Goal: Complete application form

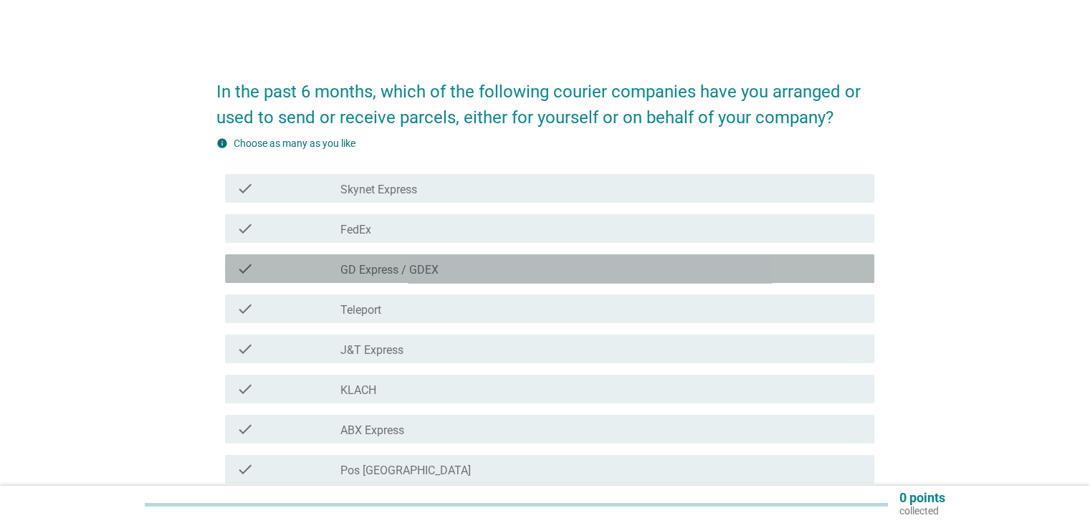
click at [445, 265] on div "check_box_outline_blank GD Express / GDEX" at bounding box center [601, 268] width 522 height 17
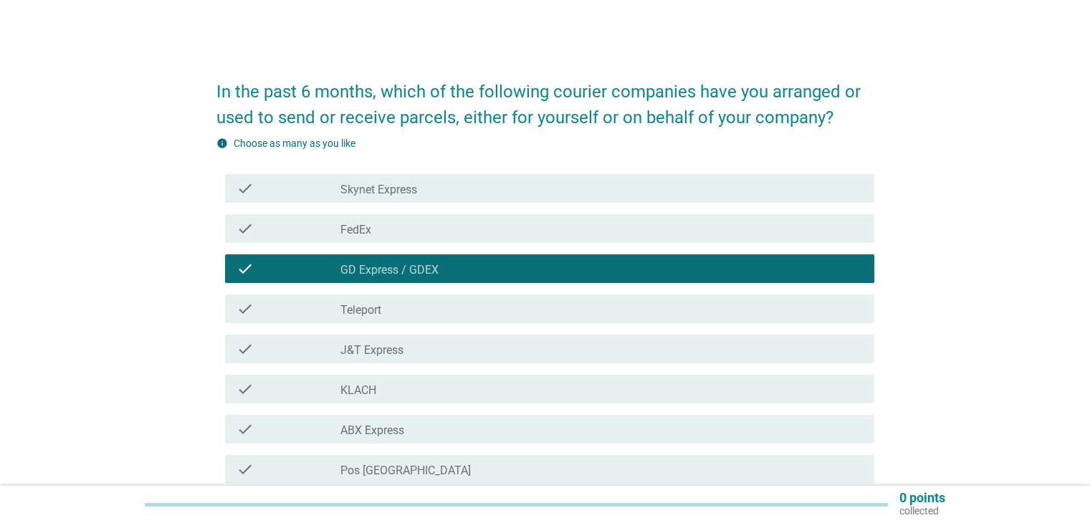
scroll to position [72, 0]
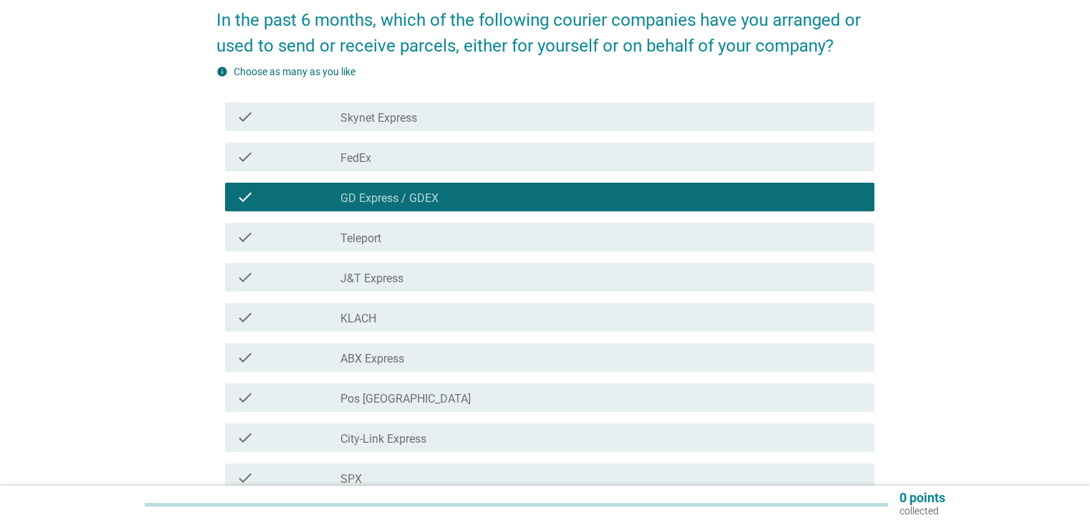
click at [407, 393] on label "Pos [GEOGRAPHIC_DATA]" at bounding box center [405, 399] width 130 height 14
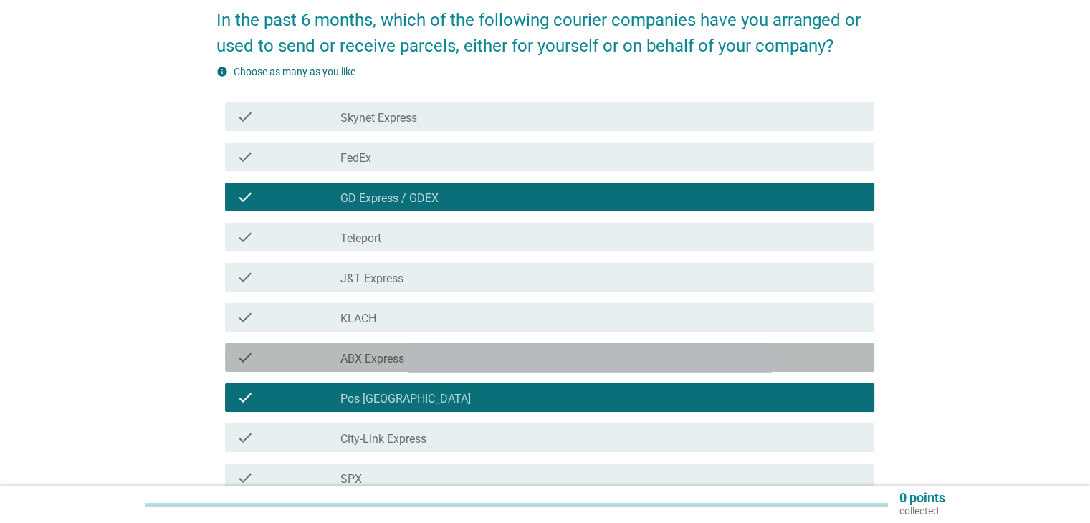
click at [407, 359] on div "check_box_outline_blank ABX Express" at bounding box center [601, 357] width 522 height 17
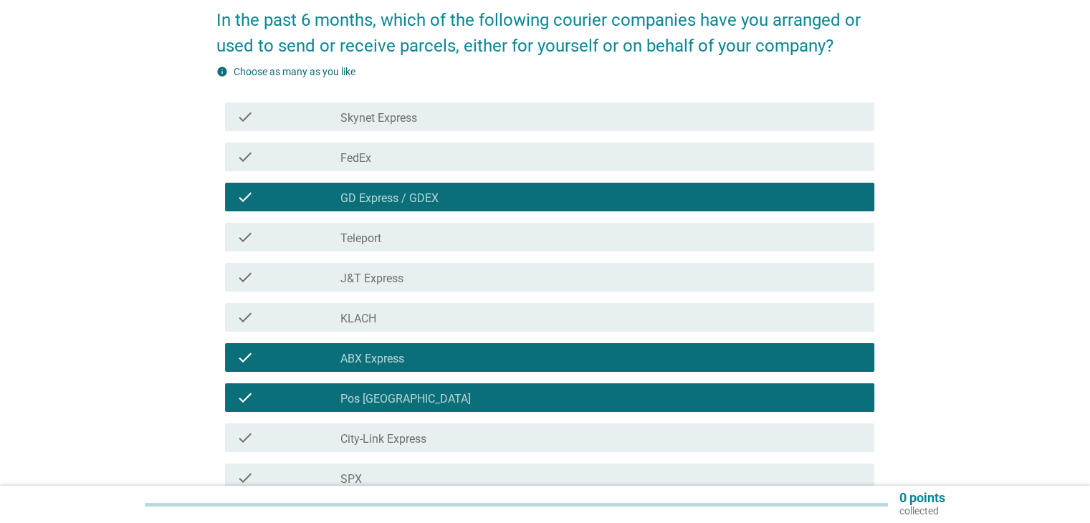
click at [505, 445] on div "check_box_outline_blank City-Link Express" at bounding box center [601, 437] width 522 height 17
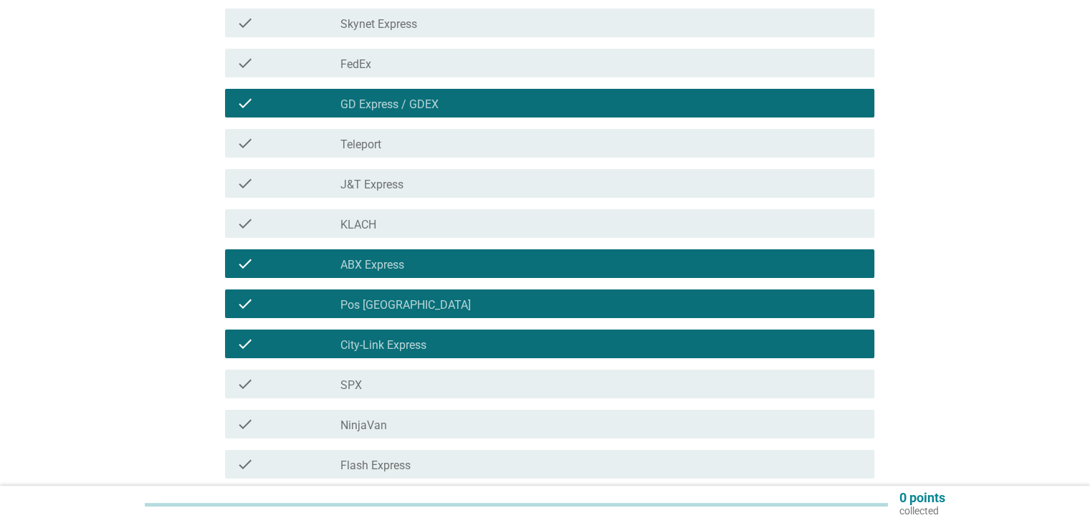
scroll to position [215, 0]
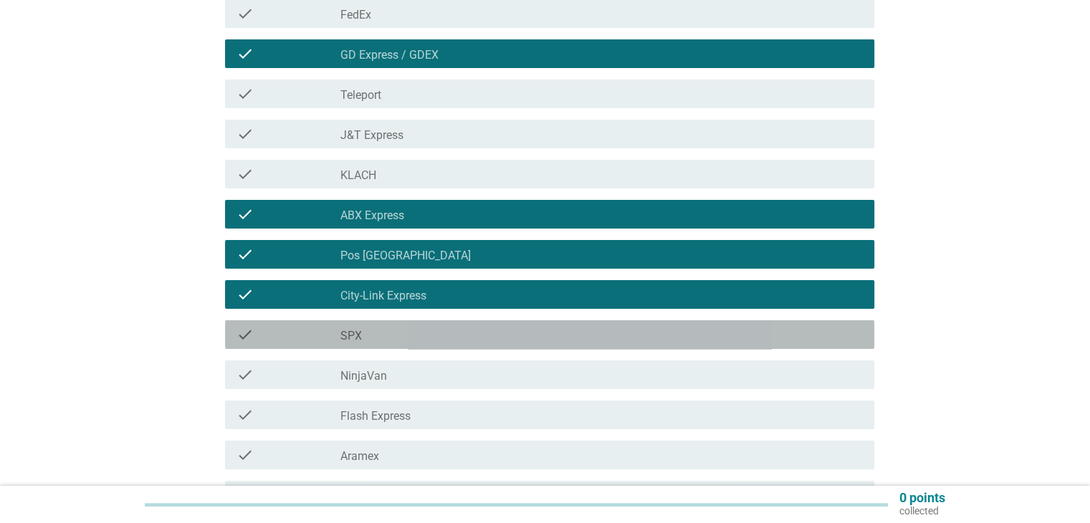
click at [451, 337] on div "check_box_outline_blank SPX" at bounding box center [601, 334] width 522 height 17
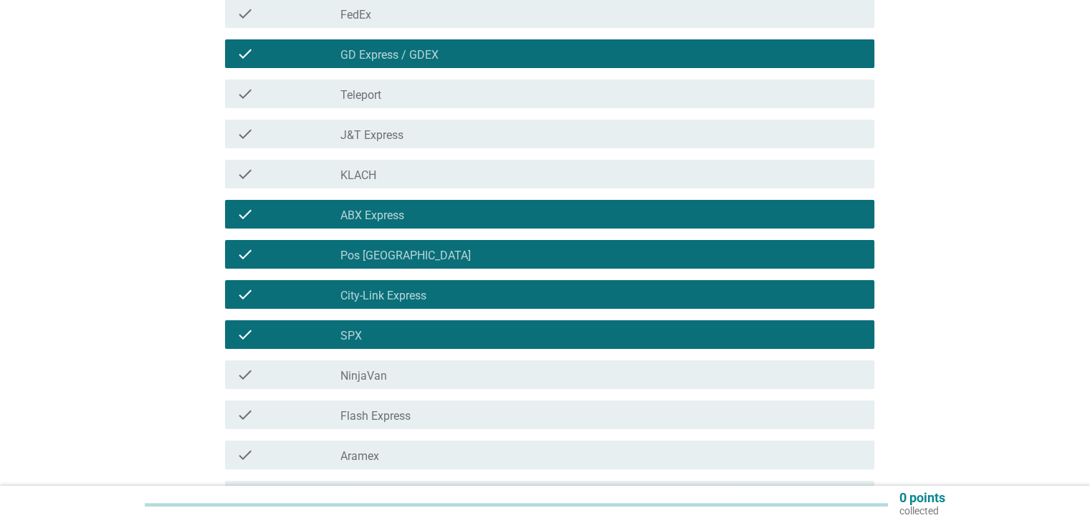
click at [451, 373] on div "check_box_outline_blank NinjaVan" at bounding box center [601, 374] width 522 height 17
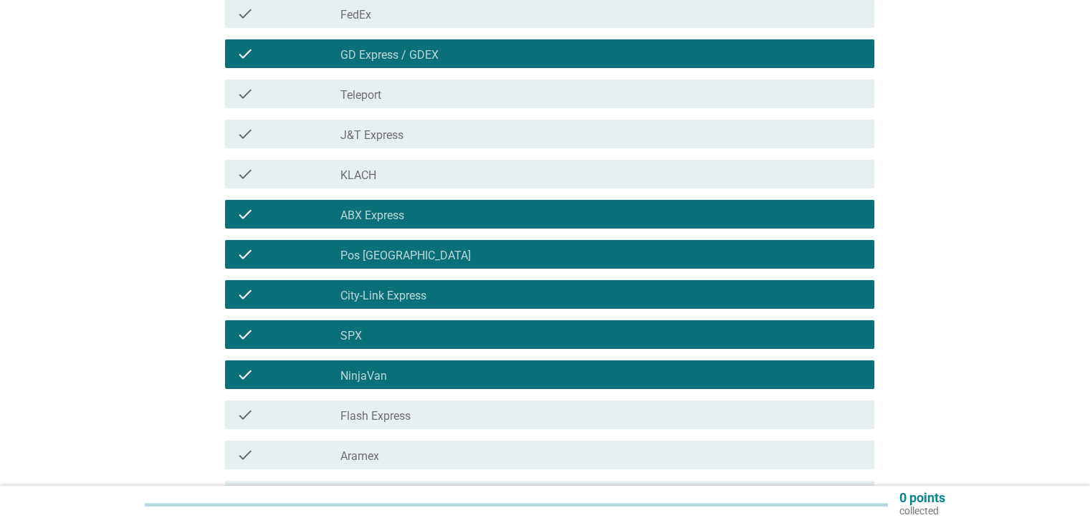
click at [473, 421] on div "check_box_outline_blank Flash Express" at bounding box center [601, 414] width 522 height 17
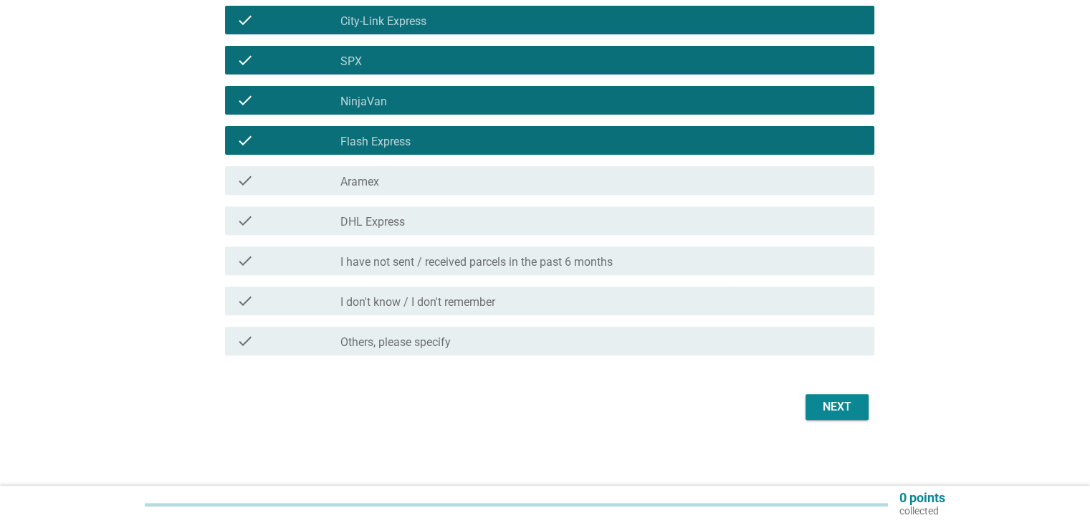
scroll to position [492, 0]
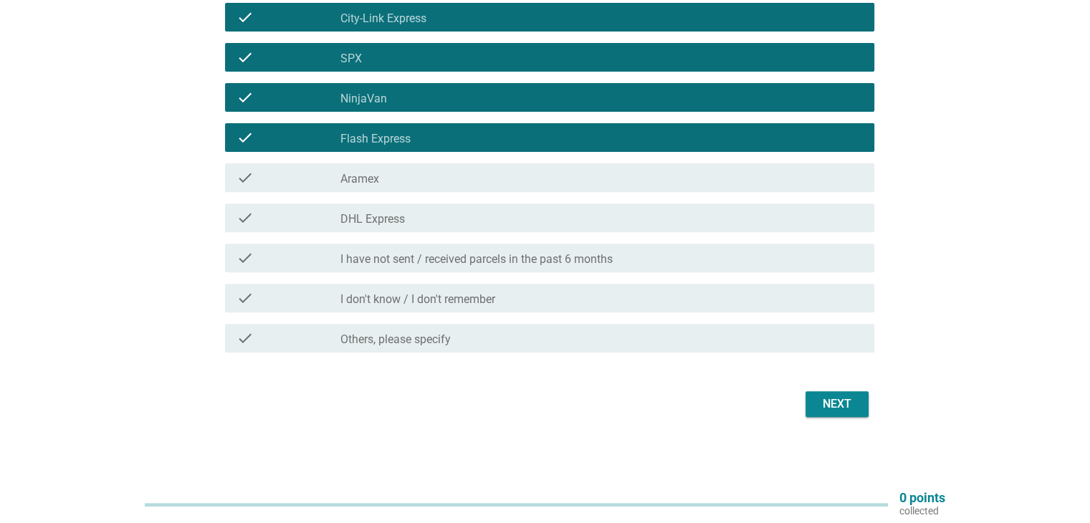
click at [493, 219] on div "check_box_outline_blank DHL Express" at bounding box center [601, 217] width 522 height 17
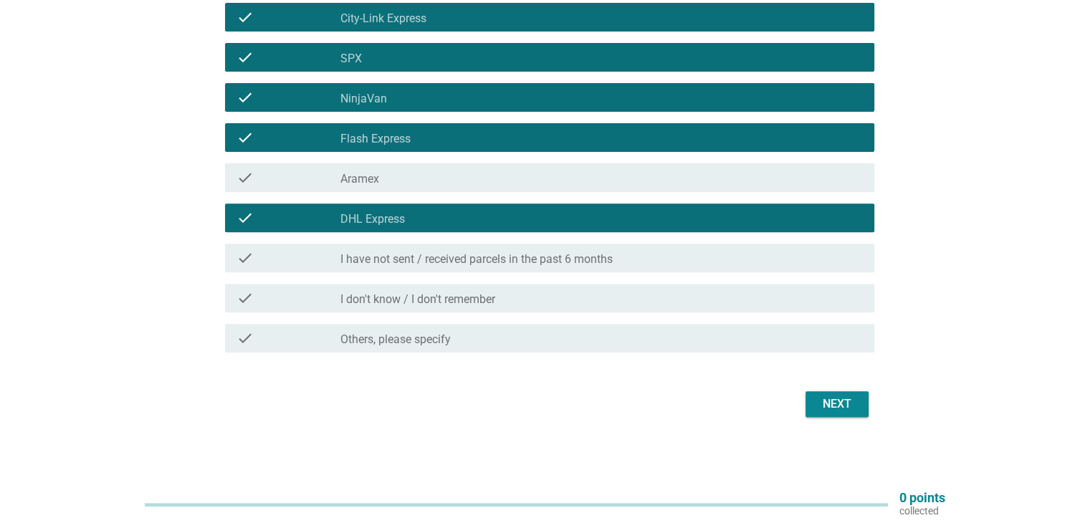
click at [826, 391] on button "Next" at bounding box center [837, 404] width 63 height 26
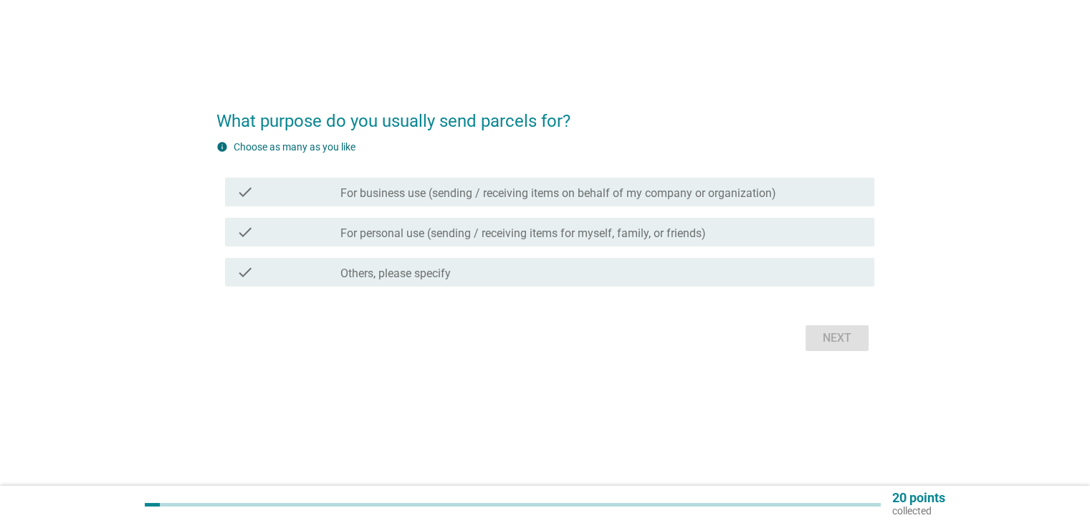
scroll to position [0, 0]
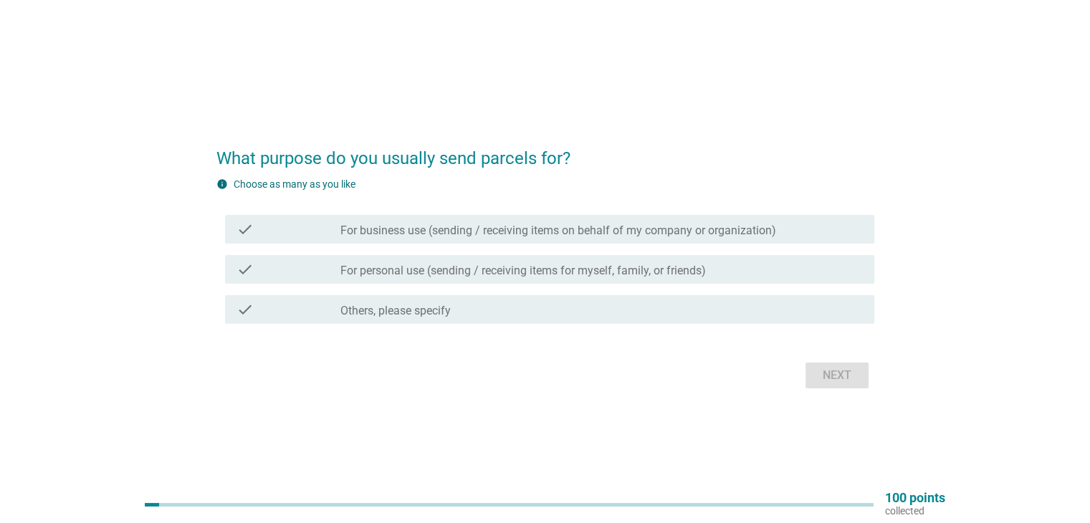
click at [479, 269] on label "For personal use (sending / receiving items for myself, family, or friends)" at bounding box center [523, 271] width 366 height 14
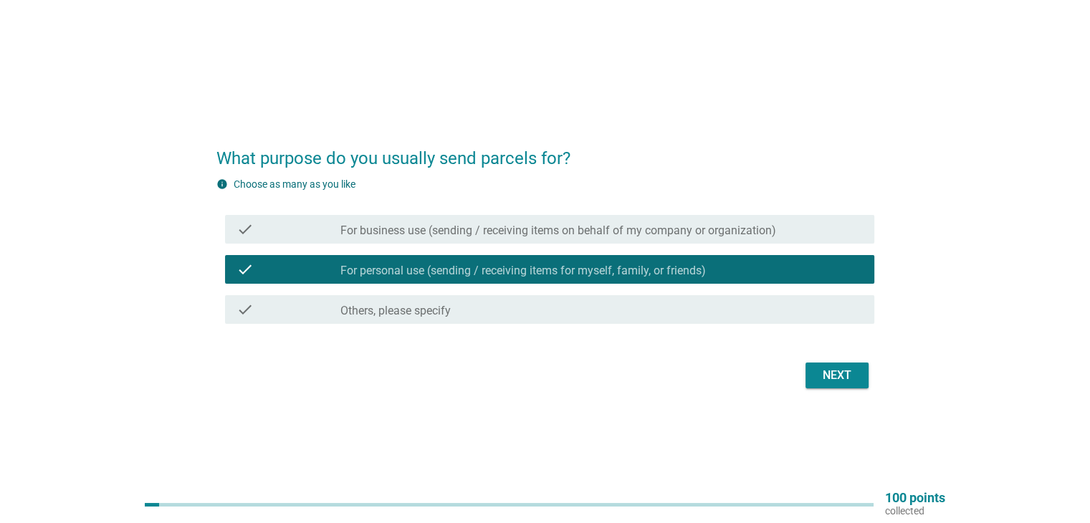
click at [475, 236] on label "For business use (sending / receiving items on behalf of my company or organiza…" at bounding box center [558, 231] width 436 height 14
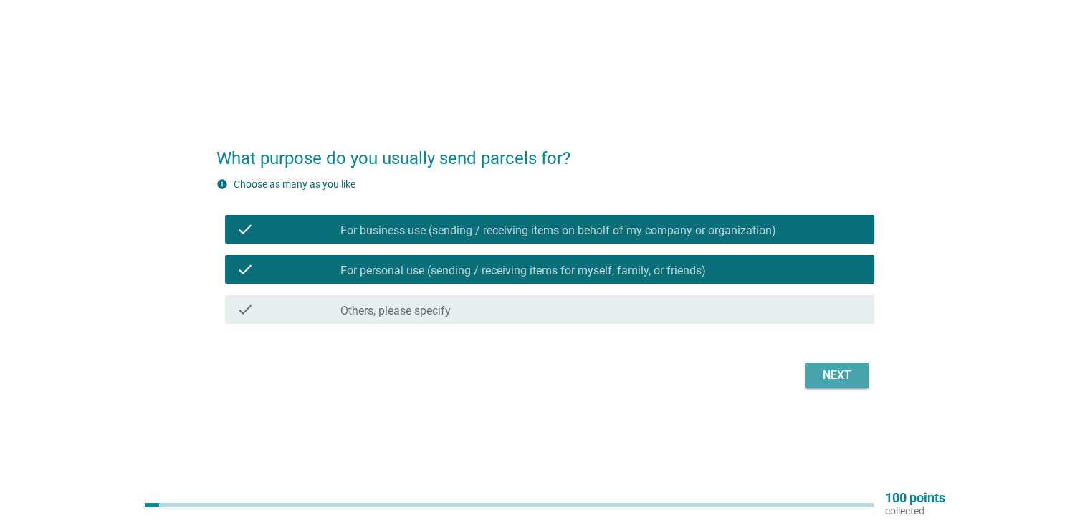
click at [818, 373] on div "Next" at bounding box center [837, 375] width 40 height 17
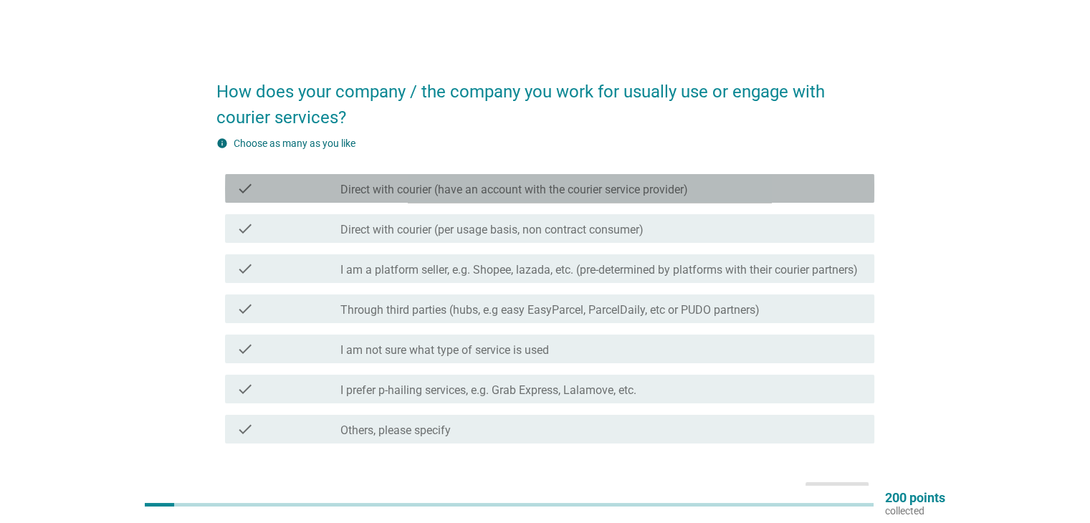
click at [354, 187] on label "Direct with courier (have an account with the courier service provider)" at bounding box center [514, 190] width 348 height 14
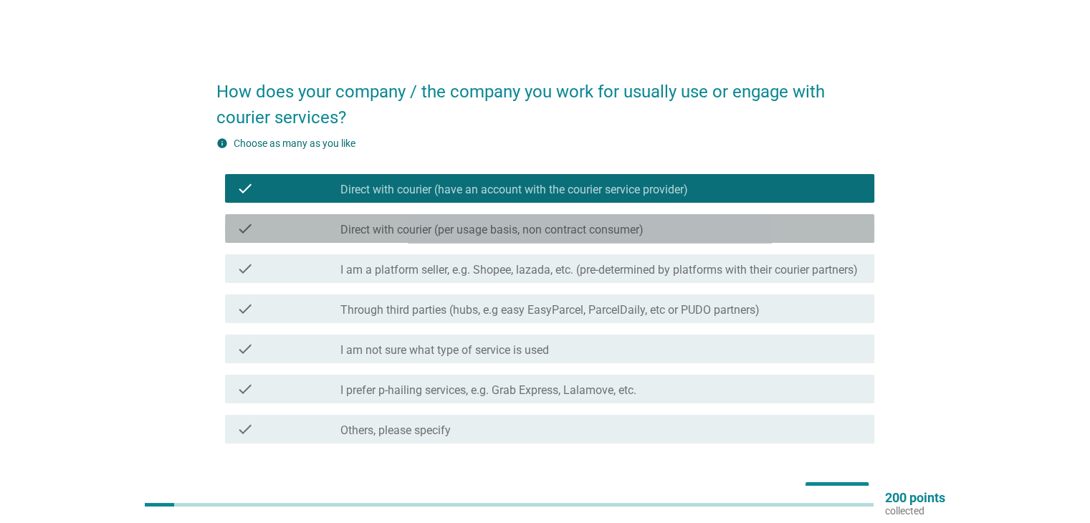
click at [400, 232] on label "Direct with courier (per usage basis, non contract consumer)" at bounding box center [491, 230] width 303 height 14
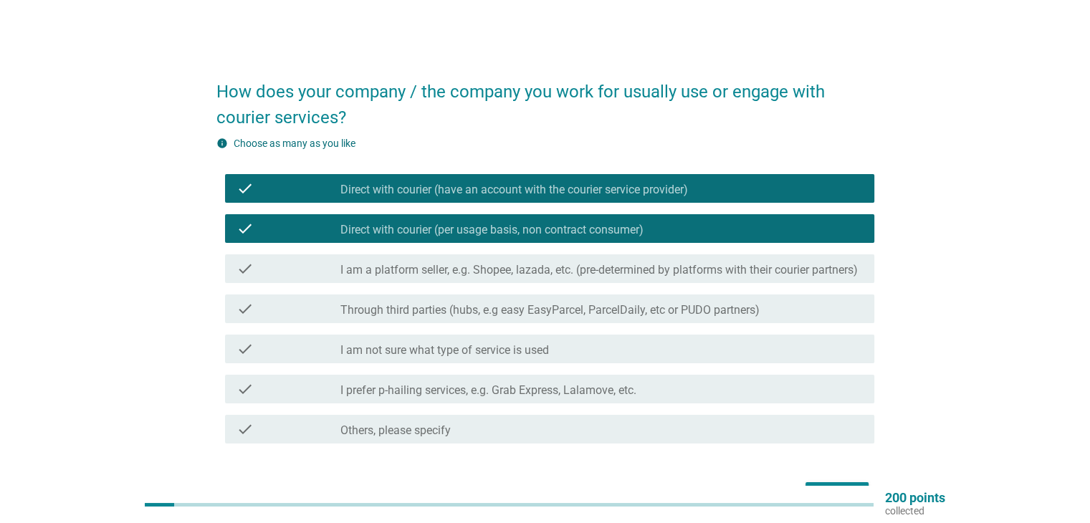
click at [459, 273] on label "I am a platform seller, e.g. Shopee, lazada, etc. (pre-determined by platforms …" at bounding box center [598, 270] width 517 height 14
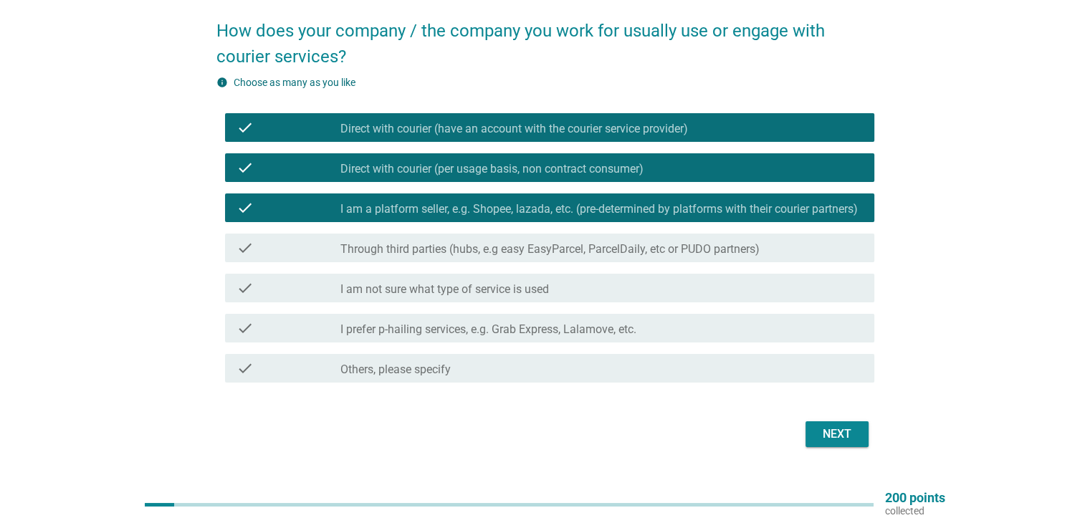
scroll to position [105, 0]
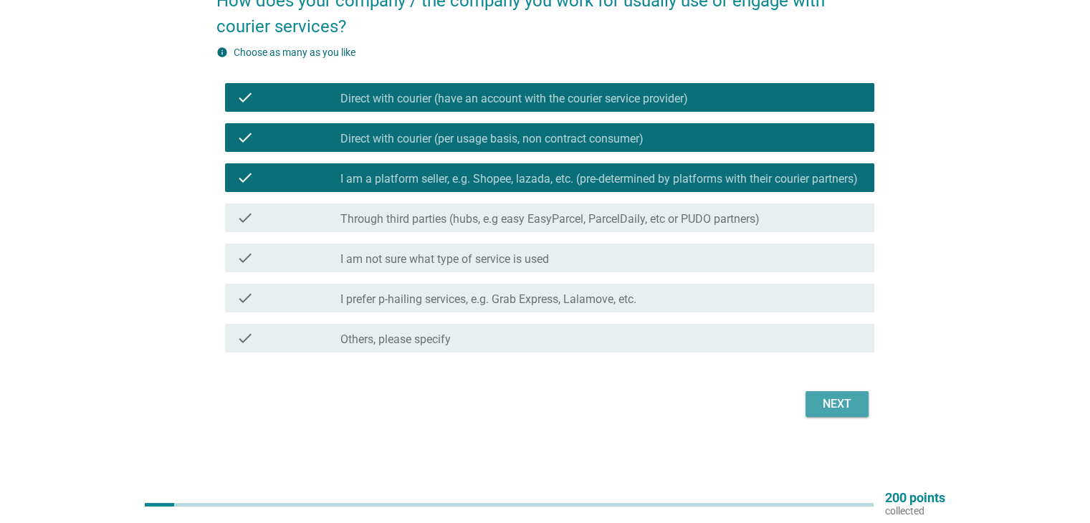
click at [834, 402] on div "Next" at bounding box center [837, 404] width 40 height 17
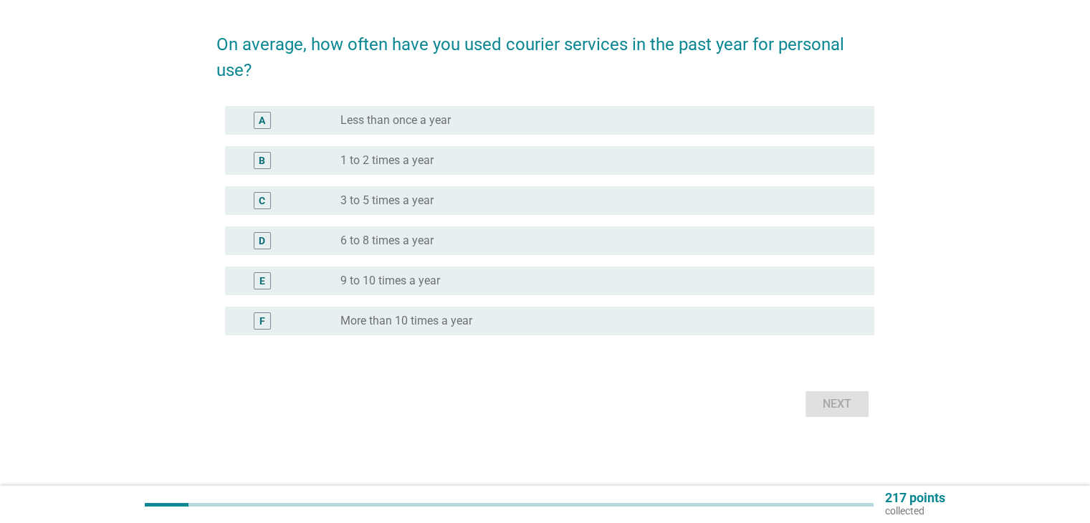
scroll to position [0, 0]
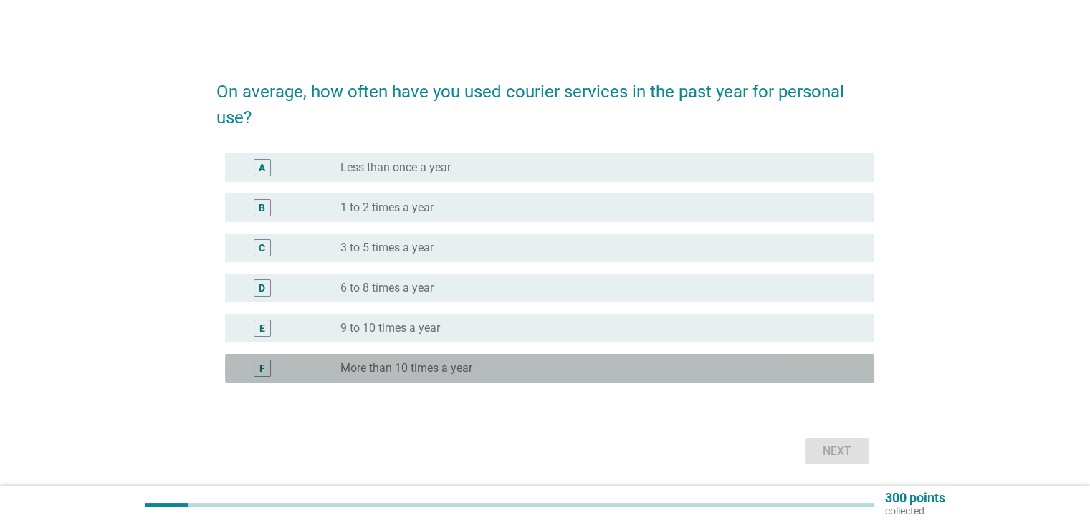
drag, startPoint x: 497, startPoint y: 373, endPoint x: 545, endPoint y: 388, distance: 50.3
click at [497, 372] on div "radio_button_unchecked More than 10 times a year" at bounding box center [595, 368] width 510 height 14
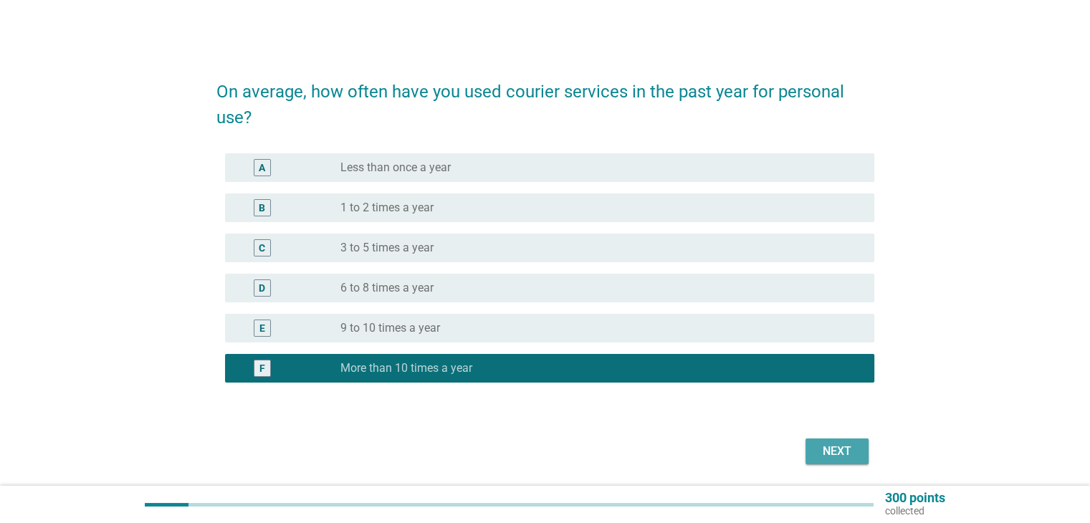
click at [836, 447] on div "Next" at bounding box center [837, 451] width 40 height 17
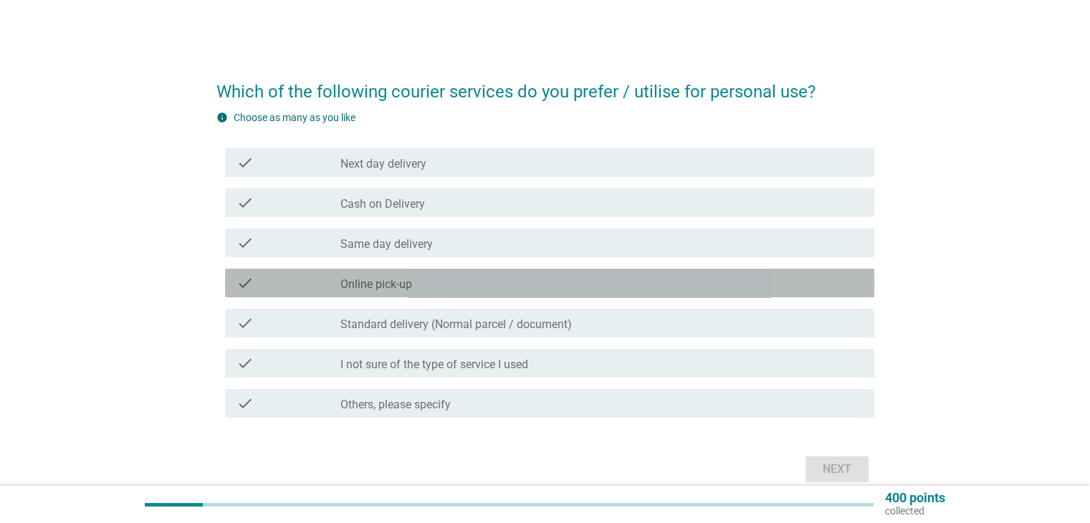
click at [361, 283] on label "Online pick-up" at bounding box center [376, 284] width 72 height 14
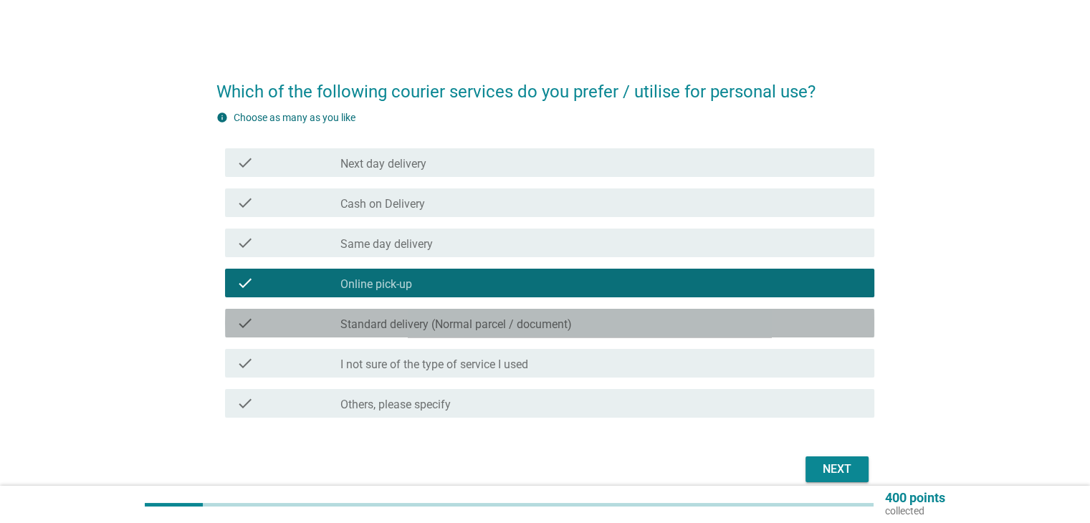
click at [460, 323] on label "Standard delivery (Normal parcel / document)" at bounding box center [456, 325] width 232 height 14
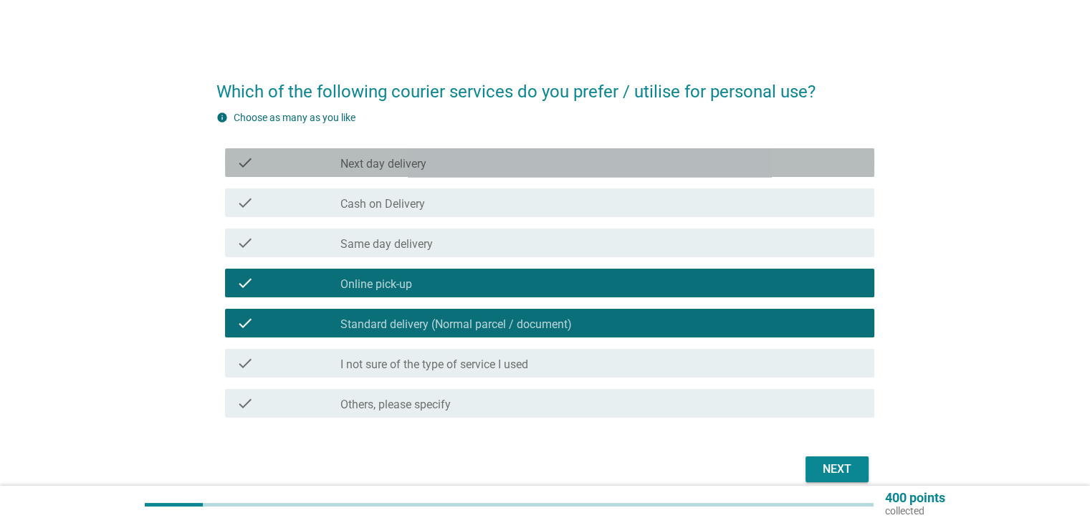
click at [462, 160] on div "check_box_outline_blank Next day delivery" at bounding box center [601, 162] width 522 height 17
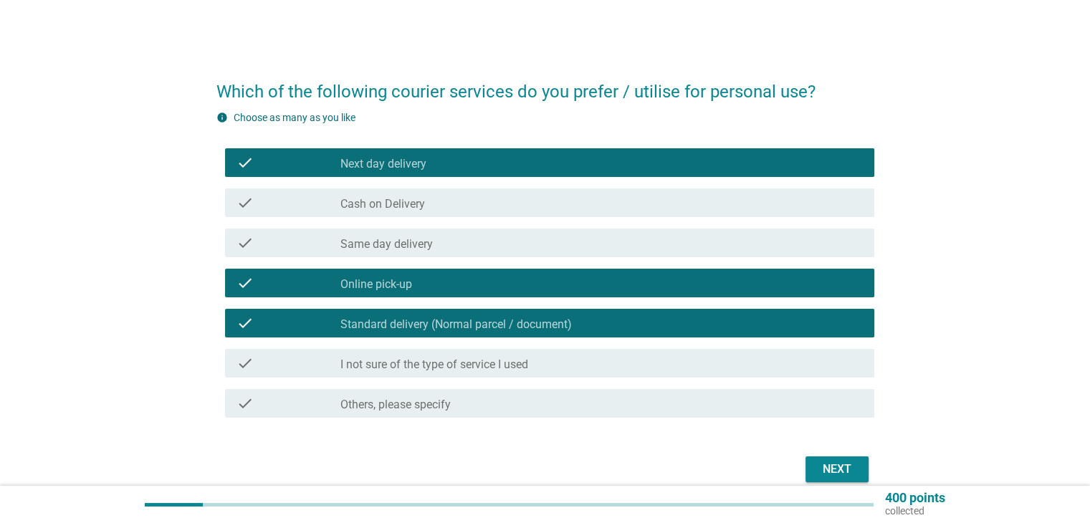
click at [842, 474] on div "Next" at bounding box center [837, 469] width 40 height 17
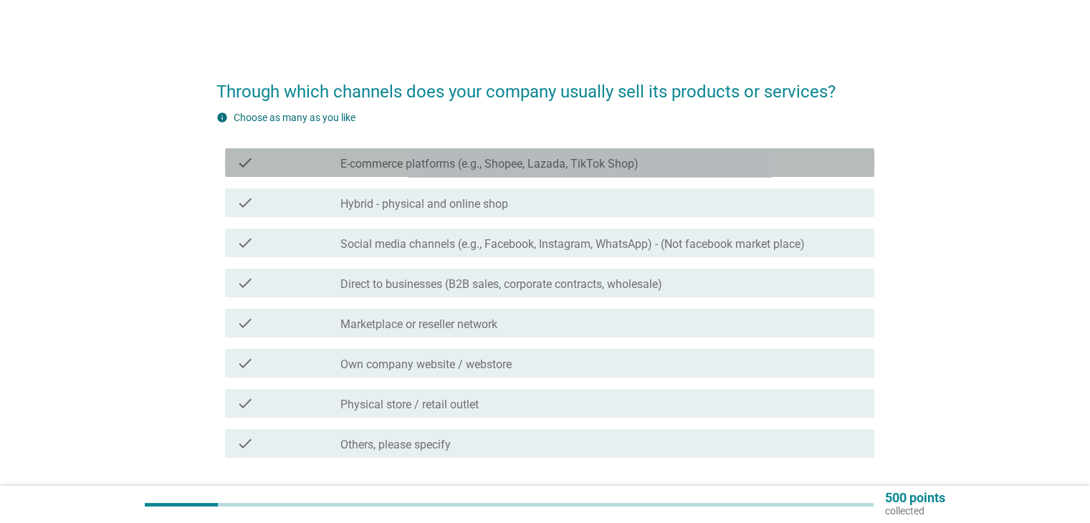
click at [456, 169] on label "E-commerce platforms (e.g., Shopee, Lazada, TikTok Shop)" at bounding box center [489, 164] width 298 height 14
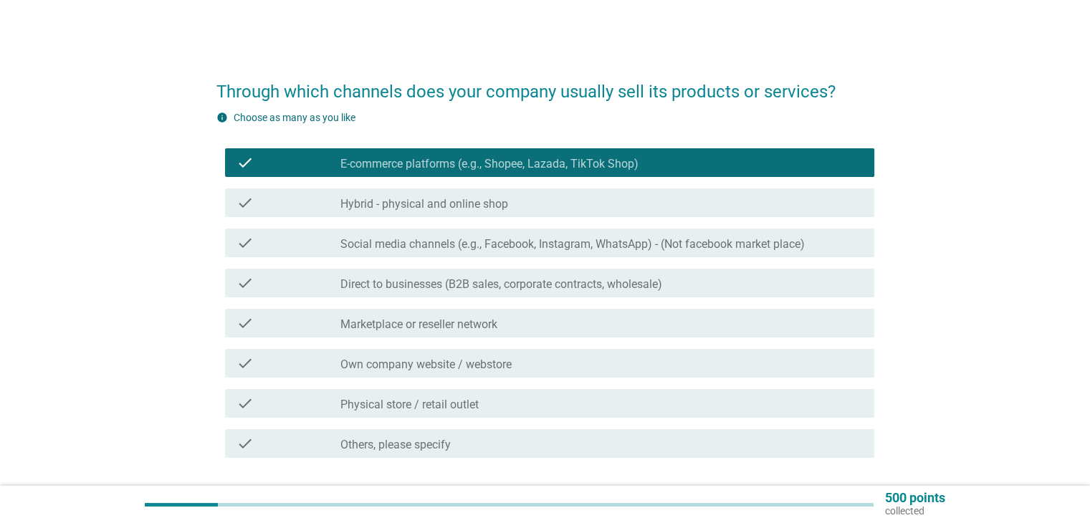
click at [469, 361] on label "Own company website / webstore" at bounding box center [425, 365] width 171 height 14
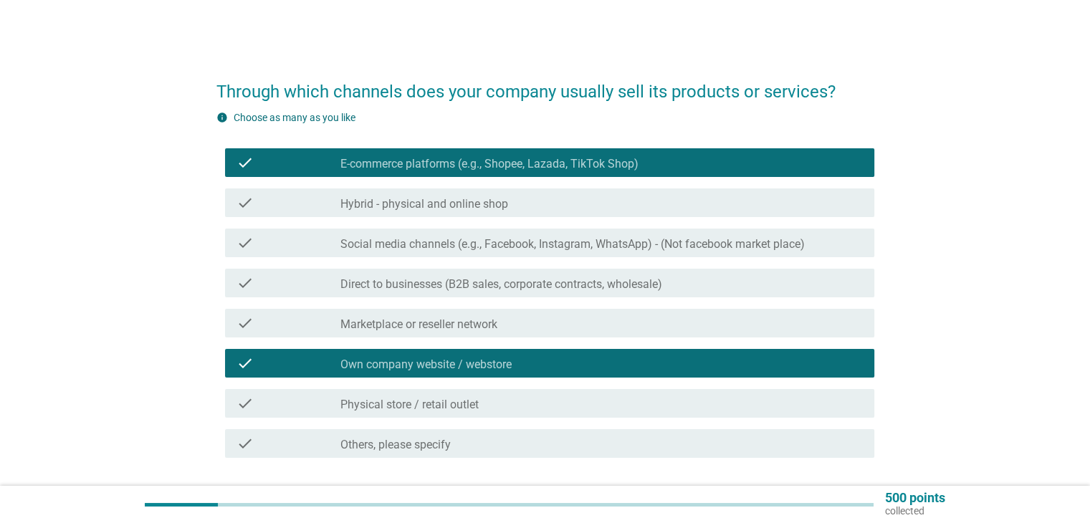
click at [467, 409] on label "Physical store / retail outlet" at bounding box center [409, 405] width 138 height 14
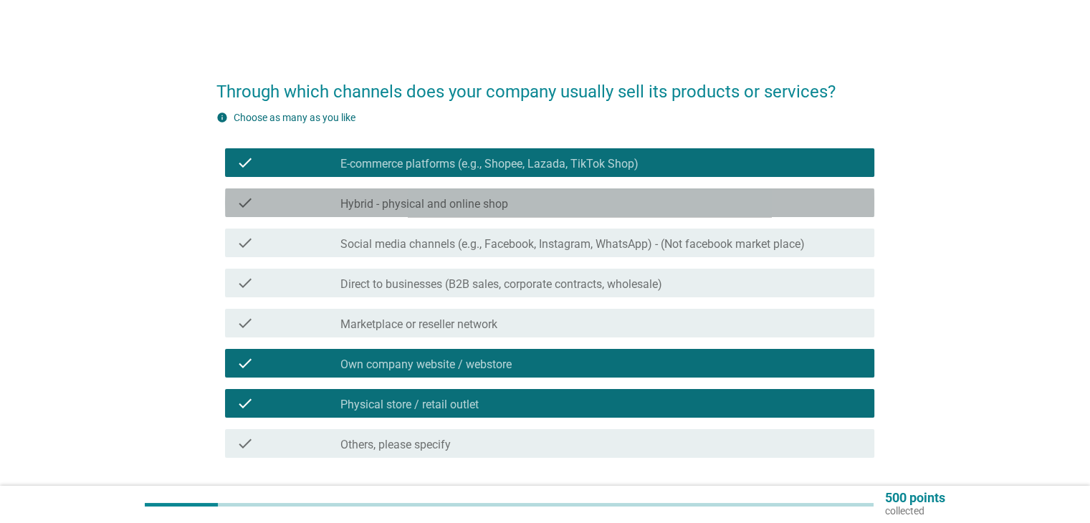
click at [488, 206] on label "Hybrid - physical and online shop" at bounding box center [424, 204] width 168 height 14
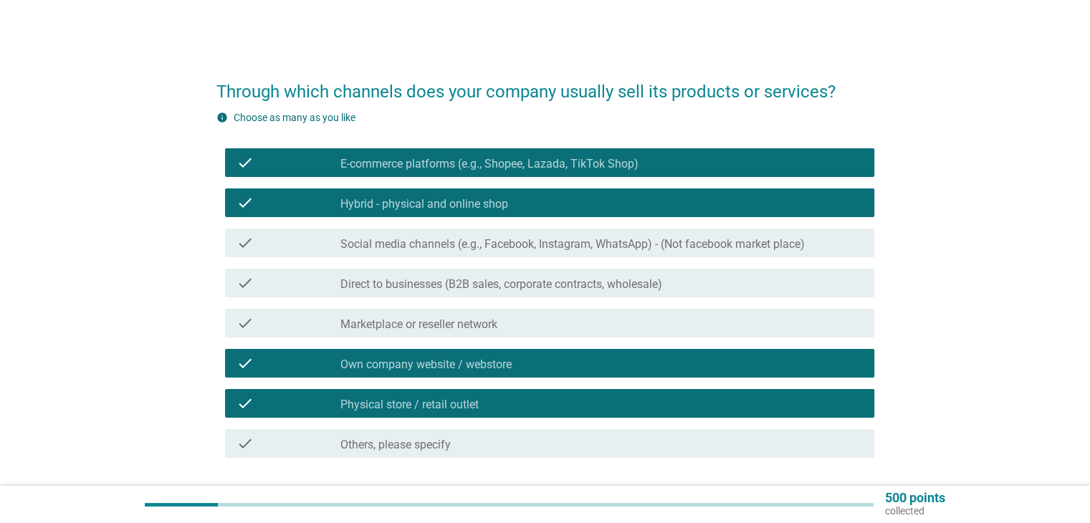
scroll to position [105, 0]
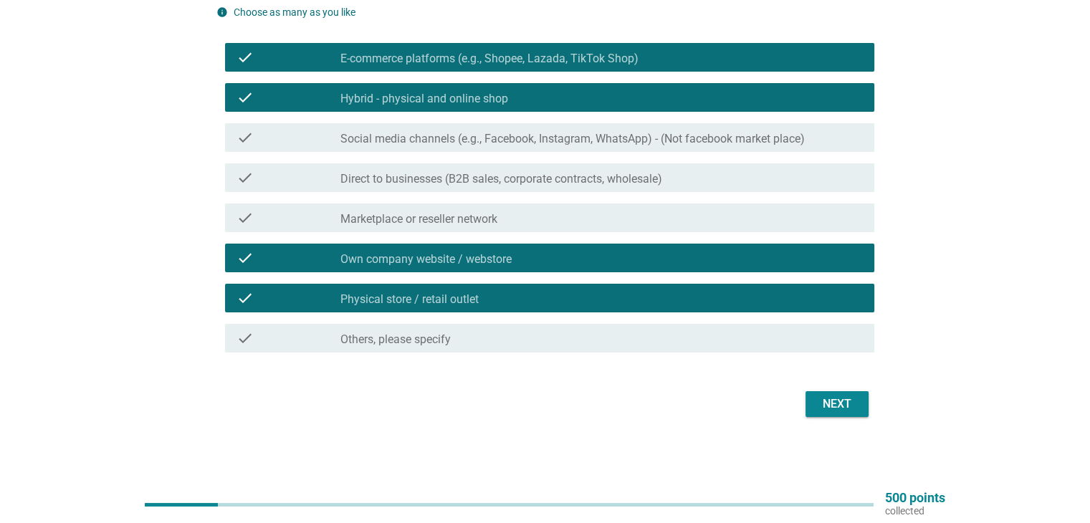
click at [846, 402] on div "Next" at bounding box center [837, 404] width 40 height 17
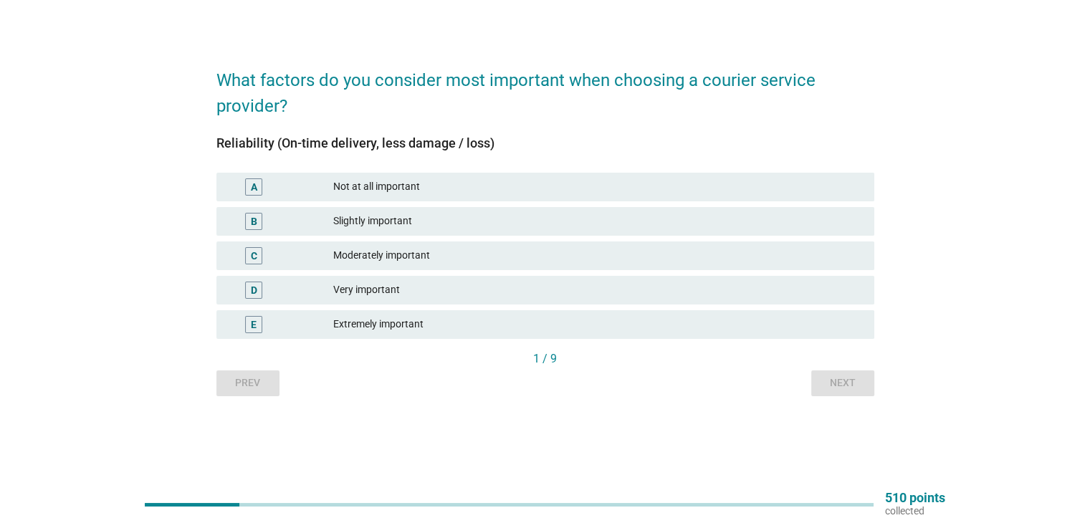
scroll to position [0, 0]
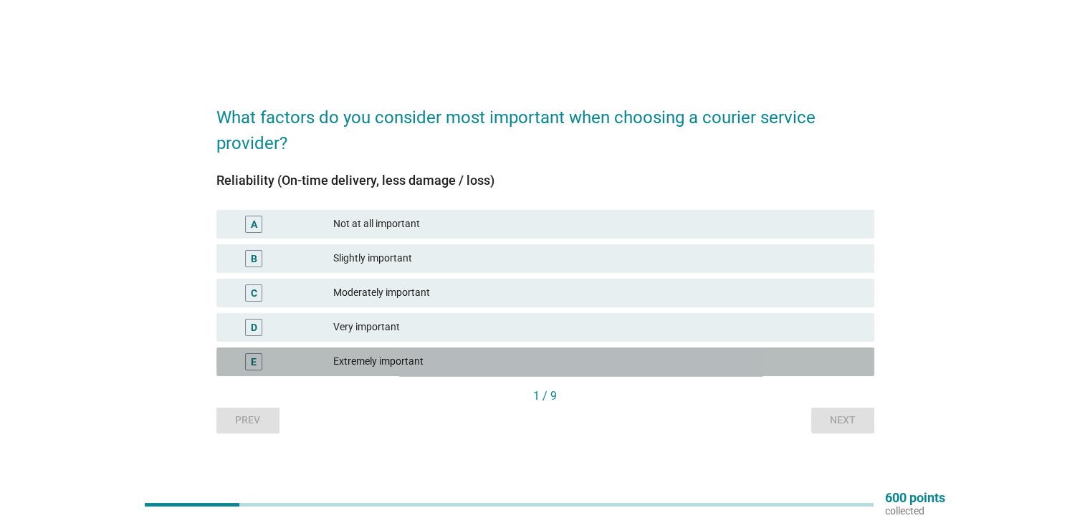
click at [468, 352] on div "E Extremely important" at bounding box center [545, 362] width 658 height 29
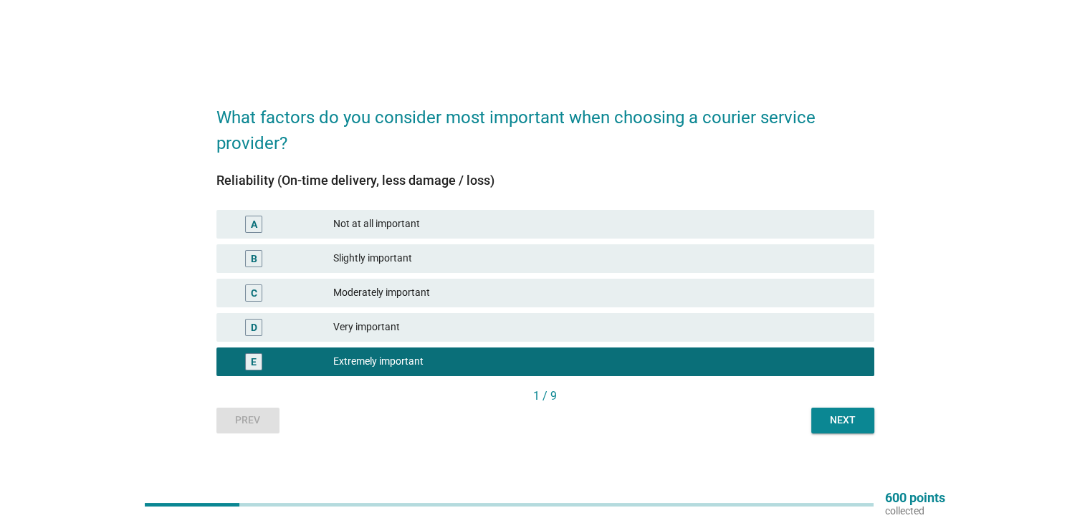
click at [473, 310] on div "D Very important" at bounding box center [546, 327] width 664 height 34
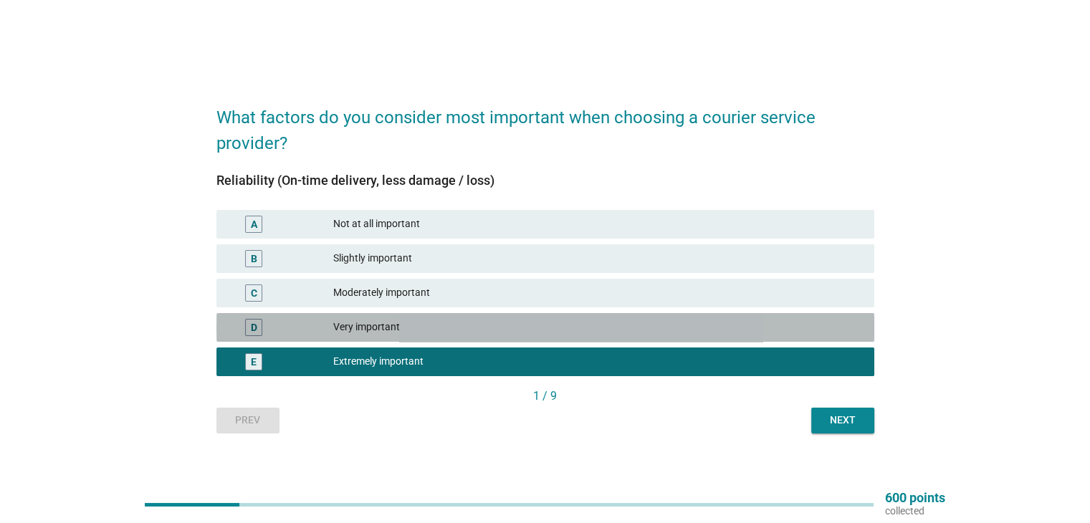
click at [467, 325] on div "Very important" at bounding box center [597, 327] width 529 height 17
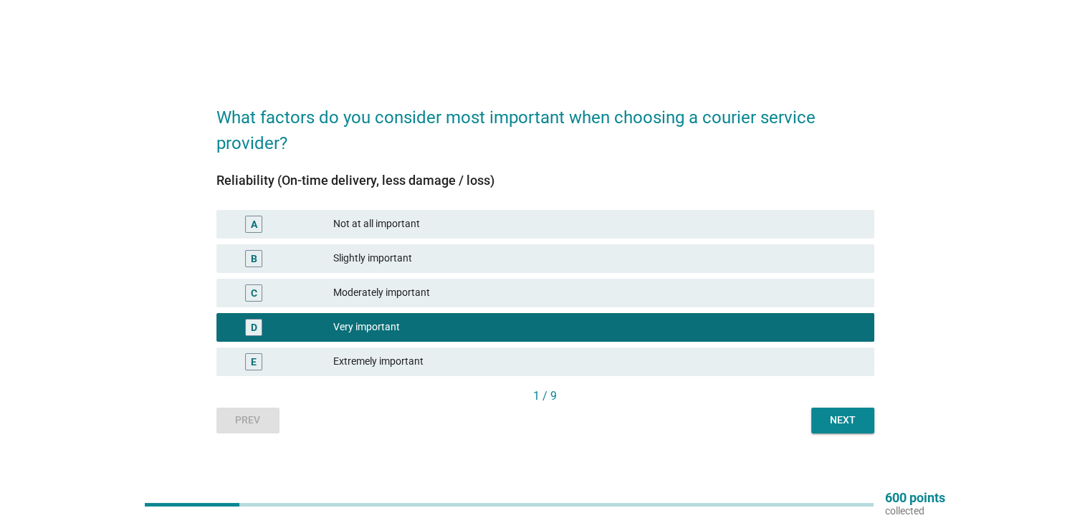
click at [467, 343] on div "D Very important" at bounding box center [546, 327] width 664 height 34
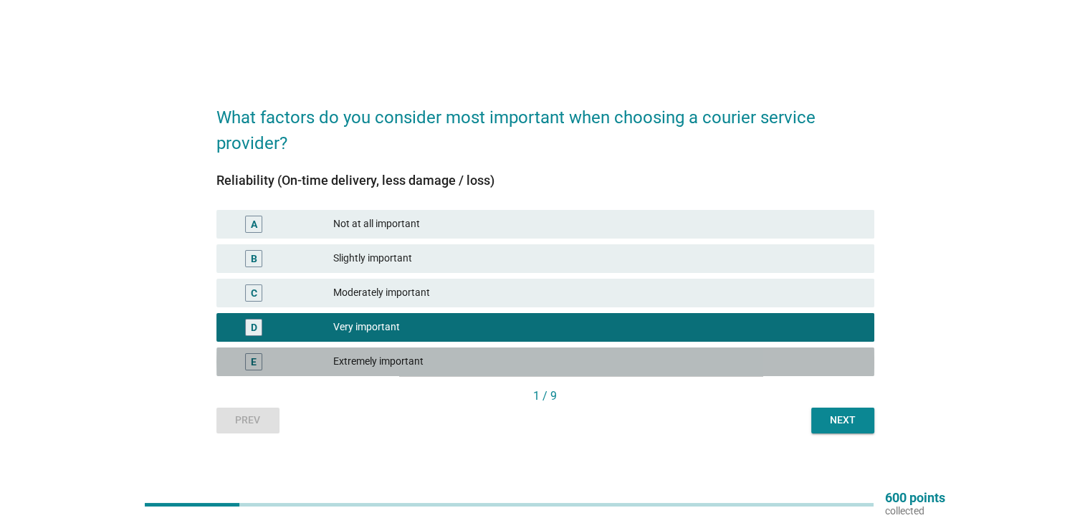
click at [472, 356] on div "Extremely important" at bounding box center [597, 361] width 529 height 17
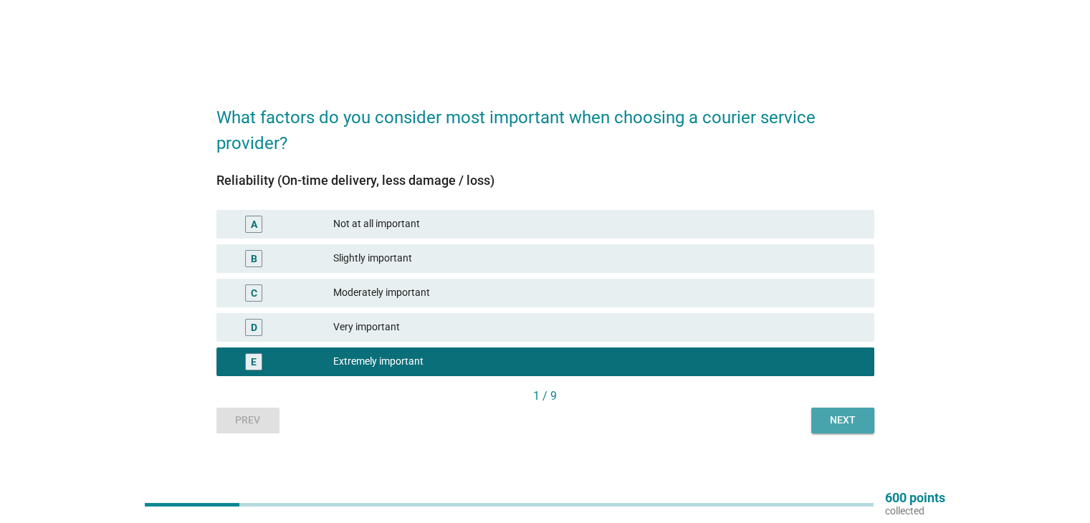
click at [823, 422] on div "Next" at bounding box center [843, 420] width 40 height 15
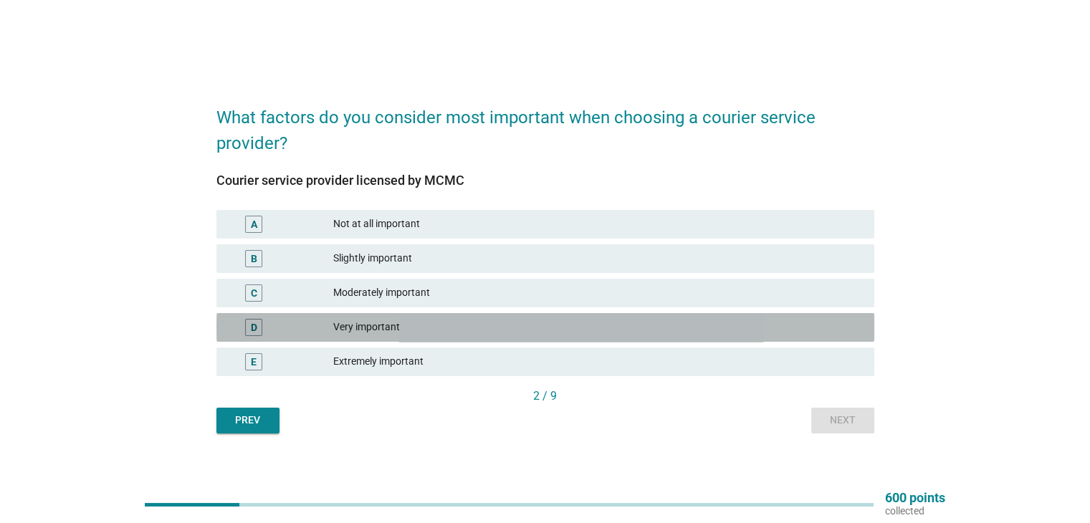
click at [628, 325] on div "Very important" at bounding box center [597, 327] width 529 height 17
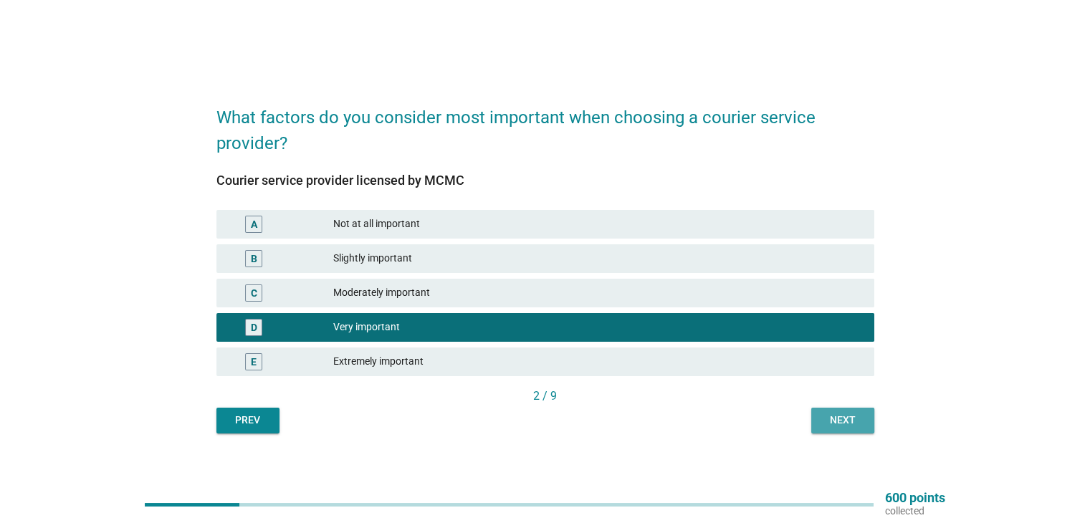
click at [840, 419] on div "Next" at bounding box center [843, 420] width 40 height 15
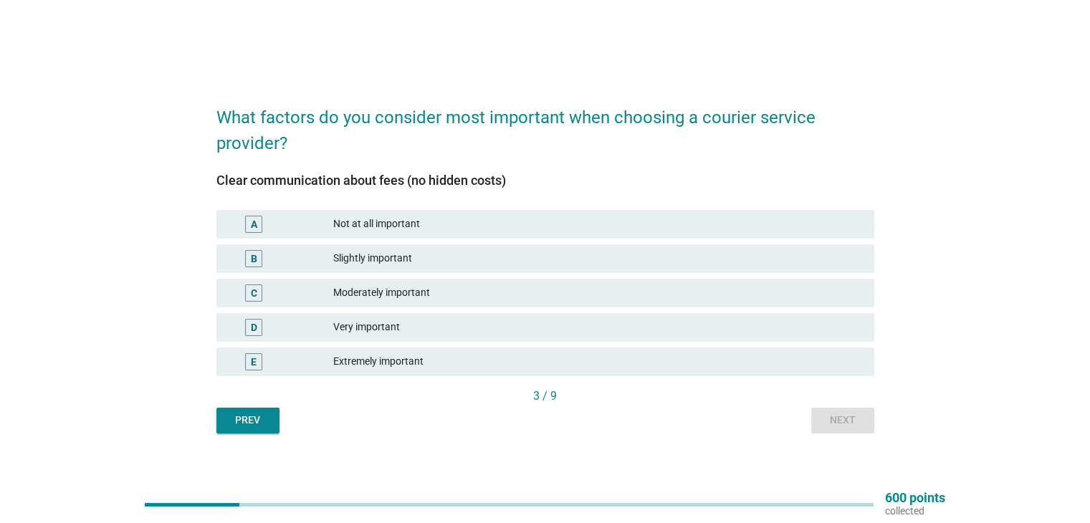
click at [531, 356] on div "Extremely important" at bounding box center [597, 361] width 529 height 17
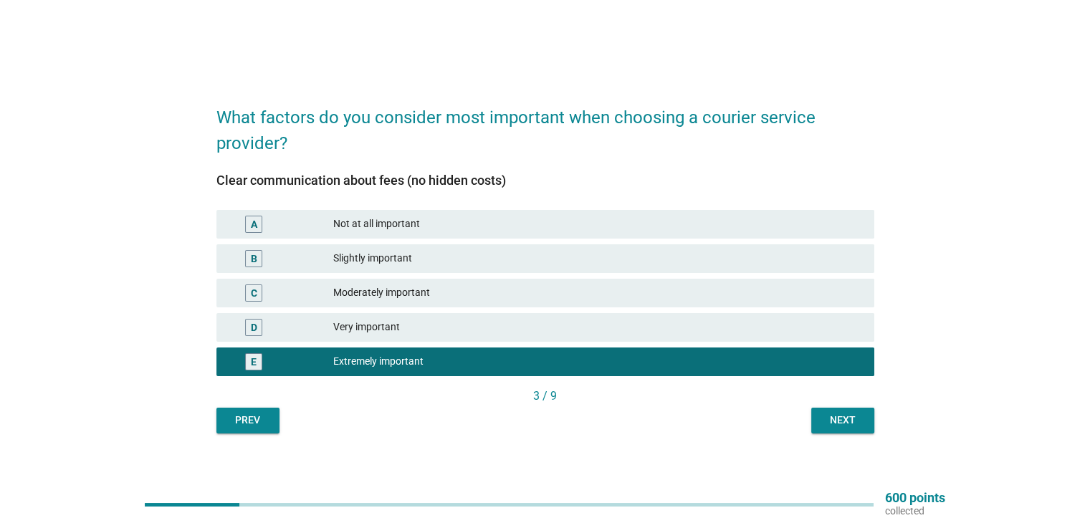
click at [839, 416] on div "Next" at bounding box center [843, 420] width 40 height 15
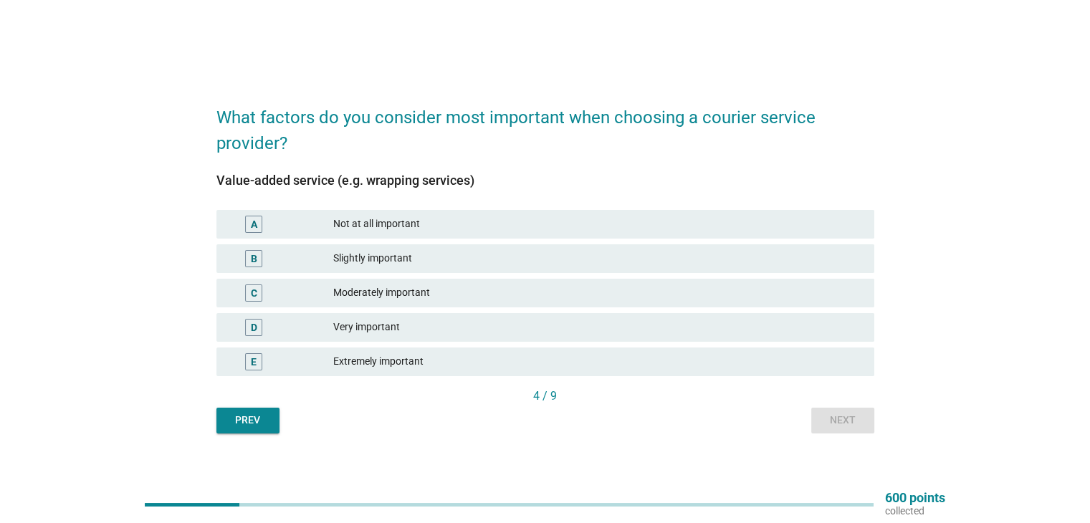
click at [574, 288] on div "Moderately important" at bounding box center [597, 293] width 529 height 17
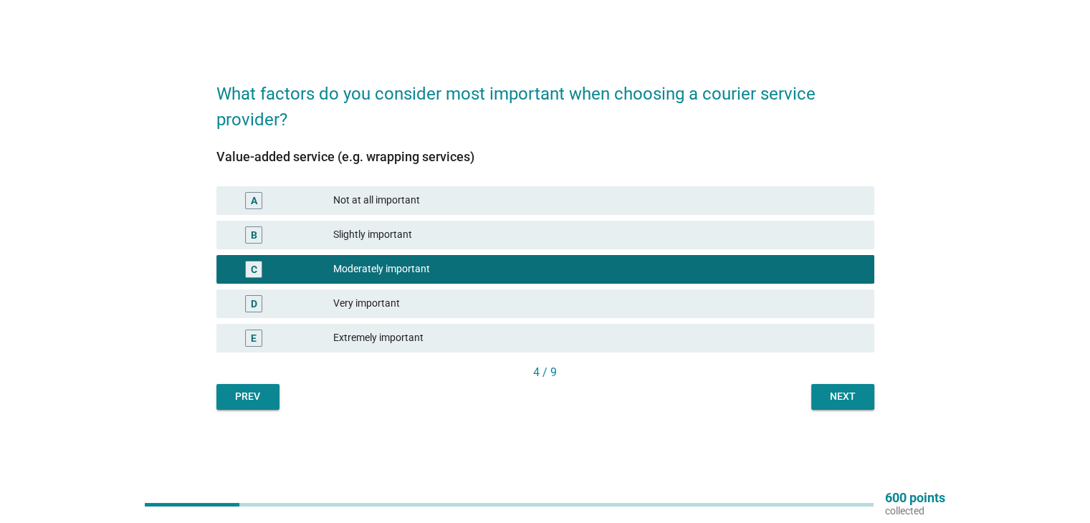
scroll to position [37, 0]
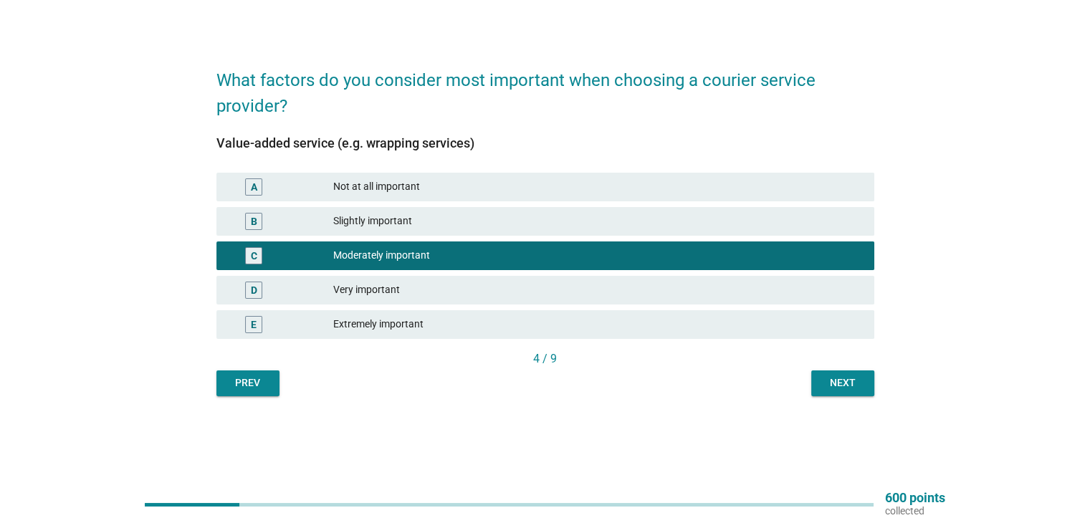
click at [860, 377] on div "Next" at bounding box center [843, 383] width 40 height 15
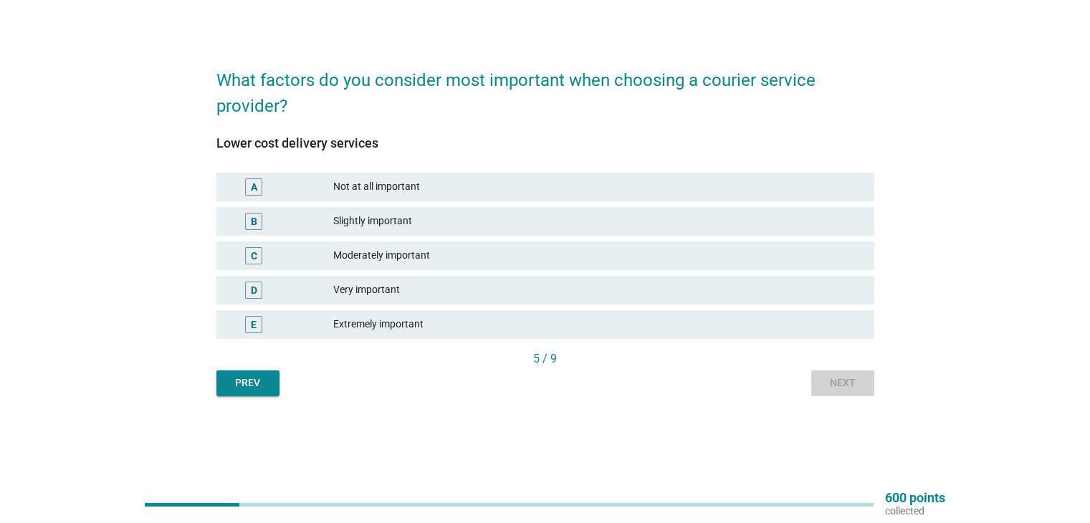
scroll to position [0, 0]
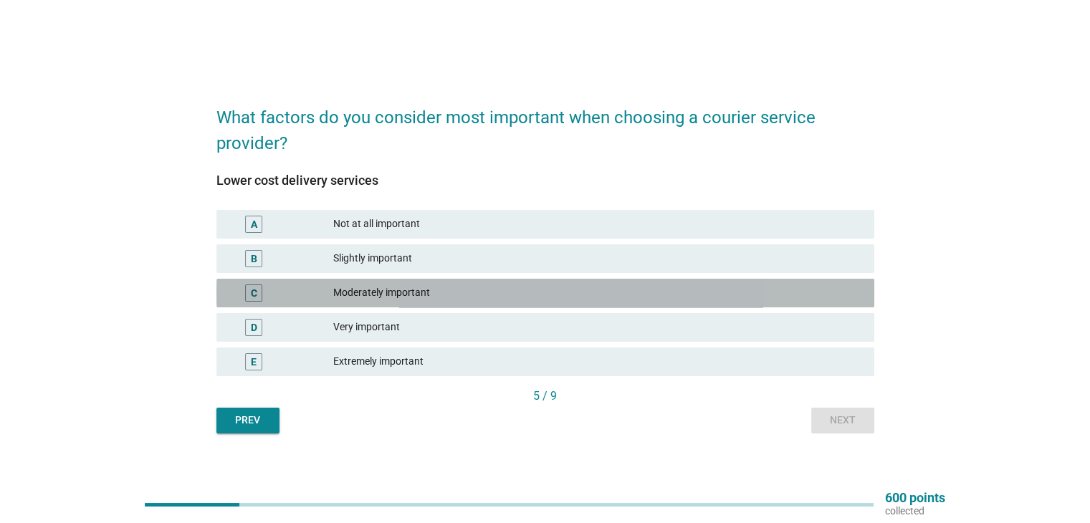
click at [565, 290] on div "Moderately important" at bounding box center [597, 293] width 529 height 17
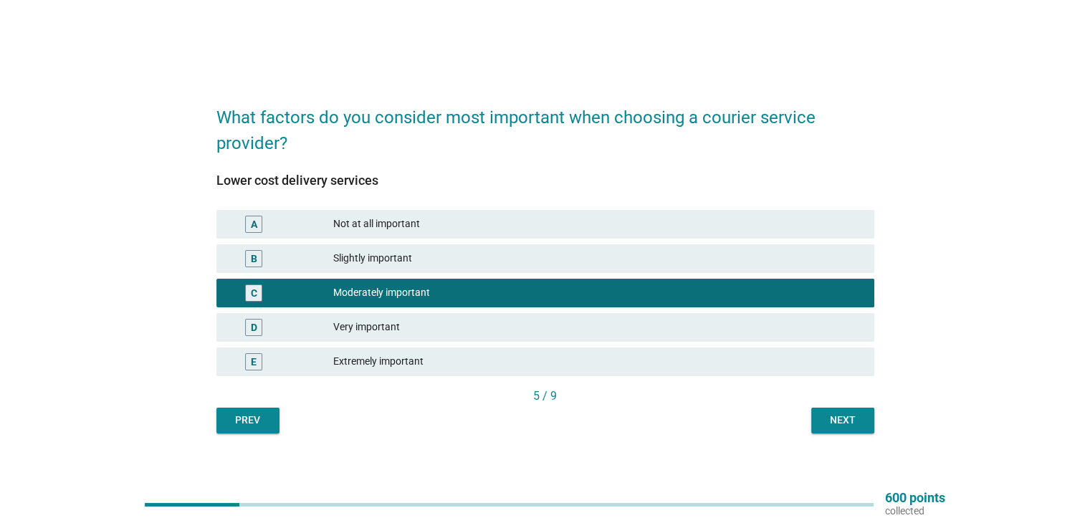
click at [830, 414] on div "Next" at bounding box center [843, 420] width 40 height 15
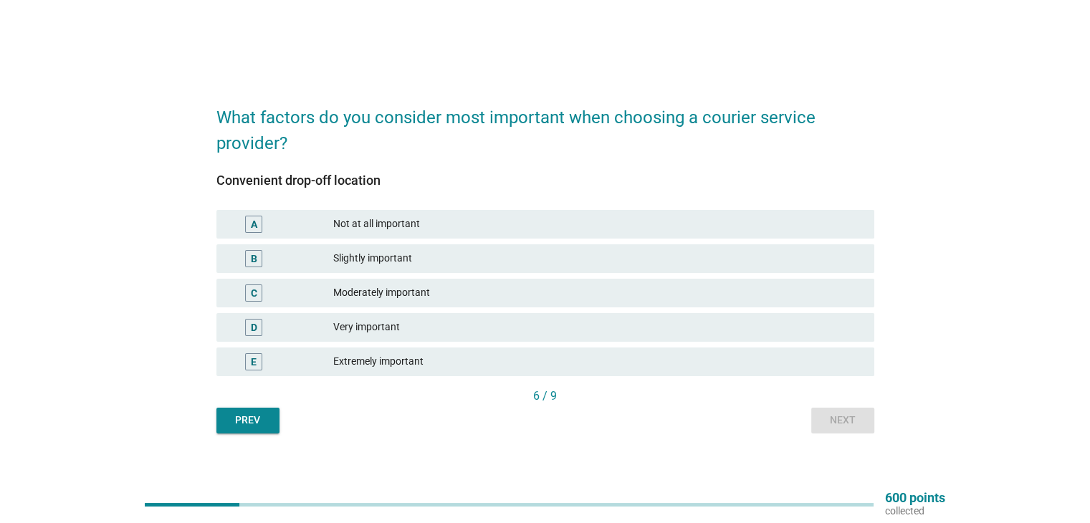
click at [497, 358] on div "Extremely important" at bounding box center [597, 361] width 529 height 17
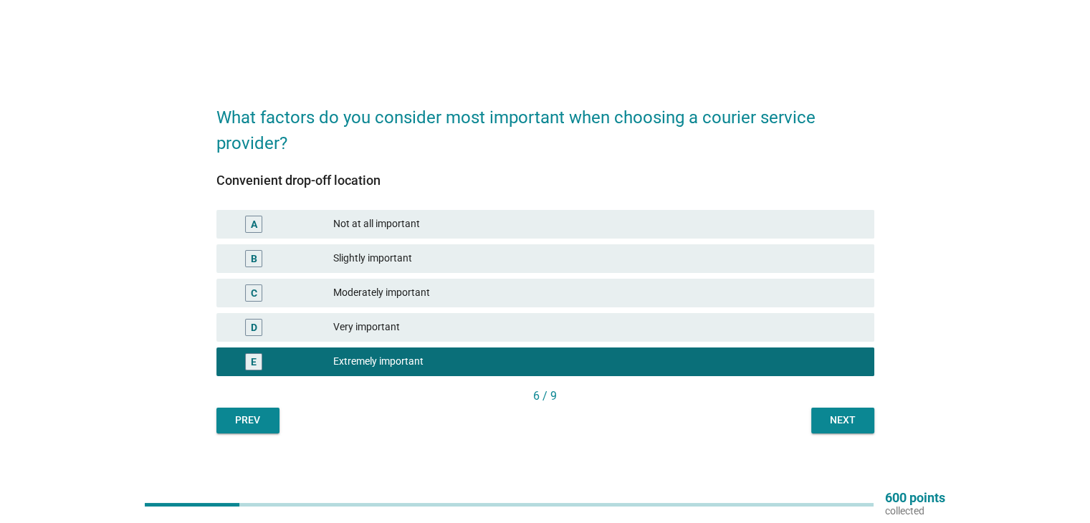
click at [836, 422] on div "Next" at bounding box center [843, 420] width 40 height 15
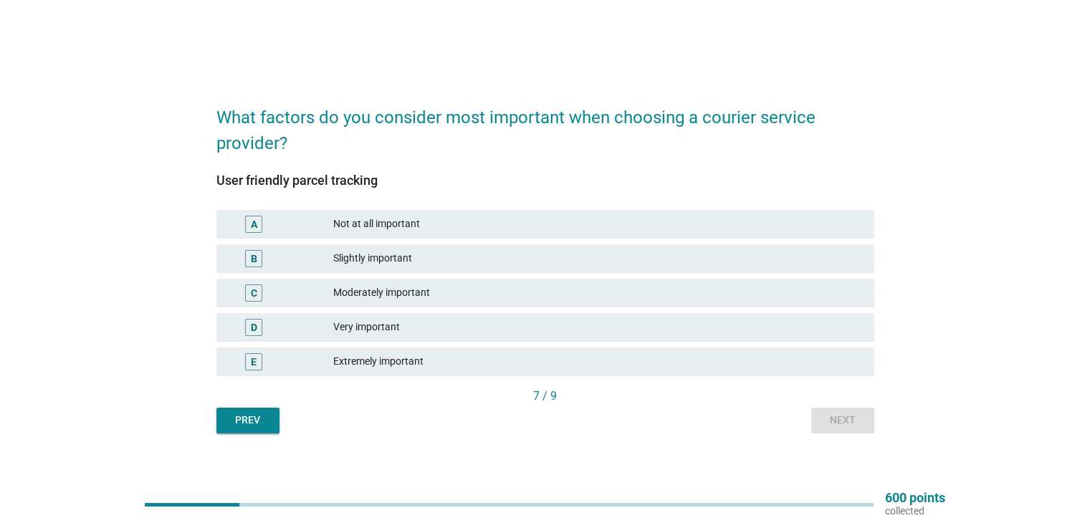
click at [540, 358] on div "Extremely important" at bounding box center [597, 361] width 529 height 17
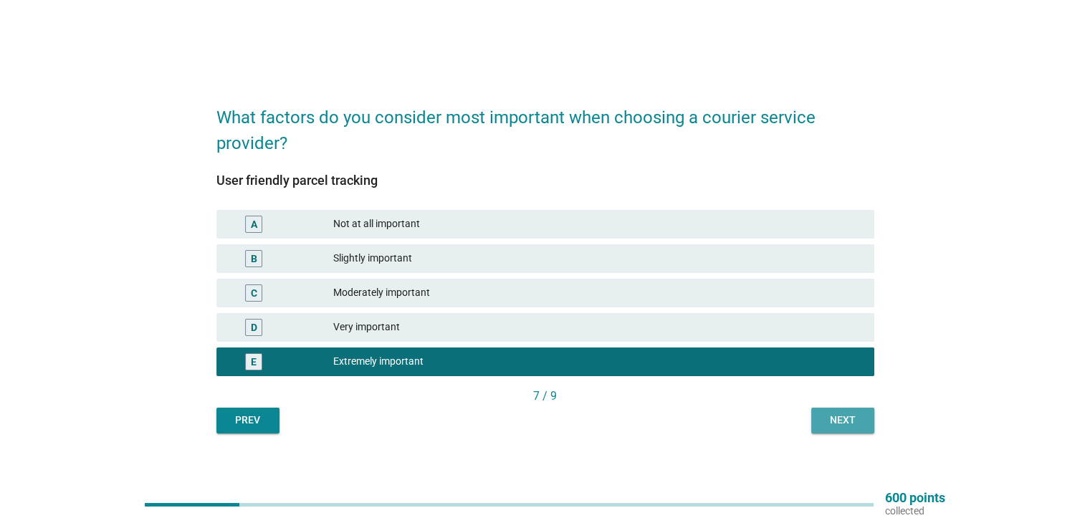
click at [850, 423] on div "Next" at bounding box center [843, 420] width 40 height 15
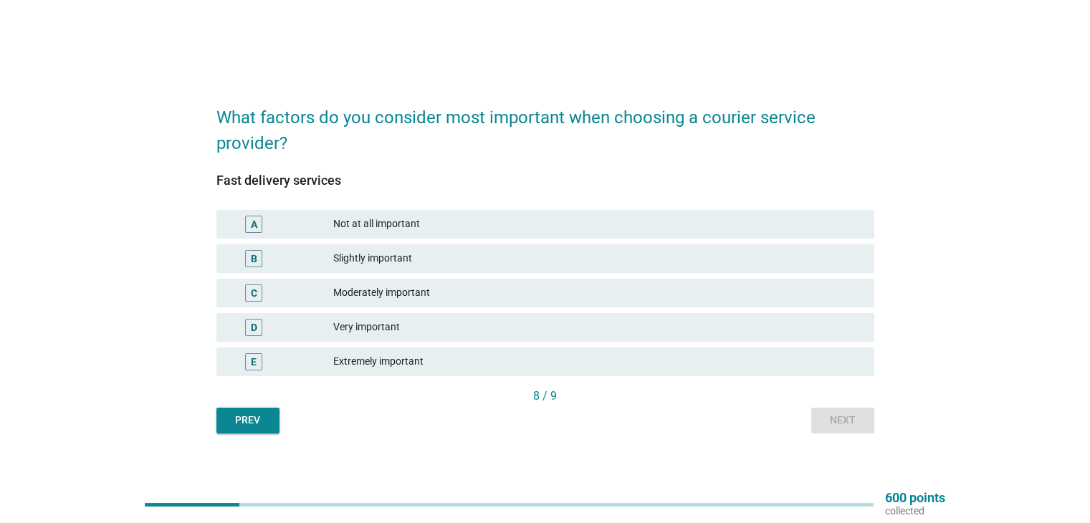
click at [609, 323] on div "Very important" at bounding box center [597, 327] width 529 height 17
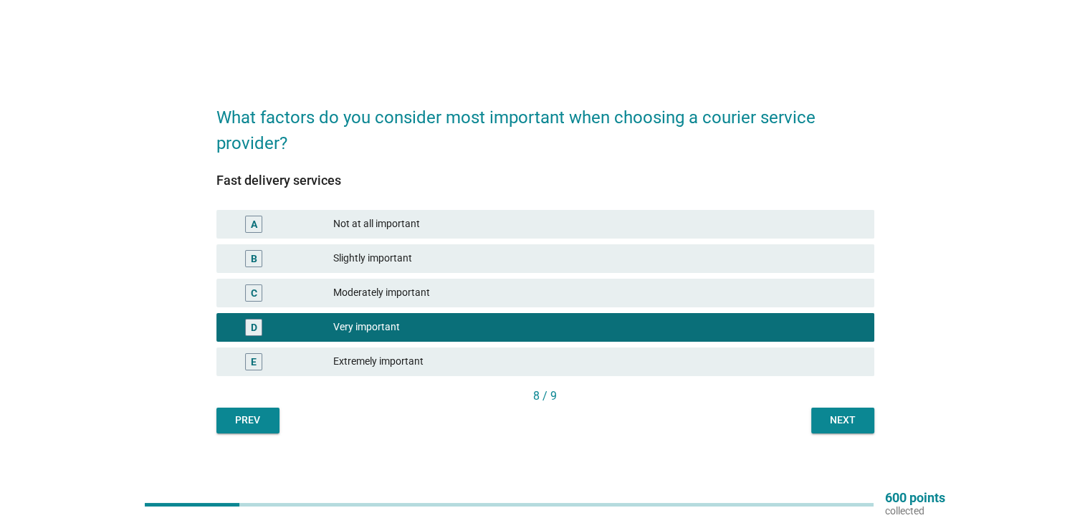
click at [836, 419] on div "Next" at bounding box center [843, 420] width 40 height 15
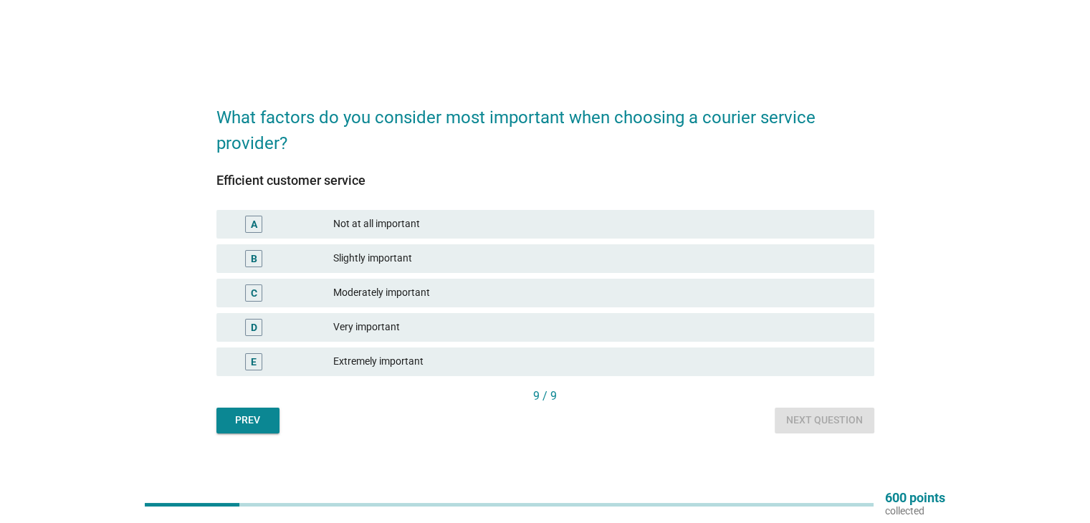
click at [684, 362] on div "Extremely important" at bounding box center [597, 361] width 529 height 17
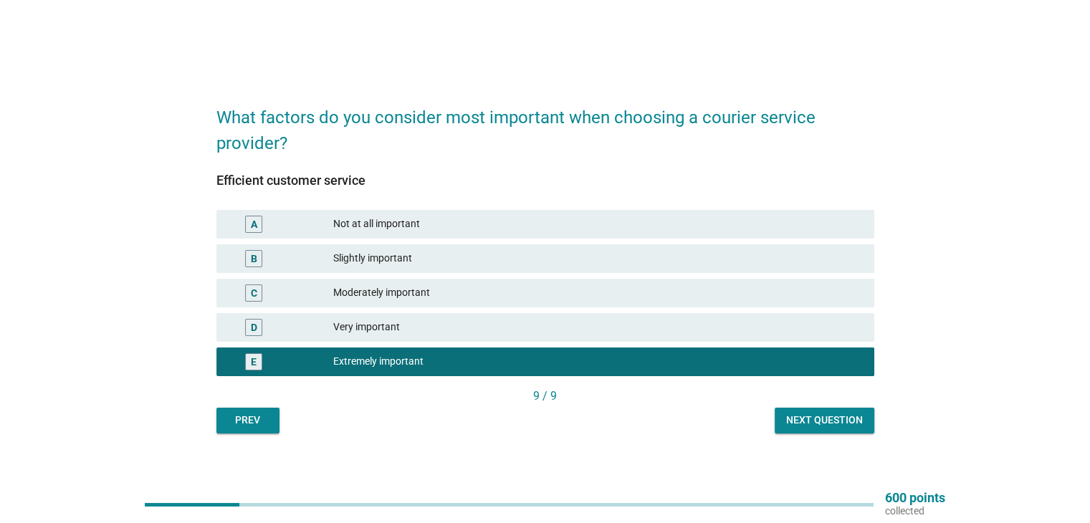
click at [807, 416] on div "Next question" at bounding box center [824, 420] width 77 height 15
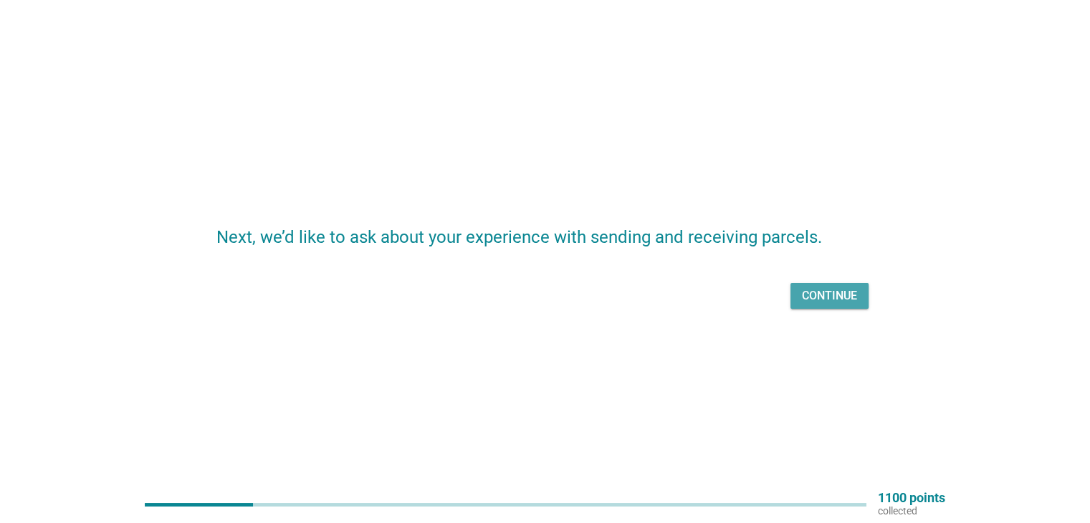
click at [832, 299] on div "Continue" at bounding box center [829, 295] width 55 height 17
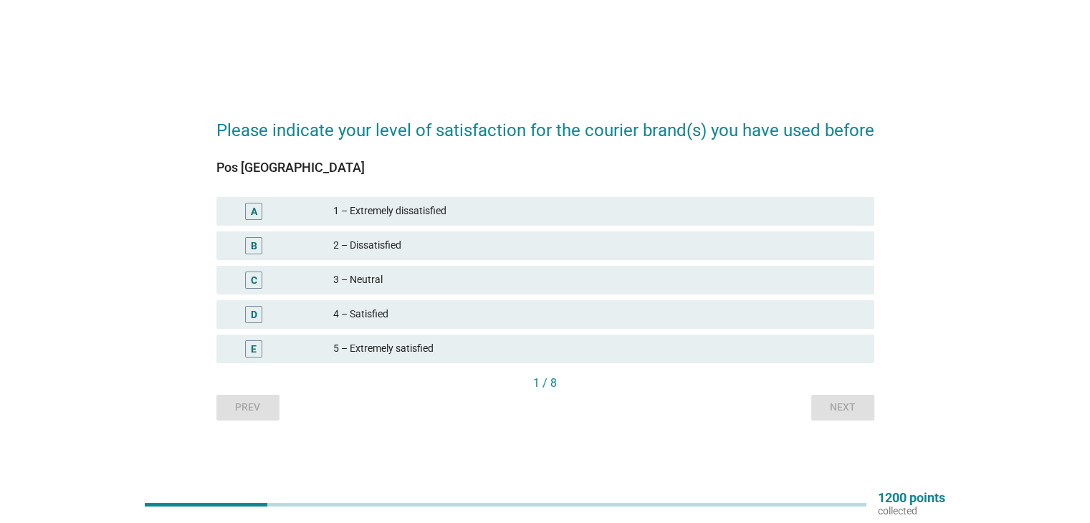
click at [591, 344] on div "5 – Extremely satisfied" at bounding box center [597, 348] width 529 height 17
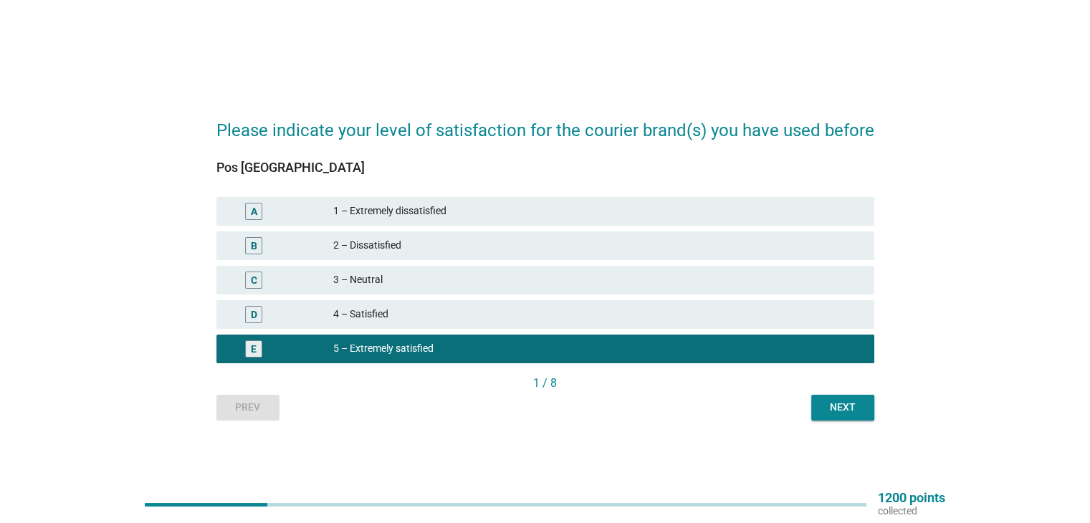
click at [840, 409] on div "Next" at bounding box center [843, 407] width 40 height 15
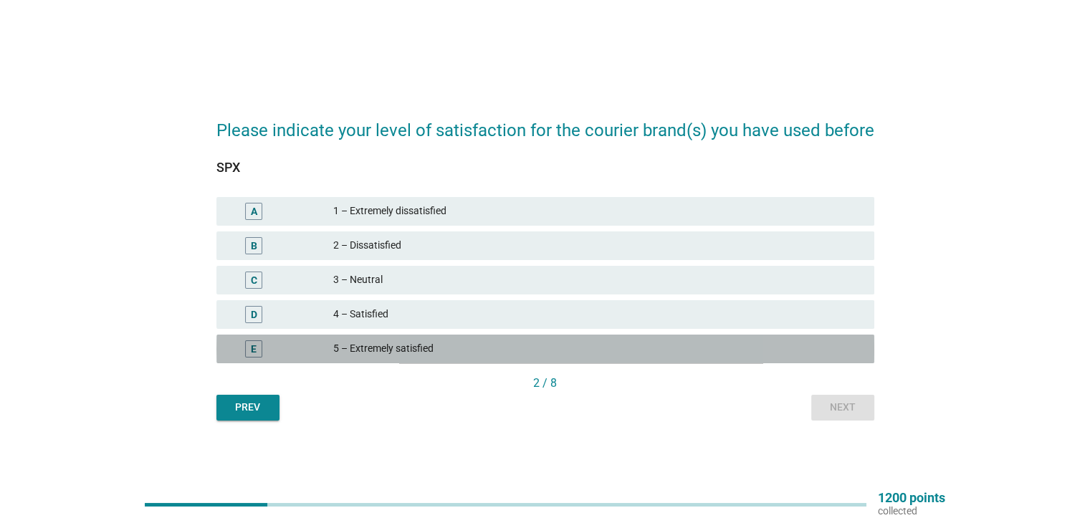
click at [455, 338] on div "E 5 – Extremely satisfied" at bounding box center [545, 349] width 658 height 29
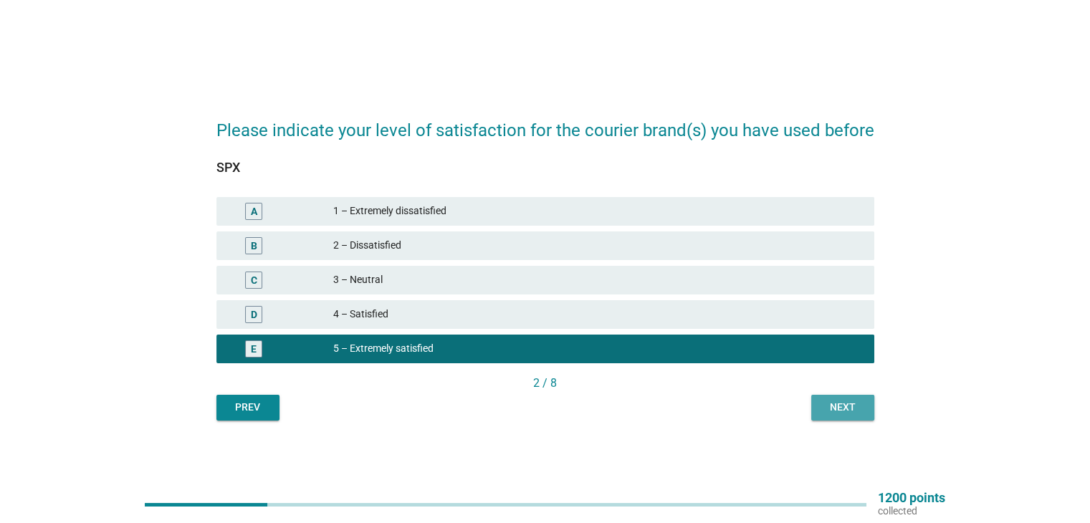
click at [823, 413] on div "Next" at bounding box center [843, 407] width 40 height 15
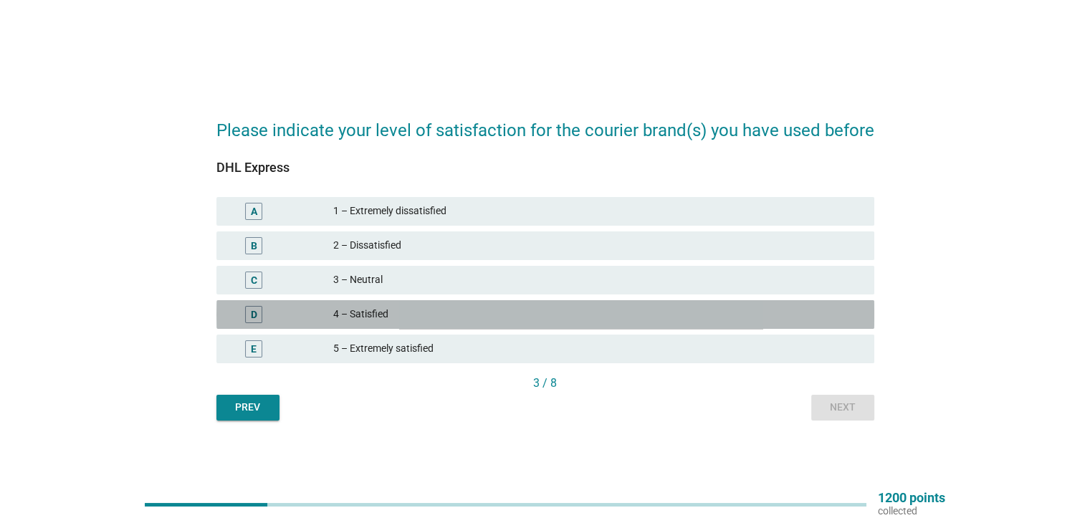
click at [386, 318] on div "4 – Satisfied" at bounding box center [597, 314] width 529 height 17
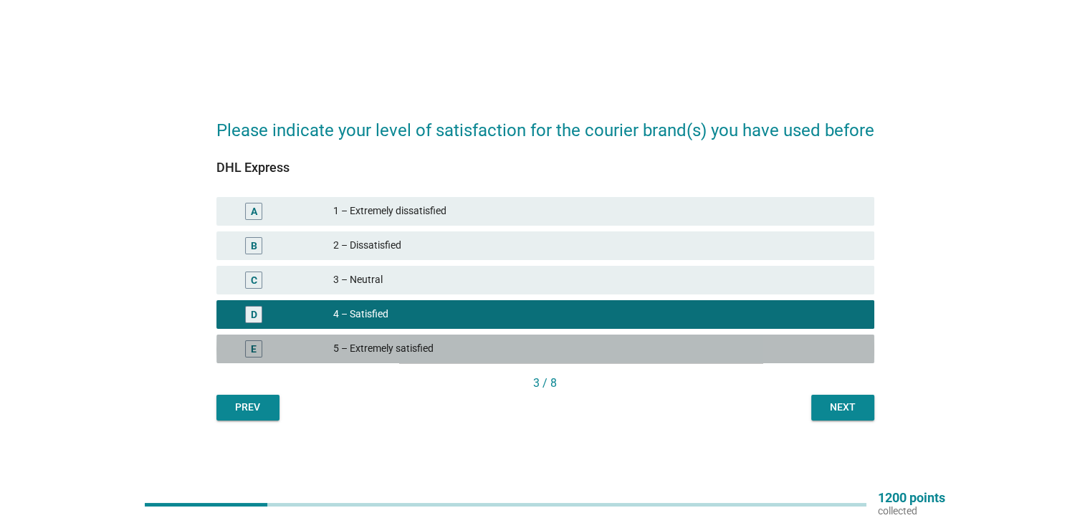
click at [378, 339] on div "E 5 – Extremely satisfied" at bounding box center [545, 349] width 658 height 29
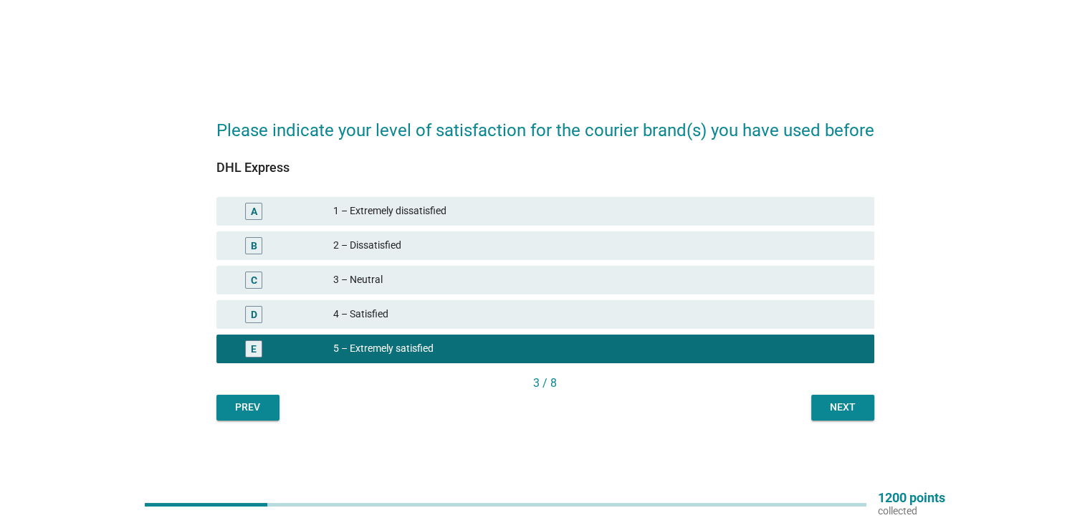
click at [834, 404] on div "Next" at bounding box center [843, 407] width 40 height 15
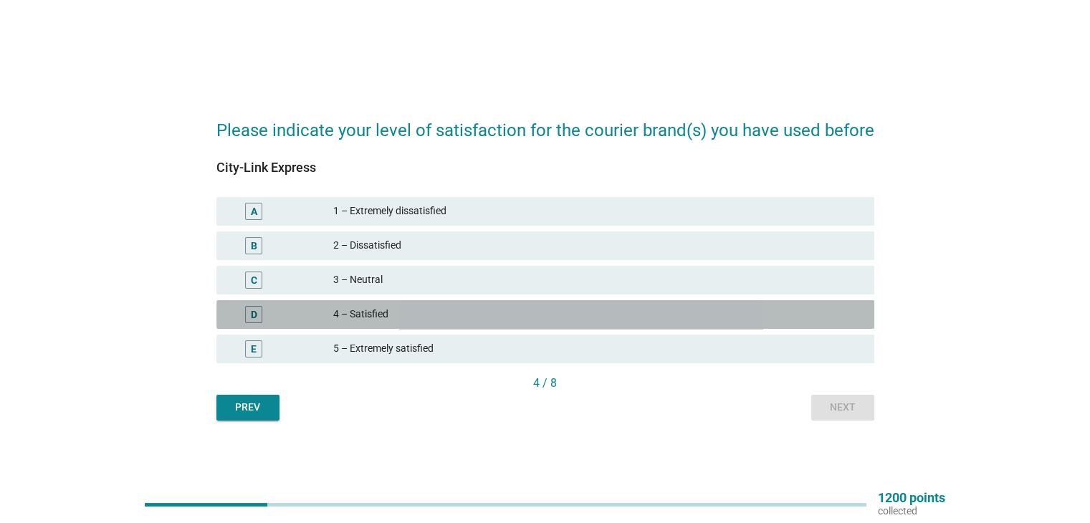
click at [399, 307] on div "4 – Satisfied" at bounding box center [597, 314] width 529 height 17
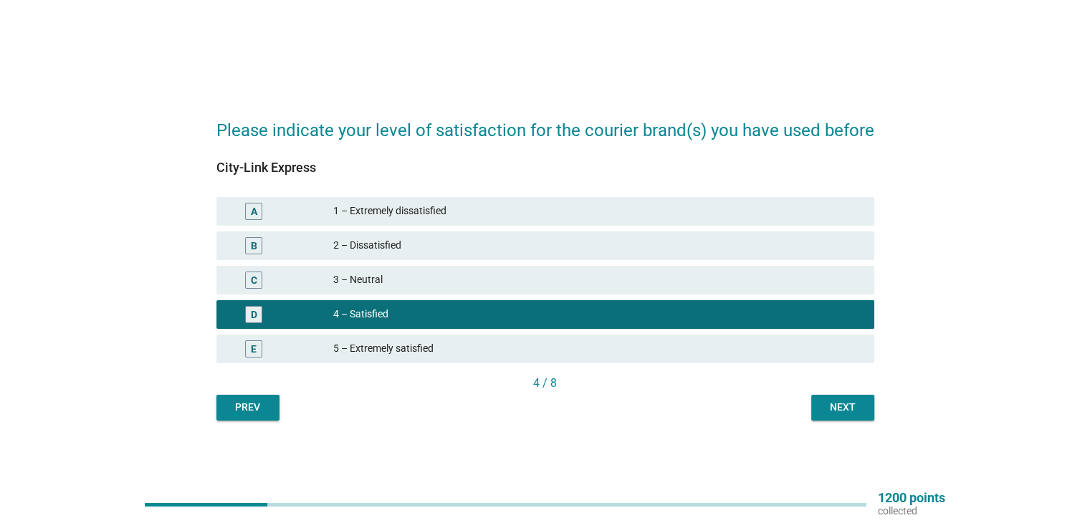
click at [834, 405] on div "Next" at bounding box center [843, 407] width 40 height 15
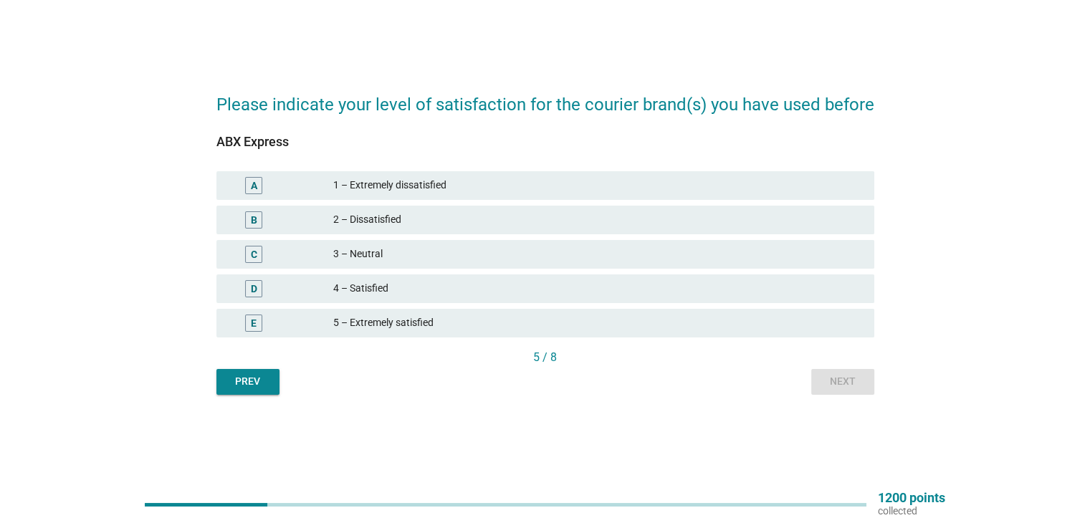
scroll to position [37, 0]
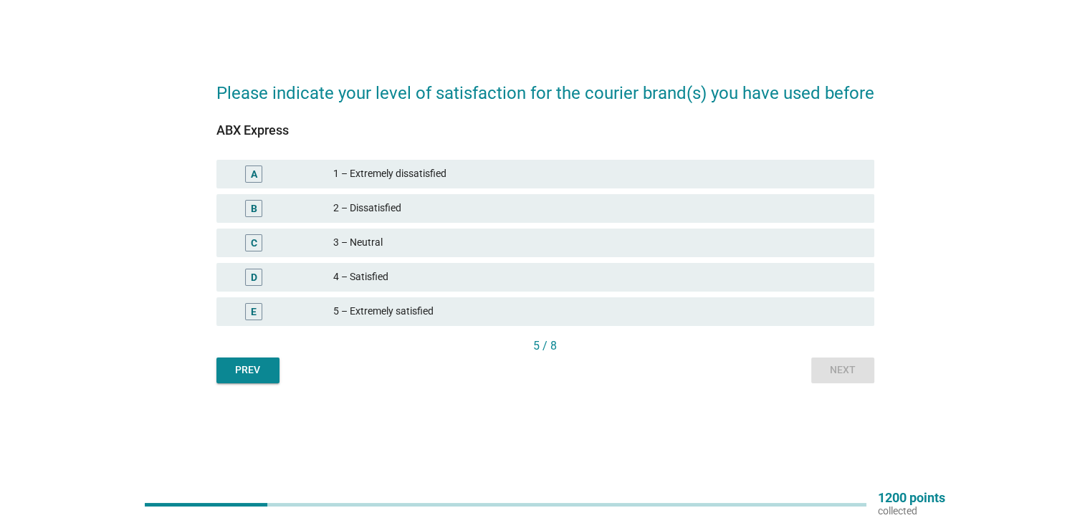
click at [432, 264] on div "D 4 – Satisfied" at bounding box center [545, 277] width 658 height 29
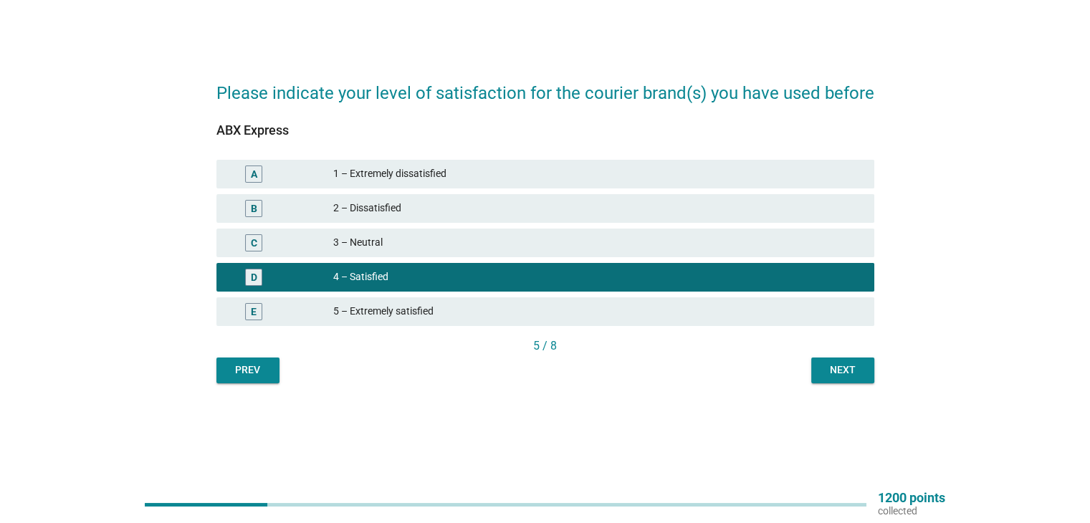
click at [823, 369] on div "Next" at bounding box center [843, 370] width 40 height 15
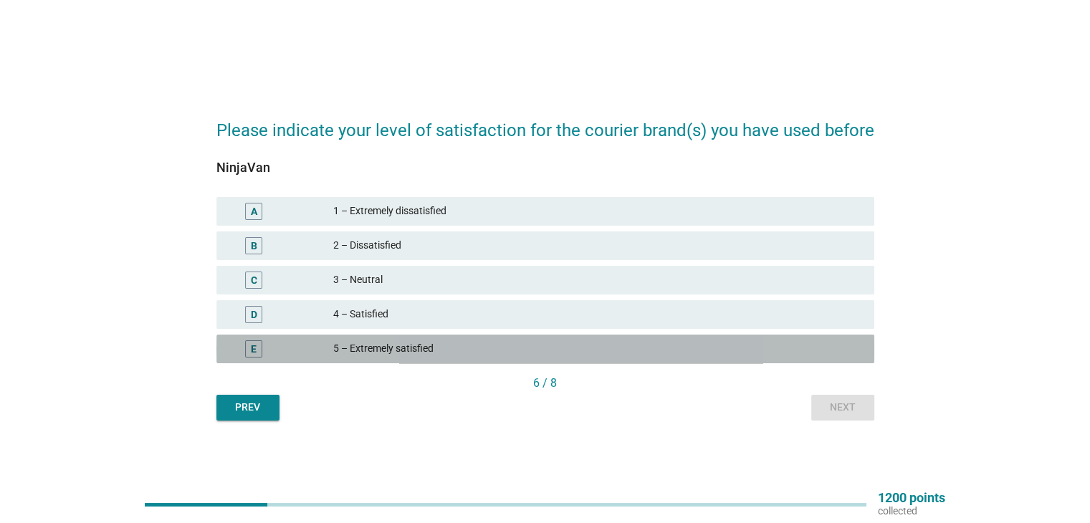
click at [591, 343] on div "5 – Extremely satisfied" at bounding box center [597, 348] width 529 height 17
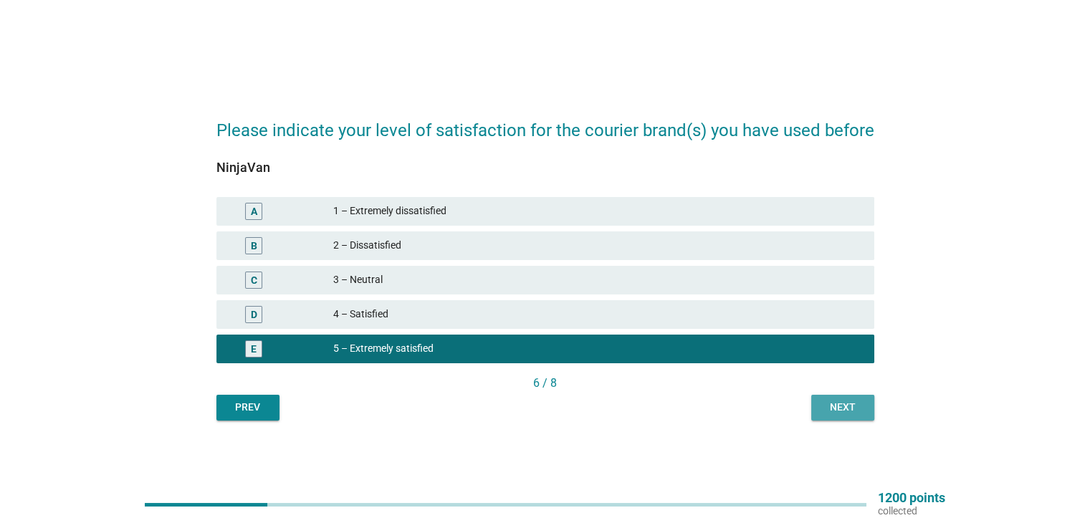
click at [839, 403] on div "Next" at bounding box center [843, 407] width 40 height 15
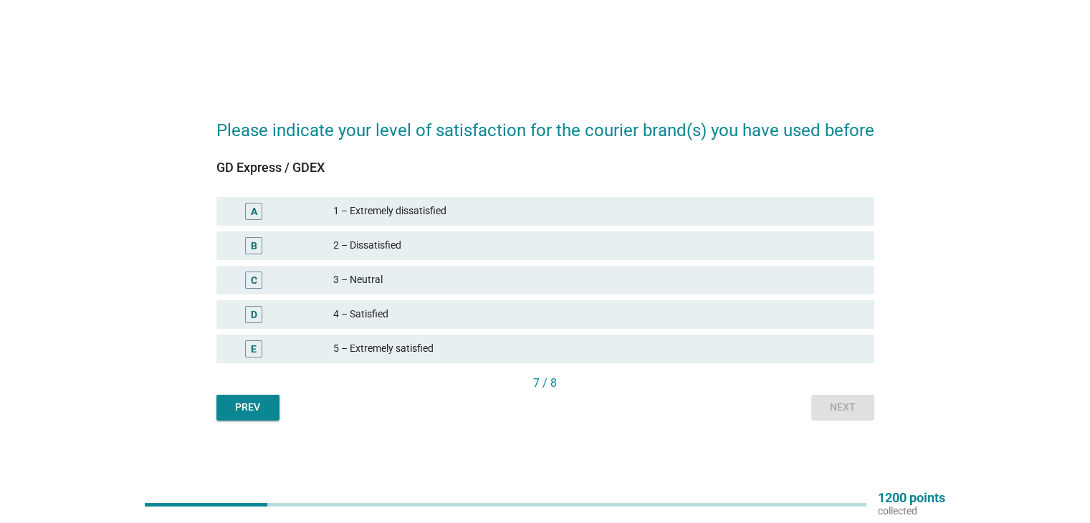
click at [553, 312] on div "4 – Satisfied" at bounding box center [597, 314] width 529 height 17
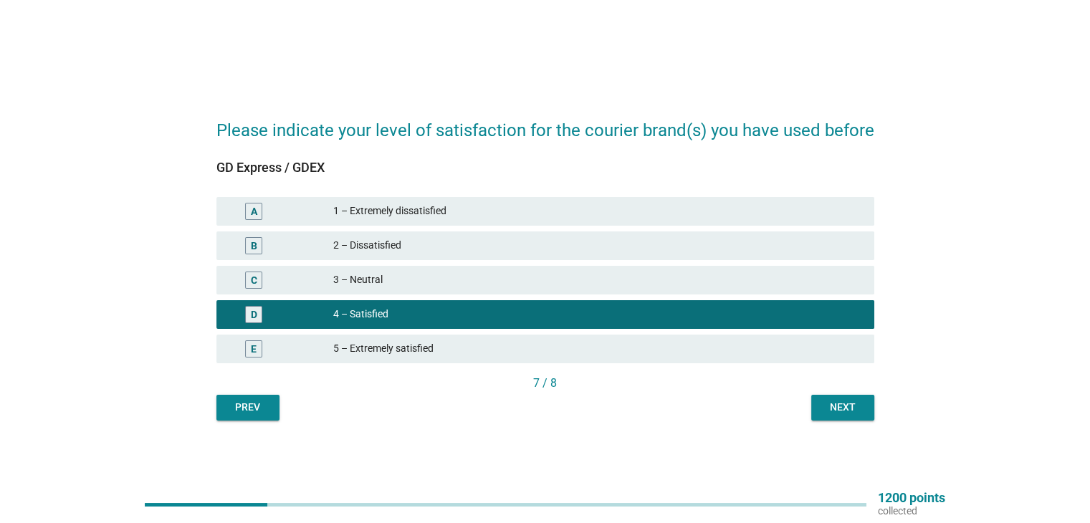
click at [831, 408] on div "Next" at bounding box center [843, 407] width 40 height 15
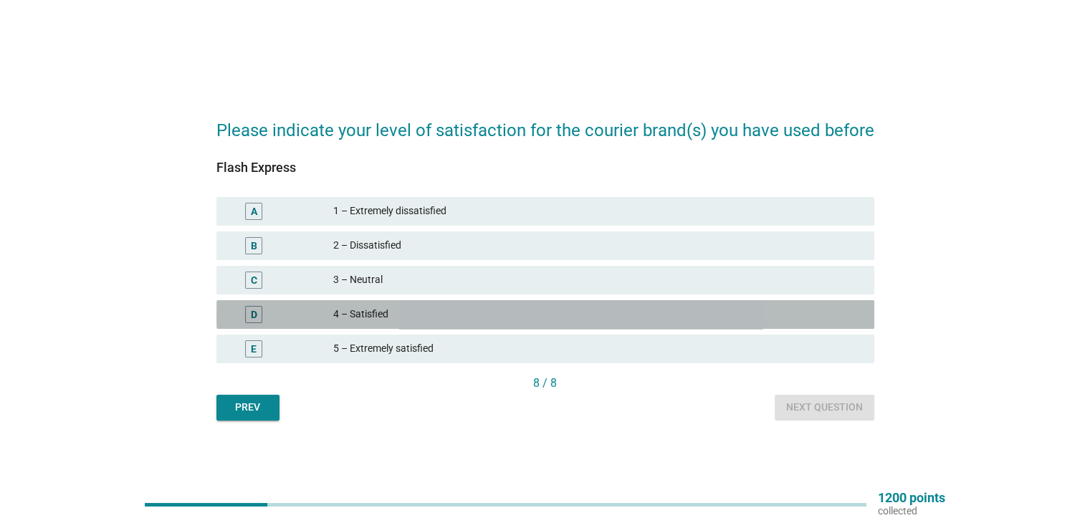
click at [671, 302] on div "D 4 – Satisfied" at bounding box center [545, 314] width 658 height 29
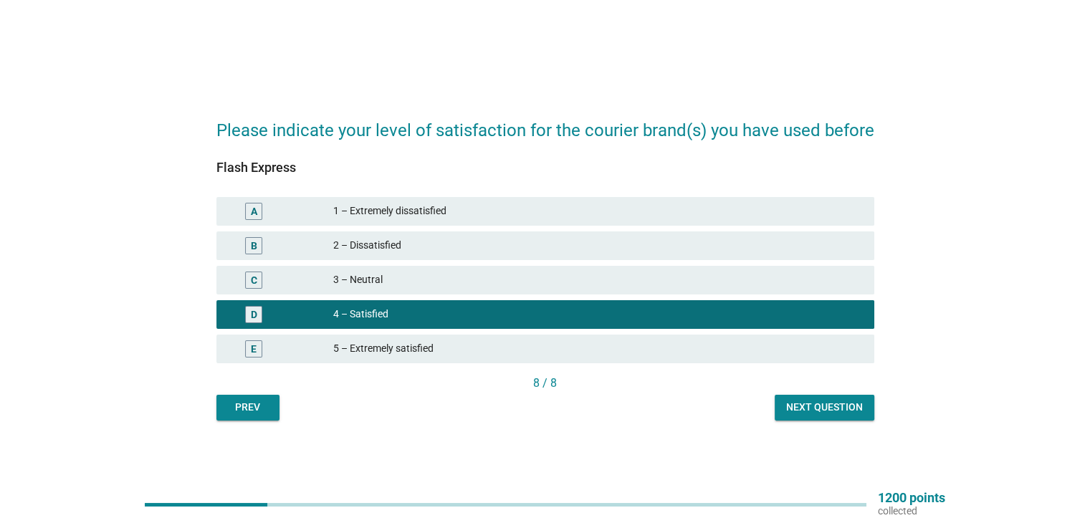
click at [840, 425] on div "Please indicate your level of satisfaction for the courier brand(s) you have us…" at bounding box center [545, 262] width 681 height 340
click at [840, 411] on div "Next question" at bounding box center [824, 407] width 77 height 15
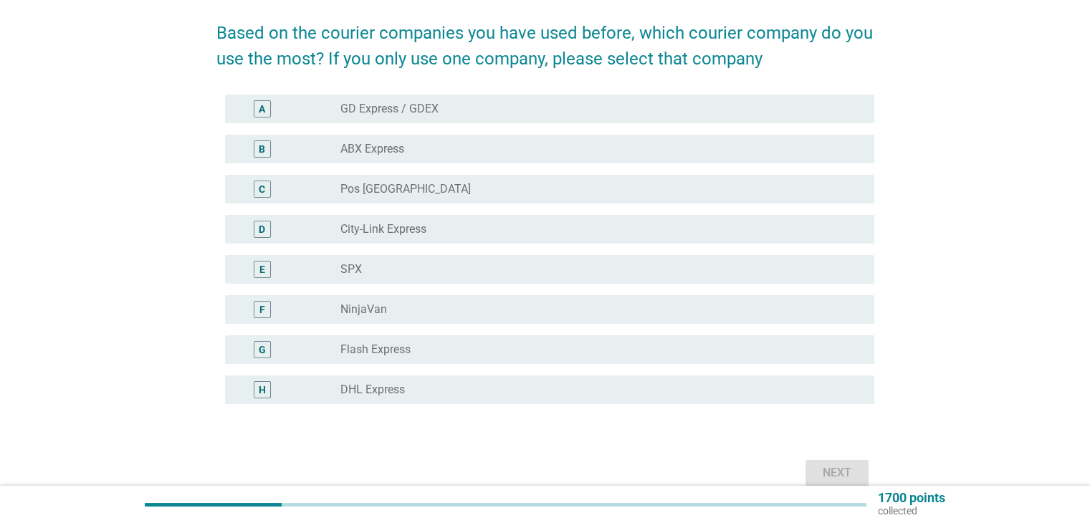
scroll to position [128, 0]
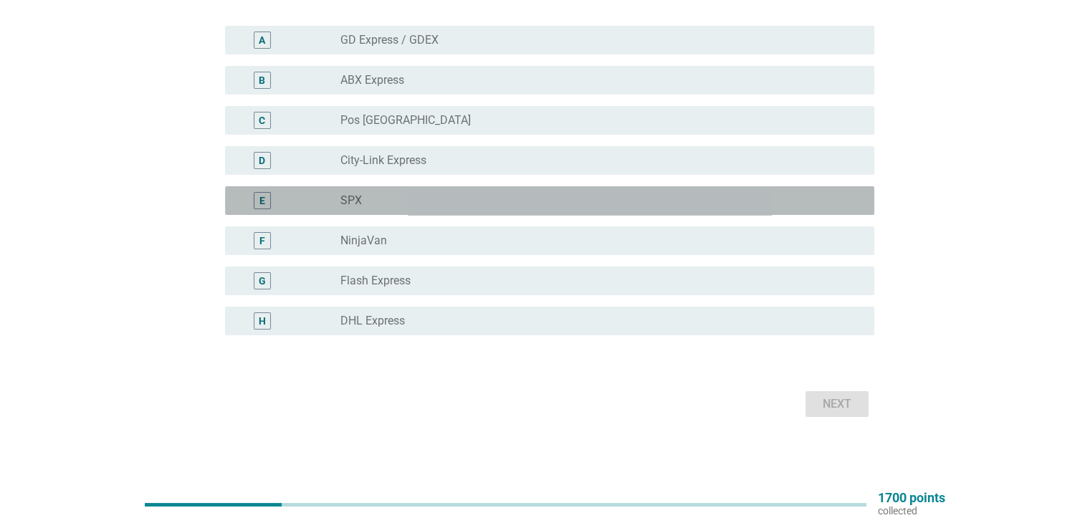
click at [495, 201] on div "radio_button_unchecked SPX" at bounding box center [595, 201] width 510 height 14
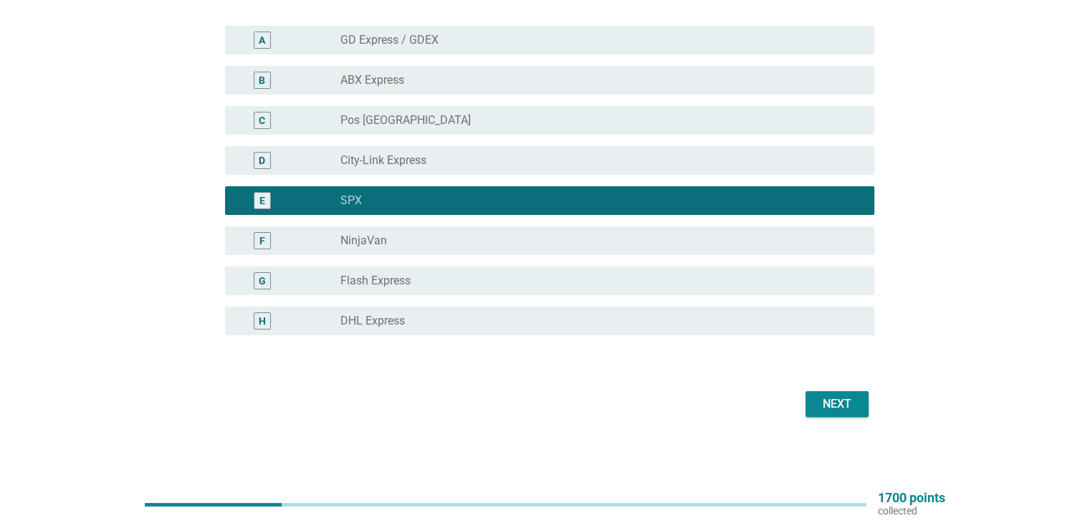
click at [470, 115] on div "radio_button_unchecked Pos [GEOGRAPHIC_DATA]" at bounding box center [595, 120] width 510 height 14
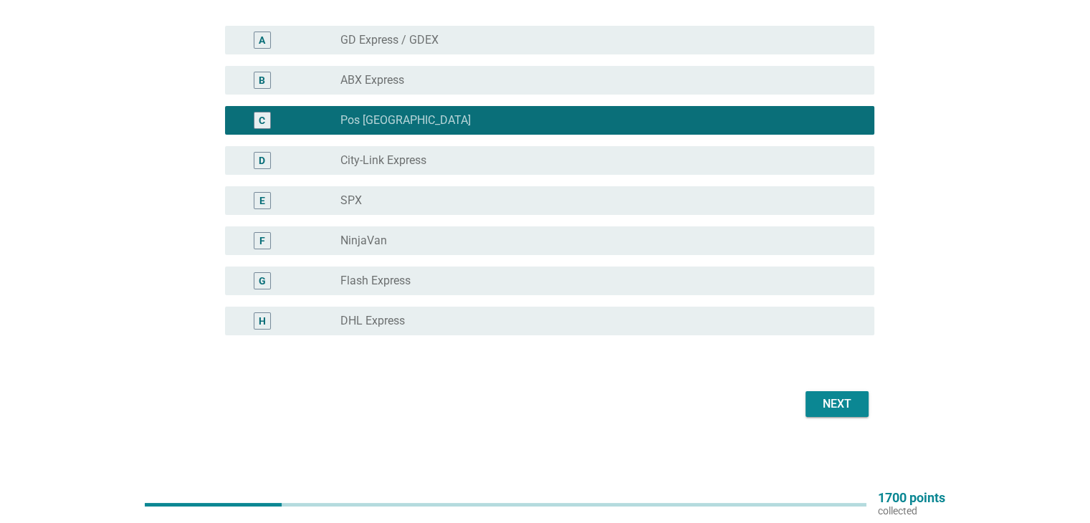
click at [462, 199] on div "radio_button_unchecked SPX" at bounding box center [595, 201] width 510 height 14
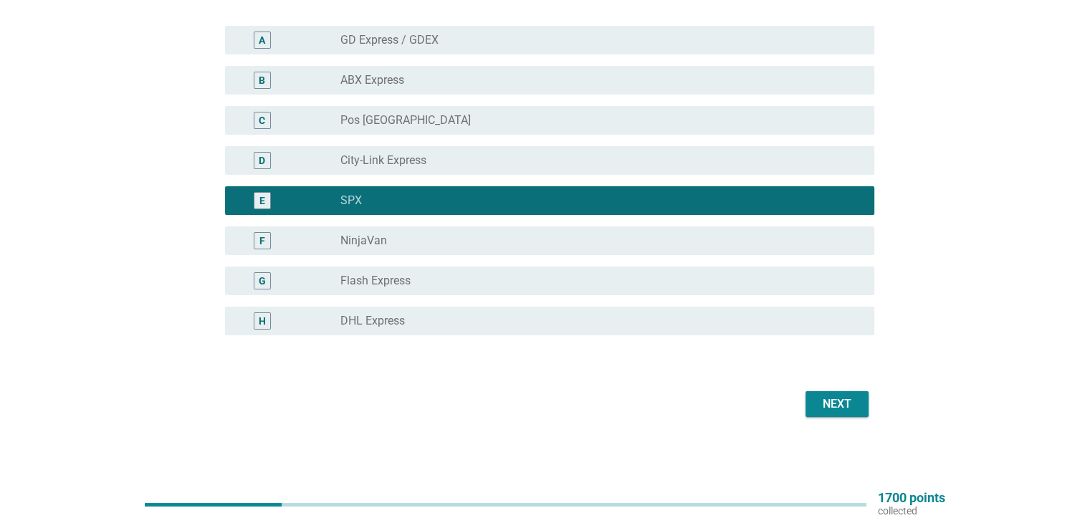
click at [842, 402] on div "Next" at bounding box center [837, 404] width 40 height 17
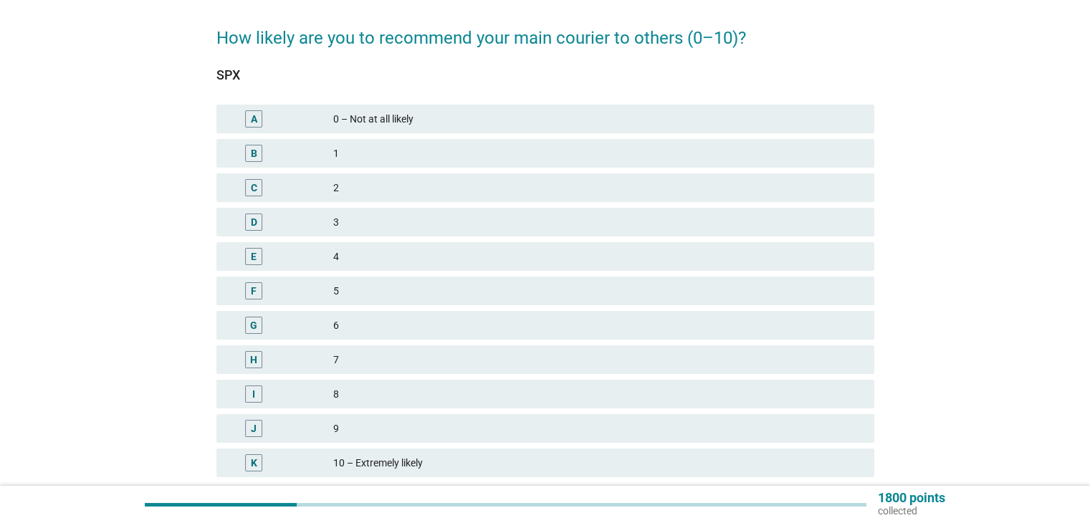
scroll to position [143, 0]
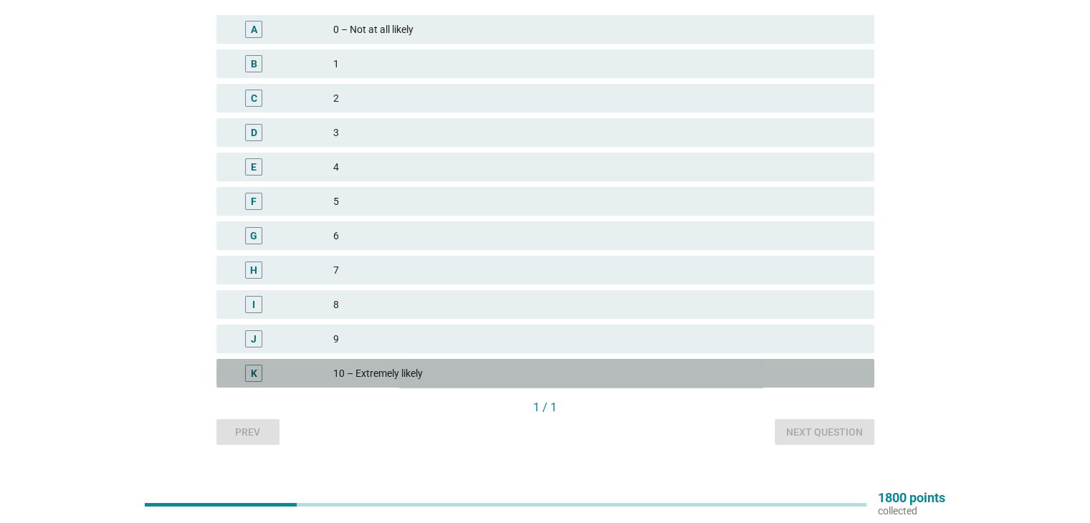
click at [469, 370] on div "10 – Extremely likely" at bounding box center [597, 373] width 529 height 17
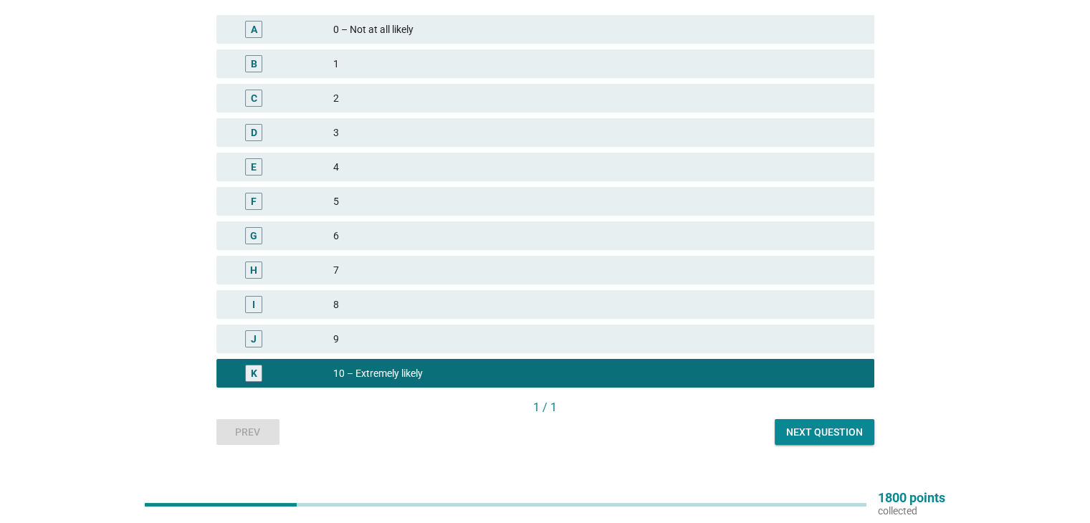
click at [803, 436] on div "Next question" at bounding box center [824, 432] width 77 height 15
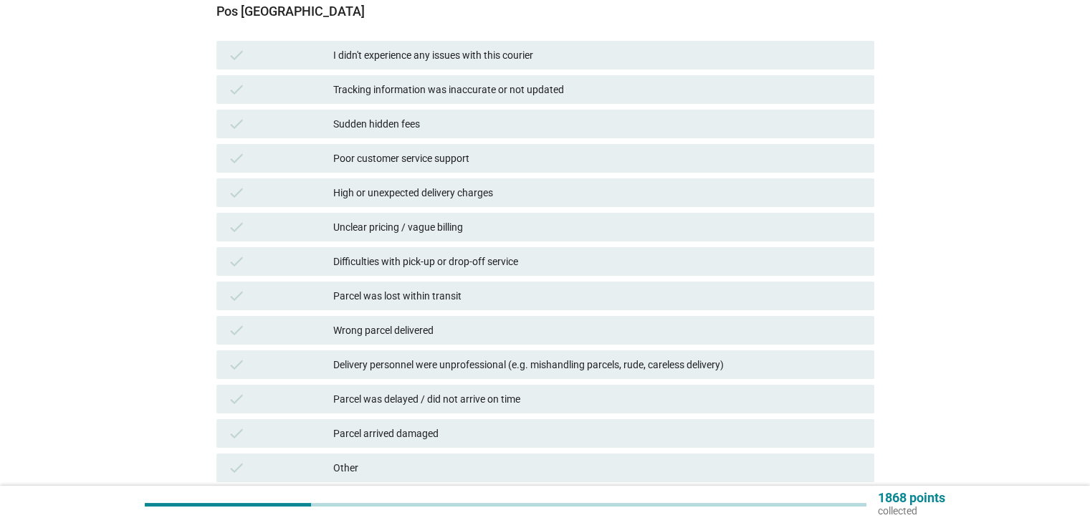
scroll to position [0, 0]
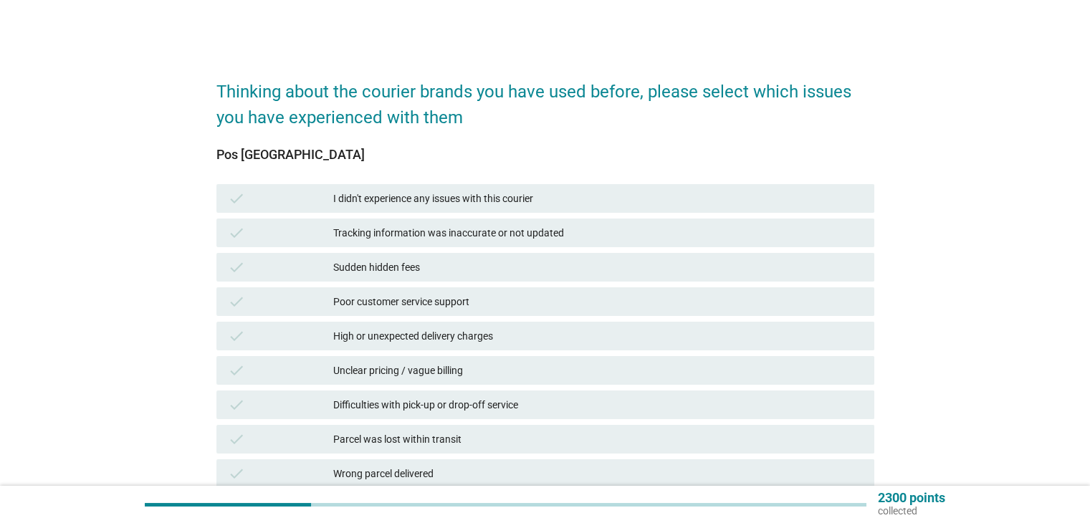
click at [528, 192] on div "I didn't experience any issues with this courier" at bounding box center [597, 198] width 529 height 17
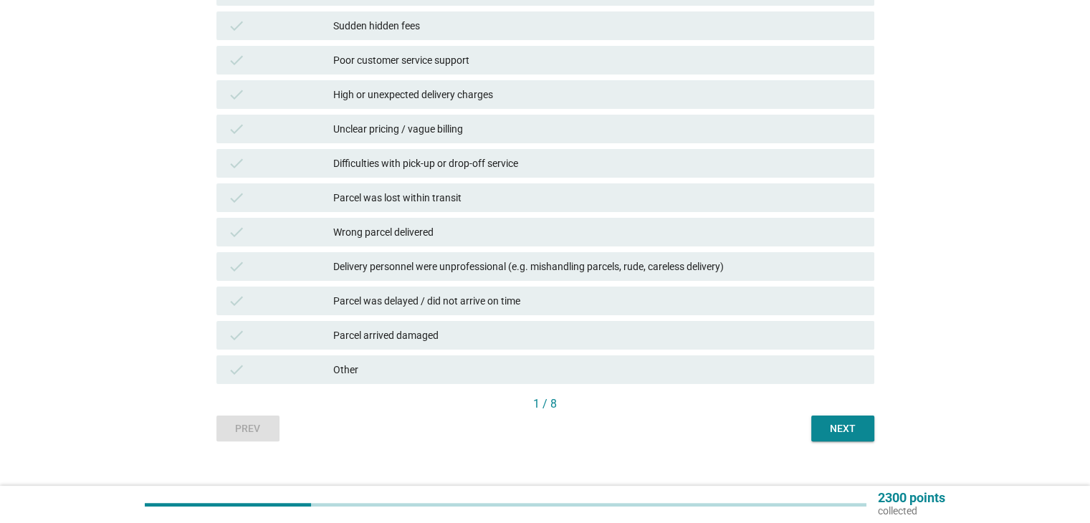
scroll to position [262, 0]
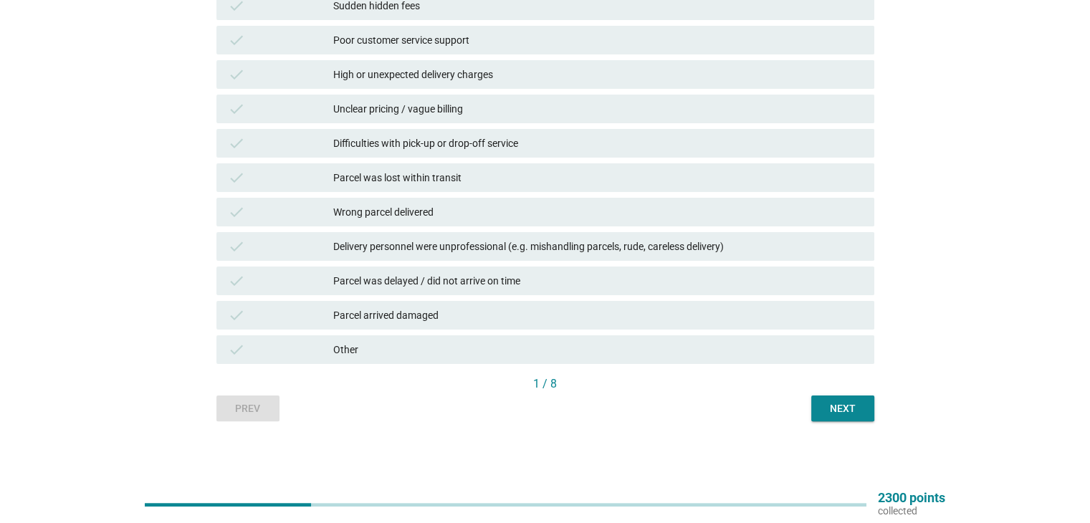
click at [854, 411] on div "Next" at bounding box center [843, 408] width 40 height 15
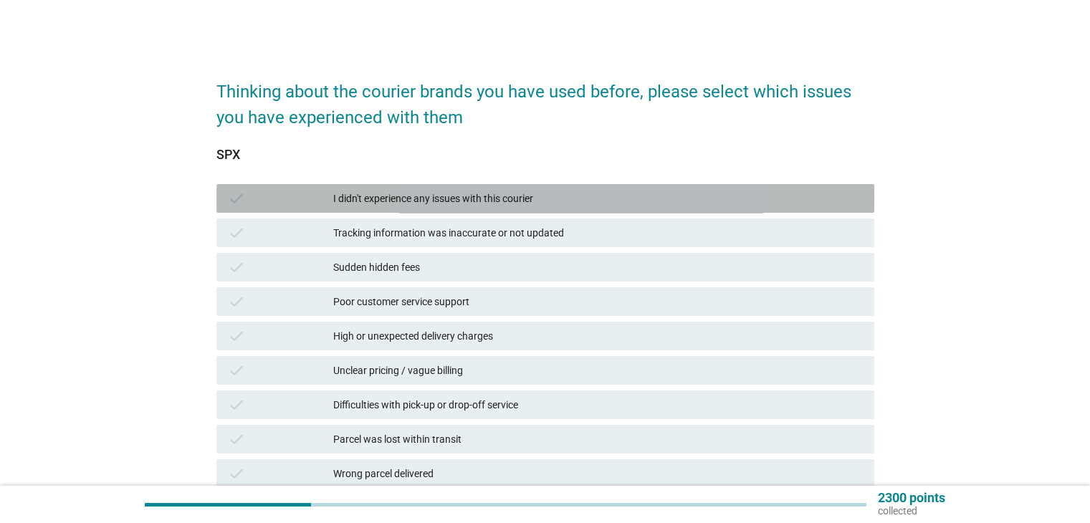
click at [396, 197] on div "I didn't experience any issues with this courier" at bounding box center [597, 198] width 529 height 17
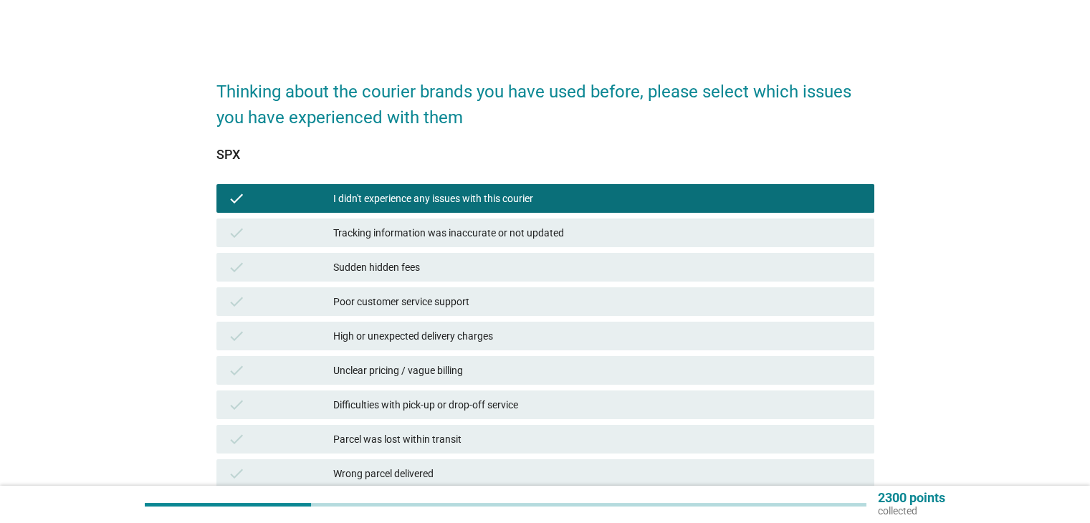
scroll to position [262, 0]
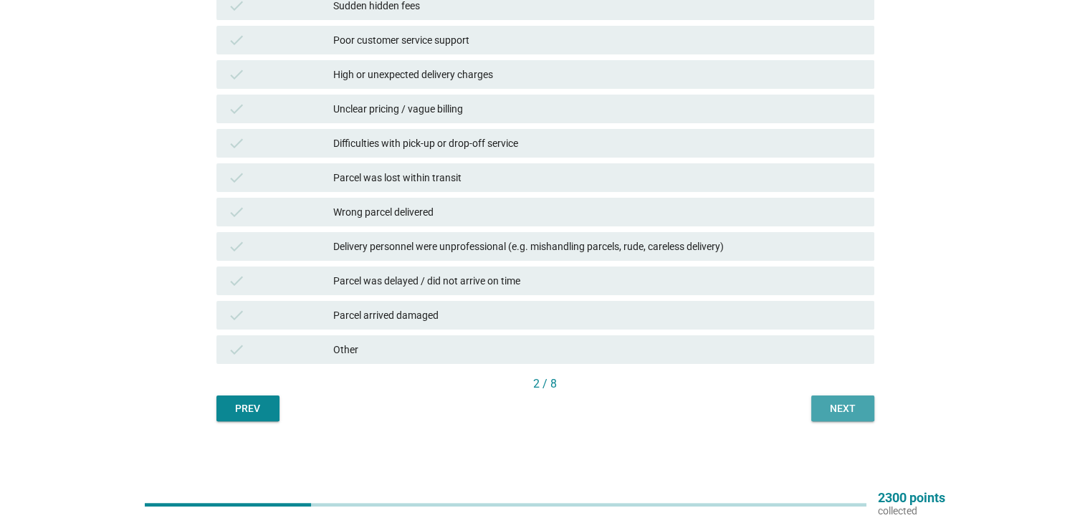
click at [826, 404] on div "Next" at bounding box center [843, 408] width 40 height 15
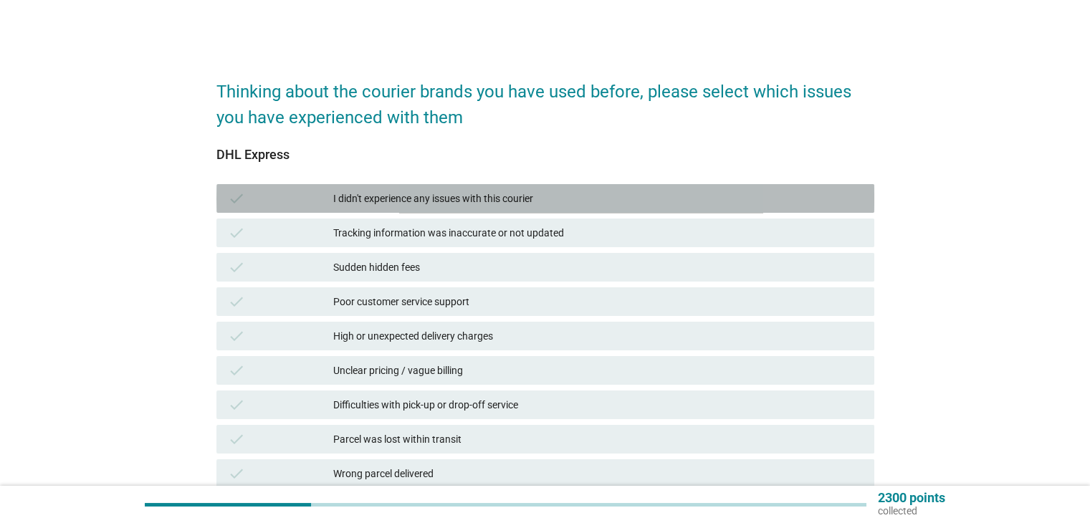
click at [495, 197] on div "I didn't experience any issues with this courier" at bounding box center [597, 198] width 529 height 17
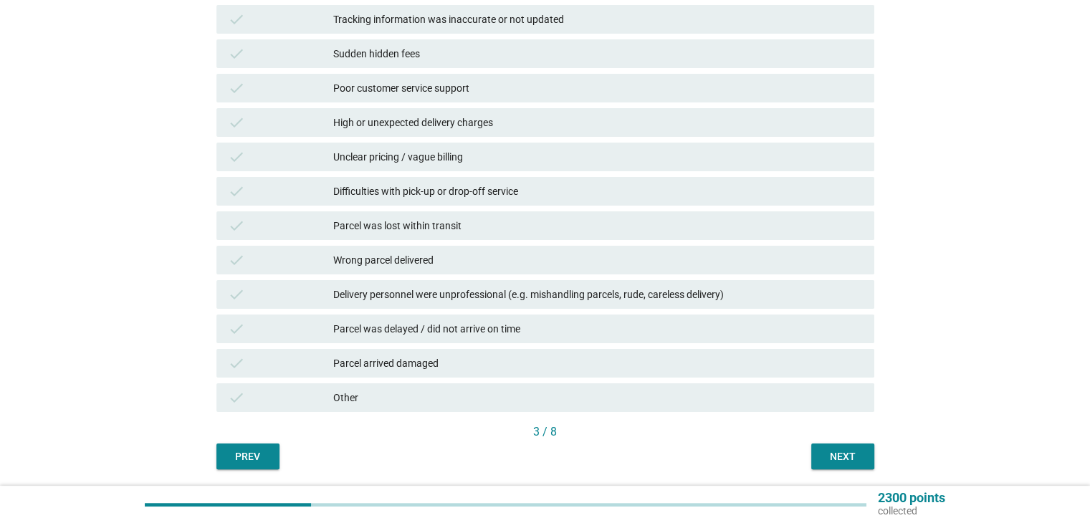
scroll to position [262, 0]
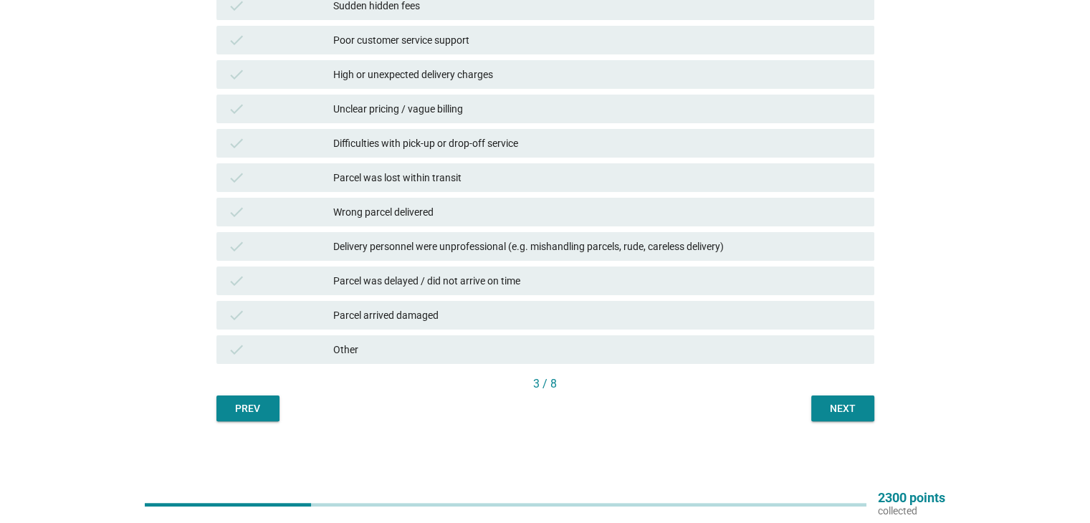
click at [844, 405] on div "Next" at bounding box center [843, 408] width 40 height 15
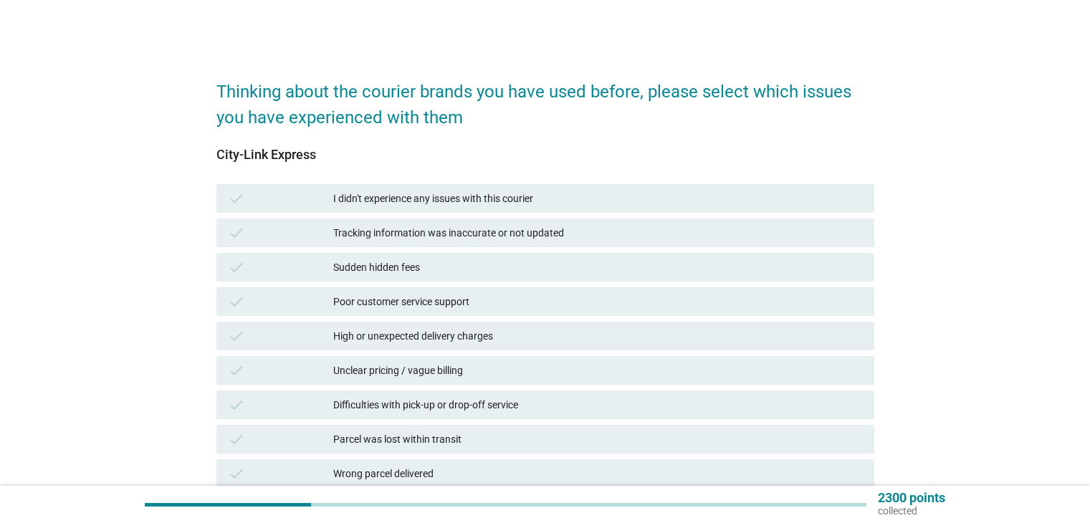
click at [511, 193] on div "I didn't experience any issues with this courier" at bounding box center [597, 198] width 529 height 17
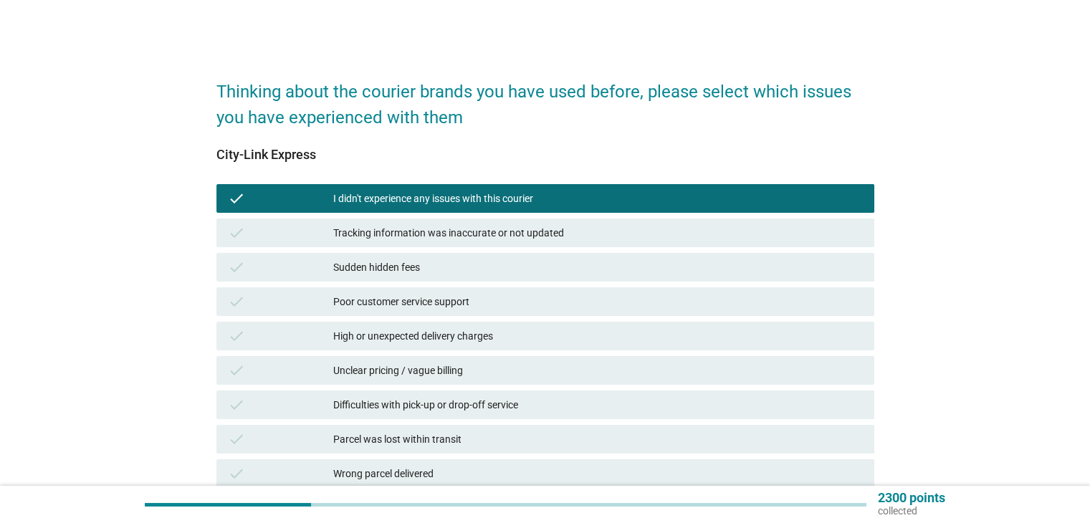
scroll to position [262, 0]
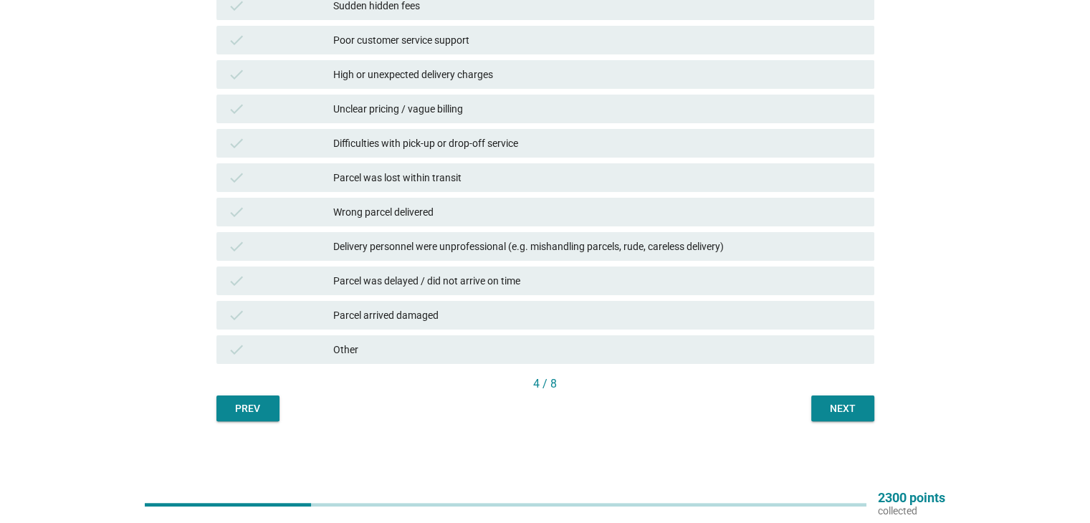
click at [849, 408] on div "Next" at bounding box center [843, 408] width 40 height 15
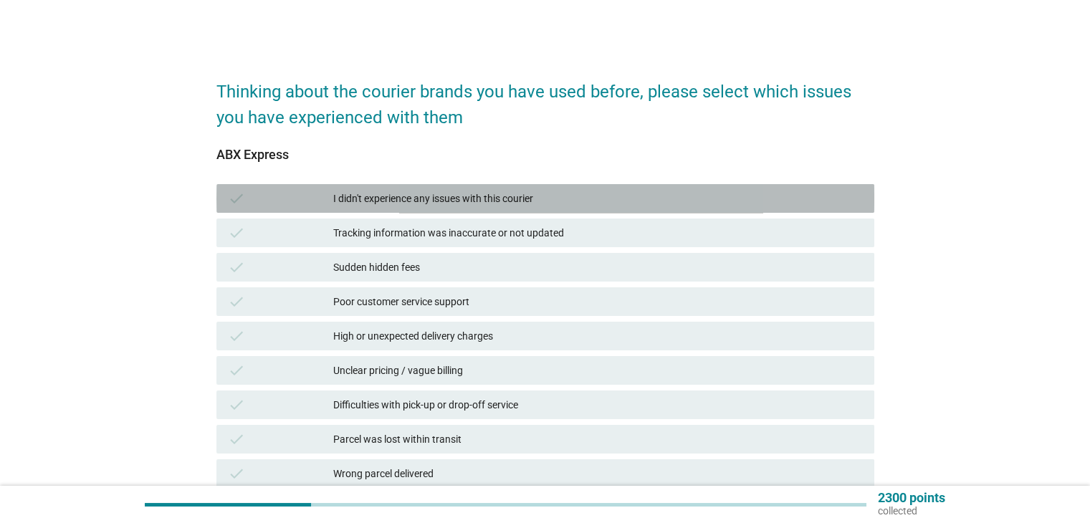
click at [530, 196] on div "I didn't experience any issues with this courier" at bounding box center [597, 198] width 529 height 17
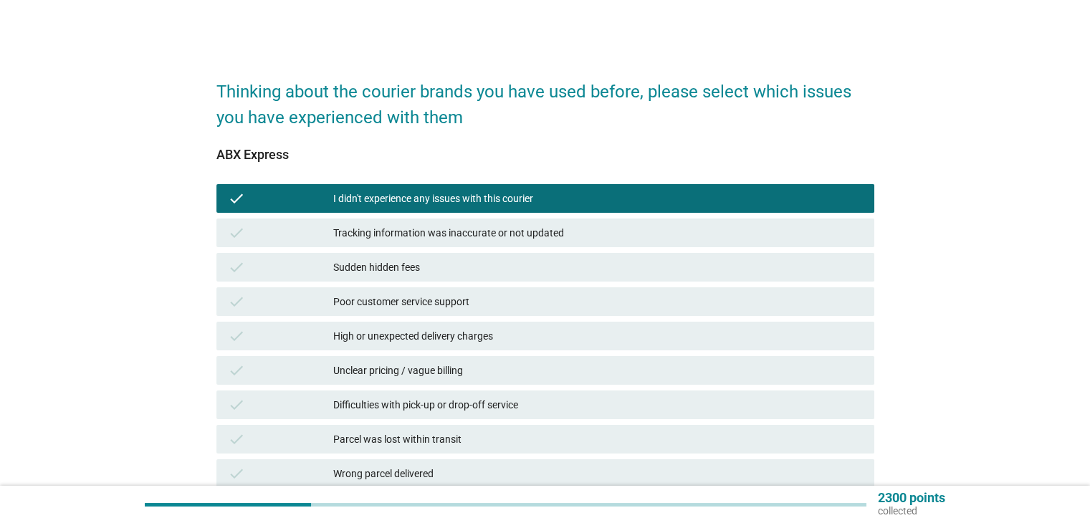
scroll to position [262, 0]
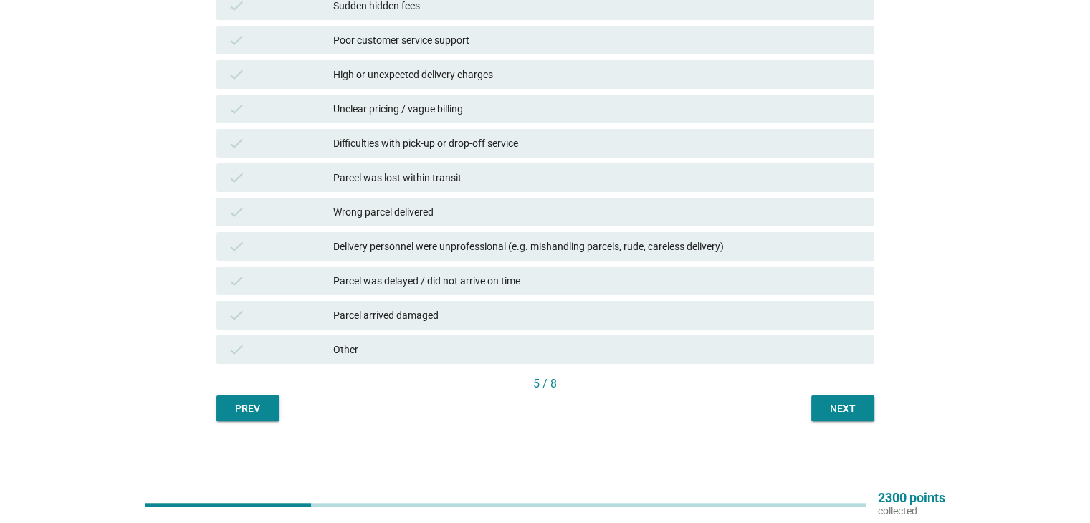
click at [841, 408] on div "Next" at bounding box center [843, 408] width 40 height 15
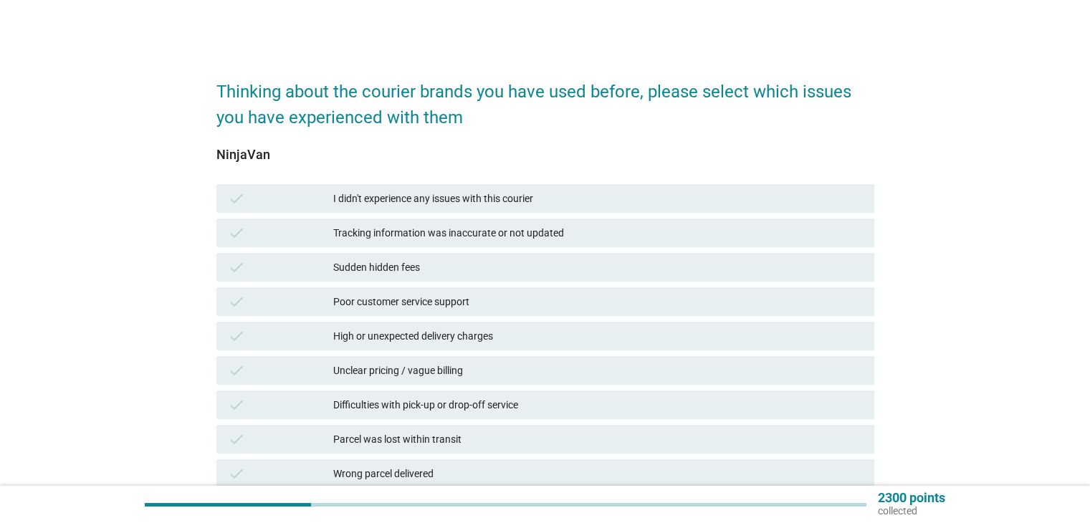
click at [459, 198] on div "I didn't experience any issues with this courier" at bounding box center [597, 198] width 529 height 17
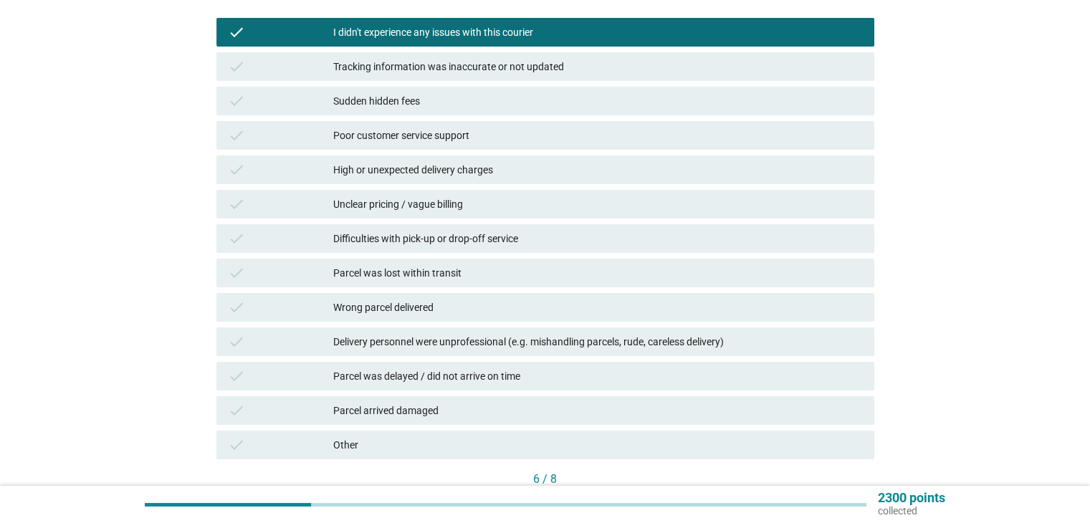
scroll to position [262, 0]
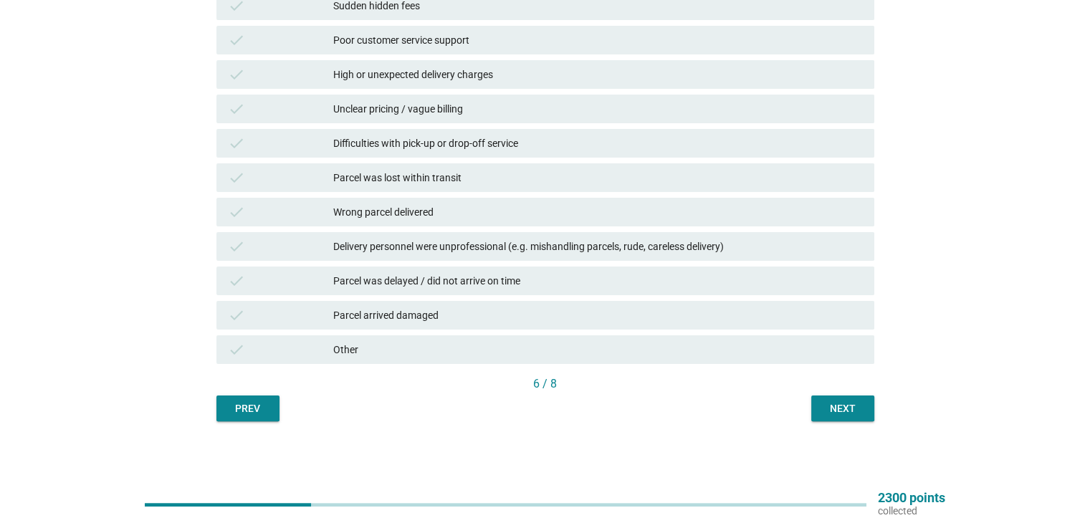
click at [863, 414] on button "Next" at bounding box center [842, 409] width 63 height 26
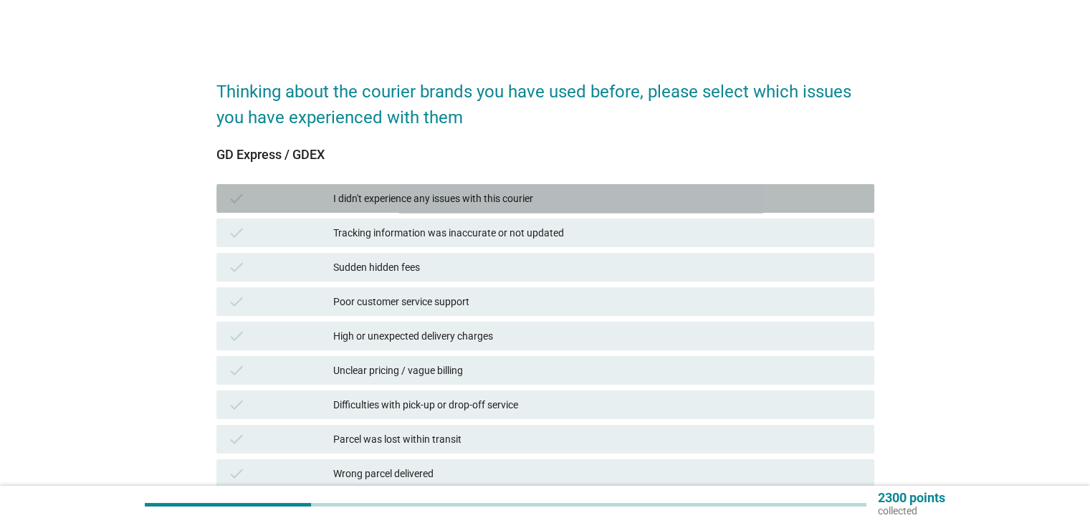
click at [457, 193] on div "I didn't experience any issues with this courier" at bounding box center [597, 198] width 529 height 17
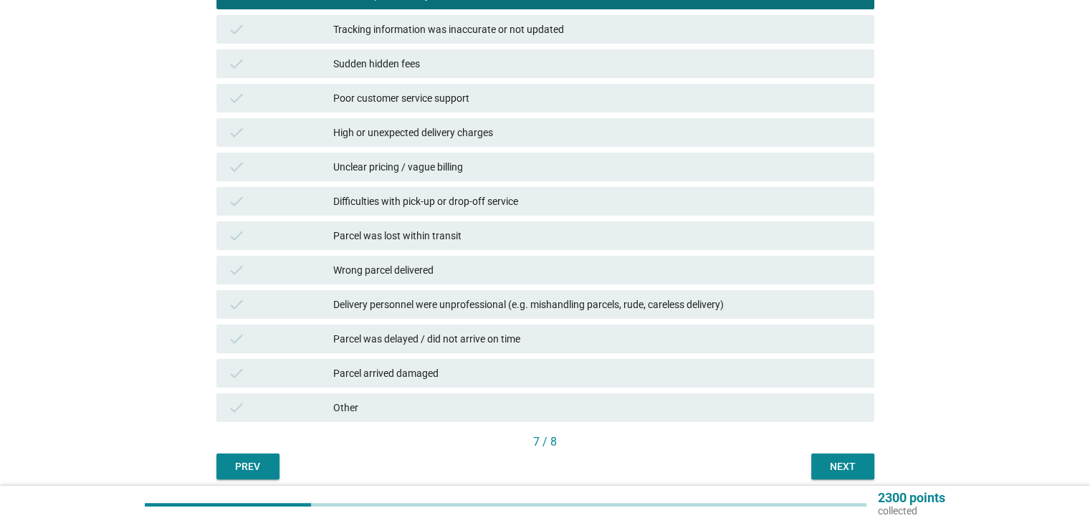
scroll to position [262, 0]
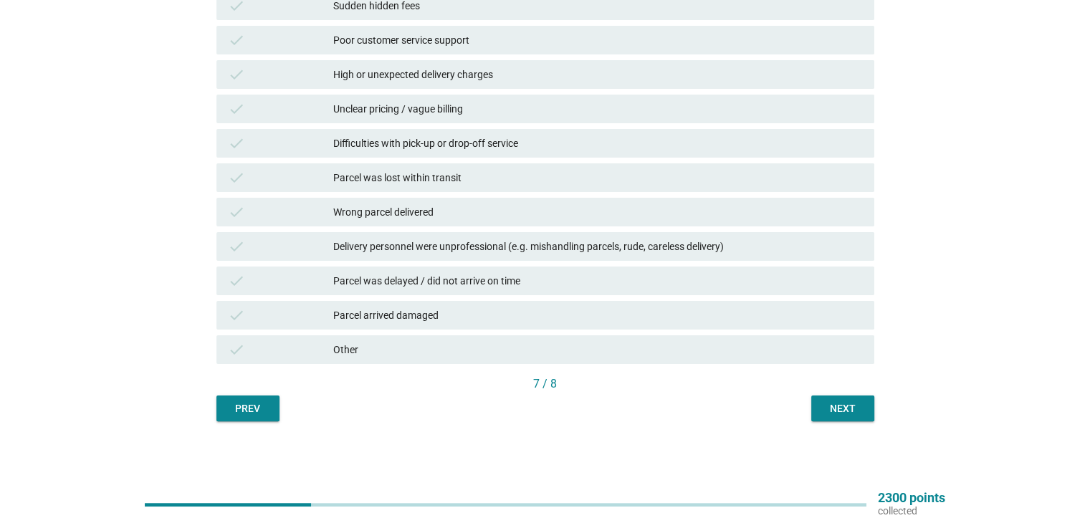
click at [812, 396] on button "Next" at bounding box center [842, 409] width 63 height 26
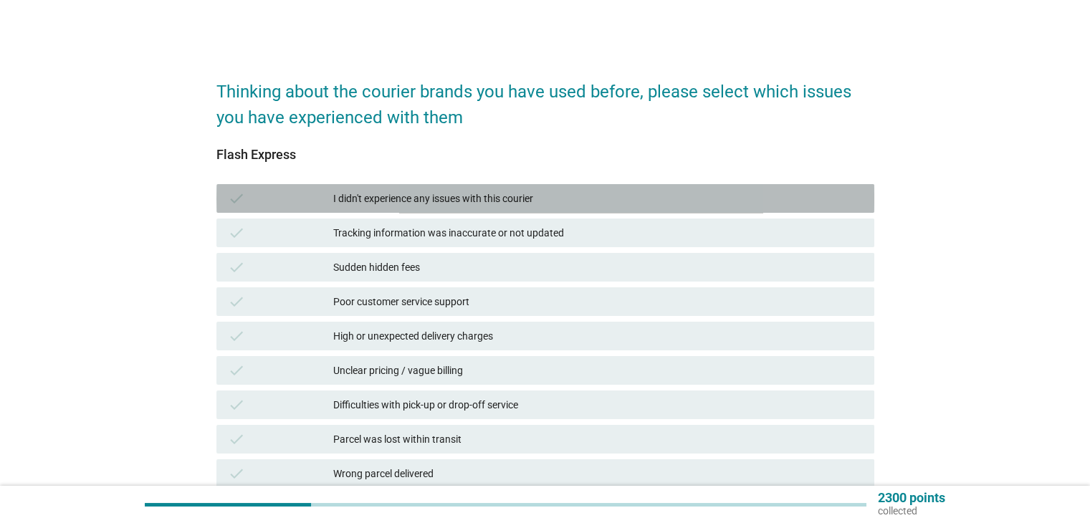
click at [500, 202] on div "I didn't experience any issues with this courier" at bounding box center [597, 198] width 529 height 17
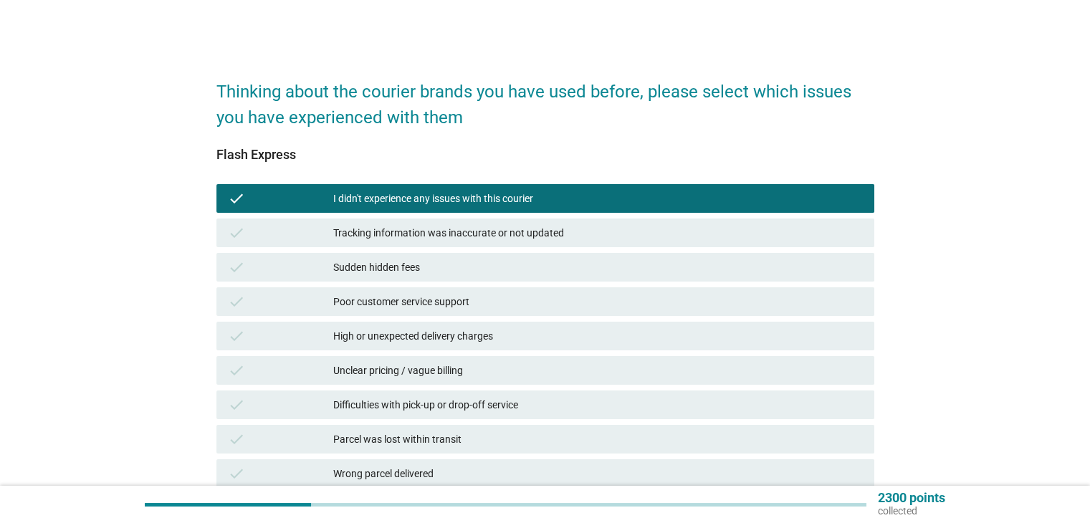
scroll to position [262, 0]
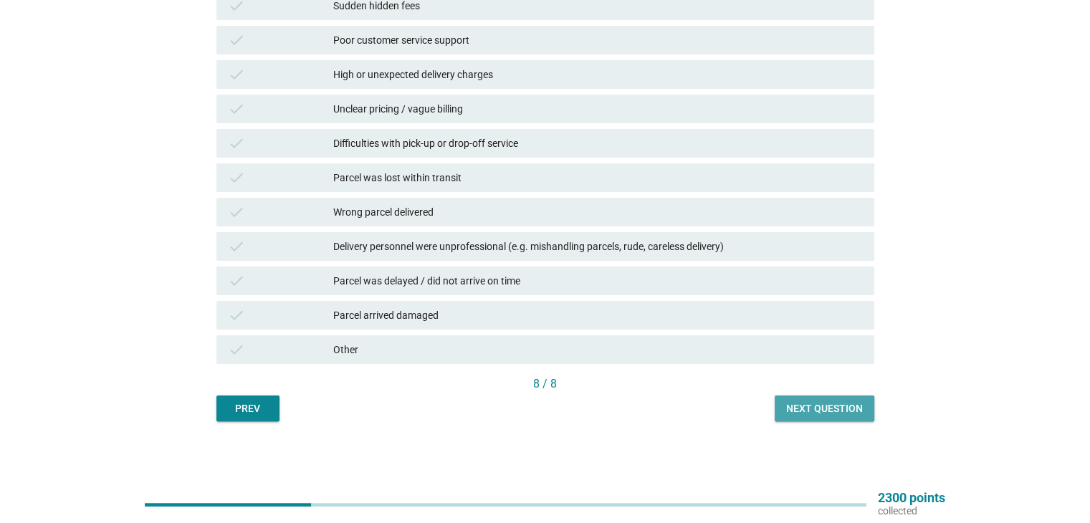
click at [838, 403] on div "Next question" at bounding box center [824, 408] width 77 height 15
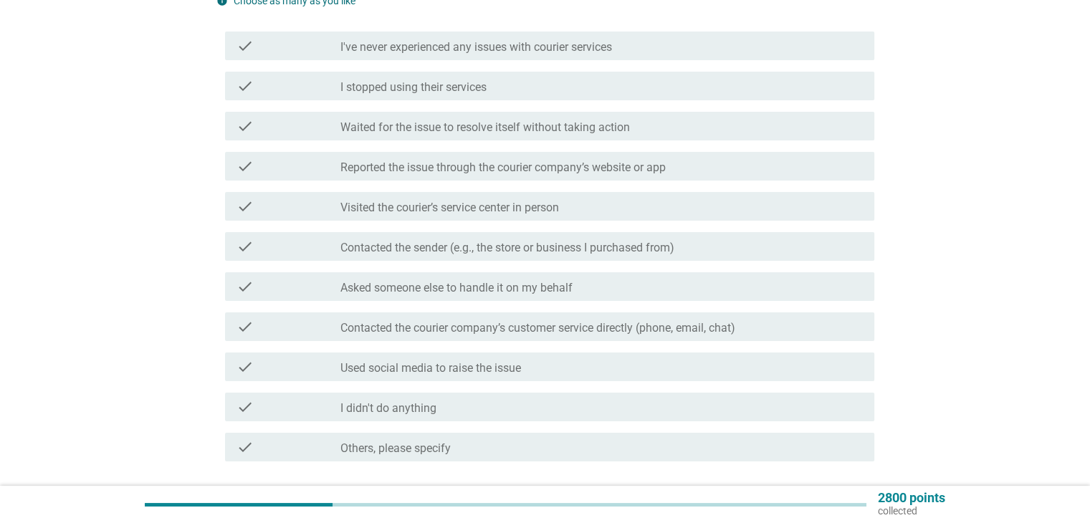
scroll to position [143, 0]
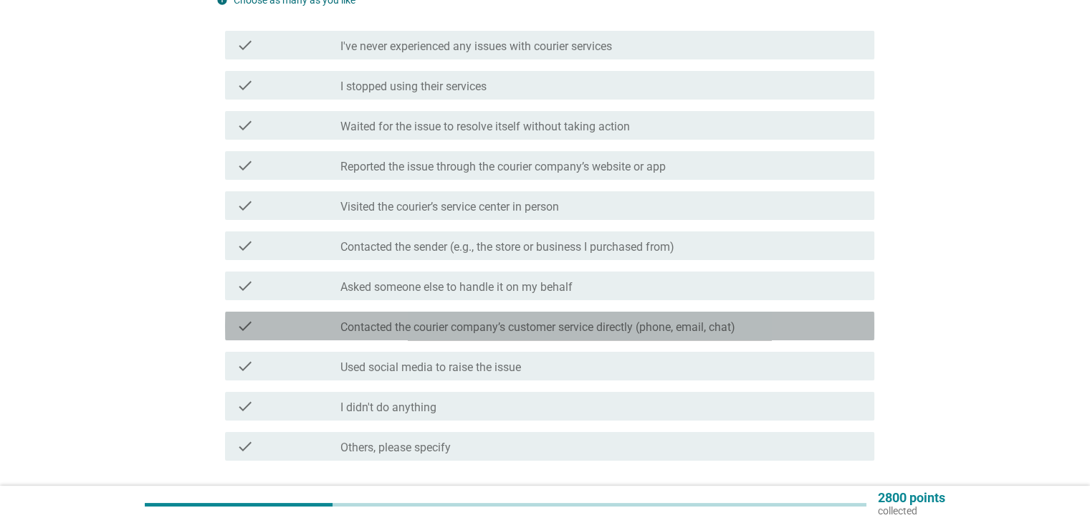
click at [593, 331] on label "Contacted the courier company’s customer service directly (phone, email, chat)" at bounding box center [537, 327] width 395 height 14
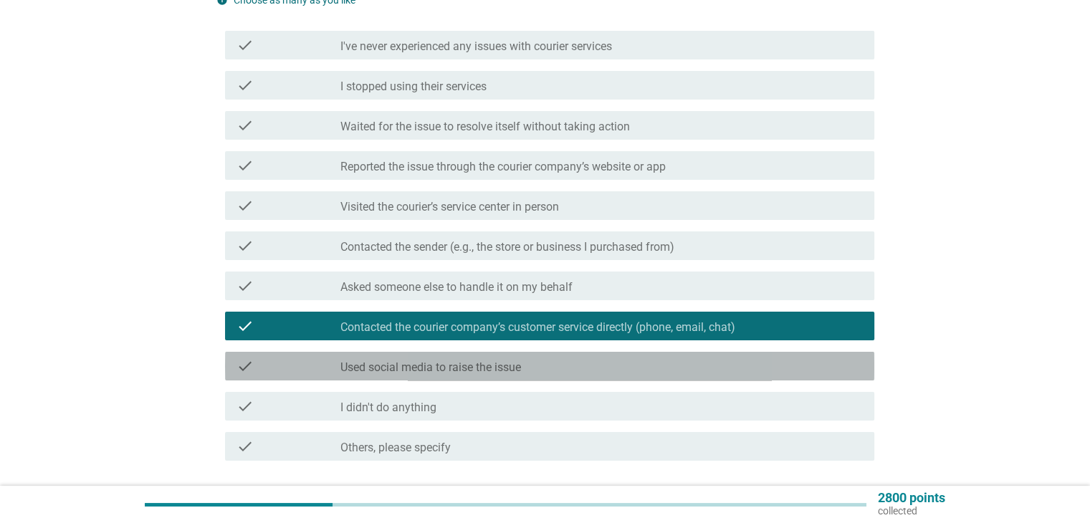
click at [612, 362] on div "check_box_outline_blank Used social media to raise the issue" at bounding box center [601, 366] width 522 height 17
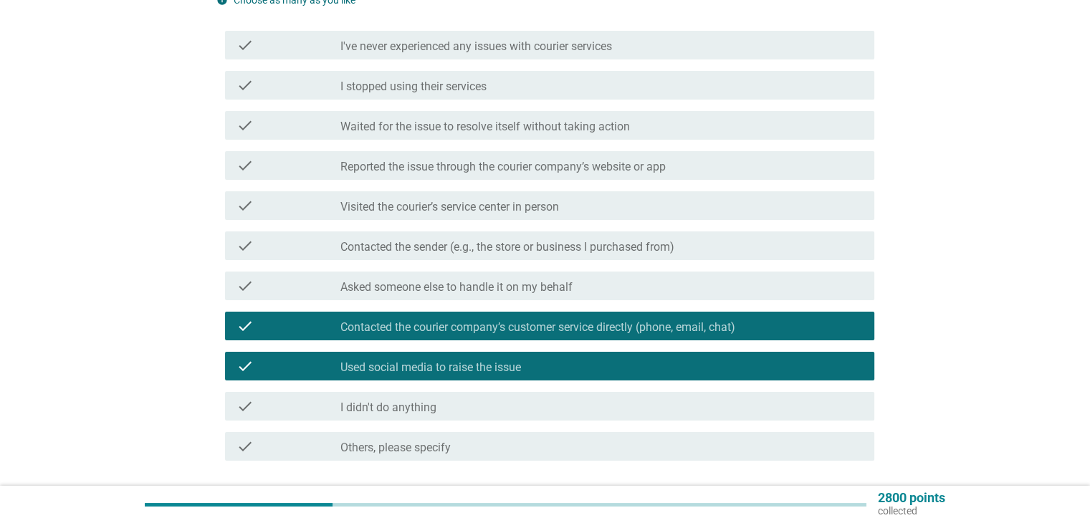
click at [612, 362] on div "check_box_outline_blank Used social media to raise the issue" at bounding box center [601, 366] width 522 height 17
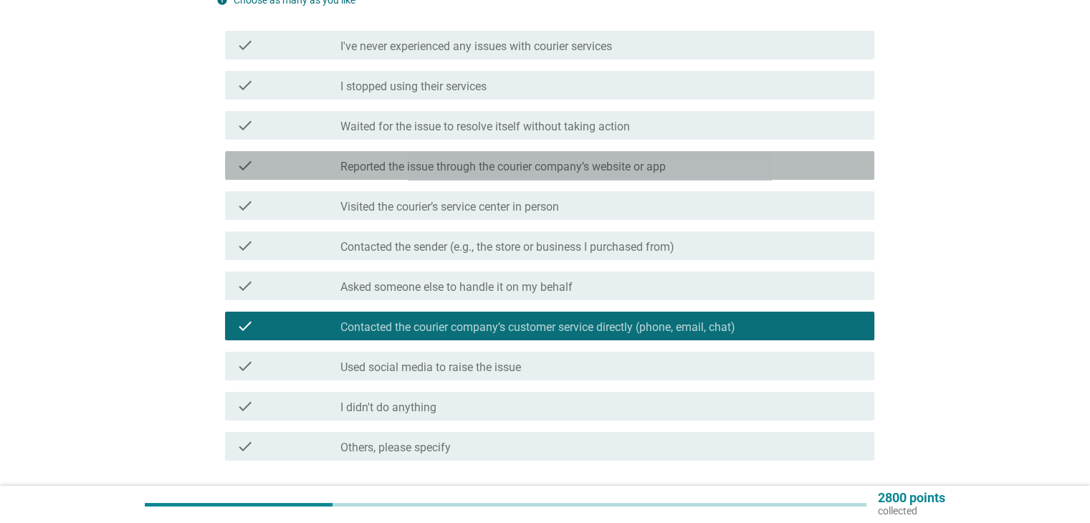
click at [527, 163] on label "Reported the issue through the courier company’s website or app" at bounding box center [502, 167] width 325 height 14
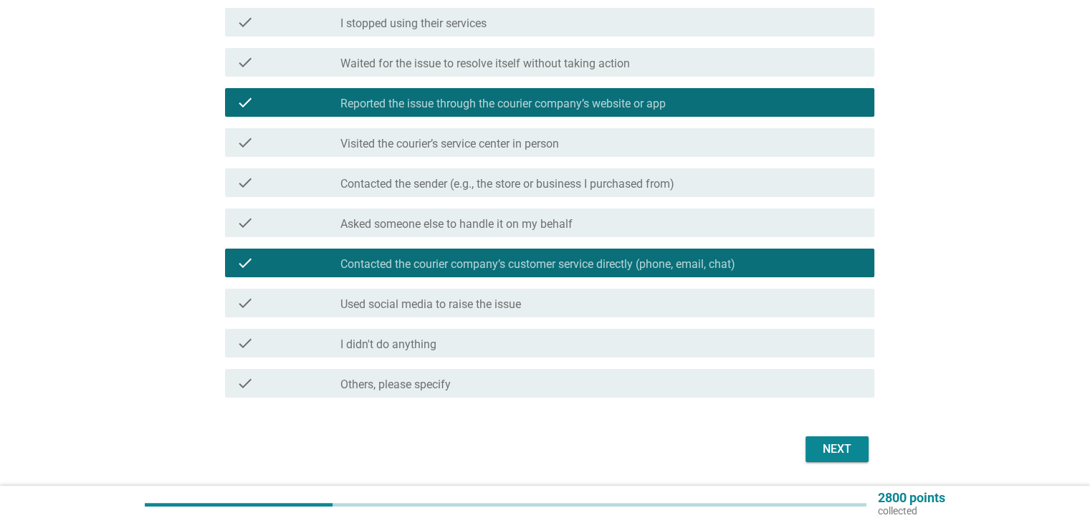
scroll to position [252, 0]
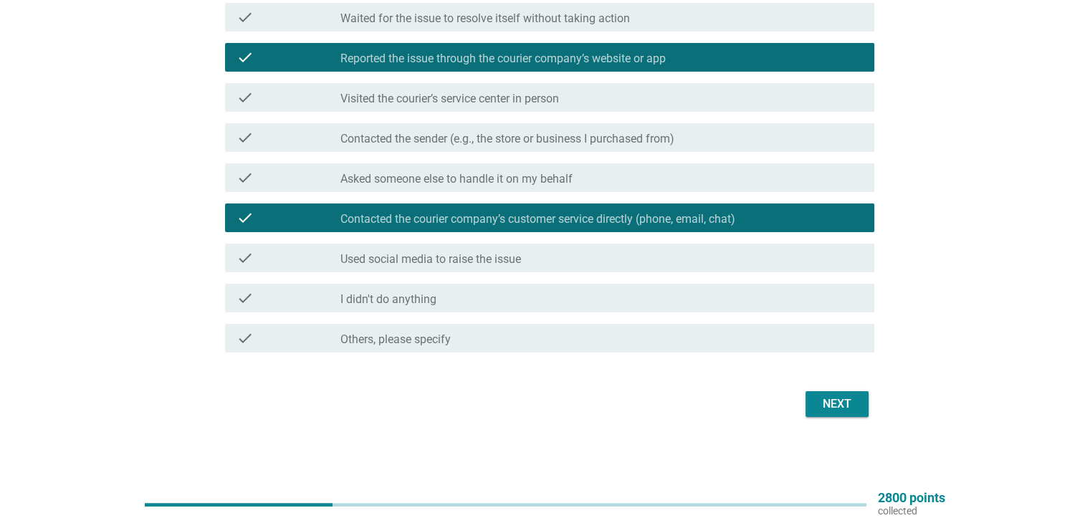
click at [834, 403] on div "Next" at bounding box center [837, 404] width 40 height 17
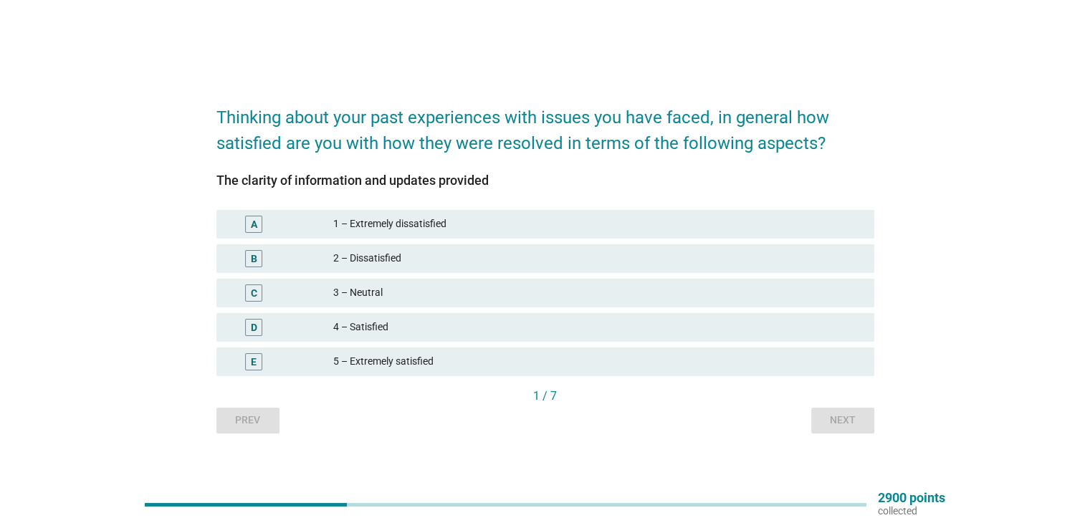
click at [509, 329] on div "4 – Satisfied" at bounding box center [597, 327] width 529 height 17
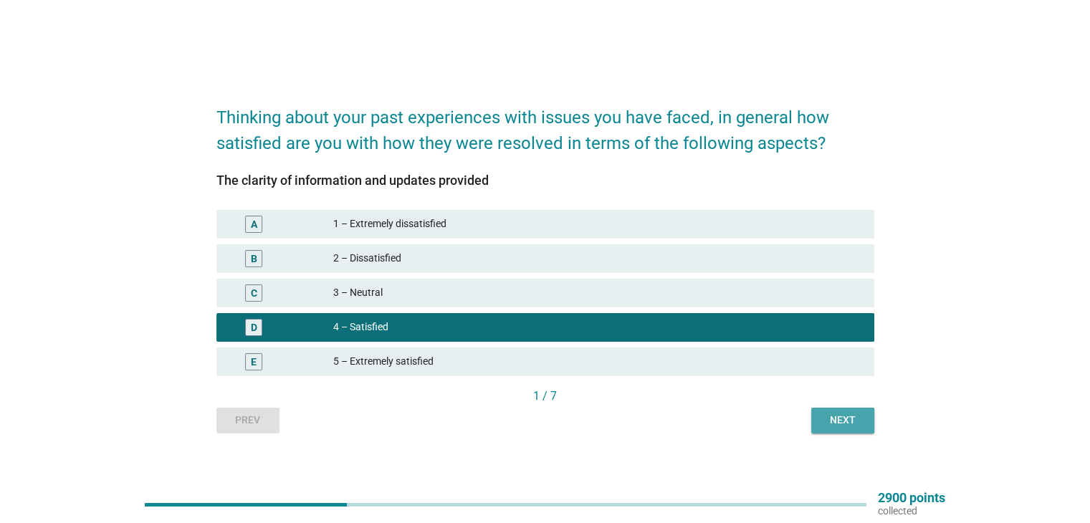
click at [836, 421] on div "Next" at bounding box center [843, 420] width 40 height 15
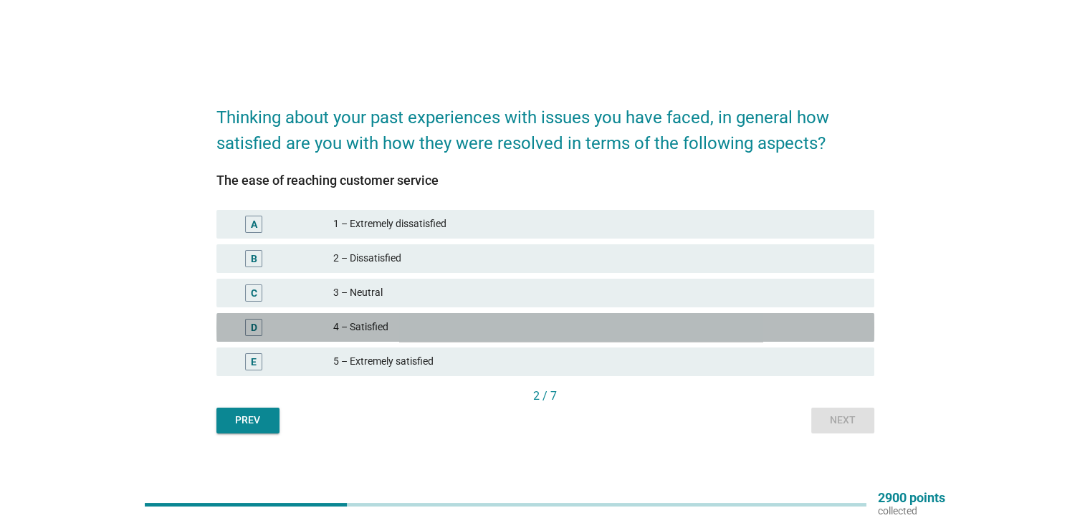
click at [684, 323] on div "4 – Satisfied" at bounding box center [597, 327] width 529 height 17
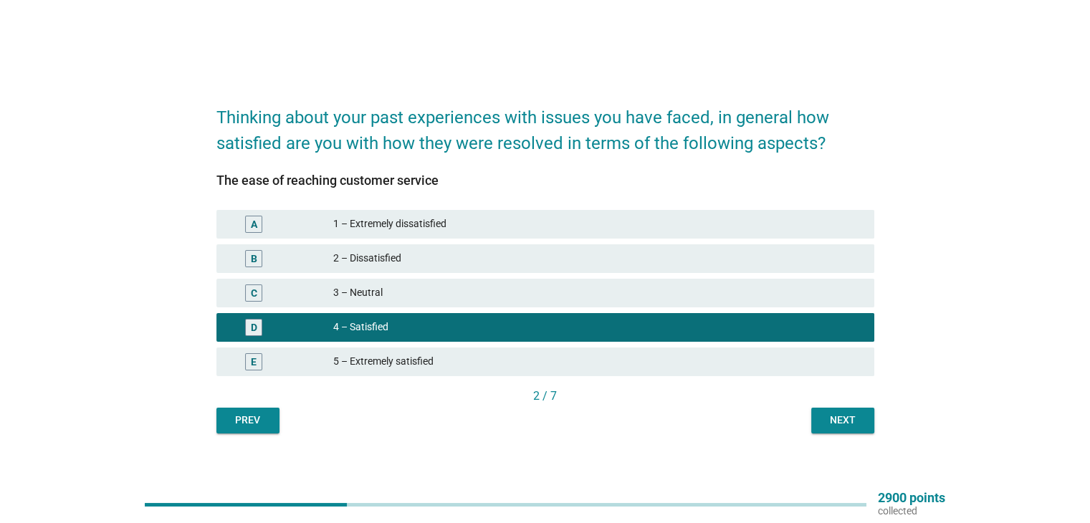
click at [831, 426] on div "Next" at bounding box center [843, 420] width 40 height 15
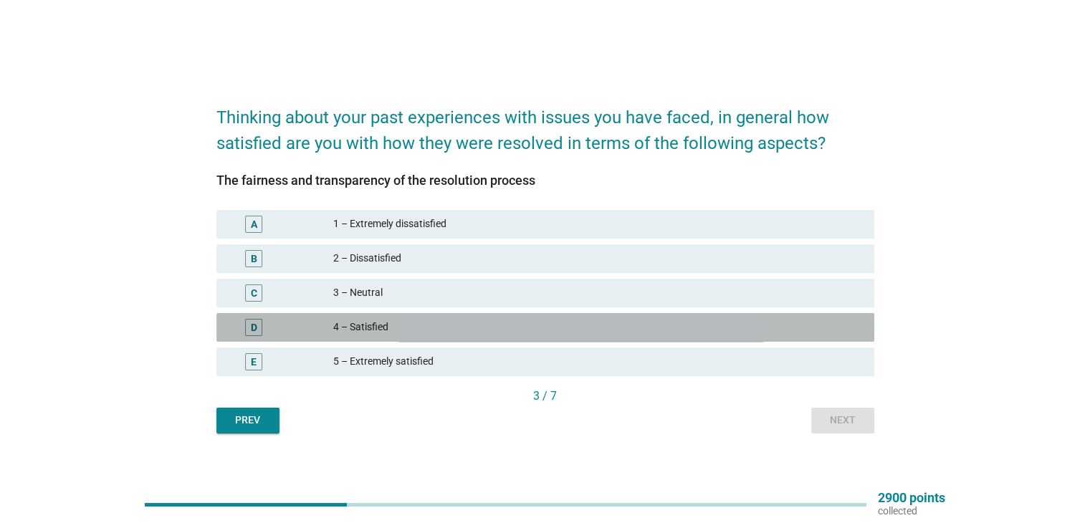
click at [647, 328] on div "4 – Satisfied" at bounding box center [597, 327] width 529 height 17
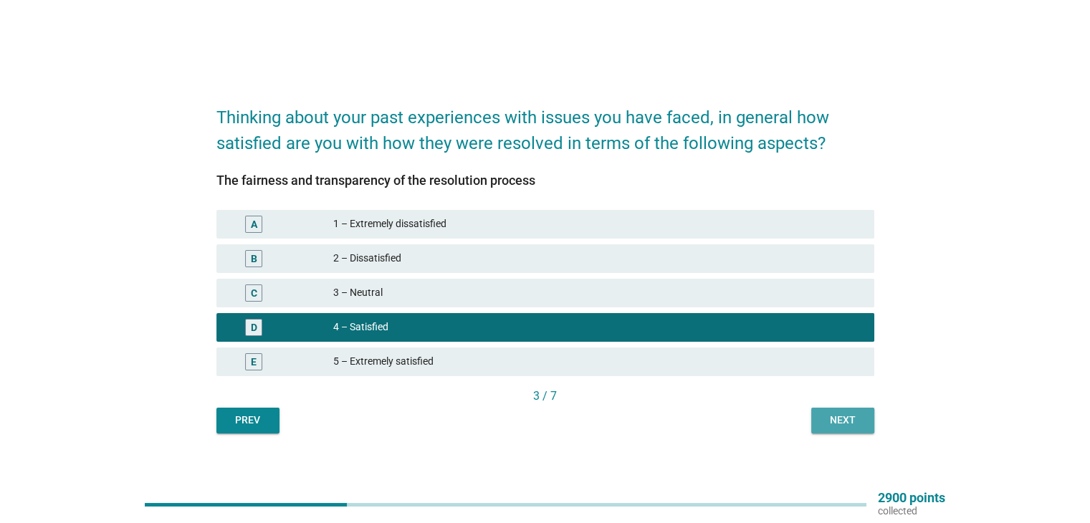
click at [843, 426] on div "Next" at bounding box center [843, 420] width 40 height 15
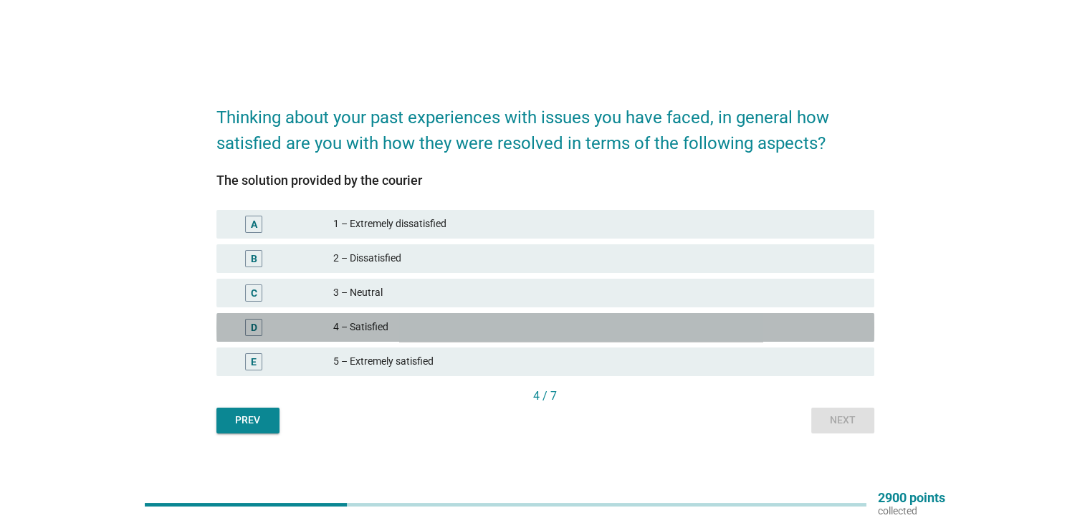
click at [512, 330] on div "4 – Satisfied" at bounding box center [597, 327] width 529 height 17
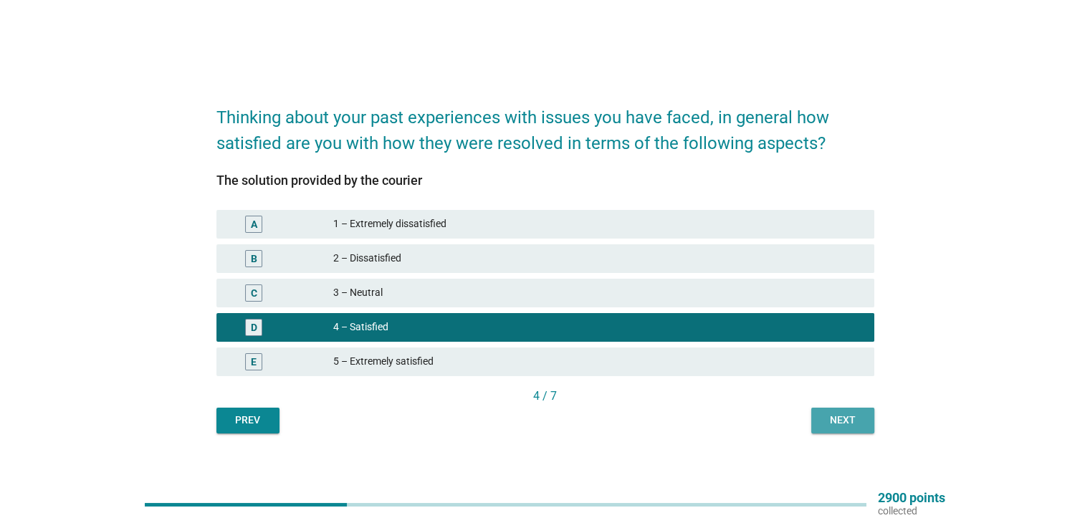
click at [843, 431] on button "Next" at bounding box center [842, 421] width 63 height 26
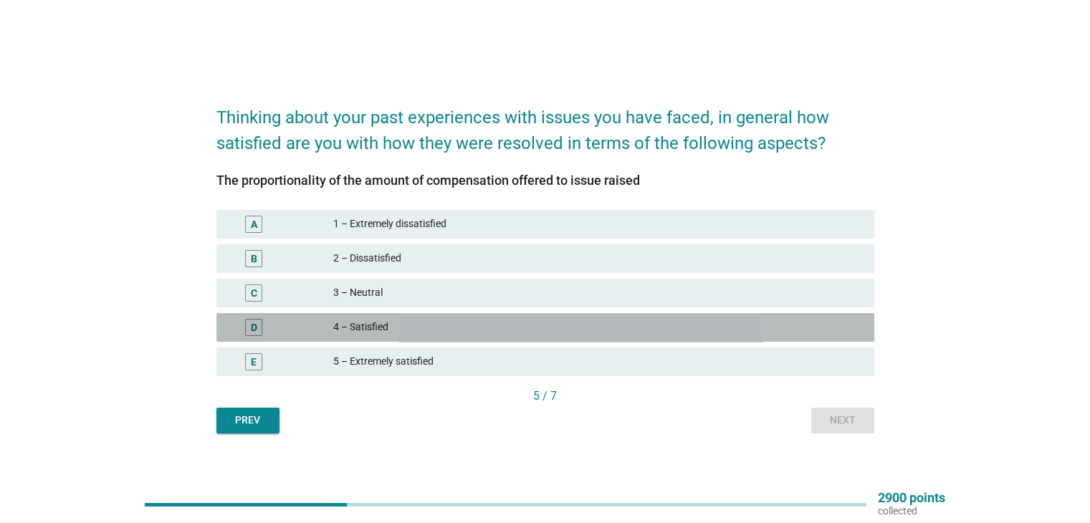
click at [577, 327] on div "4 – Satisfied" at bounding box center [597, 327] width 529 height 17
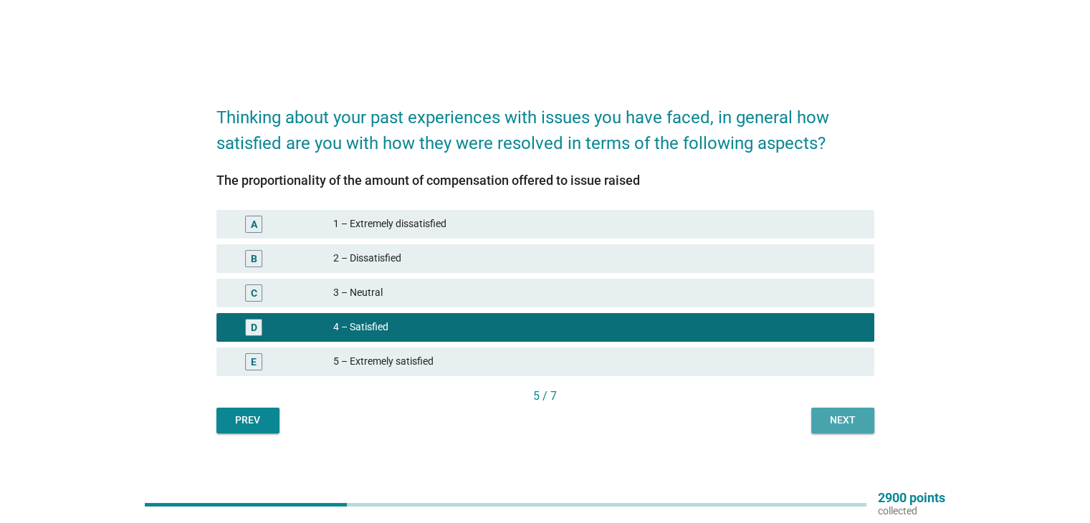
click at [838, 423] on div "Next" at bounding box center [843, 420] width 40 height 15
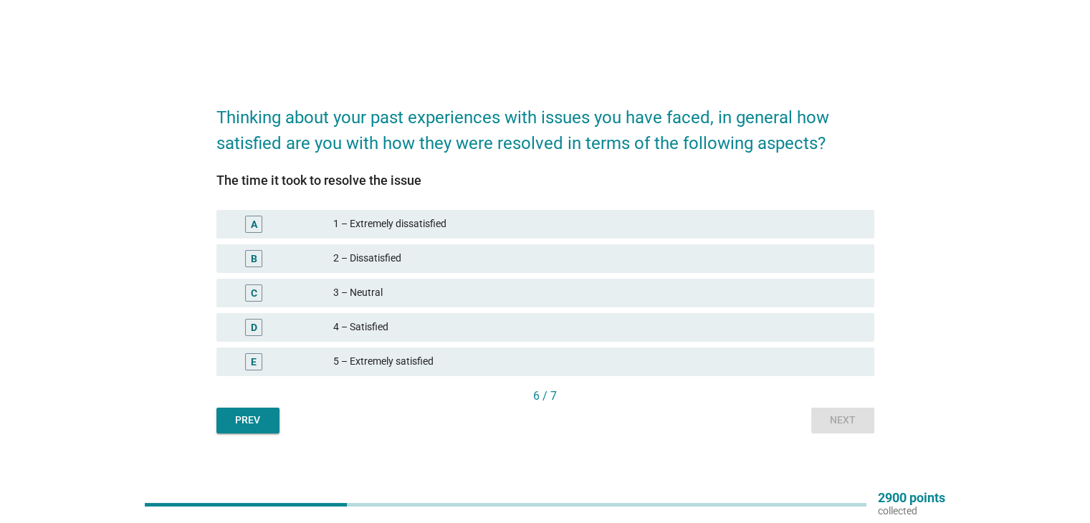
click at [469, 313] on div "D 4 – Satisfied" at bounding box center [545, 327] width 658 height 29
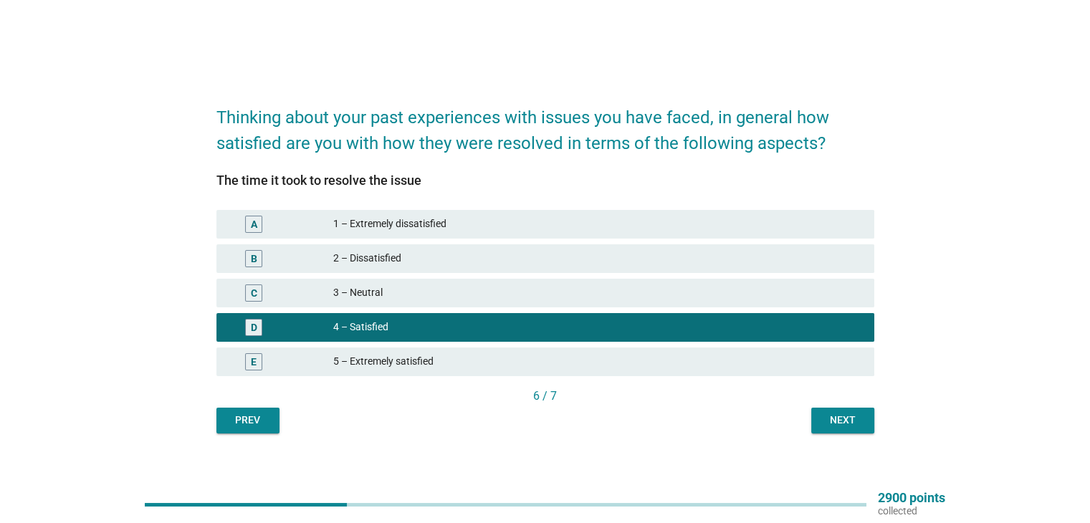
click at [860, 419] on div "Next" at bounding box center [843, 420] width 40 height 15
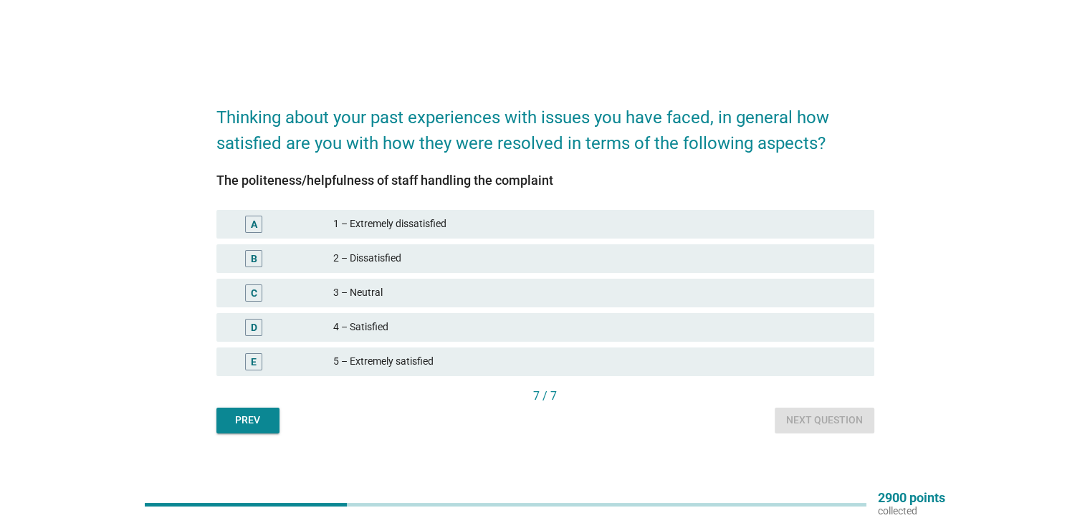
click at [589, 316] on div "D 4 – Satisfied" at bounding box center [545, 327] width 658 height 29
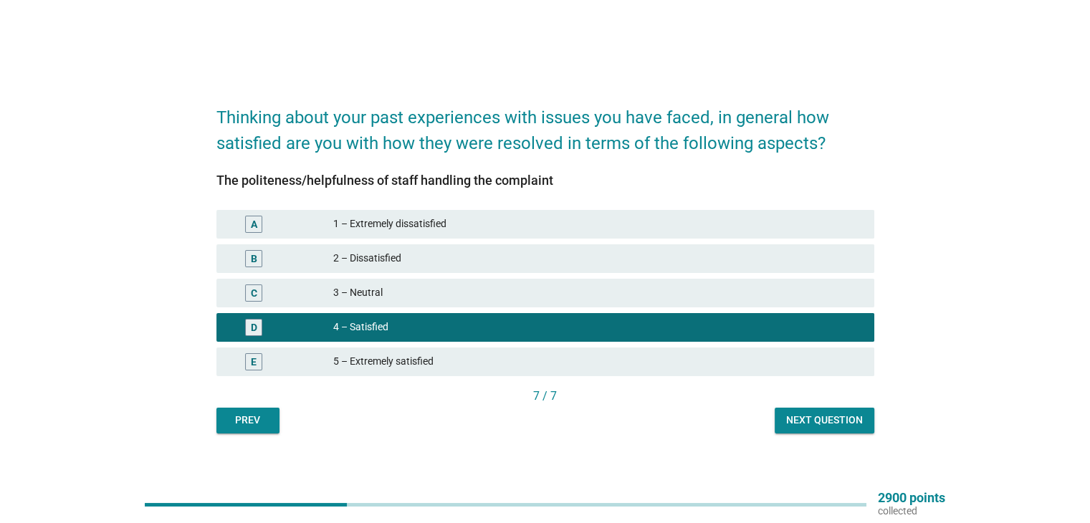
click at [856, 422] on div "Next question" at bounding box center [824, 420] width 77 height 15
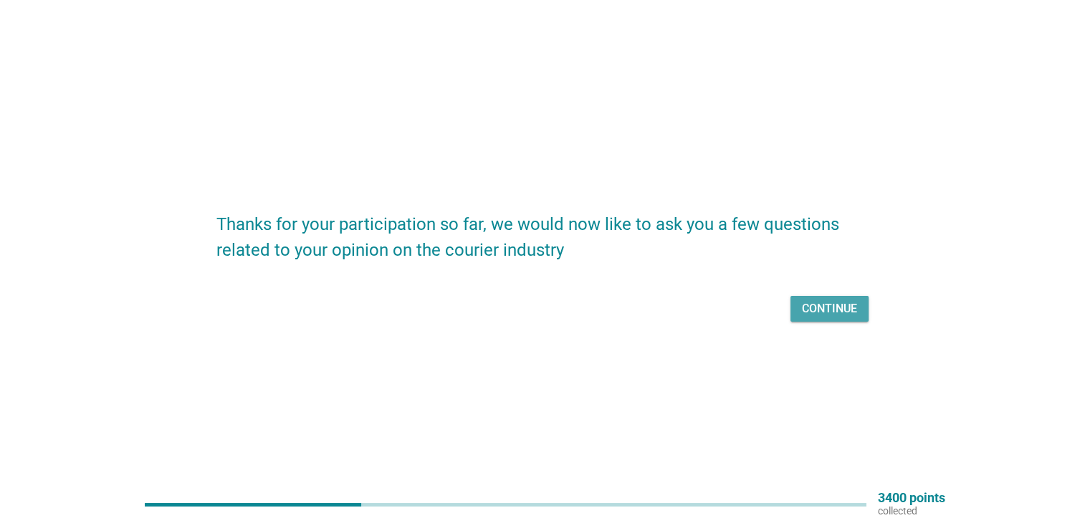
click at [841, 313] on div "Continue" at bounding box center [829, 308] width 55 height 17
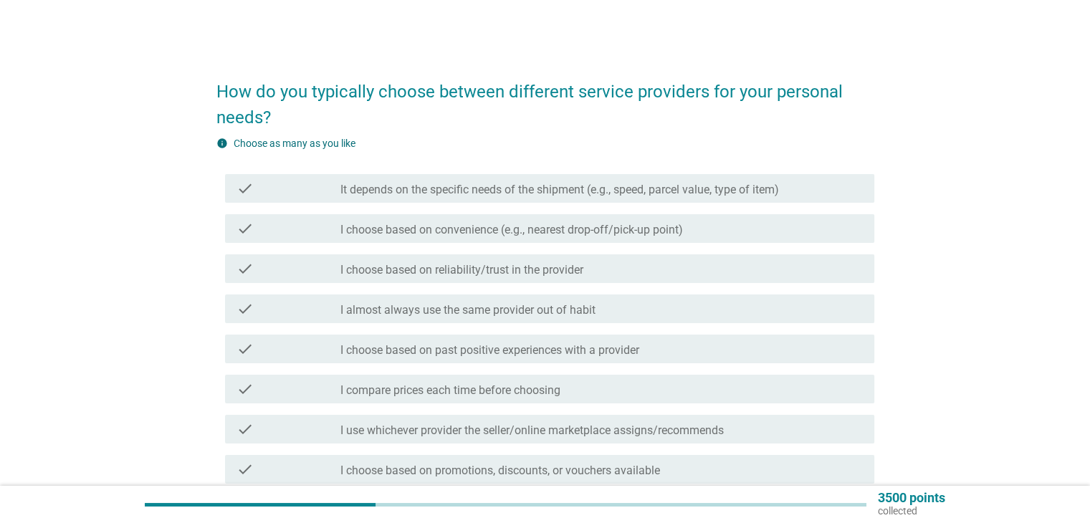
click at [489, 224] on label "I choose based on convenience (e.g., nearest drop-off/pick-up point)" at bounding box center [511, 230] width 343 height 14
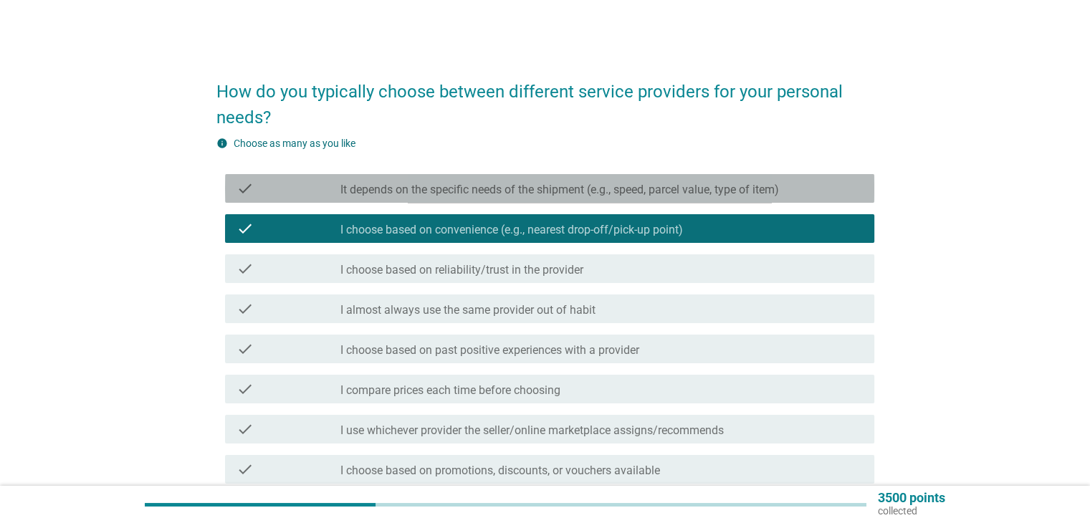
click at [496, 196] on label "It depends on the specific needs of the shipment (e.g., speed, parcel value, ty…" at bounding box center [559, 190] width 439 height 14
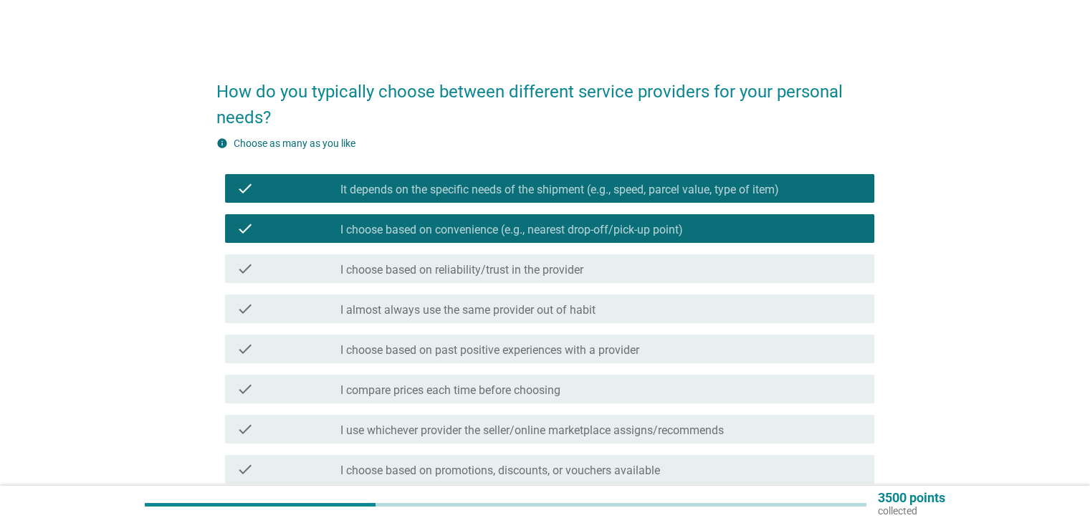
click at [505, 350] on label "I choose based on past positive experiences with a provider" at bounding box center [489, 350] width 299 height 14
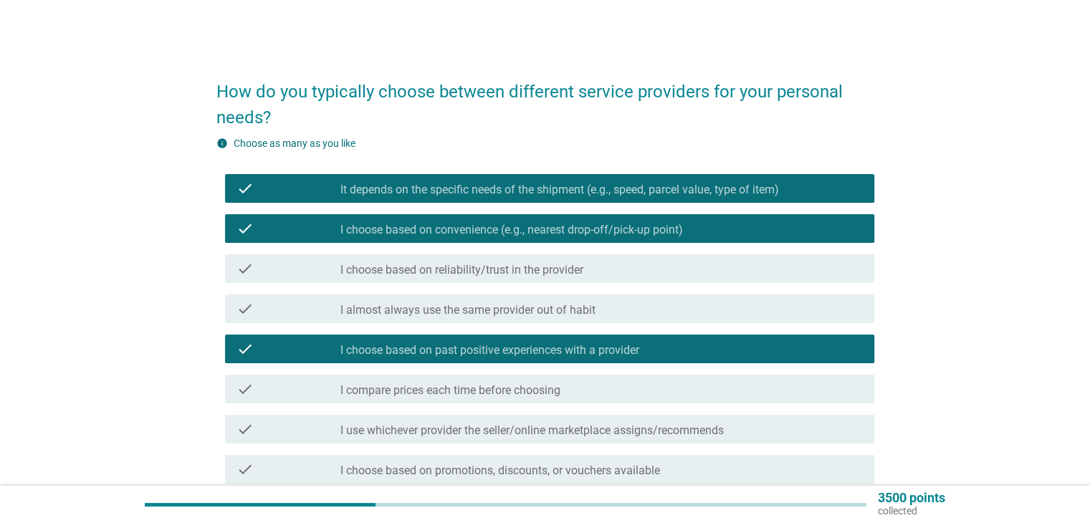
click at [501, 382] on div "check_box_outline_blank I compare prices each time before choosing" at bounding box center [601, 389] width 522 height 17
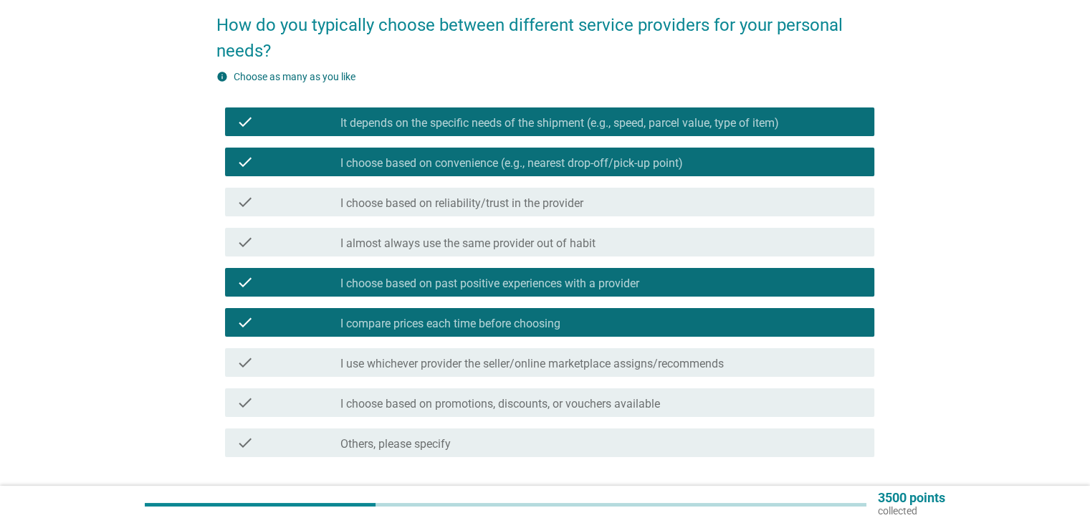
scroll to position [171, 0]
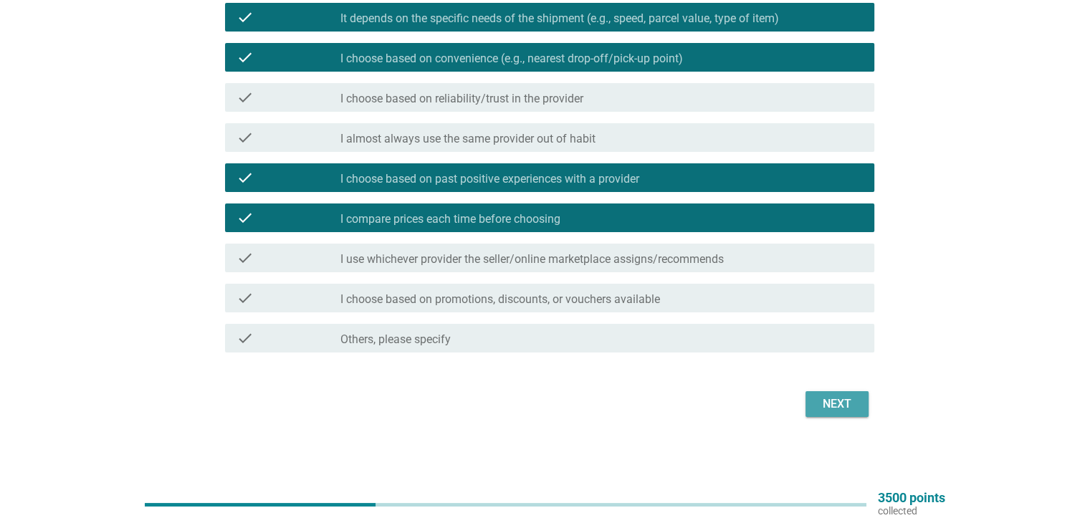
click at [823, 399] on div "Next" at bounding box center [837, 404] width 40 height 17
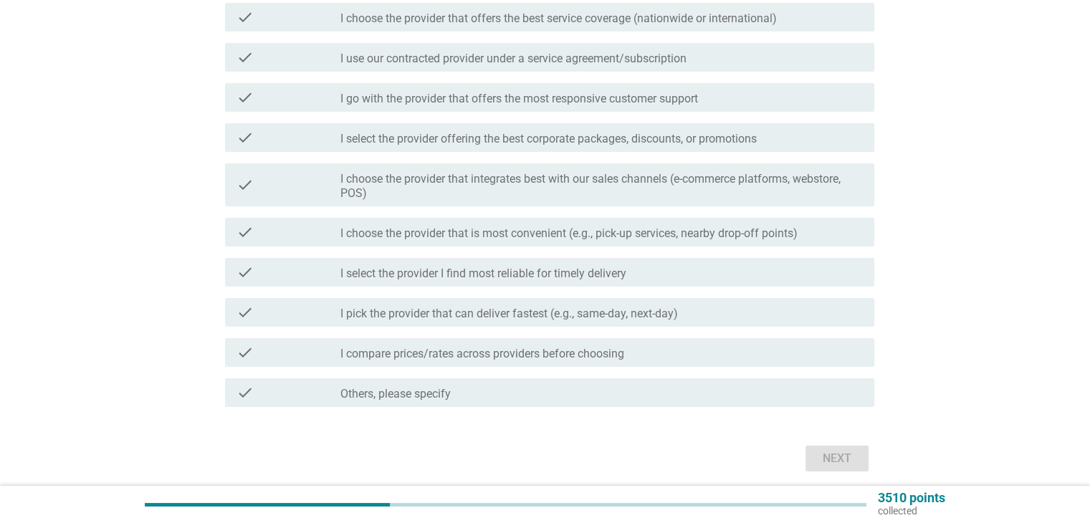
scroll to position [0, 0]
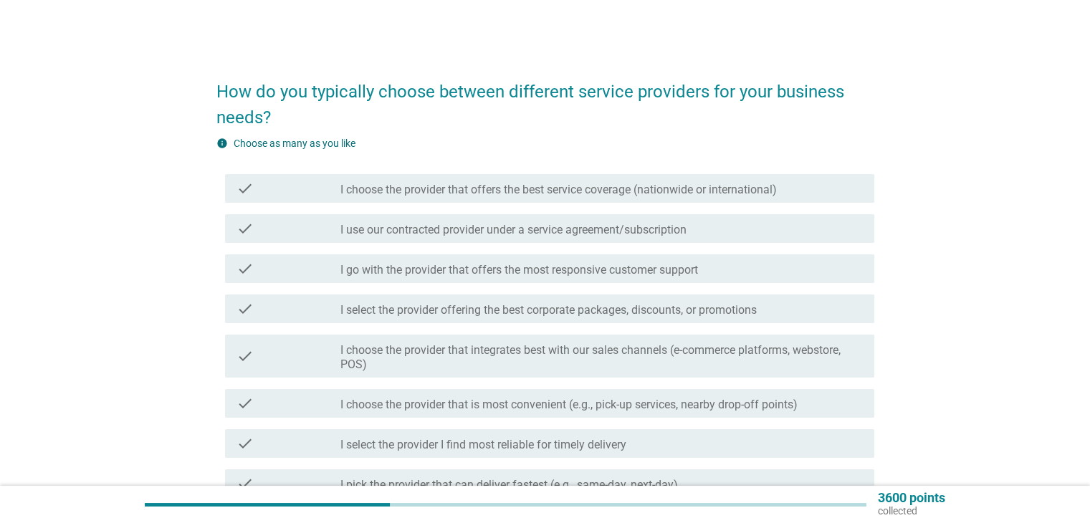
click at [590, 187] on label "I choose the provider that offers the best service coverage (nationwide or inte…" at bounding box center [558, 190] width 436 height 14
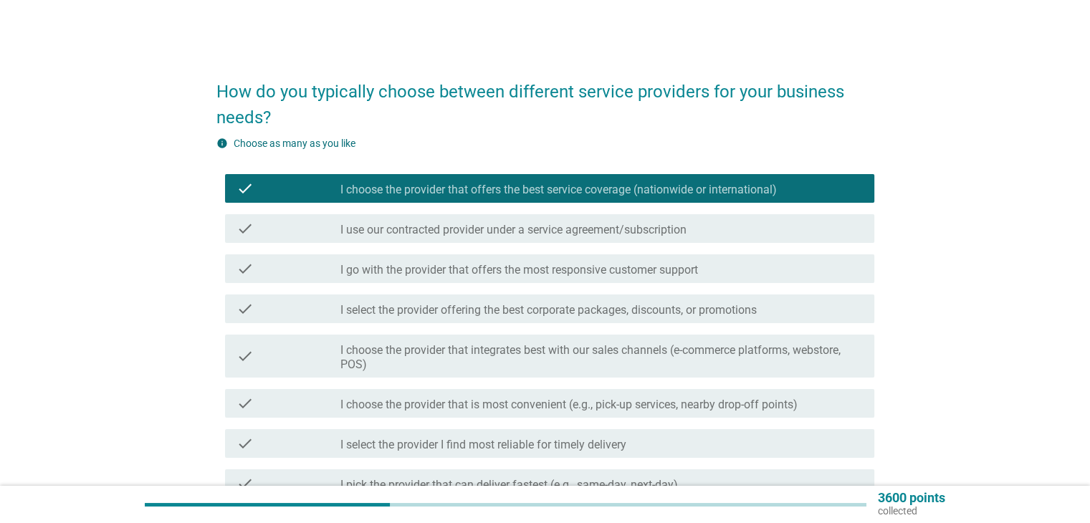
click at [564, 231] on label "I use our contracted provider under a service agreement/subscription" at bounding box center [513, 230] width 346 height 14
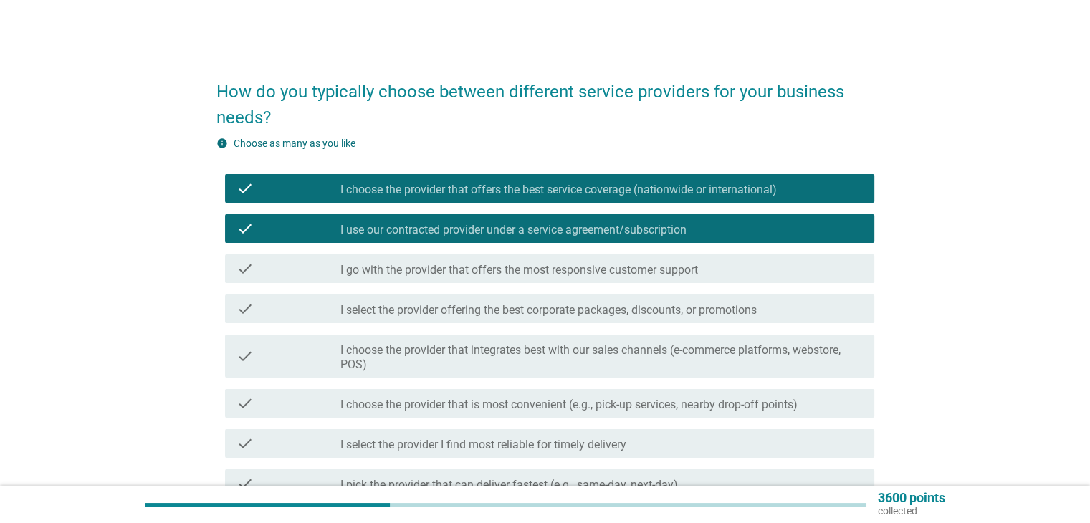
scroll to position [226, 0]
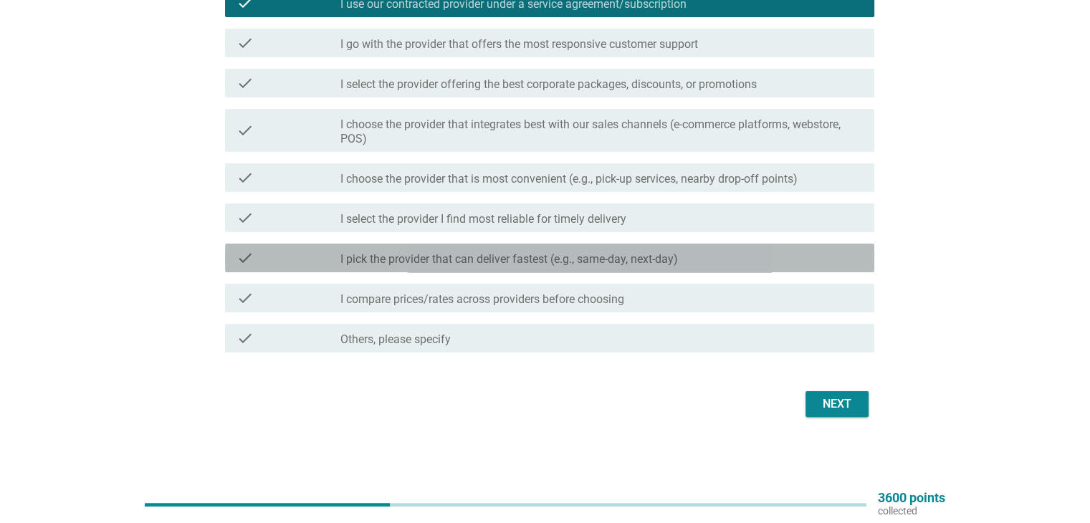
click at [595, 258] on label "I pick the provider that can deliver fastest (e.g., same-day, next-day)" at bounding box center [509, 259] width 338 height 14
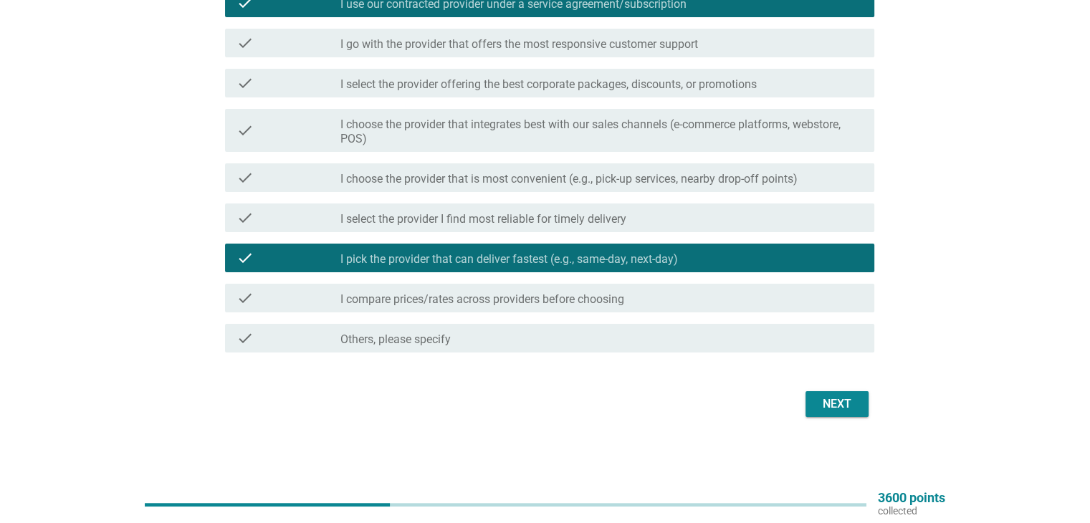
click at [830, 411] on div "Next" at bounding box center [837, 404] width 40 height 17
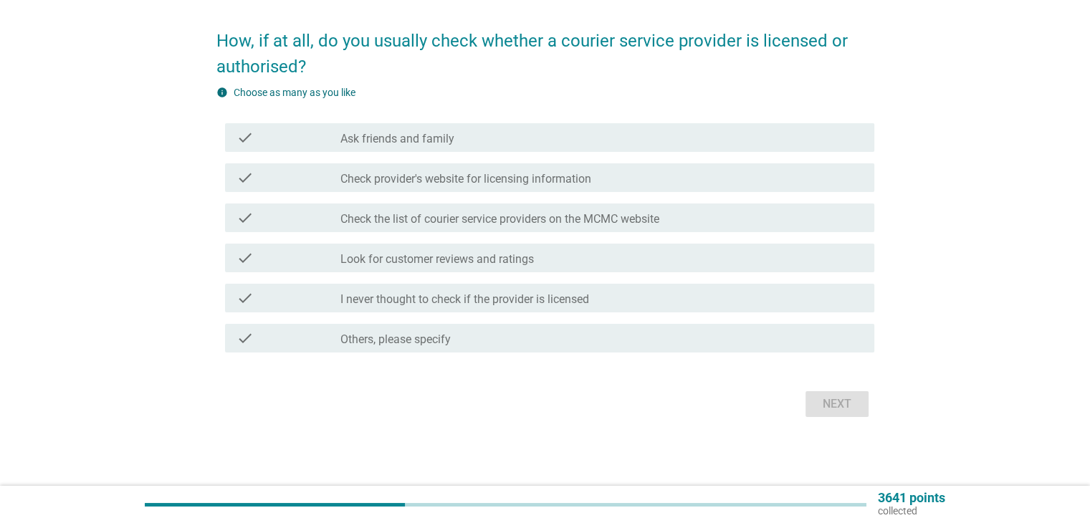
scroll to position [0, 0]
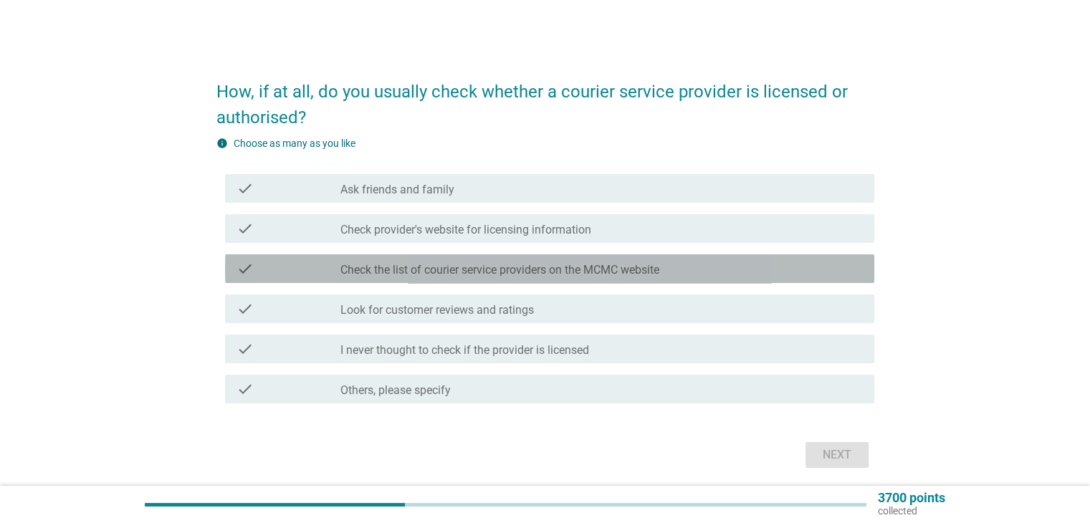
click at [459, 267] on label "Check the list of courier service providers on the MCMC website" at bounding box center [499, 270] width 319 height 14
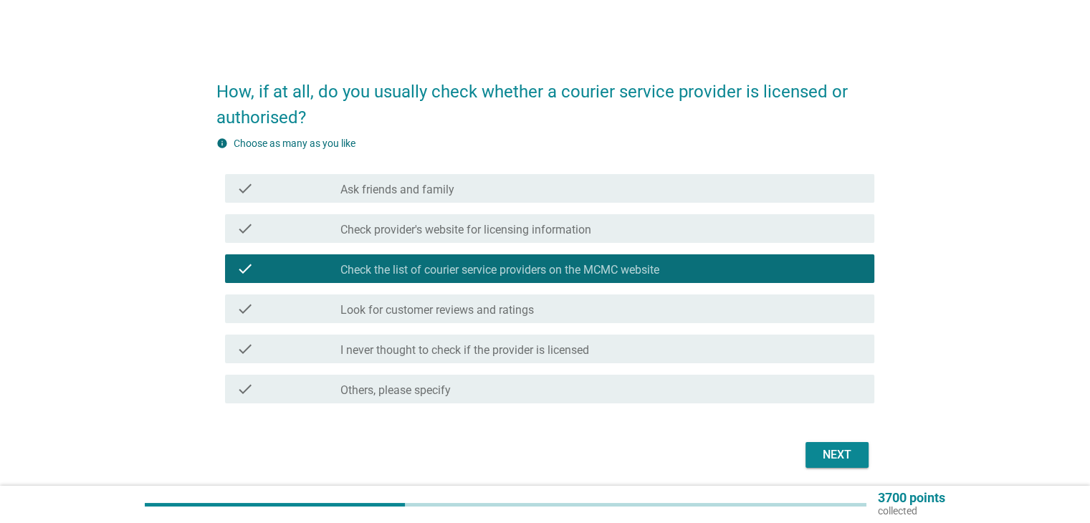
click at [469, 313] on label "Look for customer reviews and ratings" at bounding box center [437, 310] width 194 height 14
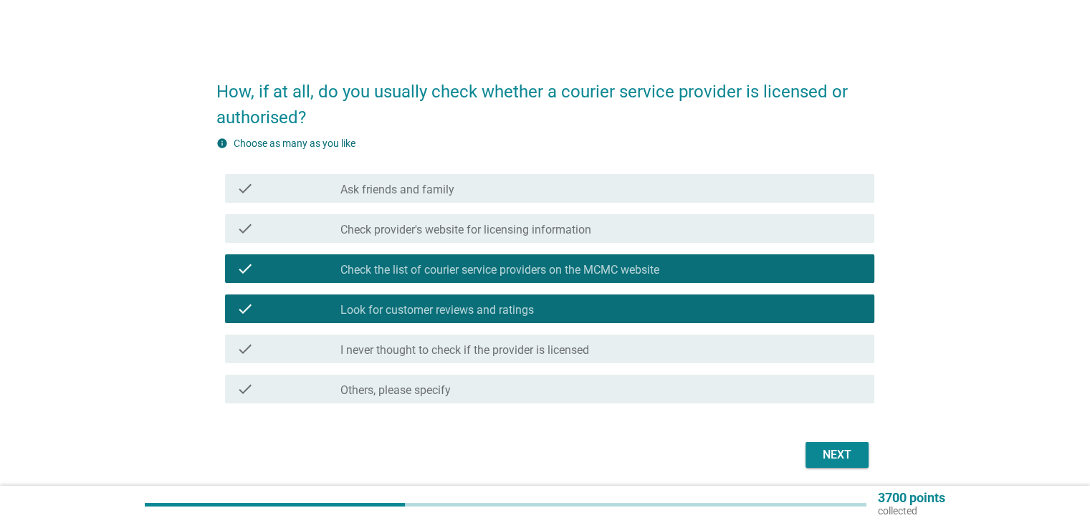
click at [834, 454] on div "Next" at bounding box center [837, 455] width 40 height 17
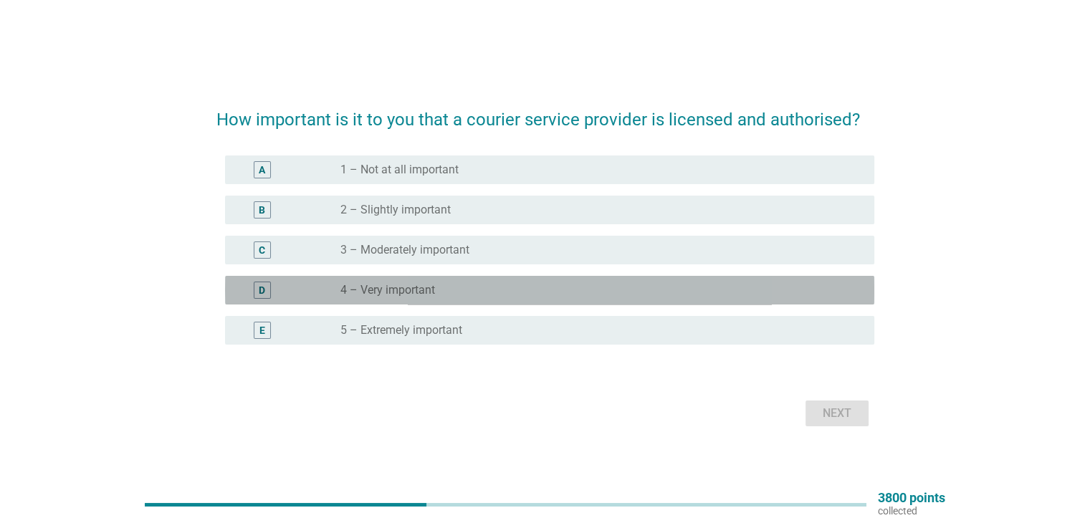
click at [498, 285] on div "radio_button_unchecked 4 – Very important" at bounding box center [595, 290] width 510 height 14
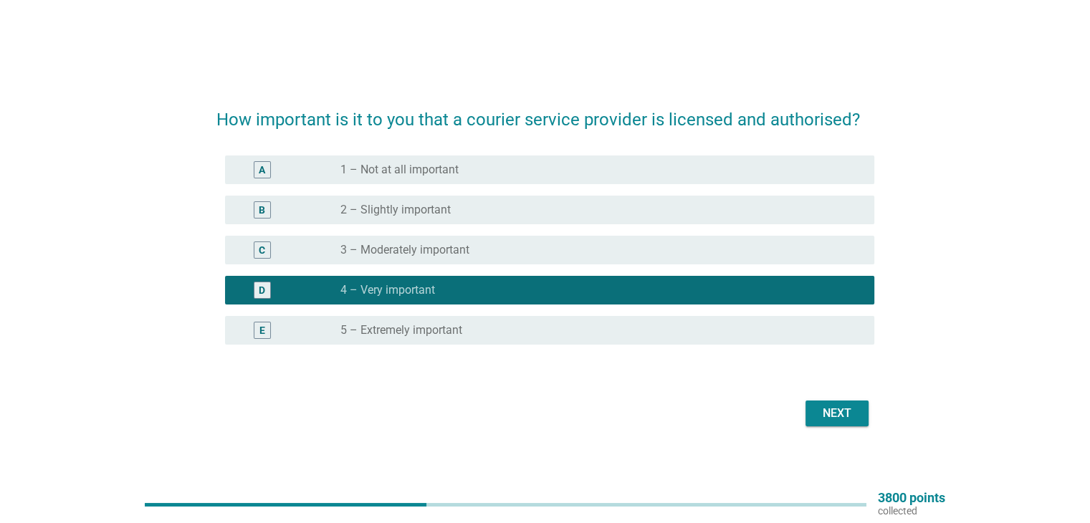
click at [559, 322] on div "radio_button_unchecked 5 – Extremely important" at bounding box center [601, 330] width 522 height 17
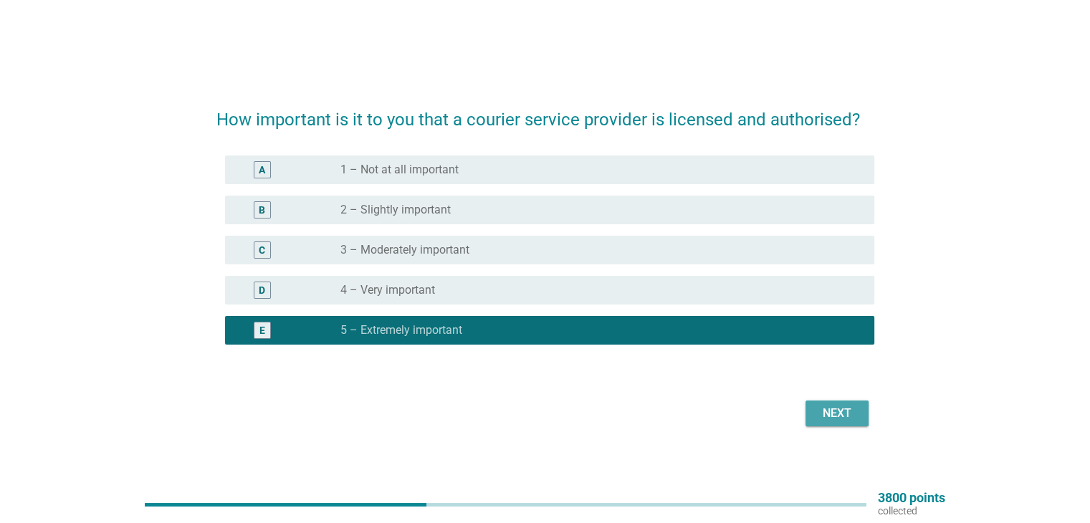
click at [812, 420] on button "Next" at bounding box center [837, 414] width 63 height 26
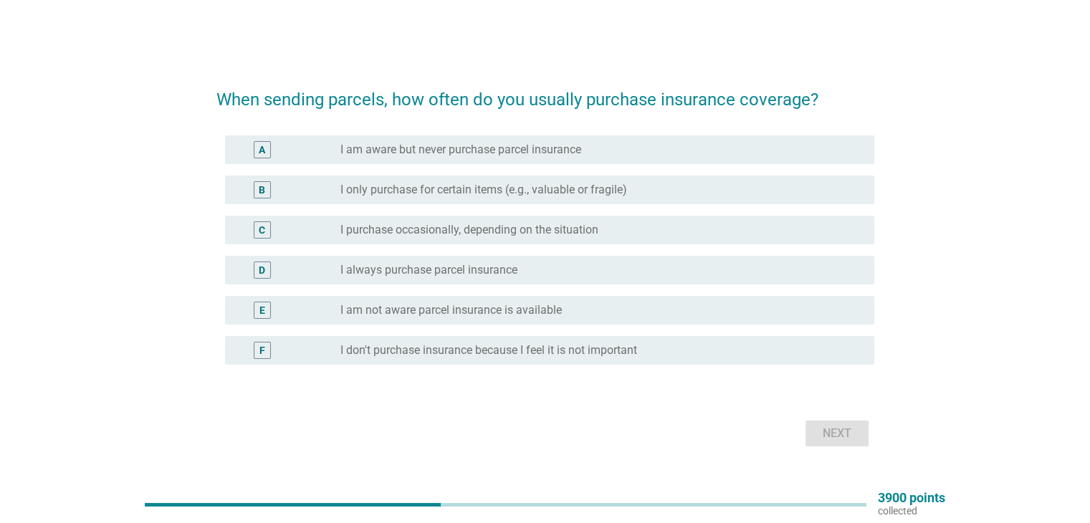
click at [546, 188] on label "I only purchase for certain items (e.g., valuable or fragile)" at bounding box center [483, 190] width 287 height 14
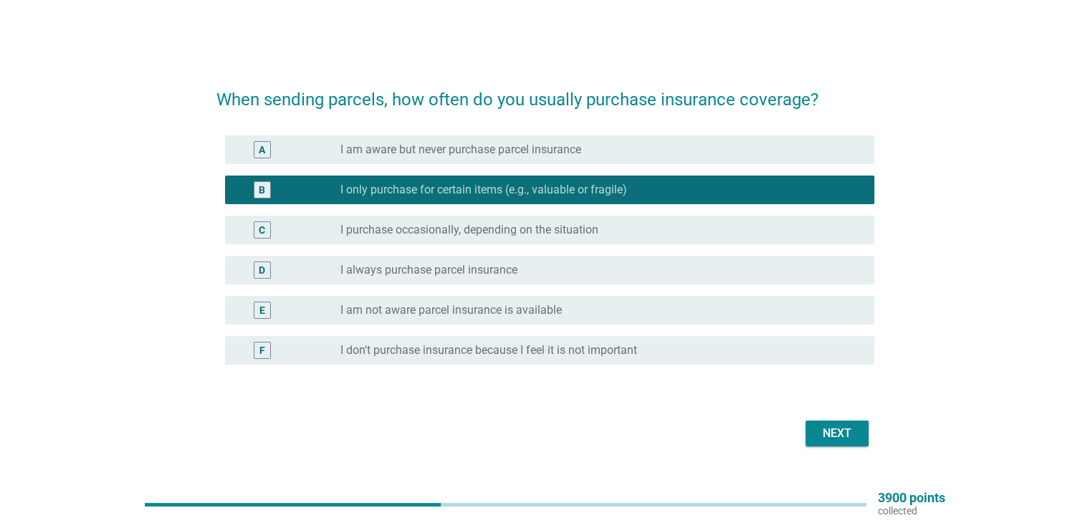
click at [817, 428] on div "Next" at bounding box center [837, 433] width 40 height 17
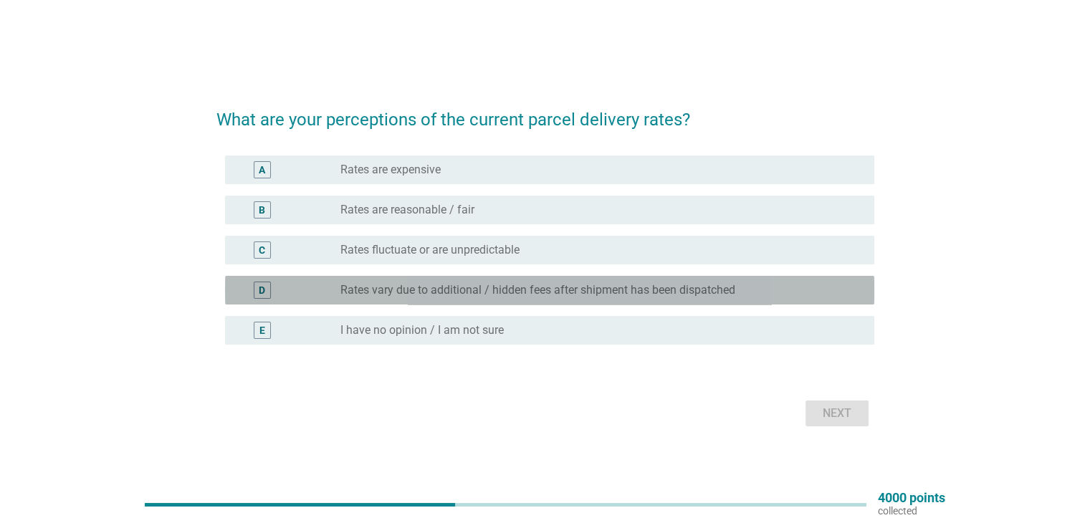
click at [608, 290] on label "Rates vary due to additional / hidden fees after shipment has been dispatched" at bounding box center [537, 290] width 395 height 14
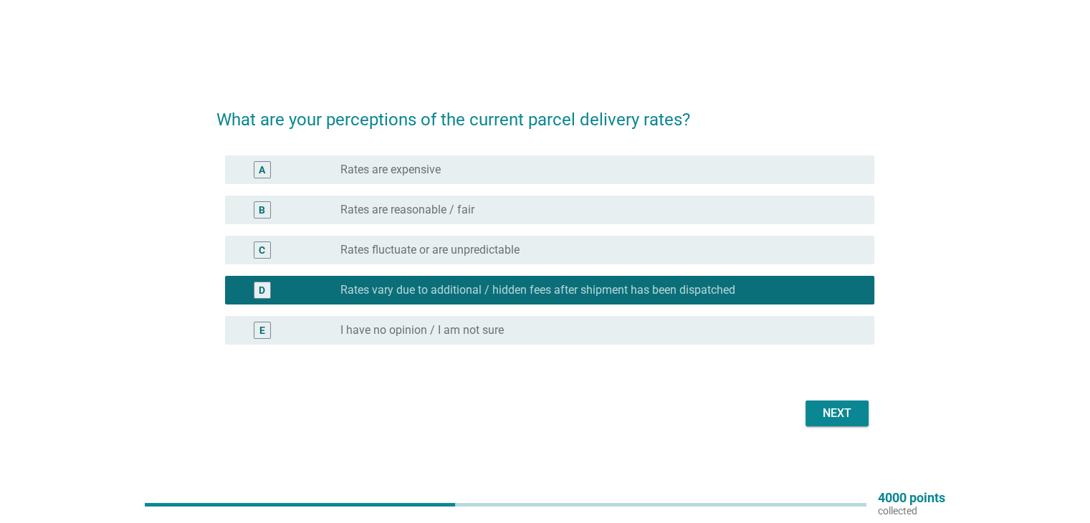
click at [836, 419] on div "Next" at bounding box center [837, 413] width 40 height 17
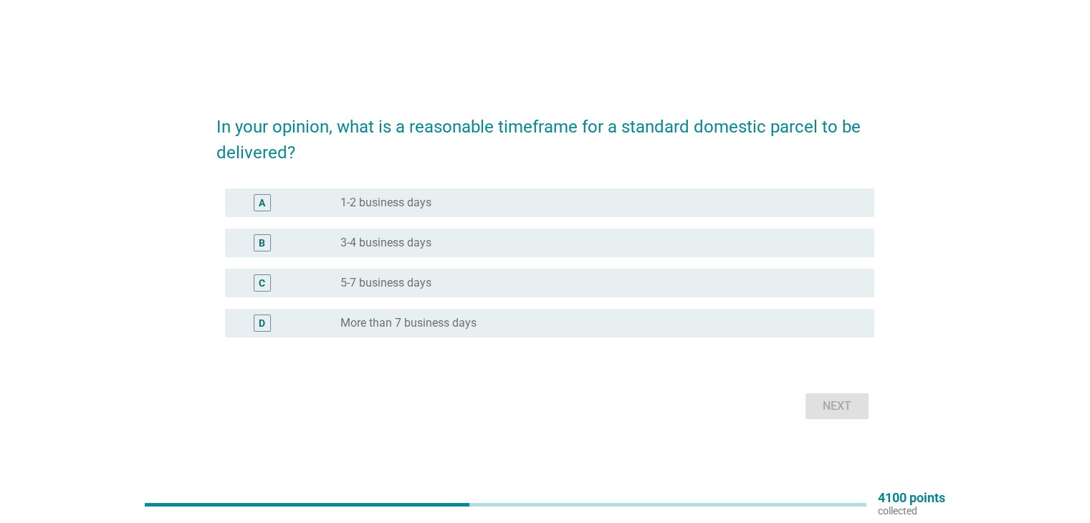
click at [451, 242] on div "radio_button_unchecked 3-4 business days" at bounding box center [595, 243] width 510 height 14
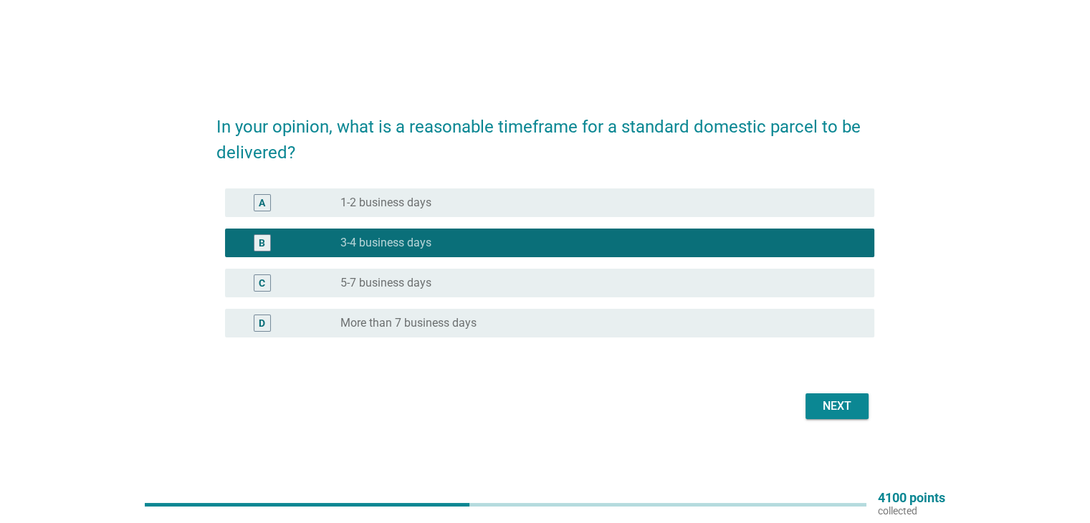
click at [847, 409] on div "Next" at bounding box center [837, 406] width 40 height 17
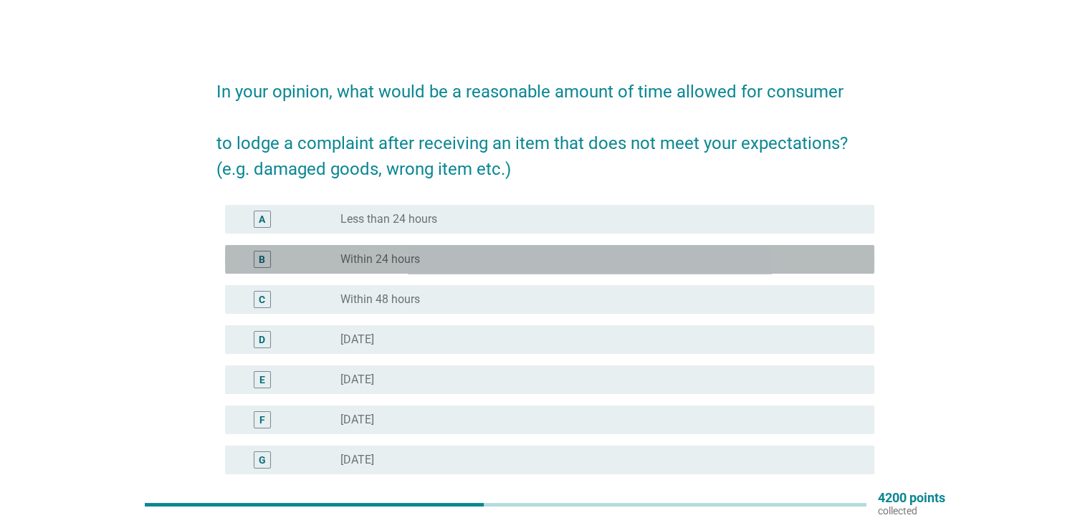
click at [502, 259] on div "radio_button_unchecked Within 24 hours" at bounding box center [595, 259] width 510 height 14
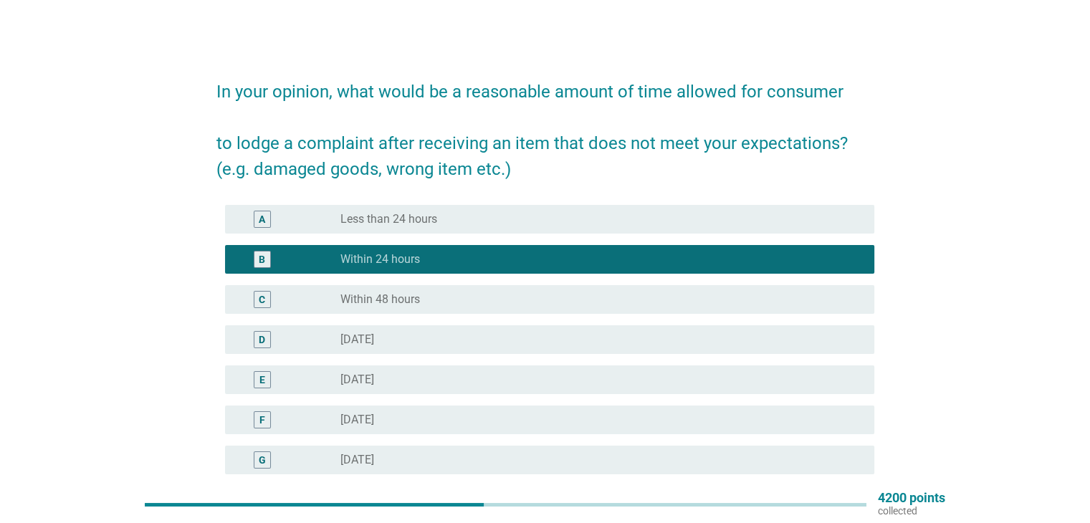
click at [690, 291] on div "radio_button_unchecked Within 48 hours" at bounding box center [601, 299] width 522 height 17
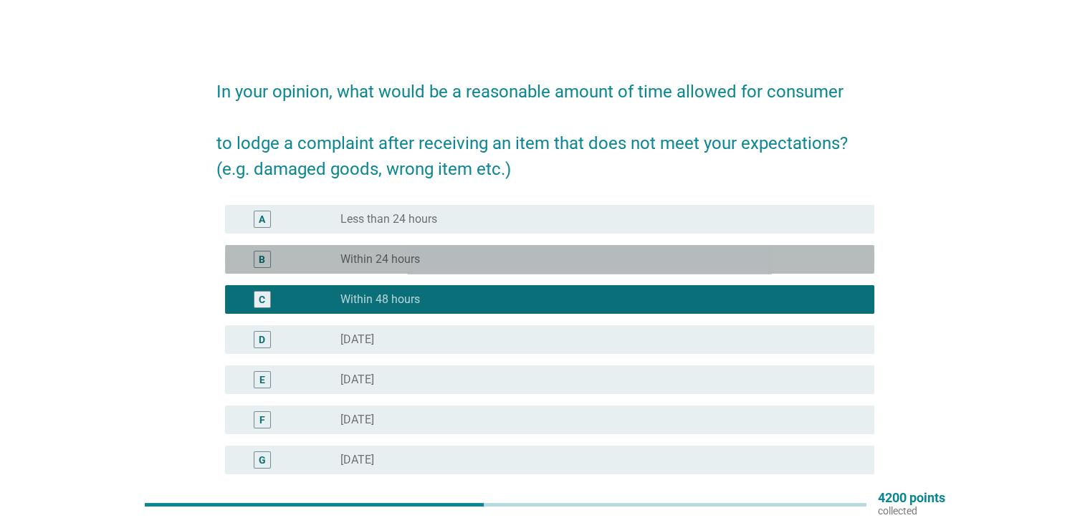
click at [690, 267] on div "radio_button_unchecked Within 24 hours" at bounding box center [601, 259] width 522 height 17
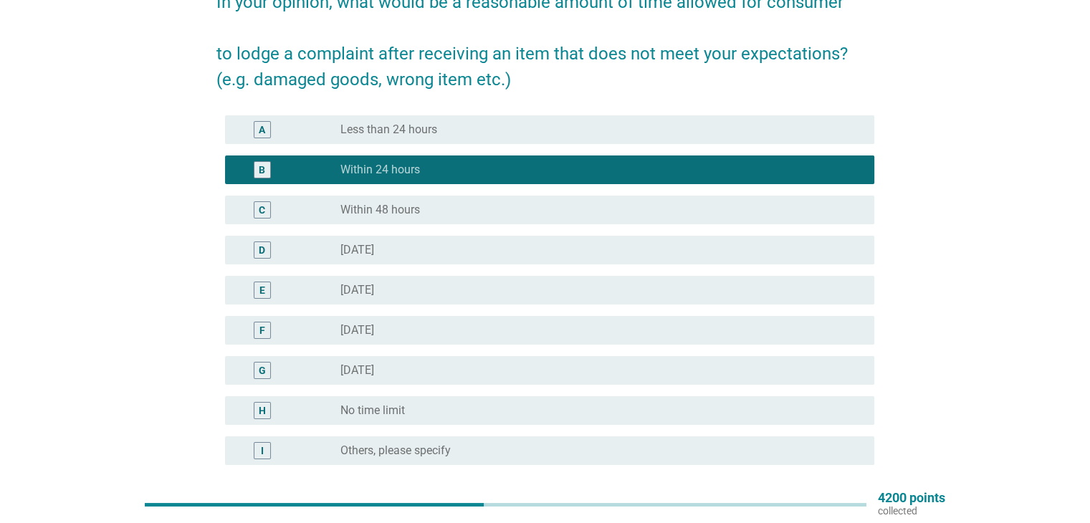
scroll to position [219, 0]
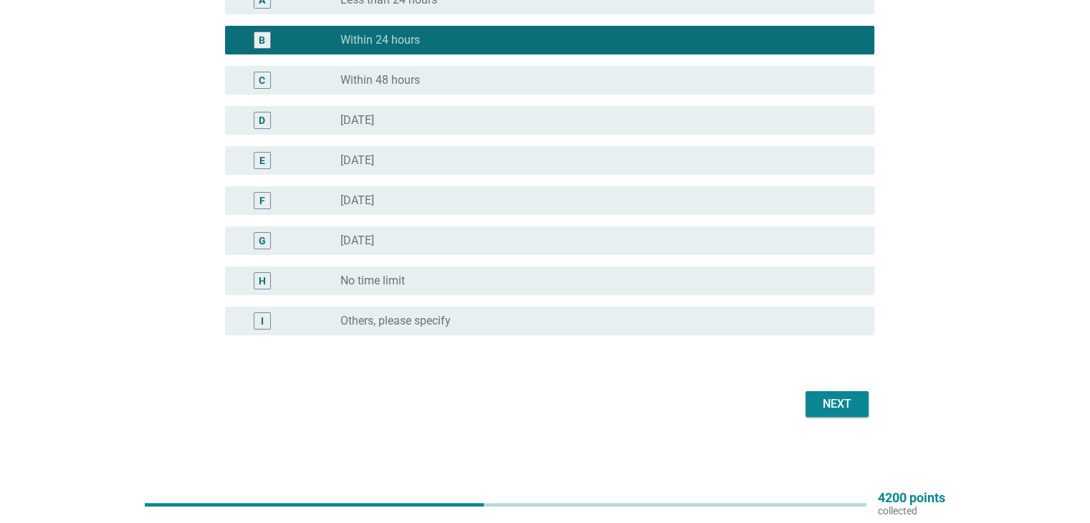
click at [846, 399] on div "Next" at bounding box center [837, 404] width 40 height 17
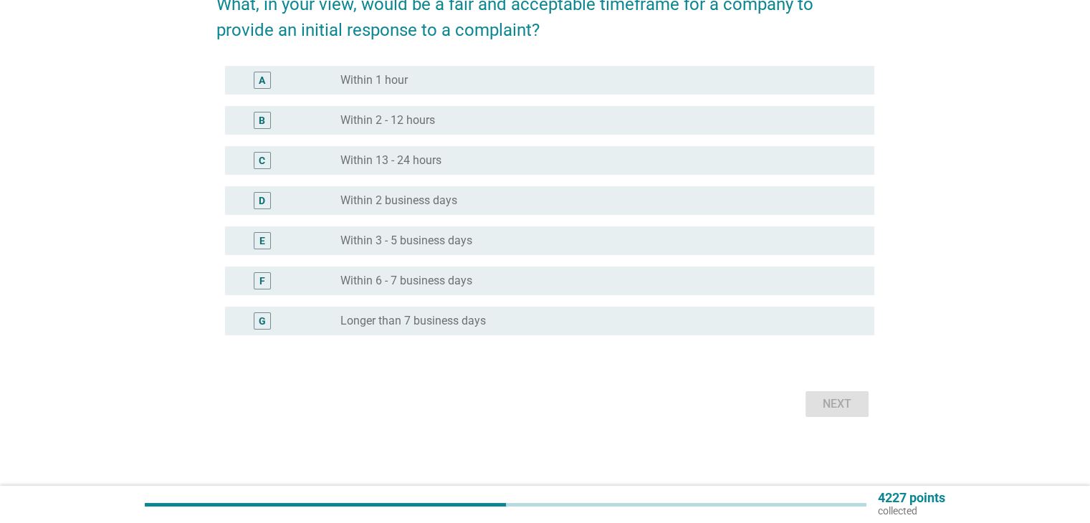
scroll to position [0, 0]
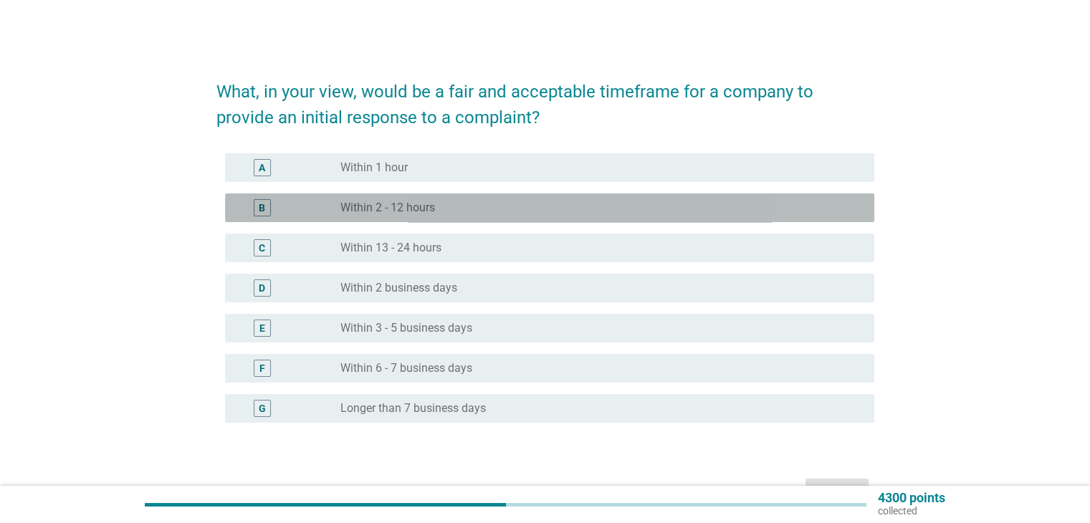
click at [493, 204] on div "radio_button_unchecked Within 2 - 12 hours" at bounding box center [595, 208] width 510 height 14
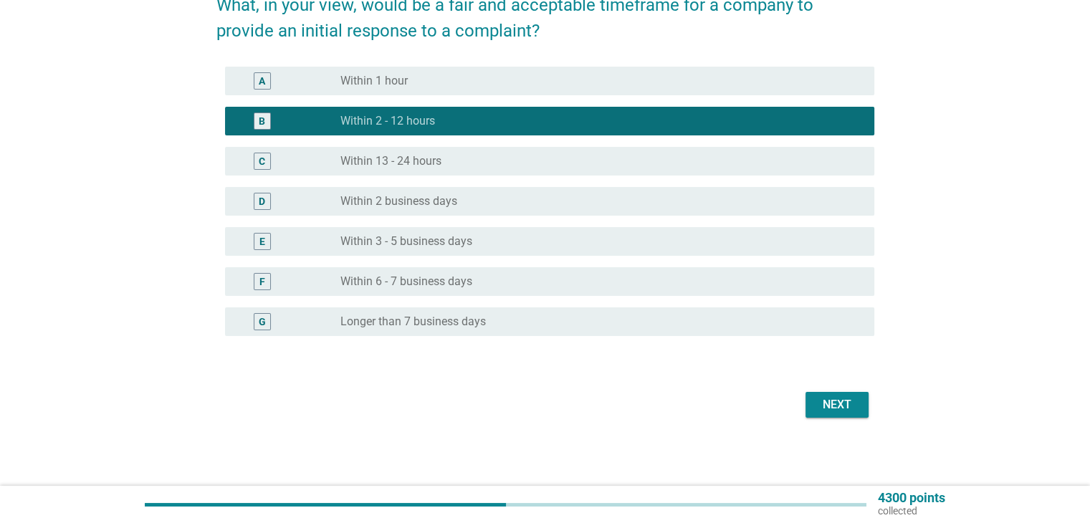
scroll to position [87, 0]
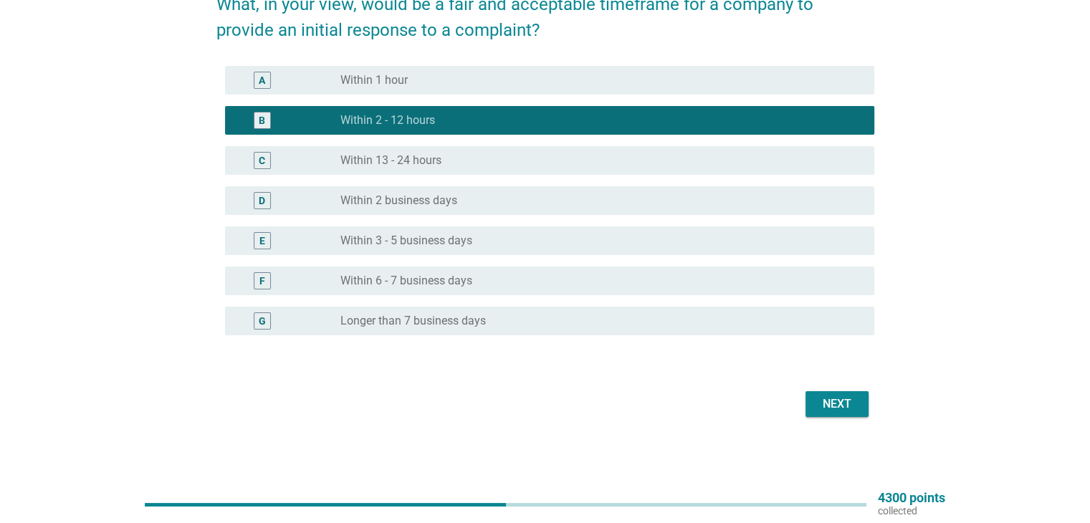
click at [838, 401] on div "Next" at bounding box center [837, 404] width 40 height 17
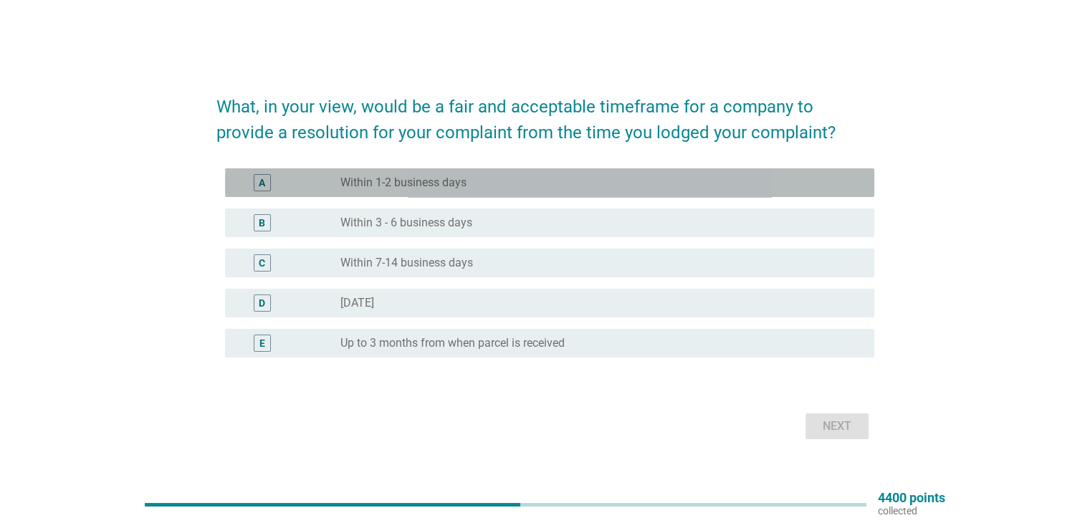
click at [525, 182] on div "radio_button_unchecked Within 1-2 business days" at bounding box center [595, 183] width 510 height 14
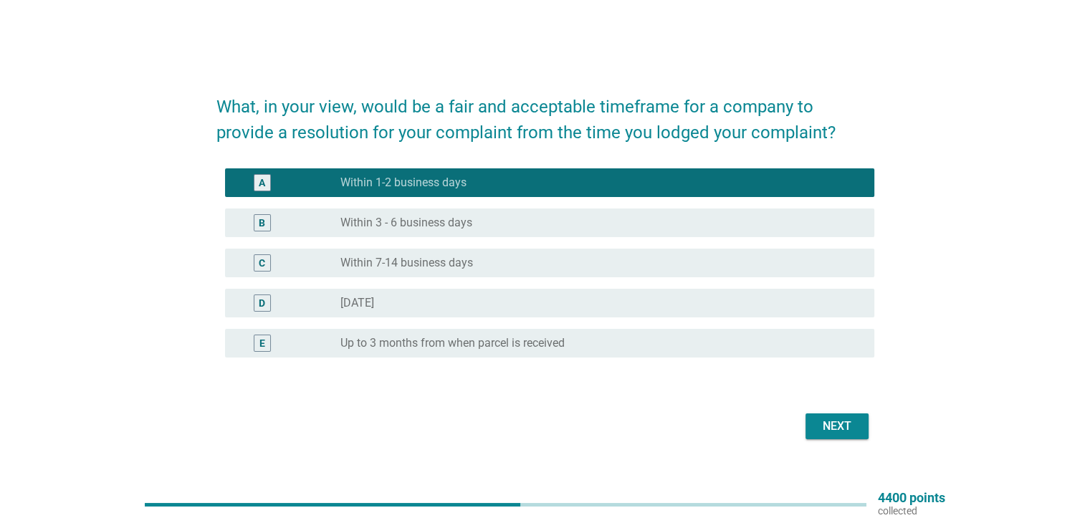
click at [831, 419] on div "Next" at bounding box center [837, 426] width 40 height 17
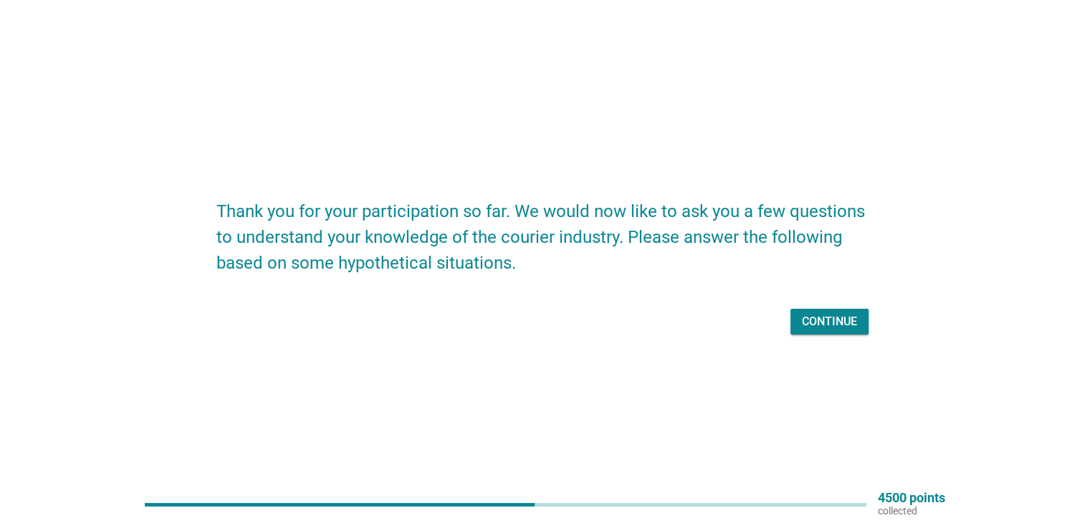
click at [839, 333] on button "Continue" at bounding box center [830, 322] width 78 height 26
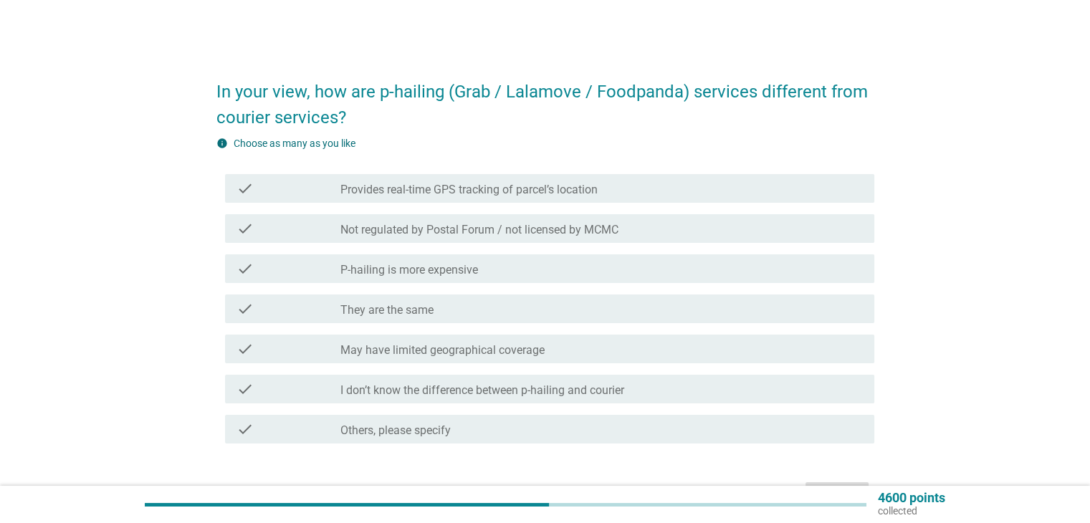
click at [522, 184] on label "Provides real-time GPS tracking of parcel’s location" at bounding box center [468, 190] width 257 height 14
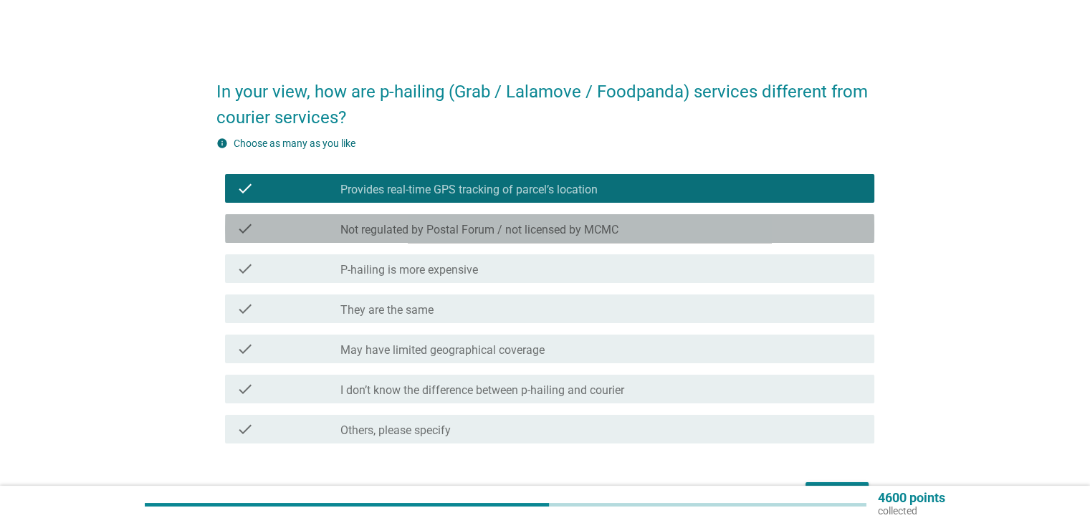
click at [514, 221] on div "check_box_outline_blank Not regulated by Postal Forum / not licensed by MCMC" at bounding box center [601, 228] width 522 height 17
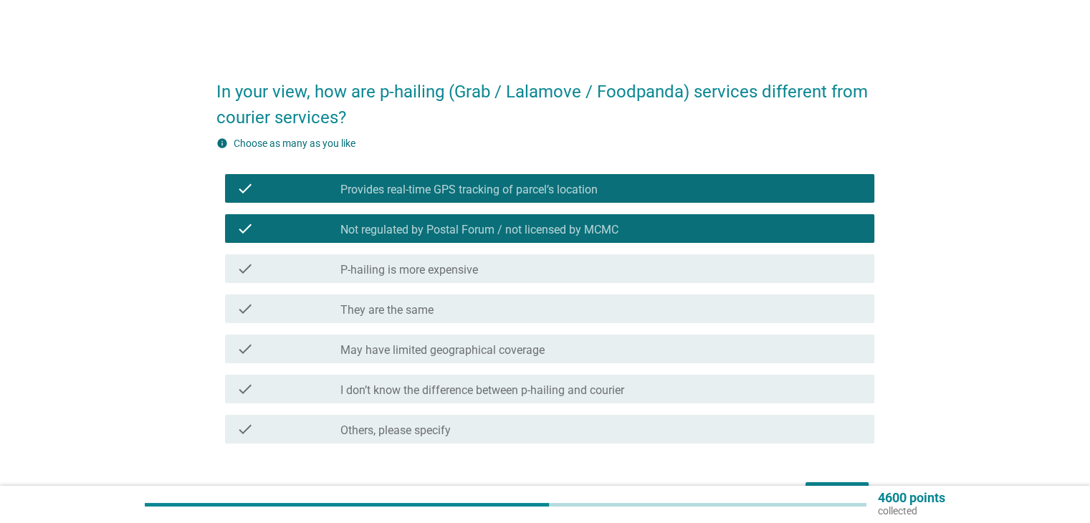
click at [523, 226] on label "Not regulated by Postal Forum / not licensed by MCMC" at bounding box center [479, 230] width 278 height 14
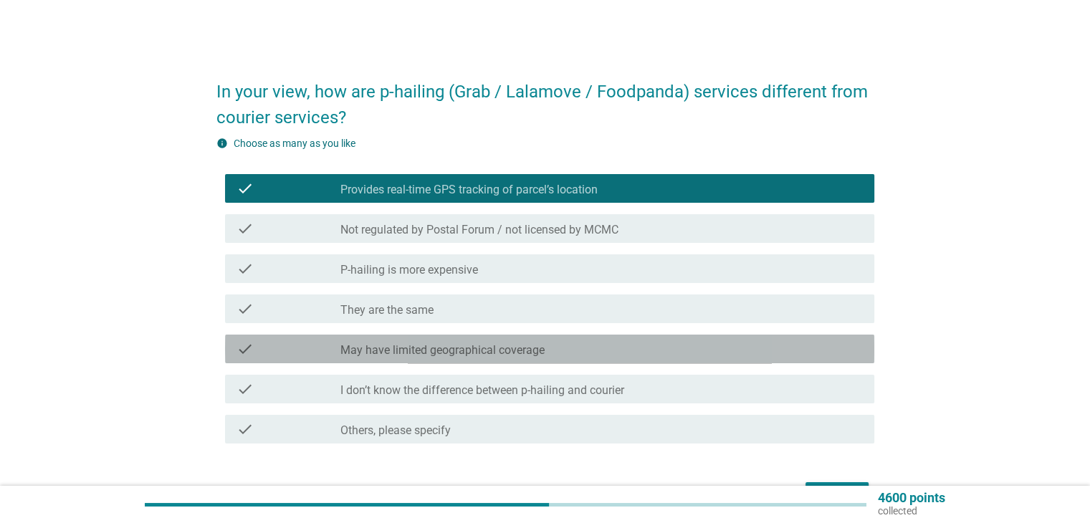
click at [540, 352] on label "May have limited geographical coverage" at bounding box center [442, 350] width 204 height 14
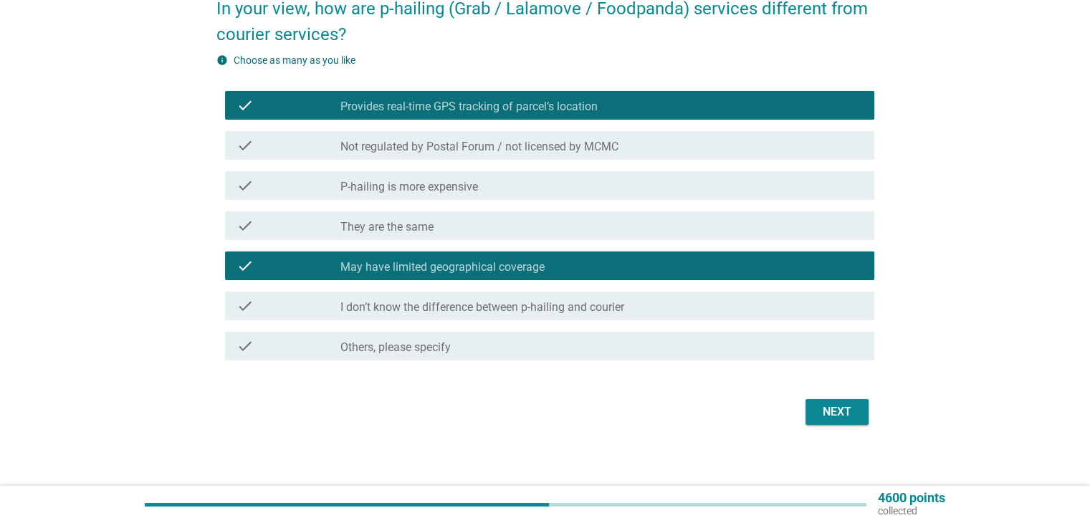
scroll to position [91, 0]
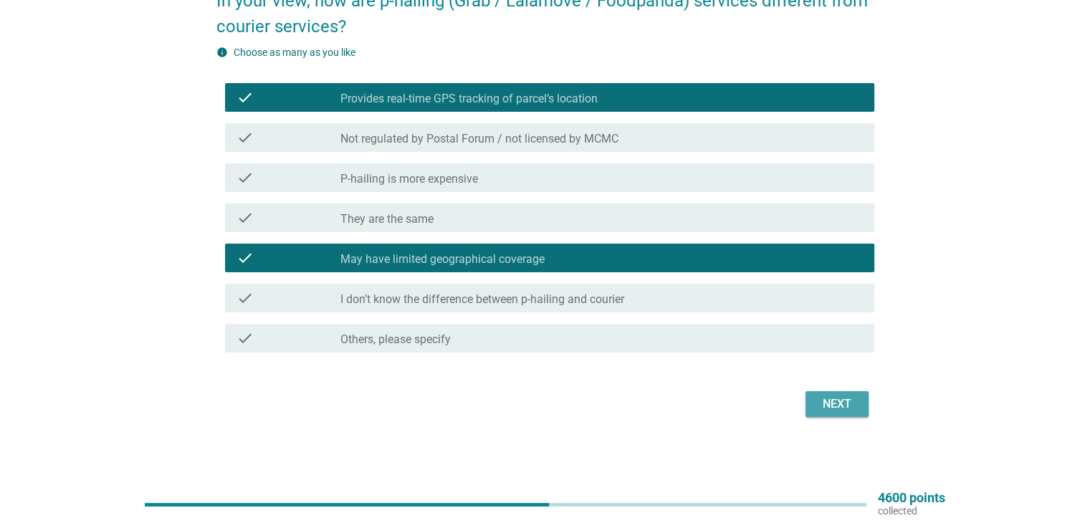
click at [829, 406] on div "Next" at bounding box center [837, 404] width 40 height 17
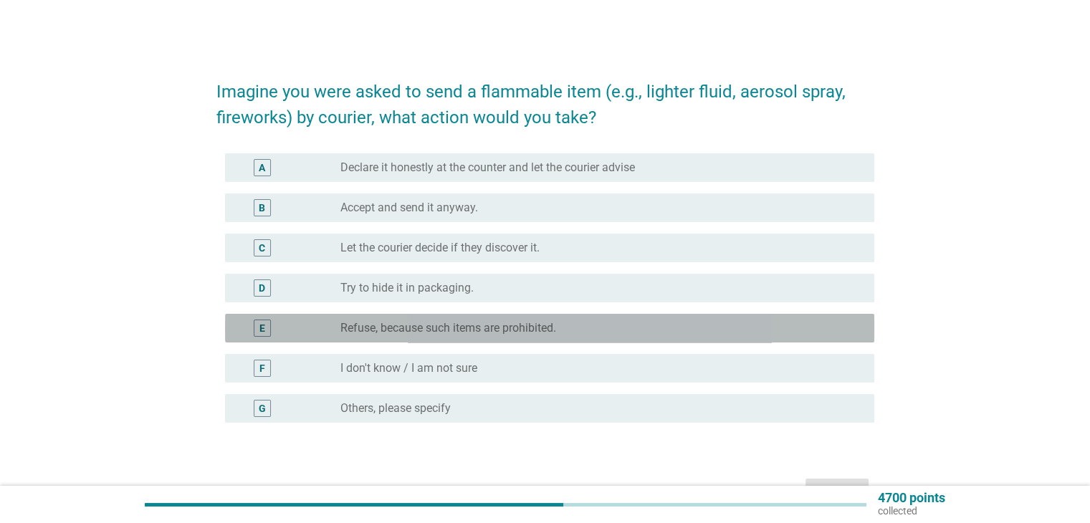
click at [411, 327] on label "Refuse, because such items are prohibited." at bounding box center [448, 328] width 216 height 14
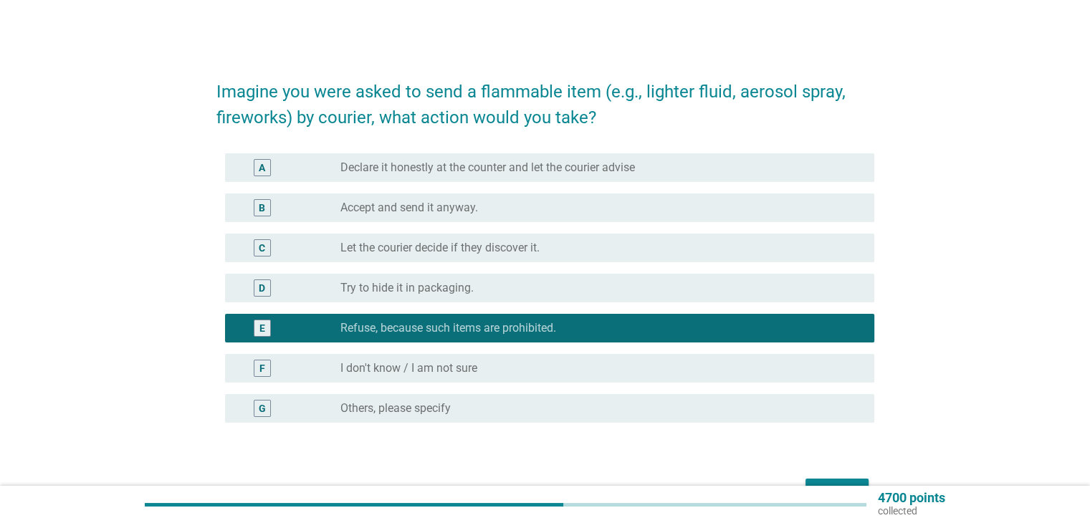
scroll to position [87, 0]
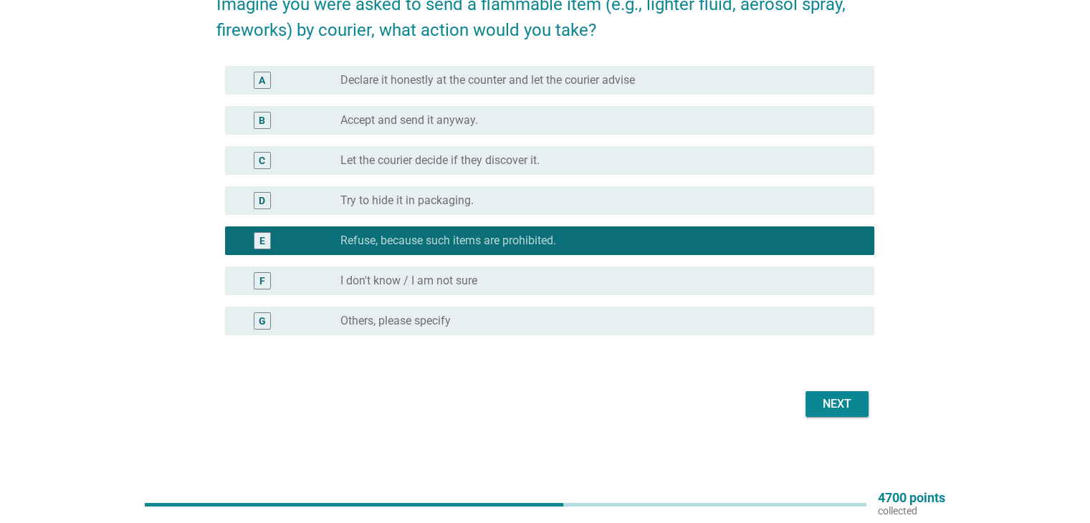
click at [821, 399] on div "Next" at bounding box center [837, 404] width 40 height 17
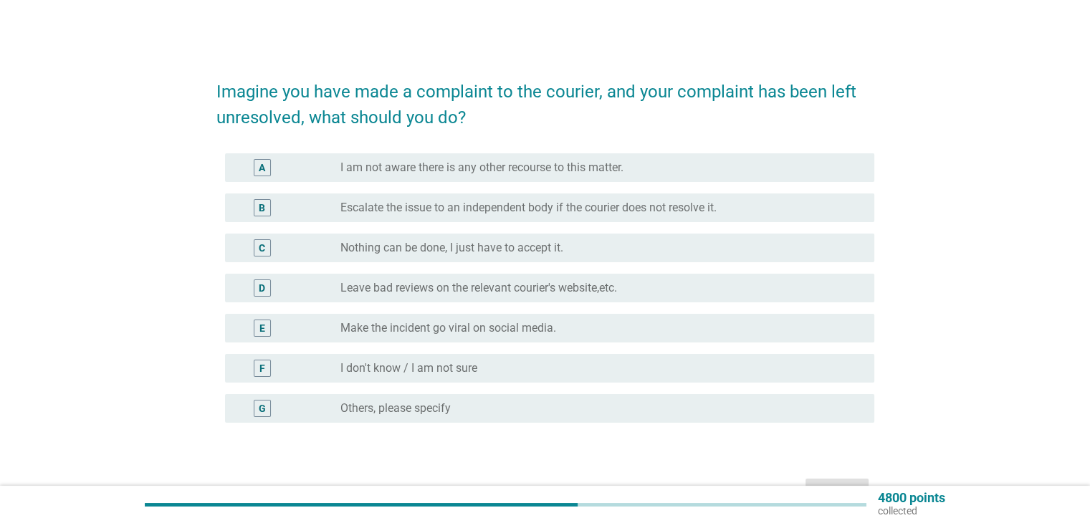
click at [578, 280] on div "radio_button_unchecked Leave bad reviews on the relevant courier's website,etc." at bounding box center [601, 288] width 522 height 17
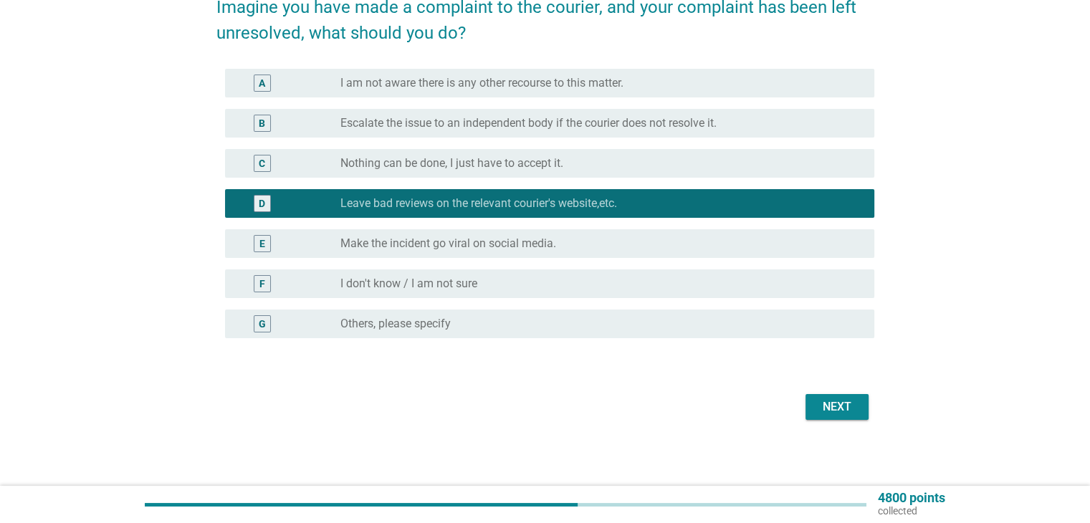
scroll to position [87, 0]
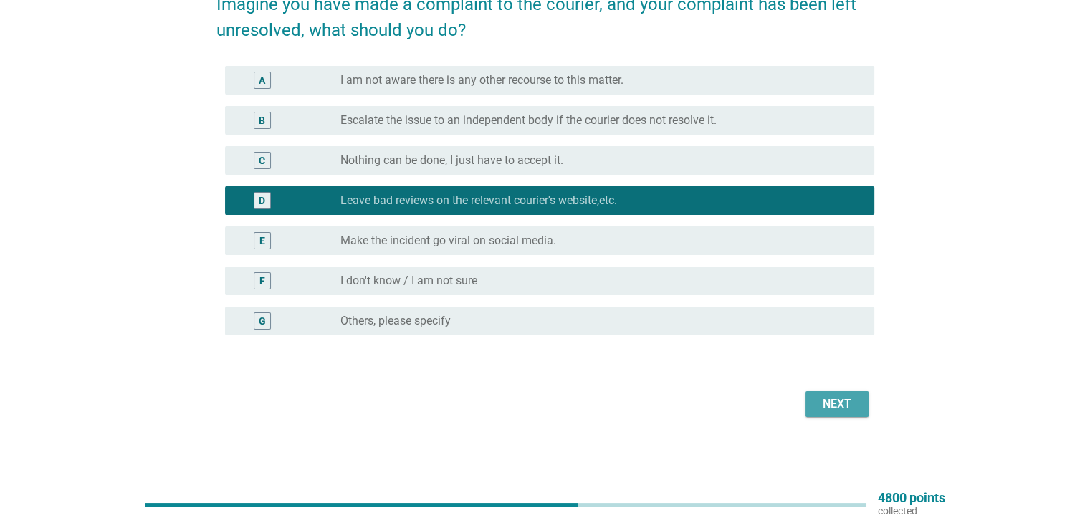
click at [831, 408] on div "Next" at bounding box center [837, 404] width 40 height 17
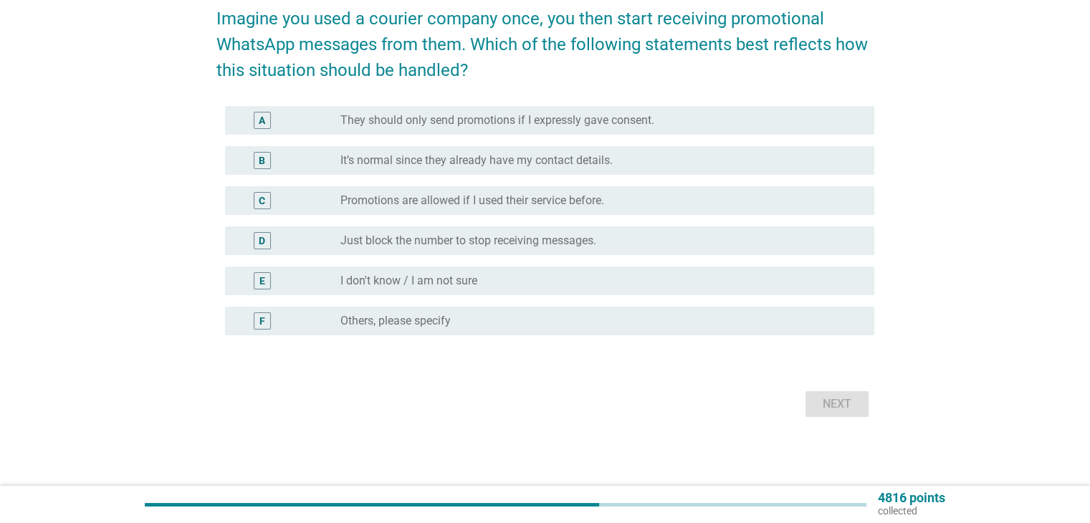
scroll to position [0, 0]
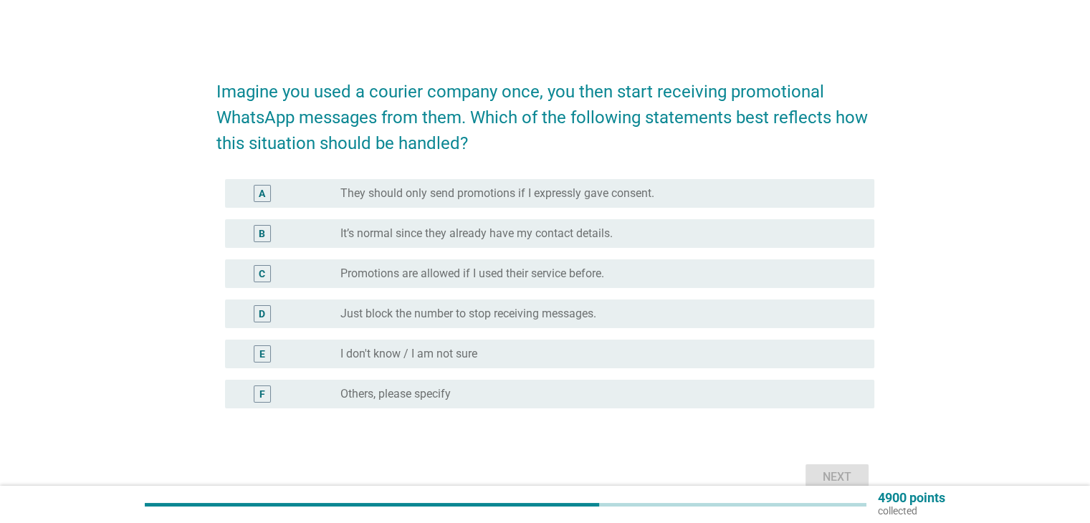
click at [660, 194] on div "radio_button_unchecked They should only send promotions if I expressly gave con…" at bounding box center [595, 193] width 510 height 14
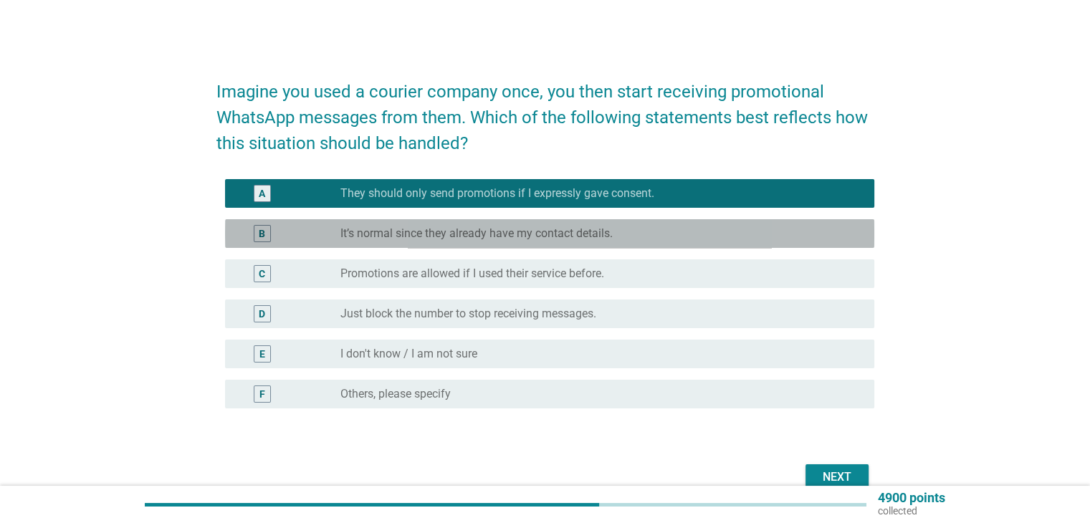
click at [648, 222] on div "B radio_button_unchecked It’s normal since they already have my contact details." at bounding box center [549, 233] width 649 height 29
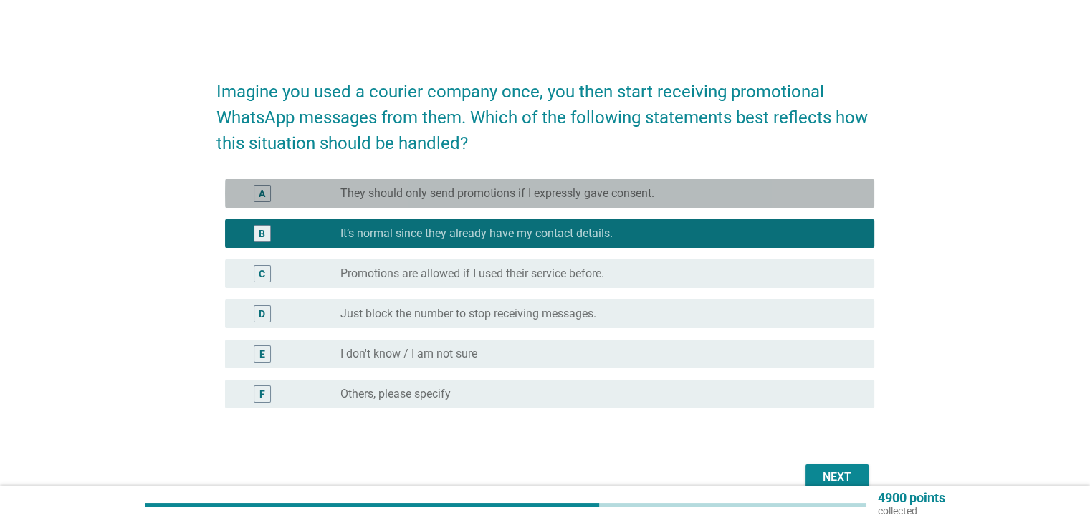
click at [654, 199] on label "They should only send promotions if I expressly gave consent." at bounding box center [497, 193] width 314 height 14
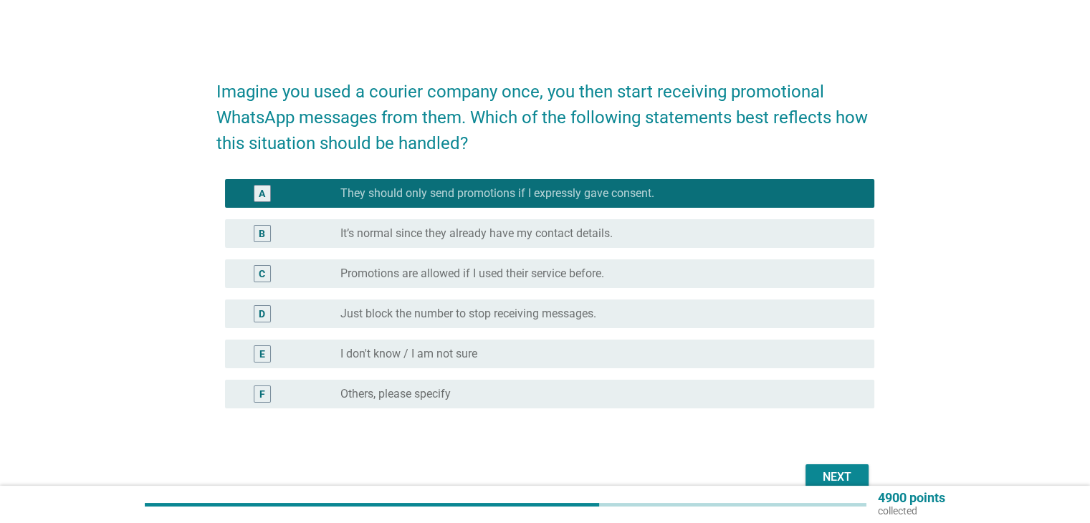
click at [818, 473] on div "Next" at bounding box center [837, 477] width 40 height 17
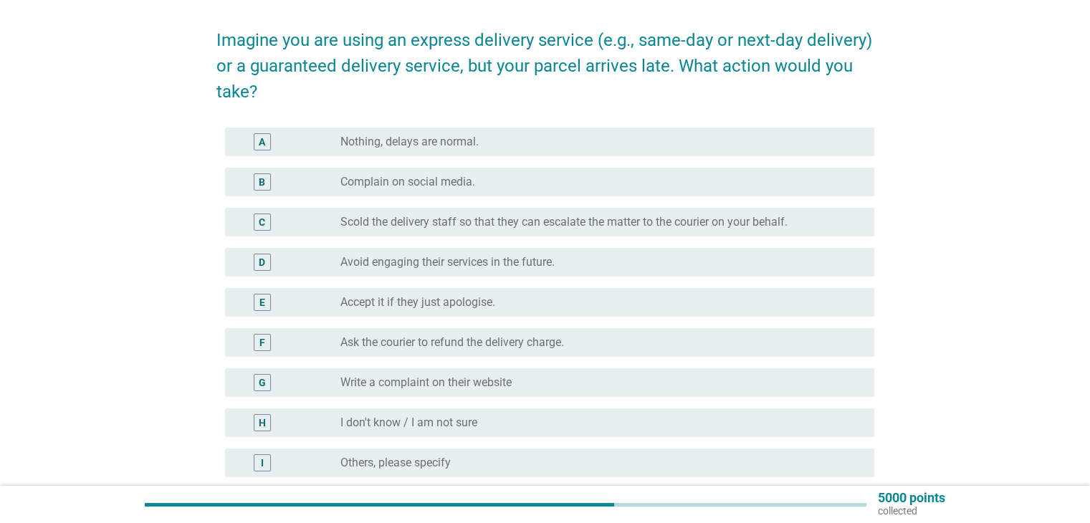
scroll to position [143, 0]
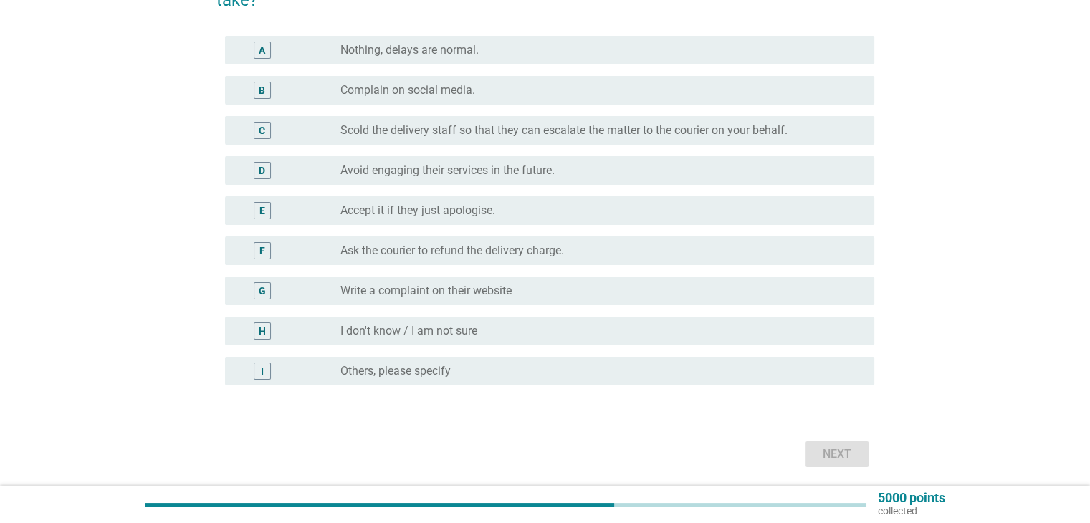
click at [478, 254] on label "Ask the courier to refund the delivery charge." at bounding box center [452, 251] width 224 height 14
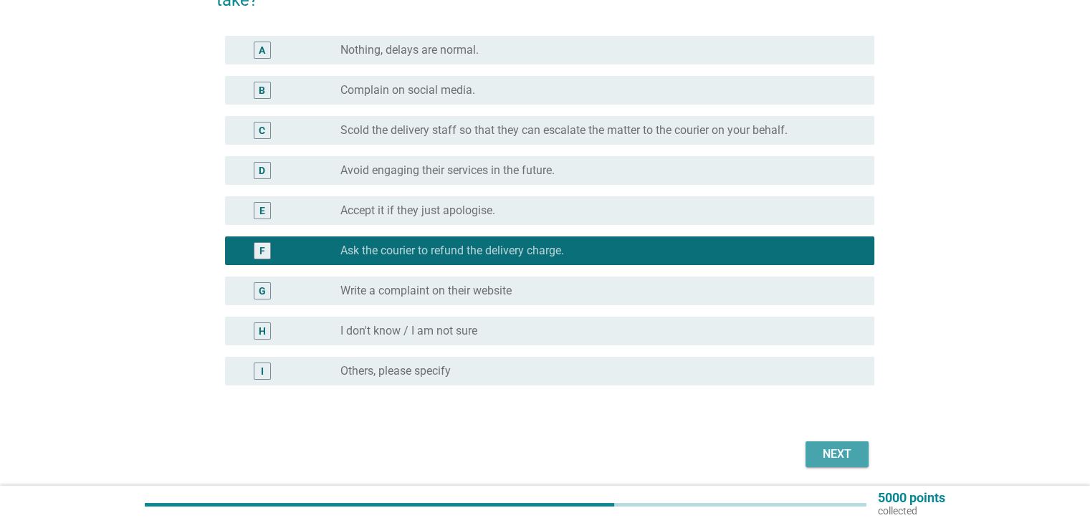
click at [846, 448] on div "Next" at bounding box center [837, 454] width 40 height 17
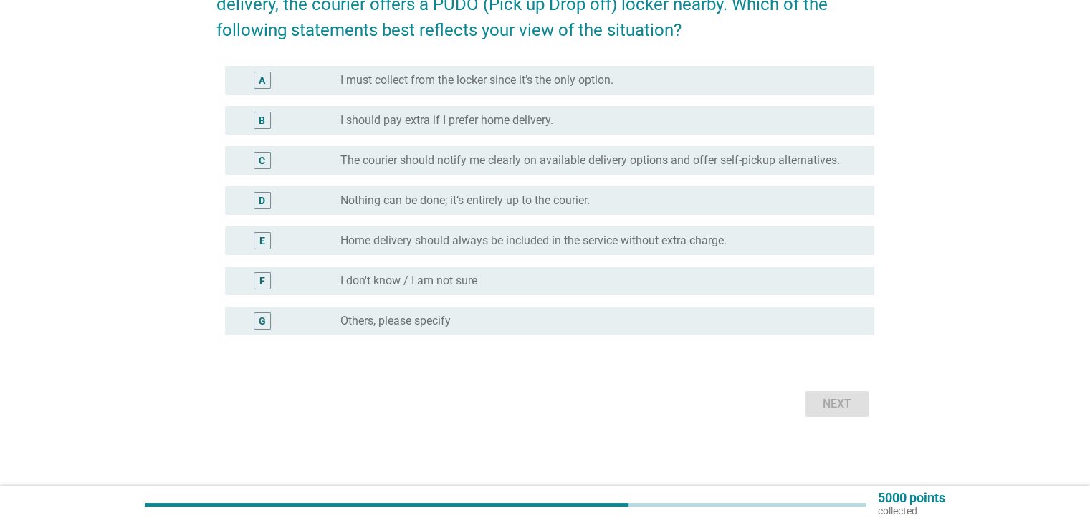
scroll to position [0, 0]
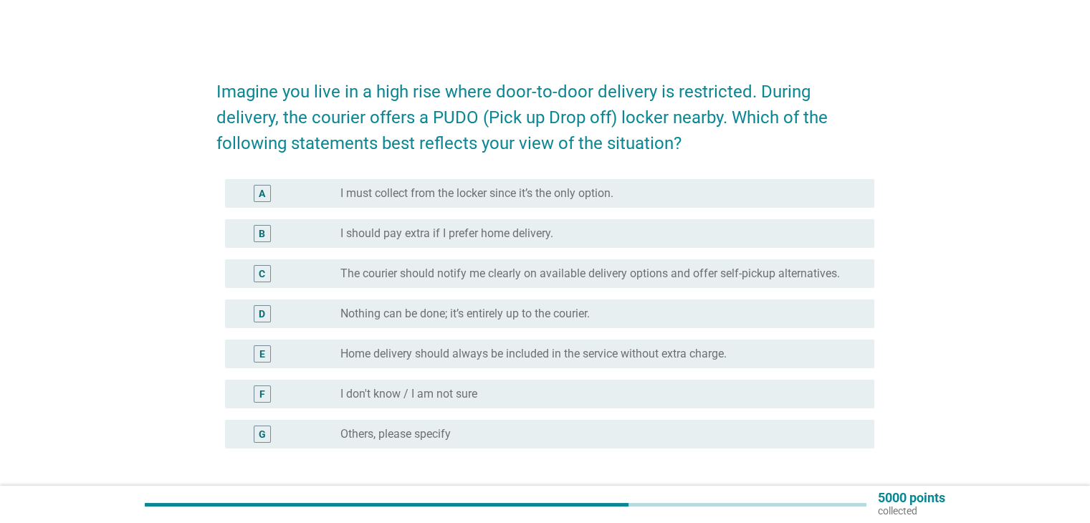
click at [539, 231] on label "I should pay extra if I prefer home delivery." at bounding box center [446, 233] width 213 height 14
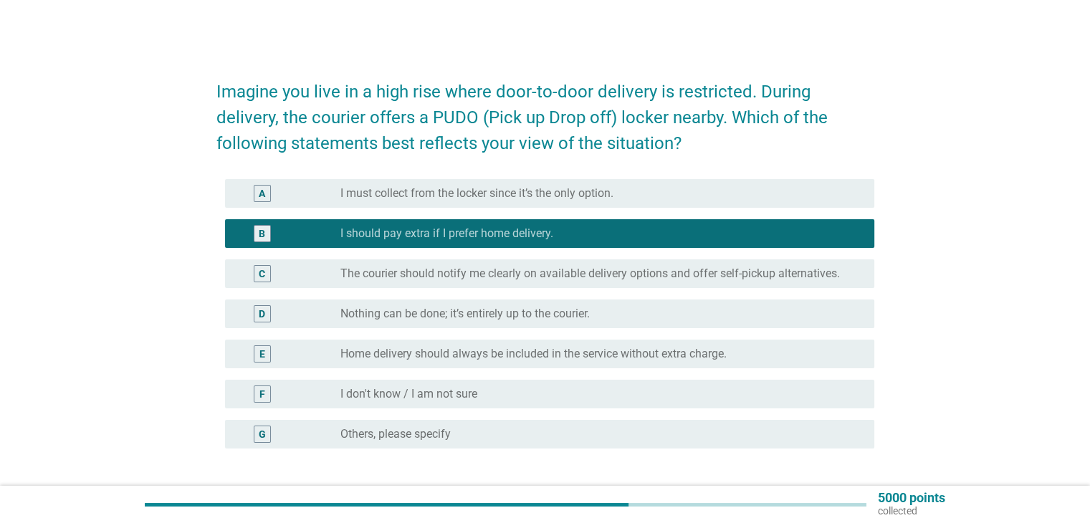
scroll to position [72, 0]
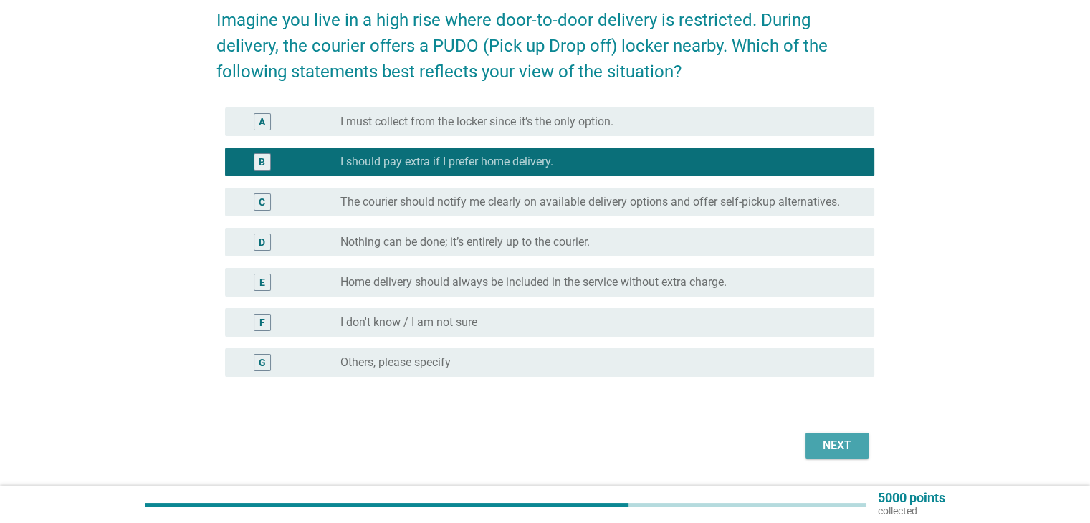
click at [830, 445] on div "Next" at bounding box center [837, 445] width 40 height 17
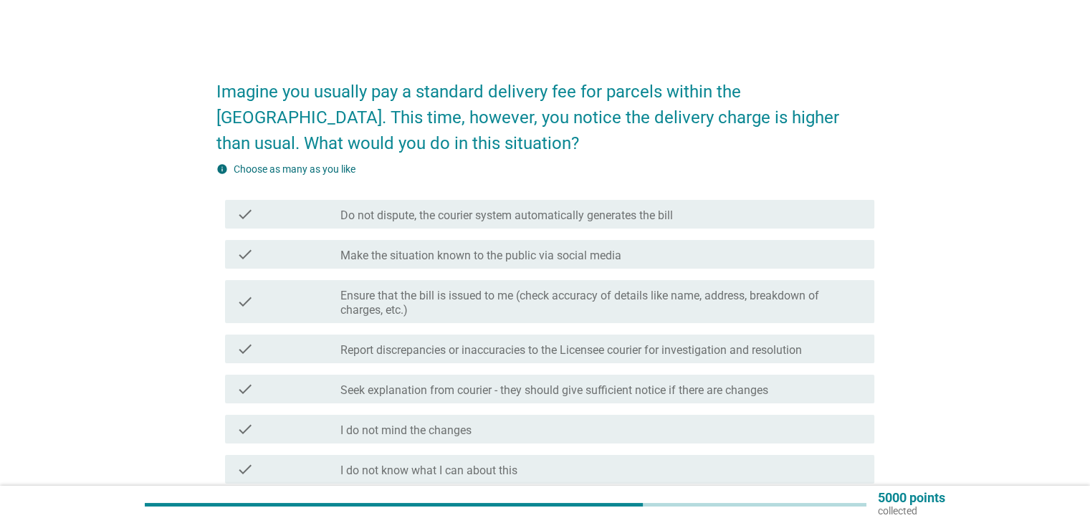
click at [560, 388] on label "Seek explanation from courier - they should give sufficient notice if there are…" at bounding box center [554, 390] width 428 height 14
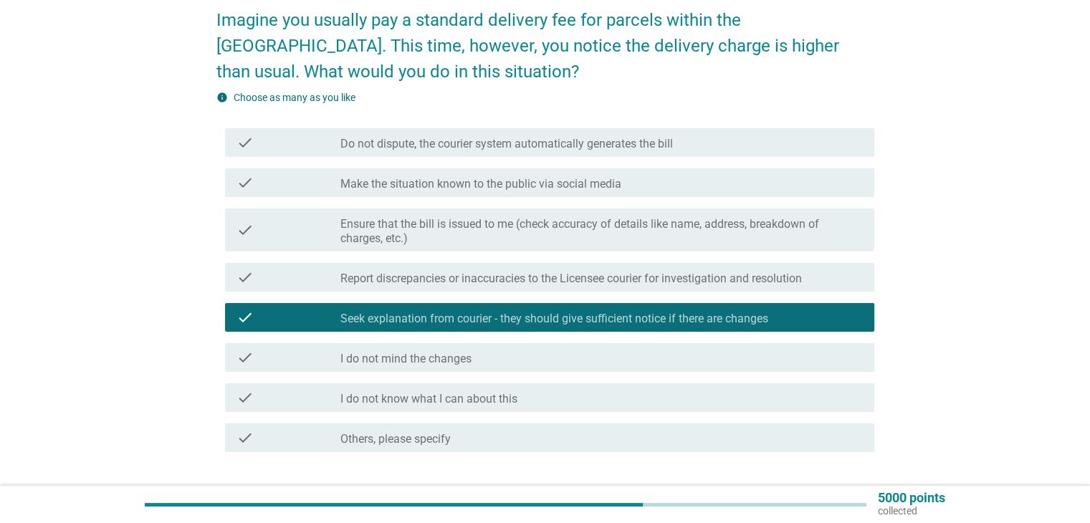
scroll to position [171, 0]
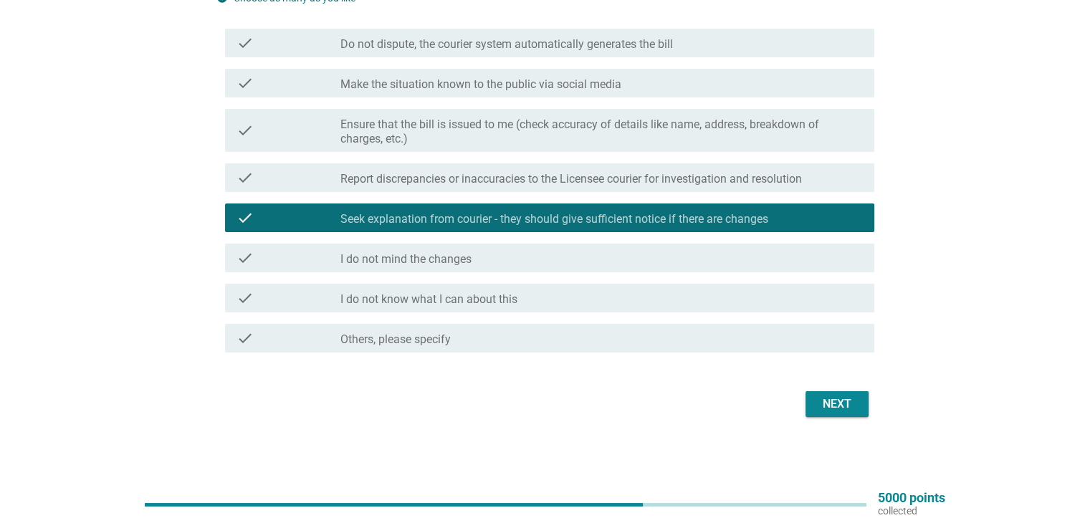
click at [844, 403] on div "Next" at bounding box center [837, 404] width 40 height 17
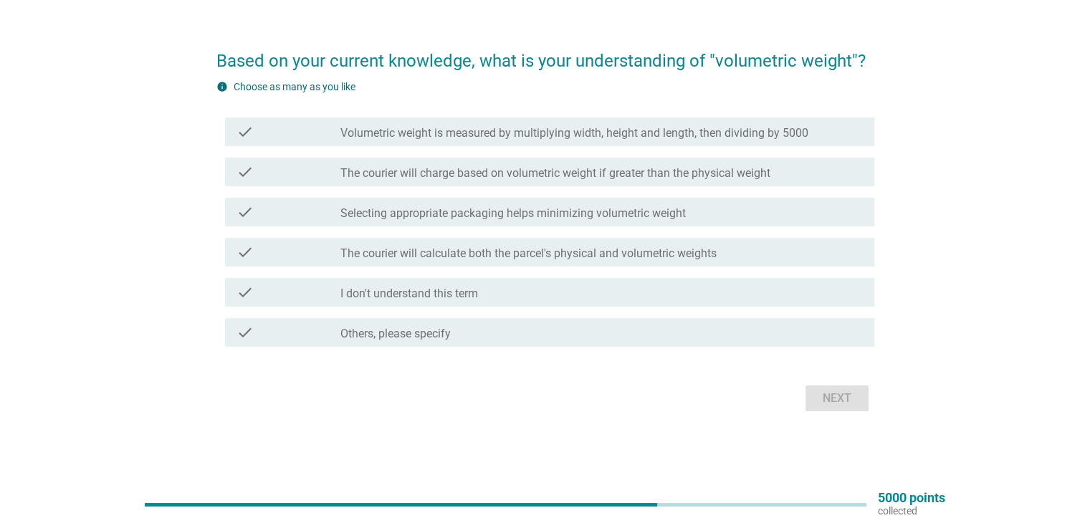
scroll to position [0, 0]
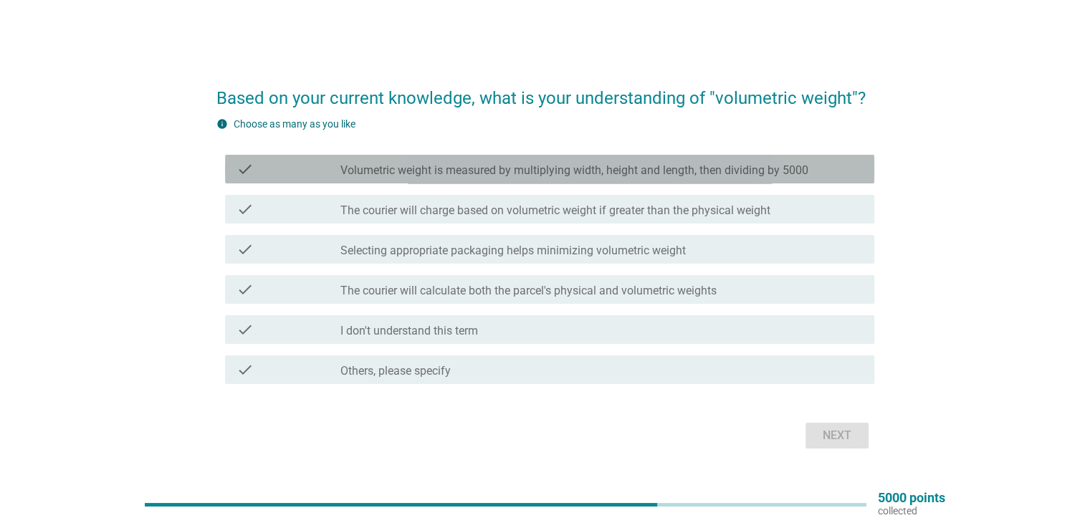
click at [551, 166] on label "Volumetric weight is measured by multiplying width, height and length, then div…" at bounding box center [574, 170] width 468 height 14
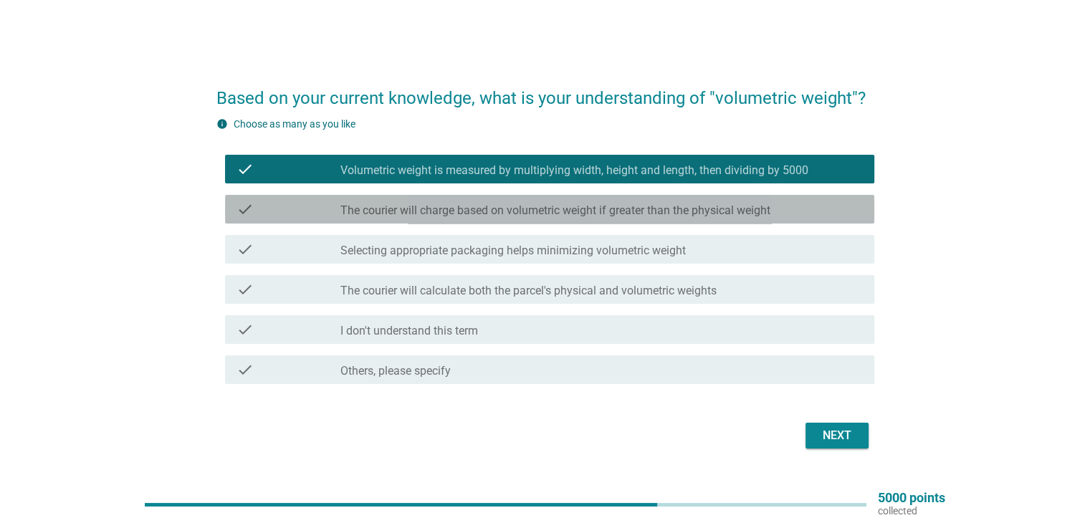
click at [540, 204] on label "The courier will charge based on volumetric weight if greater than the physical…" at bounding box center [555, 211] width 430 height 14
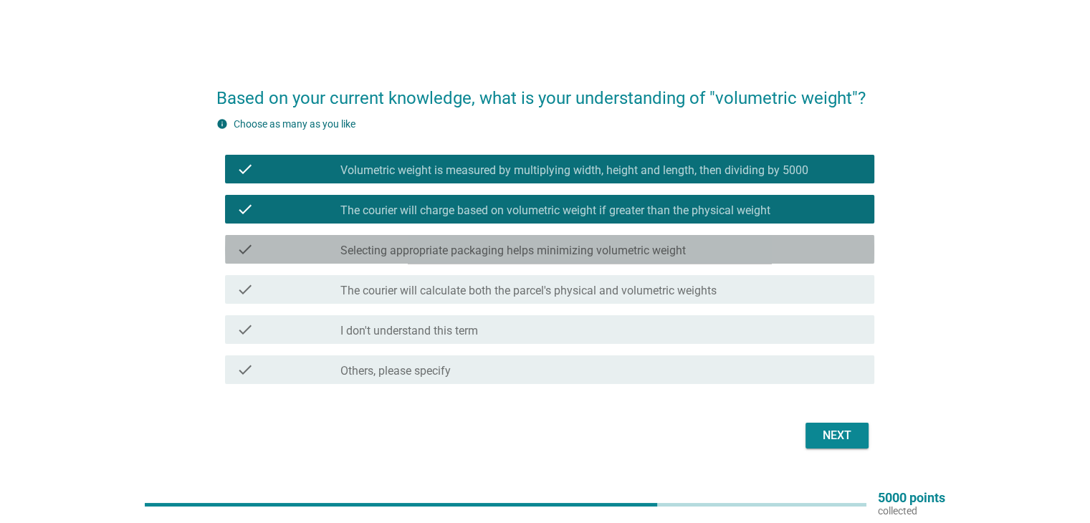
click at [533, 244] on label "Selecting appropriate packaging helps minimizing volumetric weight" at bounding box center [512, 251] width 345 height 14
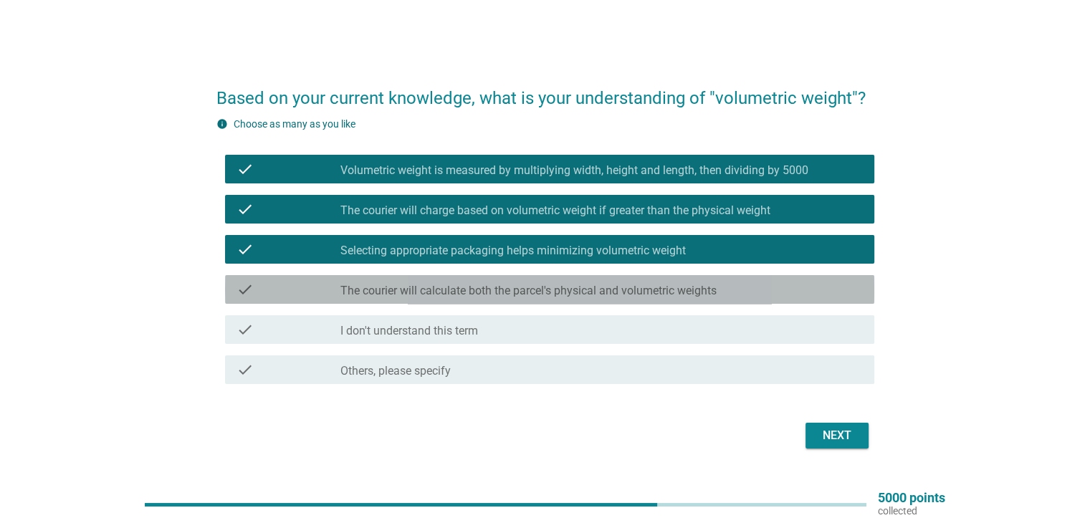
click at [534, 285] on label "The courier will calculate both the parcel's physical and volumetric weights" at bounding box center [528, 291] width 376 height 14
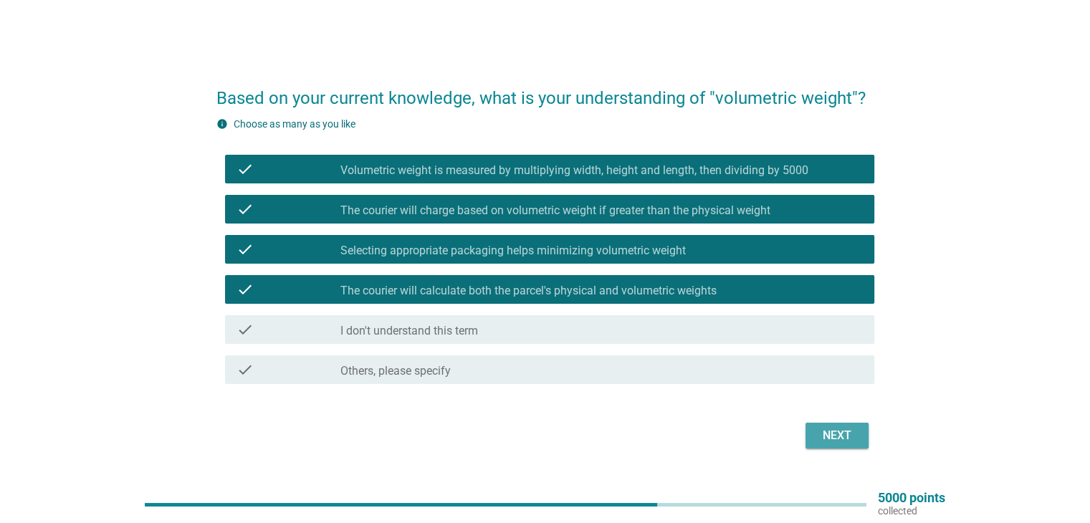
click at [820, 433] on div "Next" at bounding box center [837, 435] width 40 height 17
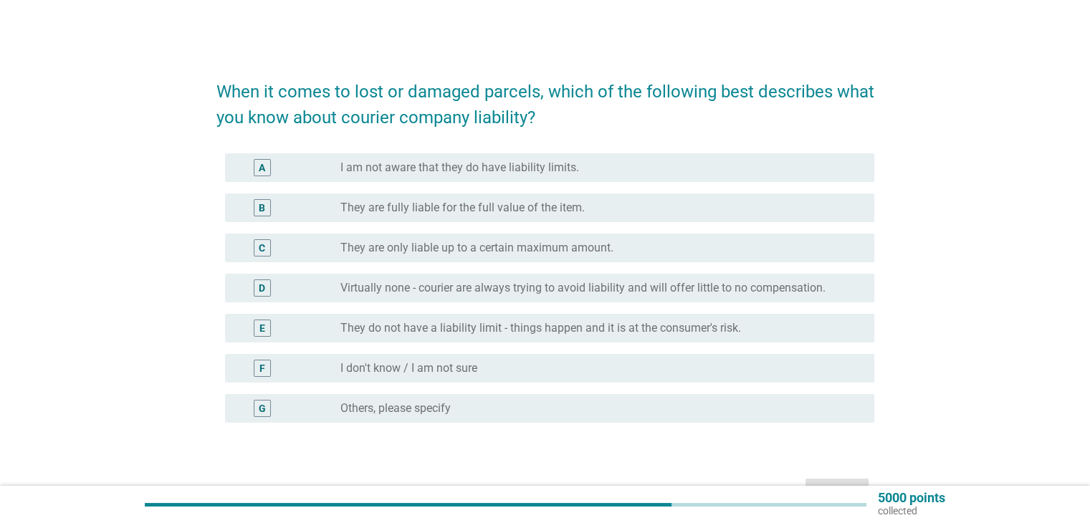
click at [405, 207] on label "They are fully liable for the full value of the item." at bounding box center [462, 208] width 244 height 14
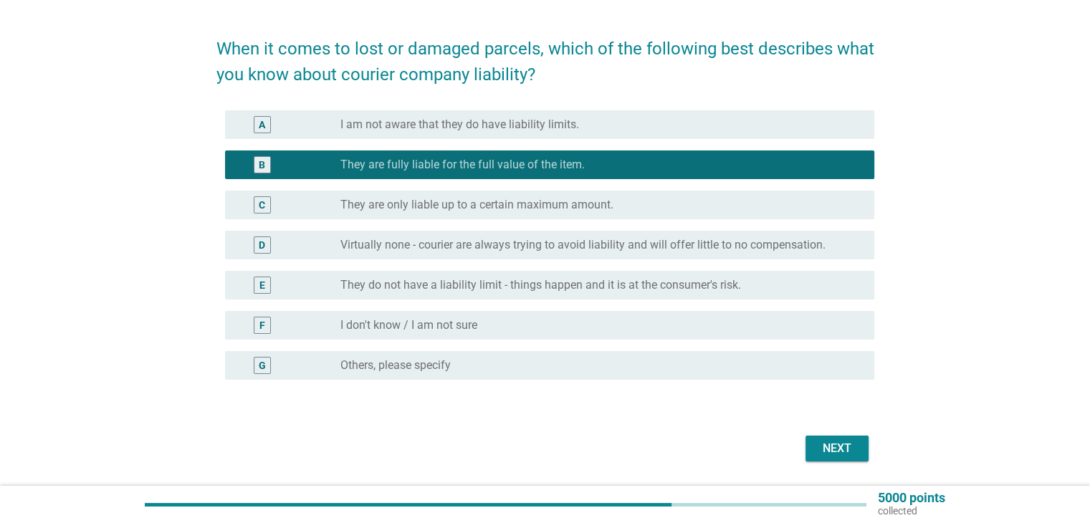
scroll to position [87, 0]
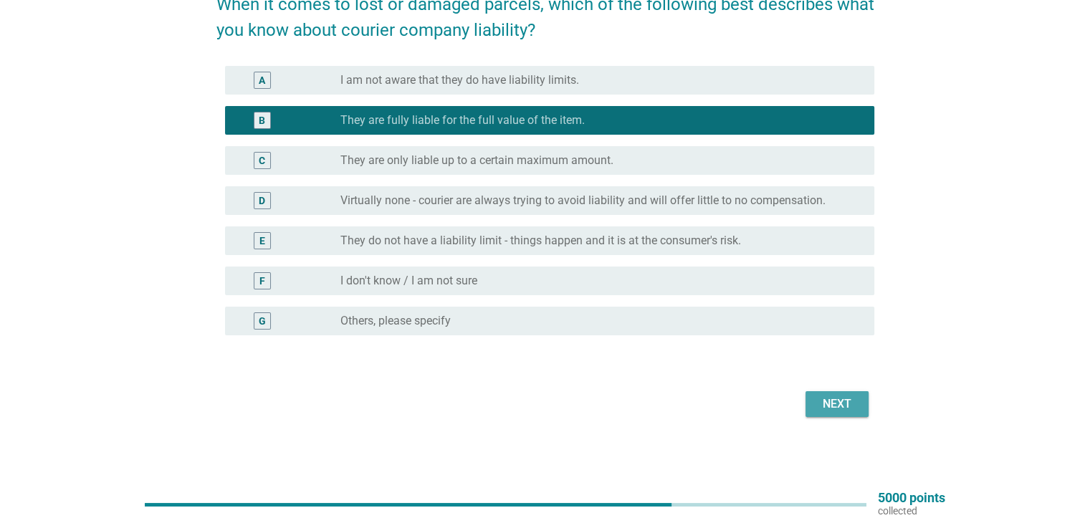
click at [826, 407] on div "Next" at bounding box center [837, 404] width 40 height 17
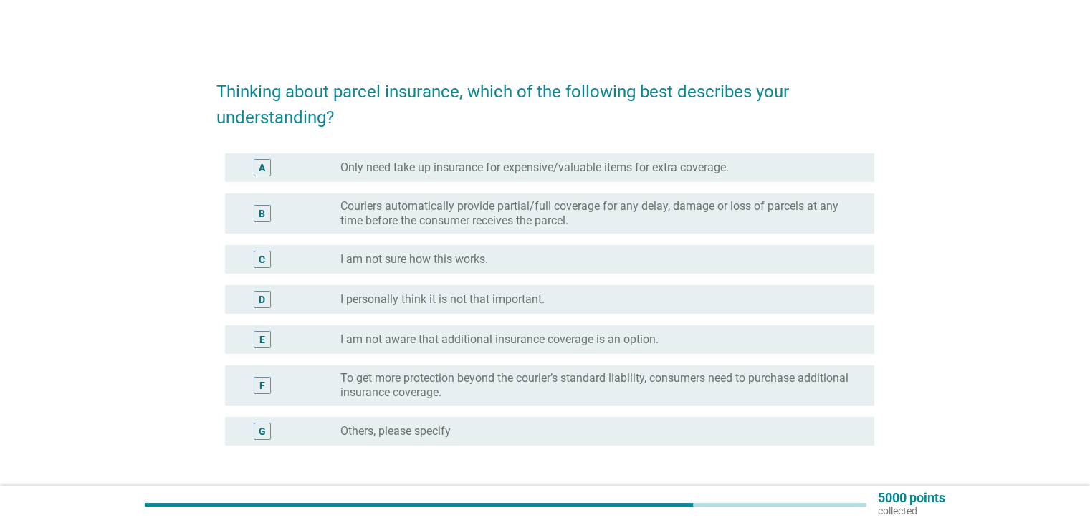
click at [724, 156] on div "A radio_button_unchecked Only need take up insurance for expensive/valuable ite…" at bounding box center [549, 167] width 649 height 29
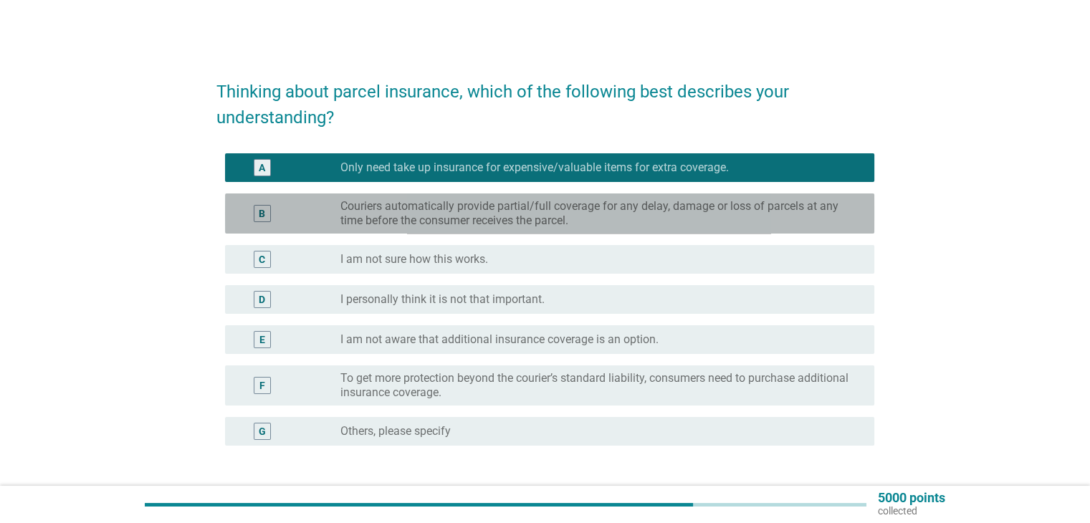
click at [733, 213] on label "Couriers automatically provide partial/full coverage for any delay, damage or l…" at bounding box center [595, 213] width 510 height 29
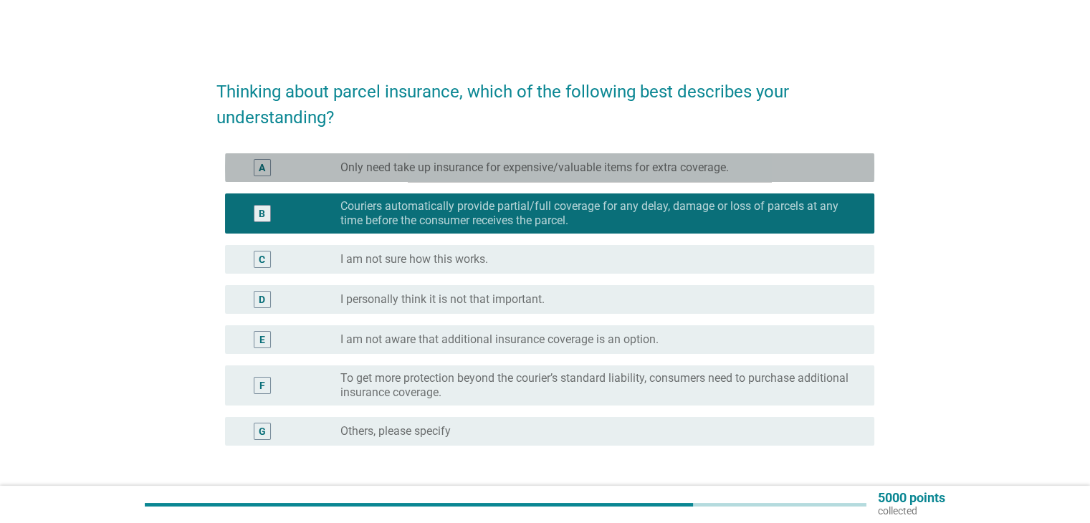
click at [711, 170] on label "Only need take up insurance for expensive/valuable items for extra coverage." at bounding box center [534, 168] width 388 height 14
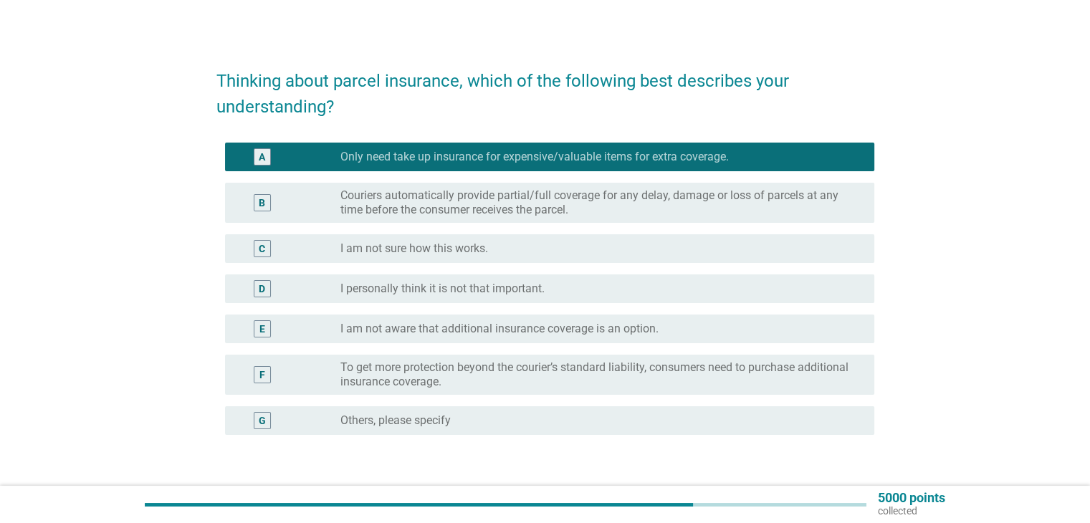
scroll to position [110, 0]
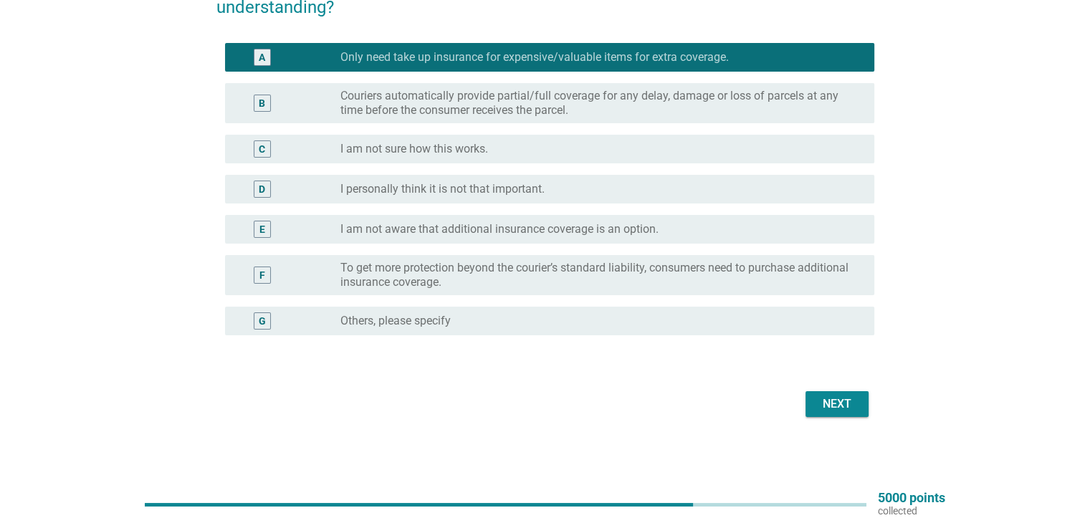
click at [831, 405] on div "Next" at bounding box center [837, 404] width 40 height 17
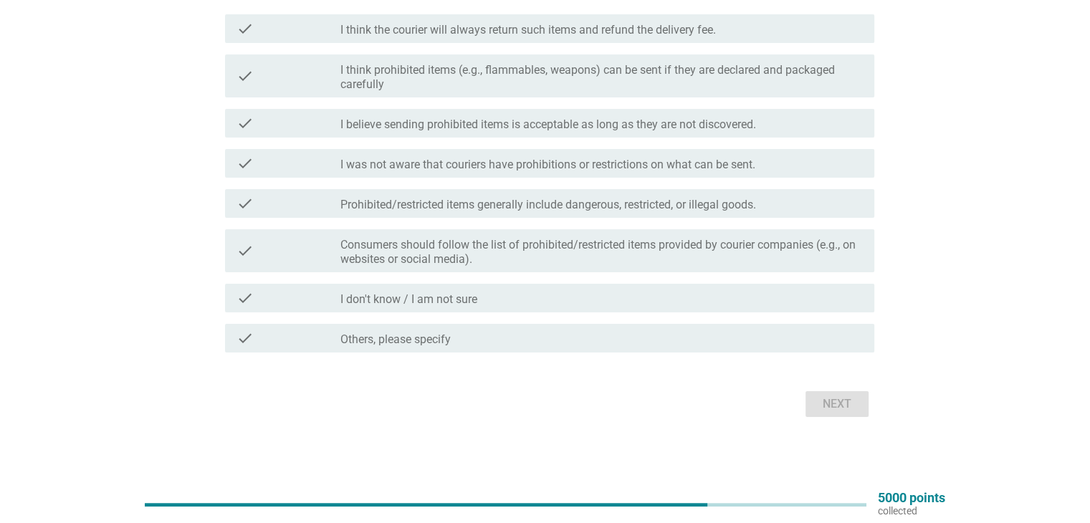
scroll to position [0, 0]
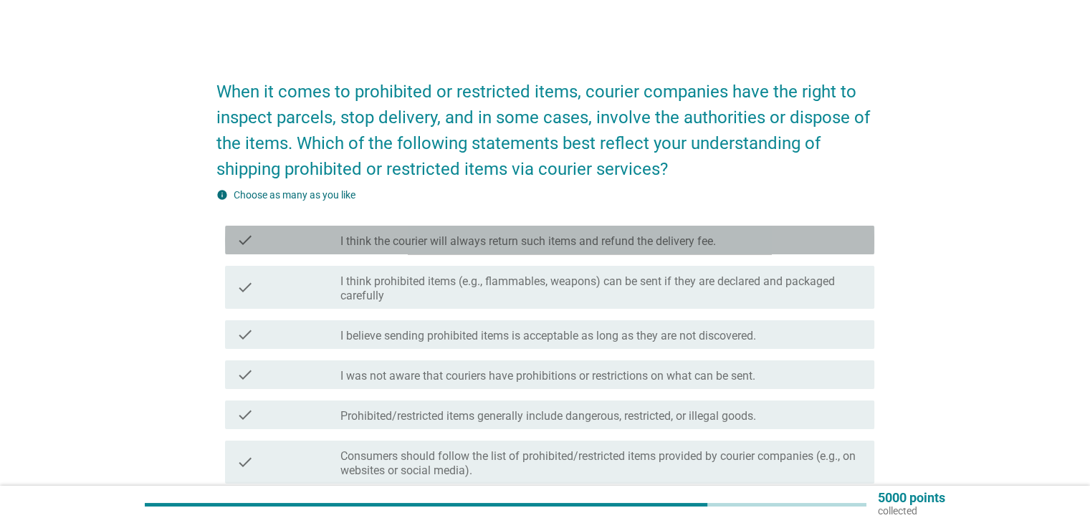
click at [549, 236] on label "I think the courier will always return such items and refund the delivery fee." at bounding box center [528, 241] width 376 height 14
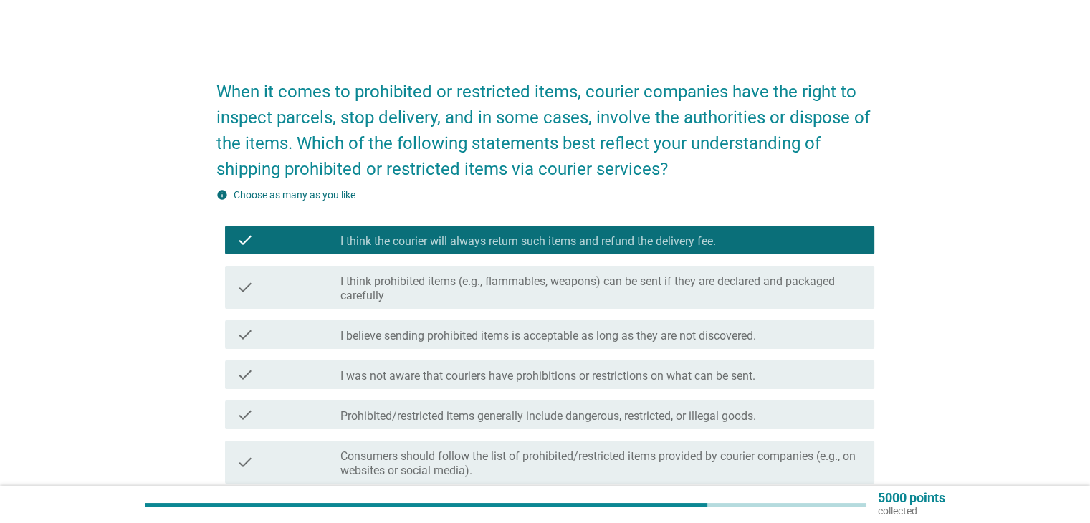
click at [573, 284] on label "I think prohibited items (e.g., flammables, weapons) can be sent if they are de…" at bounding box center [601, 289] width 522 height 29
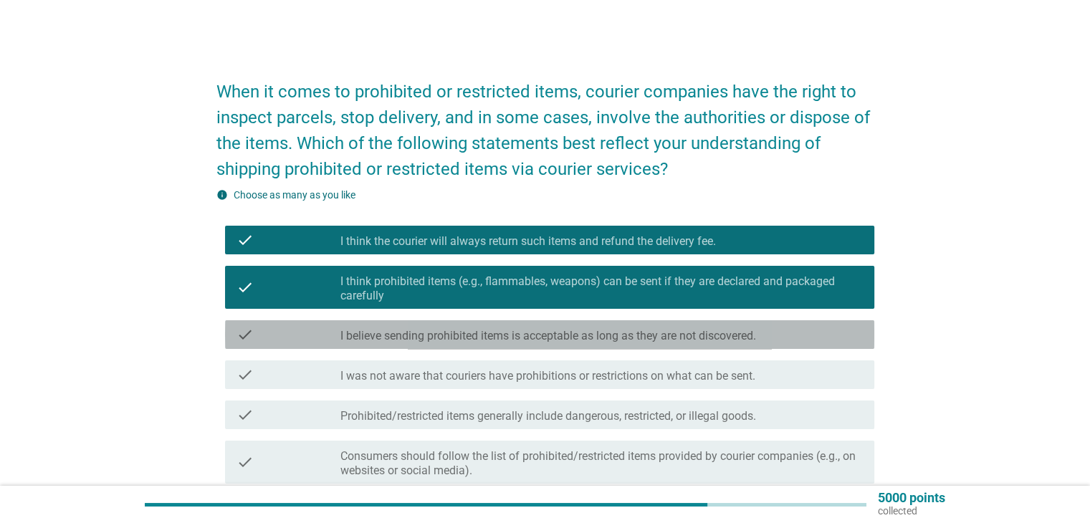
click at [543, 333] on label "I believe sending prohibited items is acceptable as long as they are not discov…" at bounding box center [548, 336] width 416 height 14
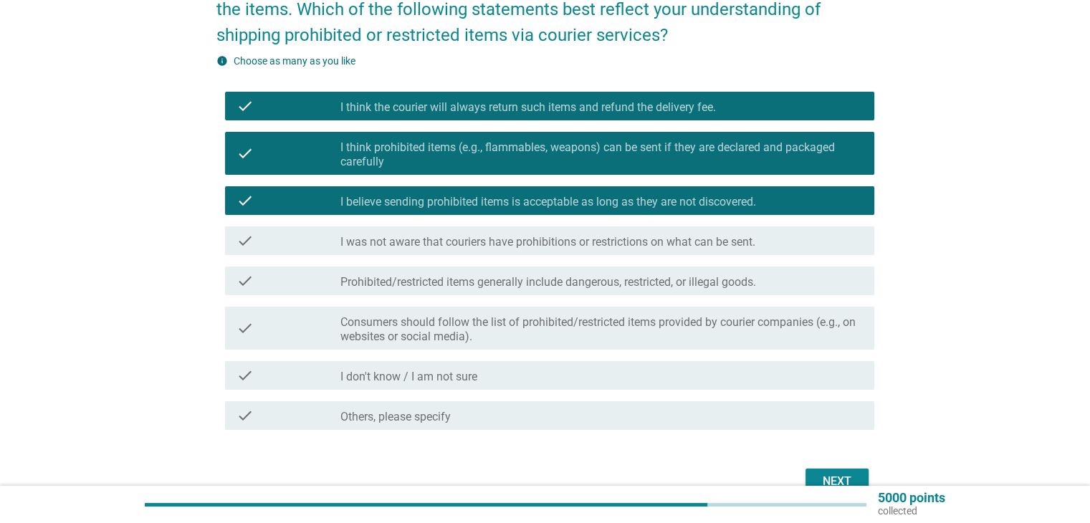
scroll to position [211, 0]
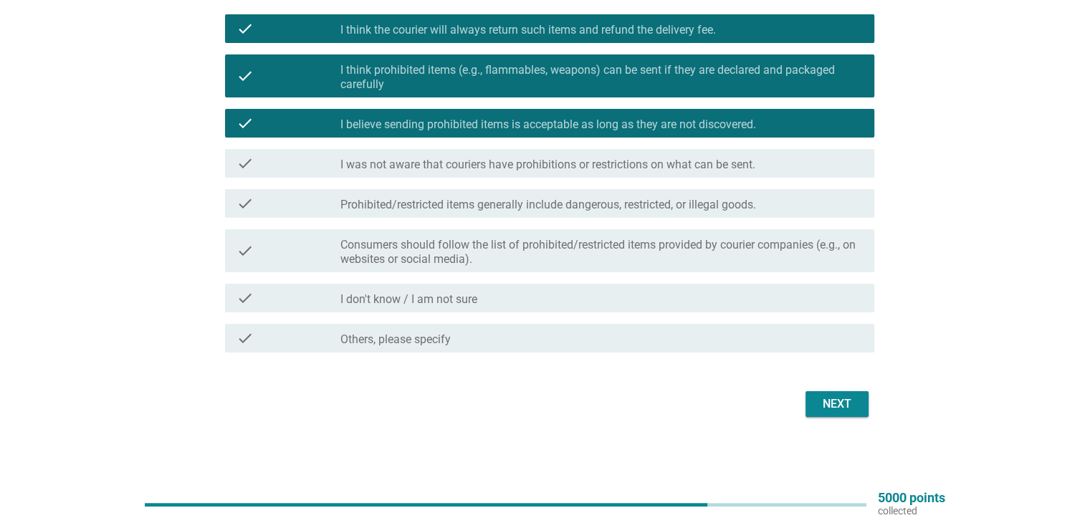
click at [596, 249] on label "Consumers should follow the list of prohibited/restricted items provided by cou…" at bounding box center [601, 252] width 522 height 29
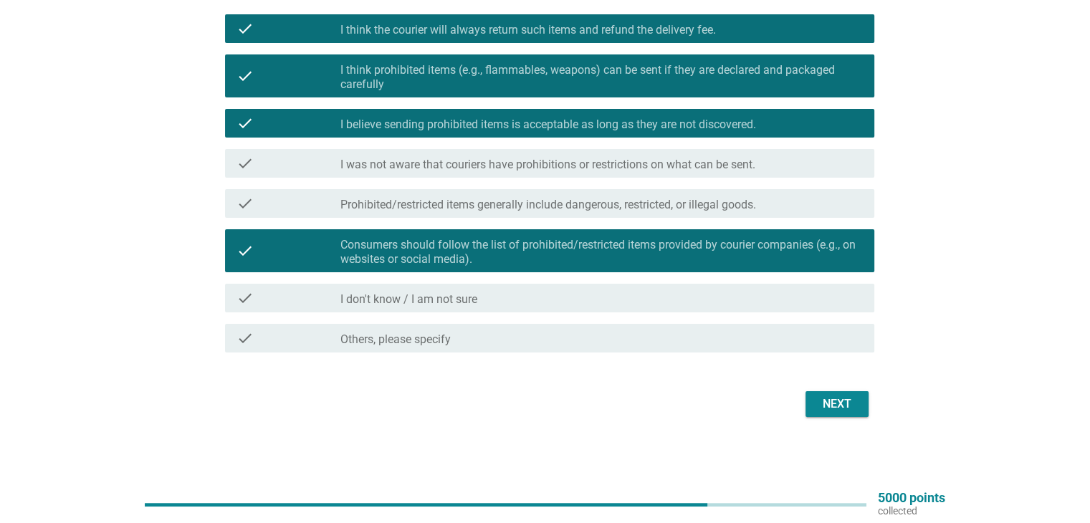
click at [841, 410] on div "Next" at bounding box center [837, 404] width 40 height 17
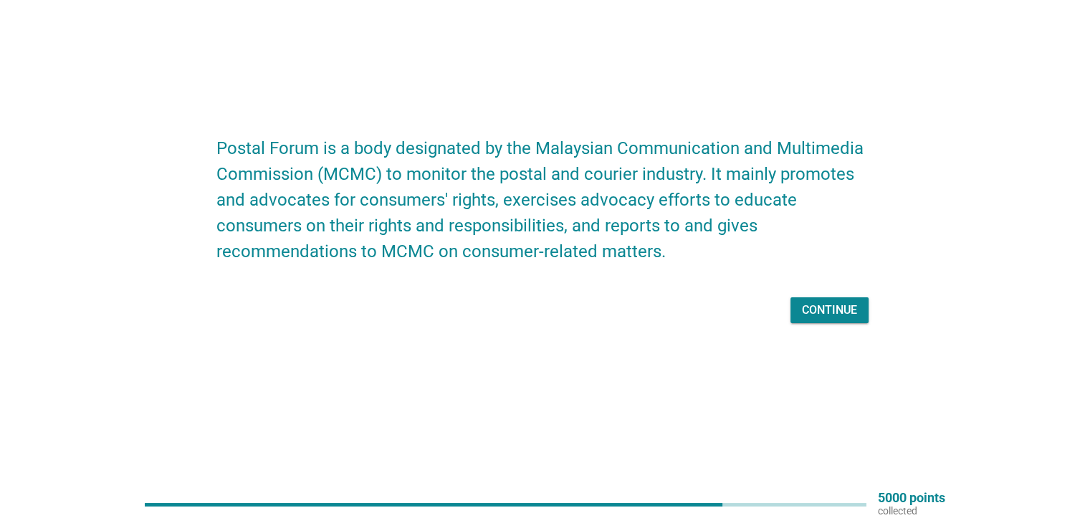
scroll to position [0, 0]
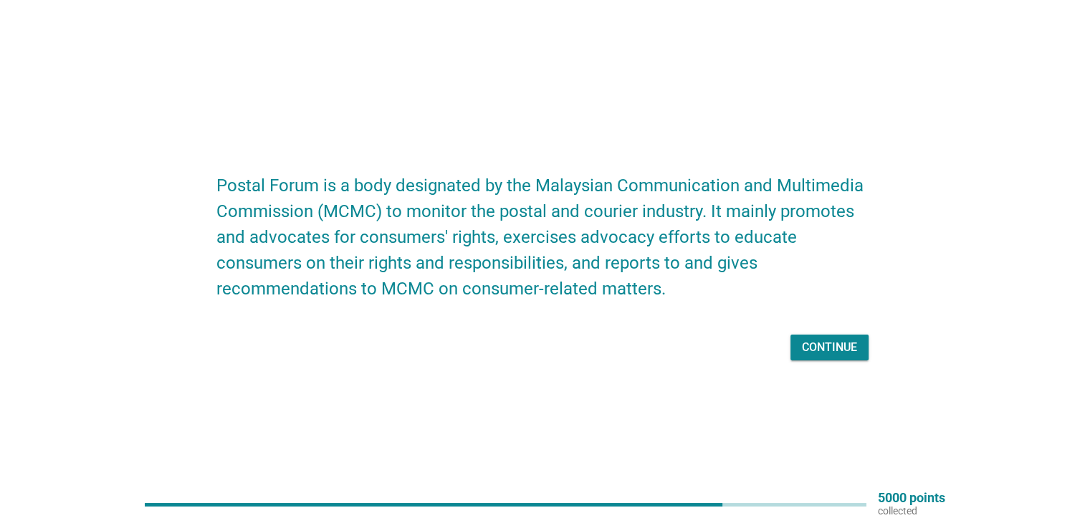
click at [846, 349] on div "Continue" at bounding box center [829, 347] width 55 height 17
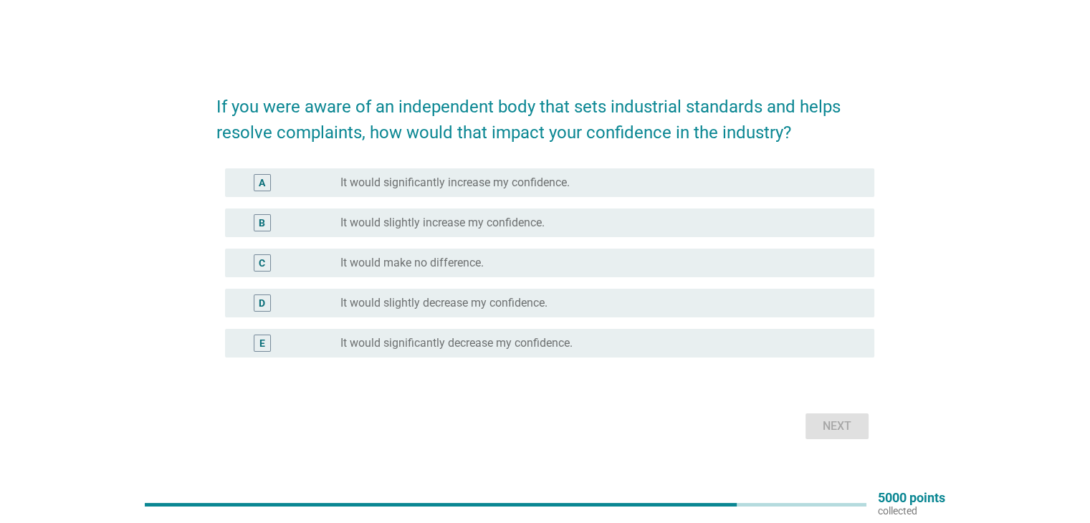
click at [495, 221] on label "It would slightly increase my confidence." at bounding box center [442, 223] width 204 height 14
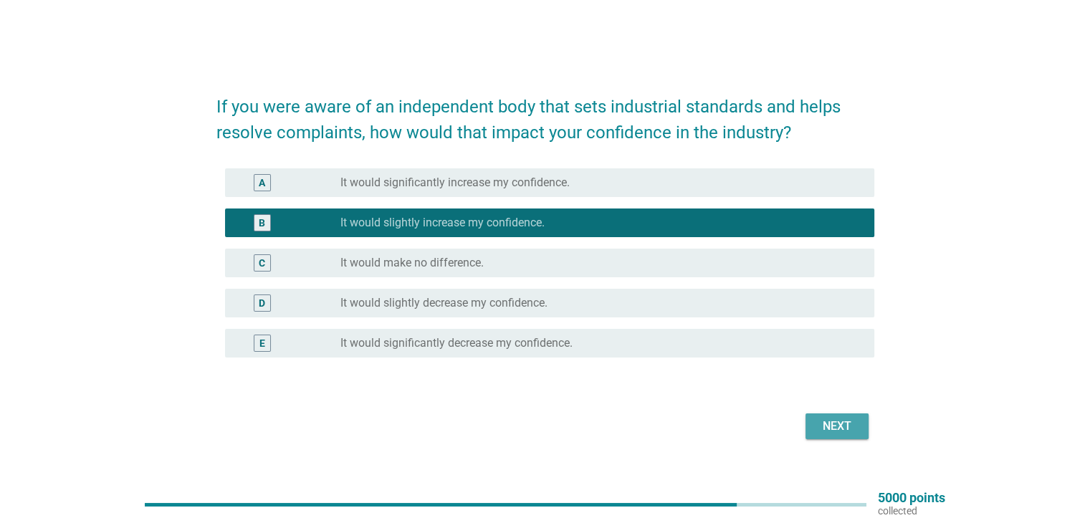
click at [834, 418] on div "Next" at bounding box center [837, 426] width 40 height 17
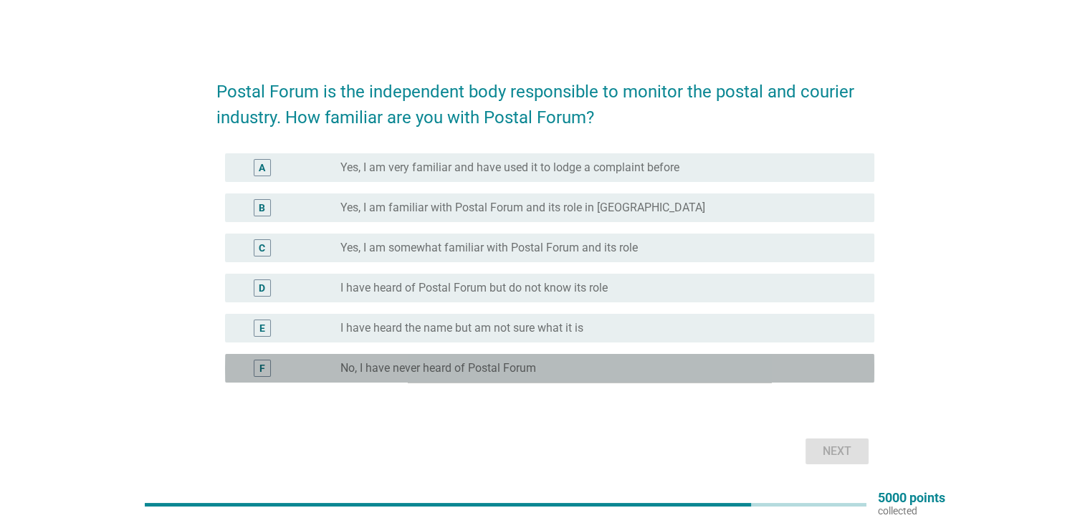
click at [576, 366] on div "radio_button_unchecked No, I have never heard of Postal Forum" at bounding box center [595, 368] width 510 height 14
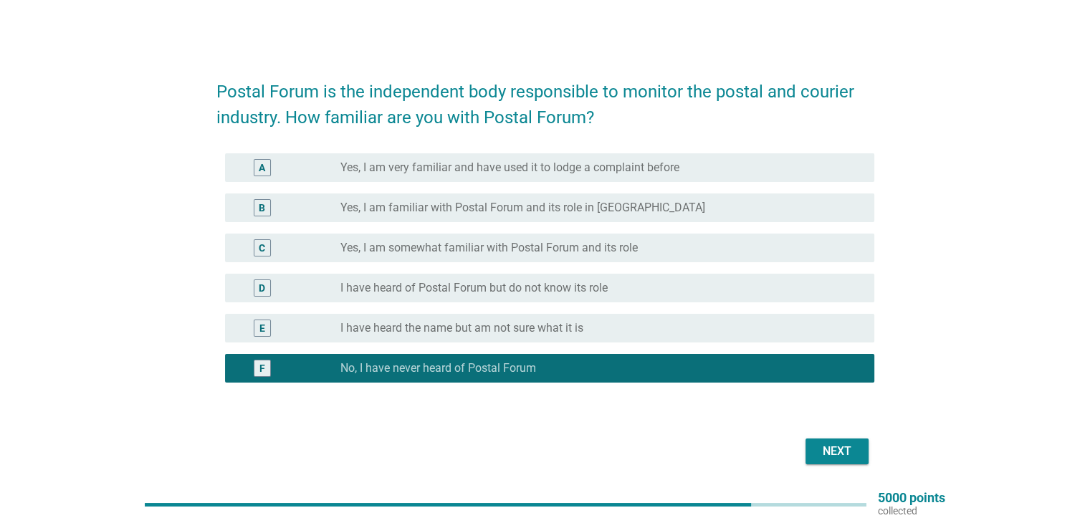
click at [824, 442] on button "Next" at bounding box center [837, 452] width 63 height 26
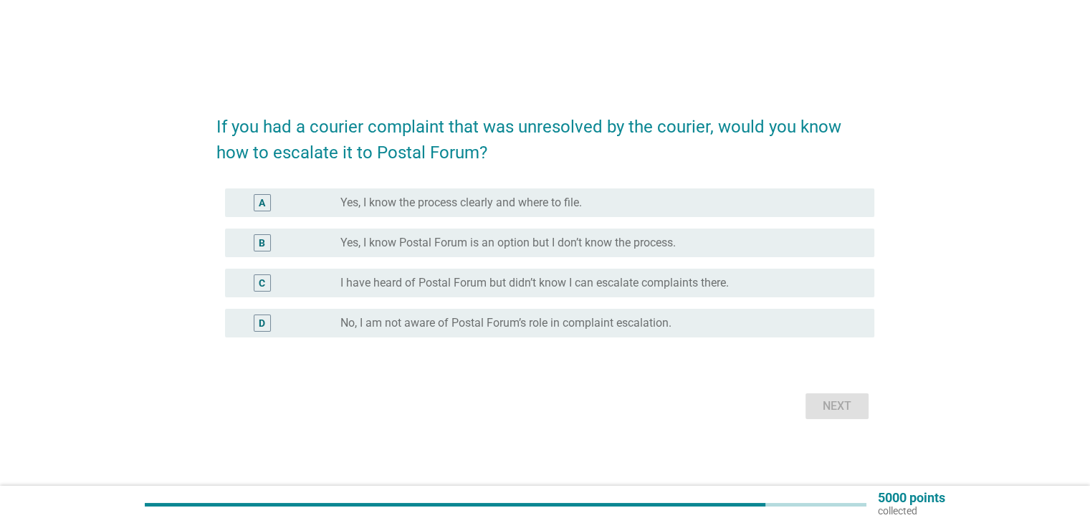
click at [717, 328] on div "radio_button_unchecked No, I am not aware of Postal Forum’s role in complaint e…" at bounding box center [595, 323] width 510 height 14
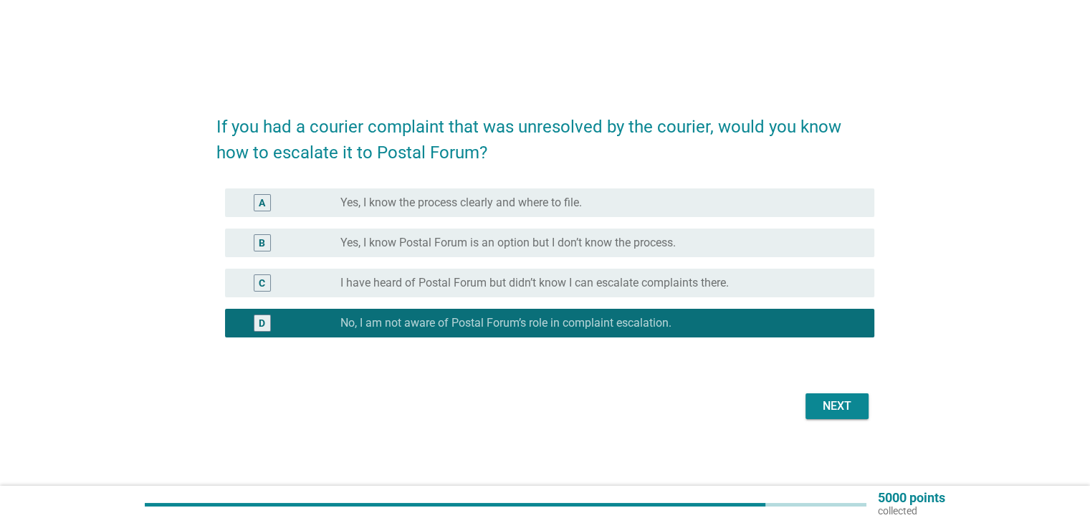
click at [841, 409] on div "Next" at bounding box center [837, 406] width 40 height 17
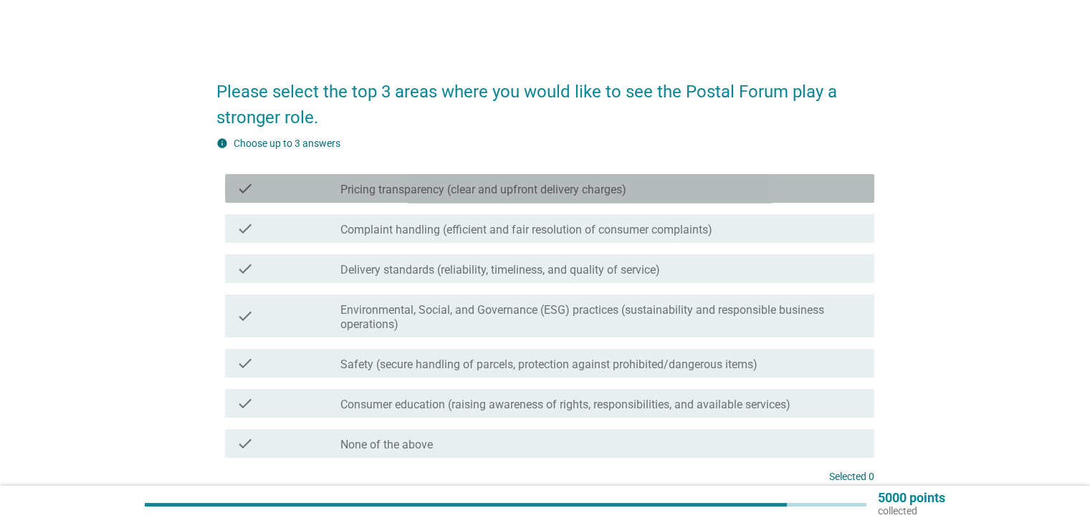
click at [461, 191] on label "Pricing transparency (clear and upfront delivery charges)" at bounding box center [483, 190] width 286 height 14
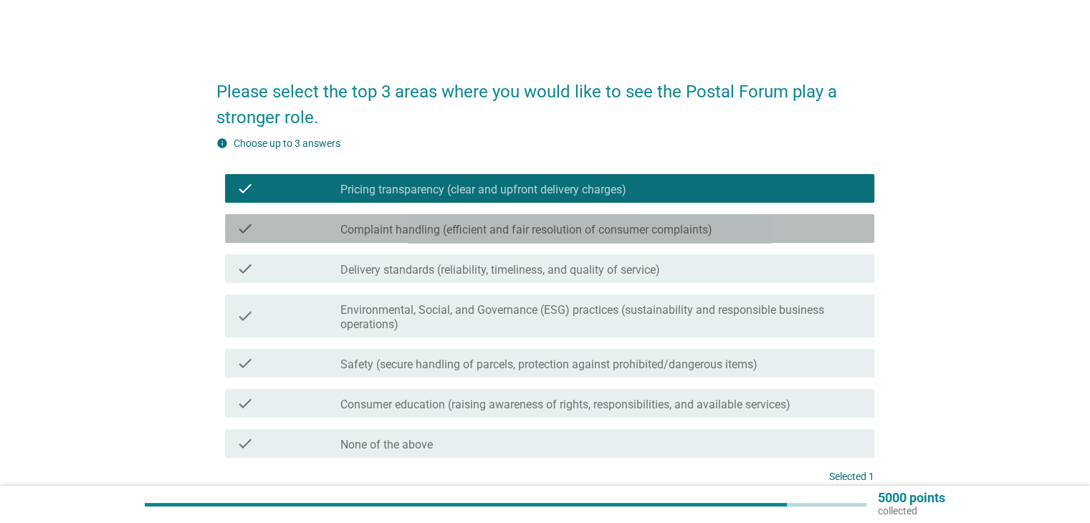
click at [453, 225] on label "Complaint handling (efficient and fair resolution of consumer complaints)" at bounding box center [526, 230] width 372 height 14
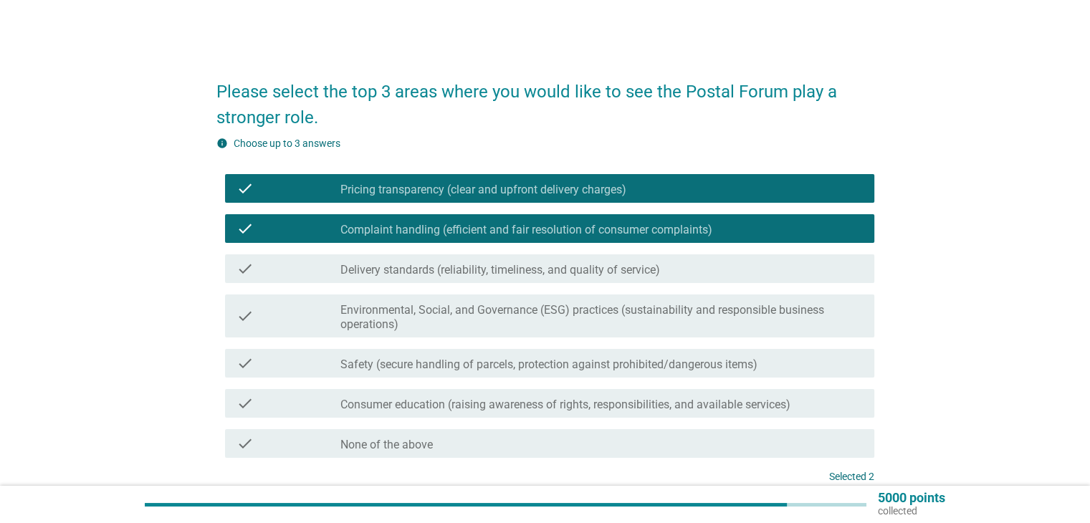
click at [438, 265] on label "Delivery standards (reliability, timeliness, and quality of service)" at bounding box center [500, 270] width 320 height 14
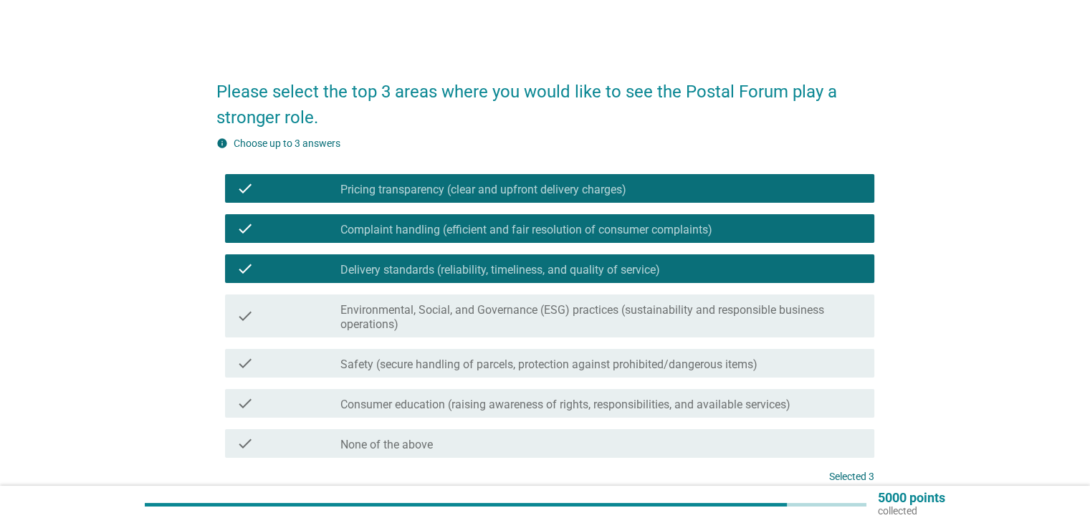
scroll to position [126, 0]
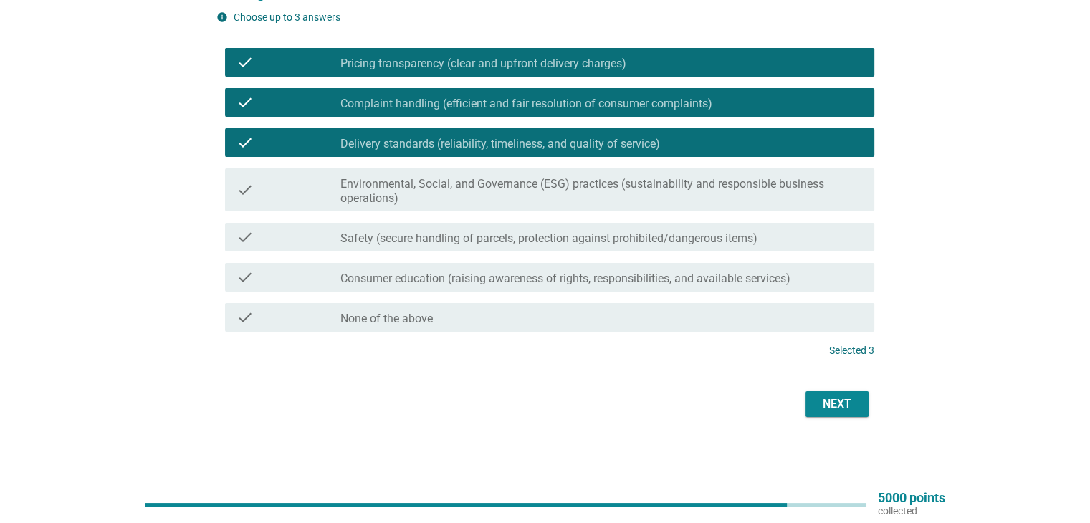
click at [811, 391] on button "Next" at bounding box center [837, 404] width 63 height 26
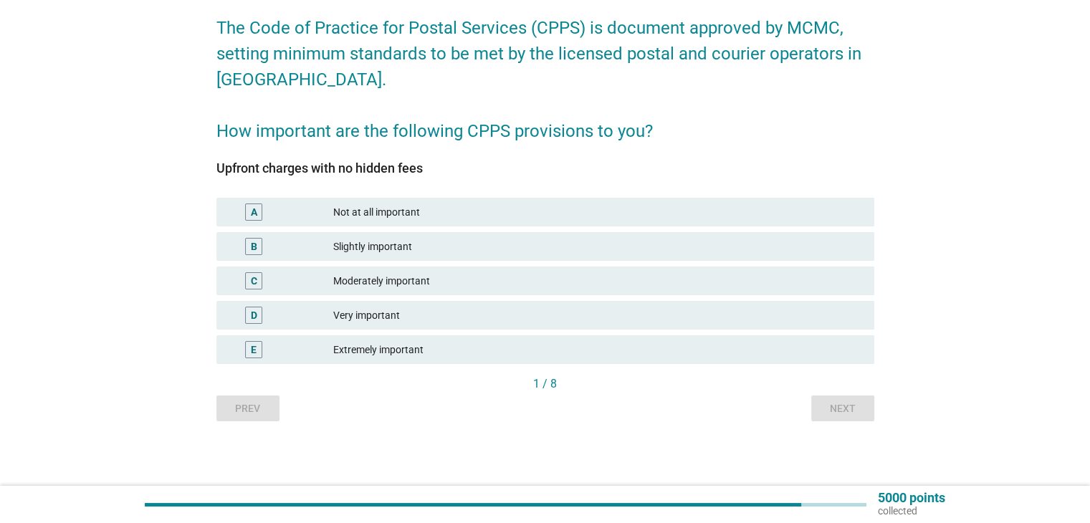
scroll to position [0, 0]
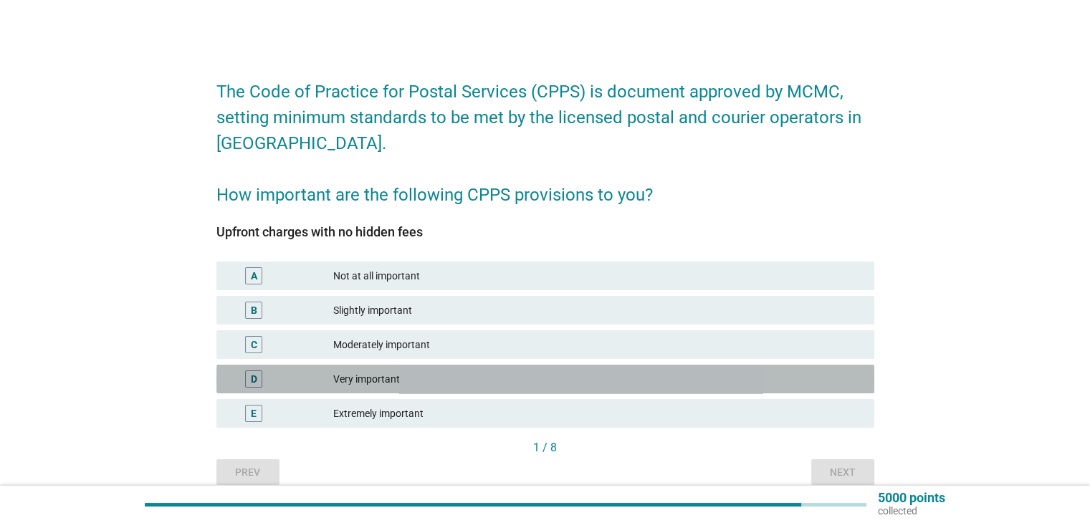
click at [528, 384] on div "Very important" at bounding box center [597, 379] width 529 height 17
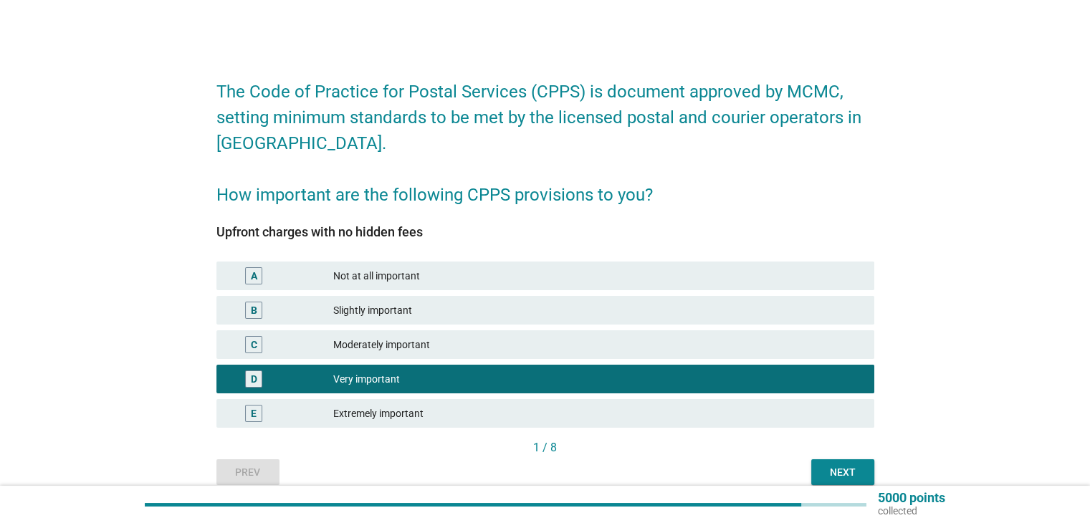
click at [861, 465] on div "Next" at bounding box center [843, 472] width 40 height 15
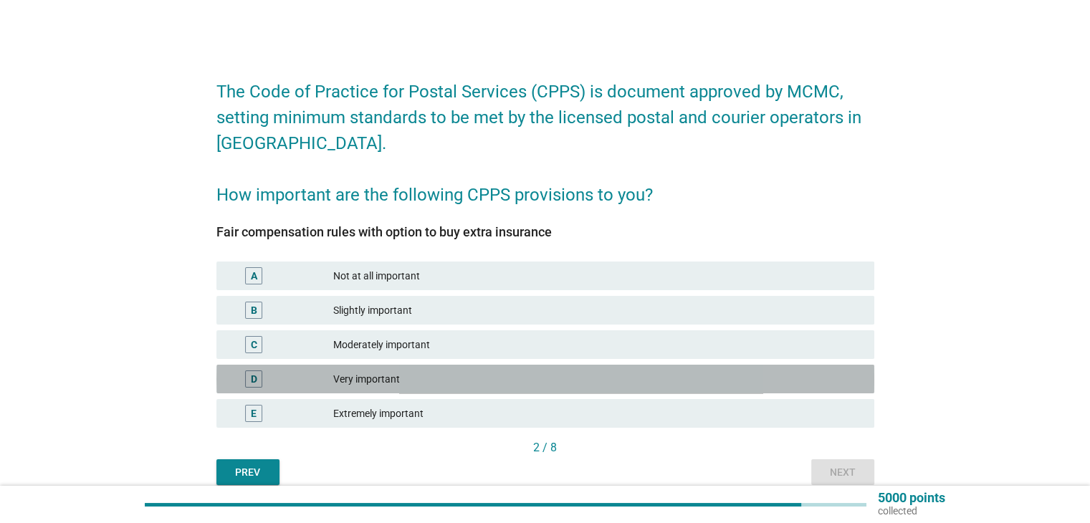
click at [695, 368] on div "D Very important" at bounding box center [545, 379] width 658 height 29
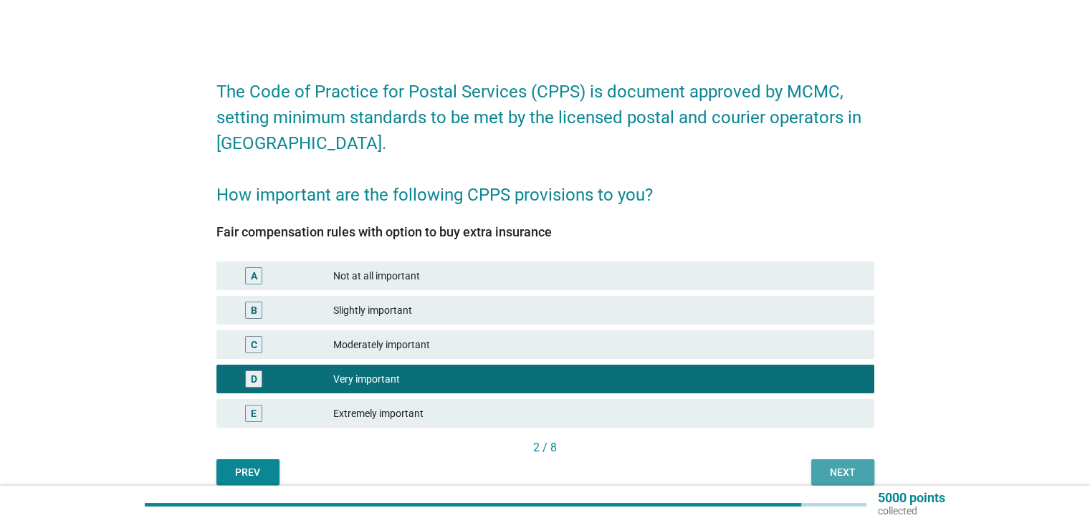
click at [831, 469] on div "Next" at bounding box center [843, 472] width 40 height 15
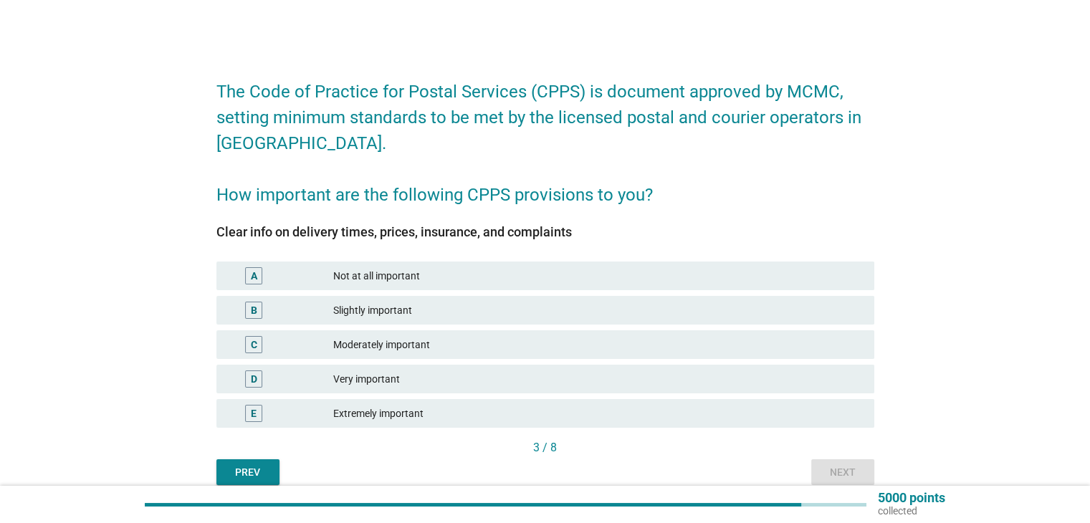
click at [565, 365] on div "D Very important" at bounding box center [545, 379] width 658 height 29
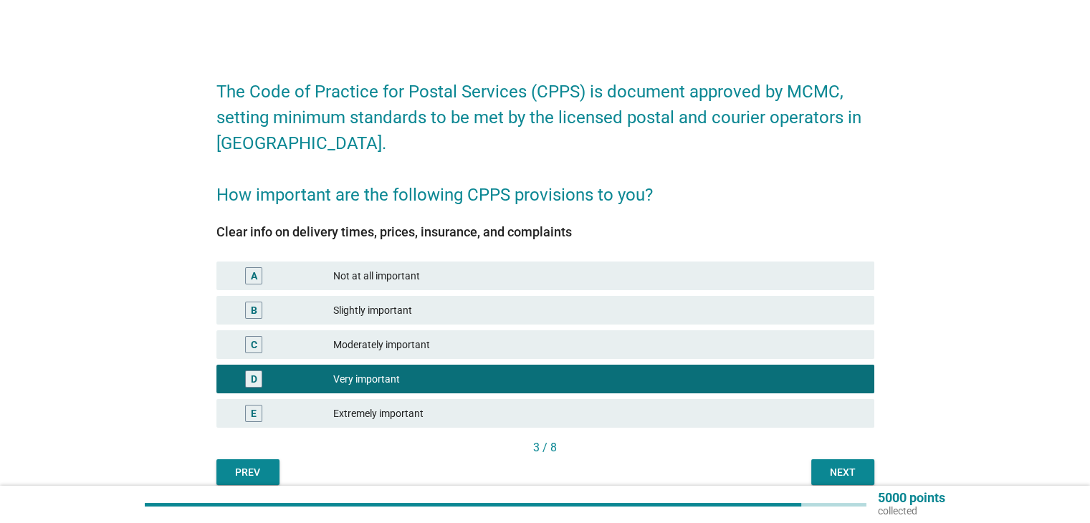
click at [819, 470] on button "Next" at bounding box center [842, 472] width 63 height 26
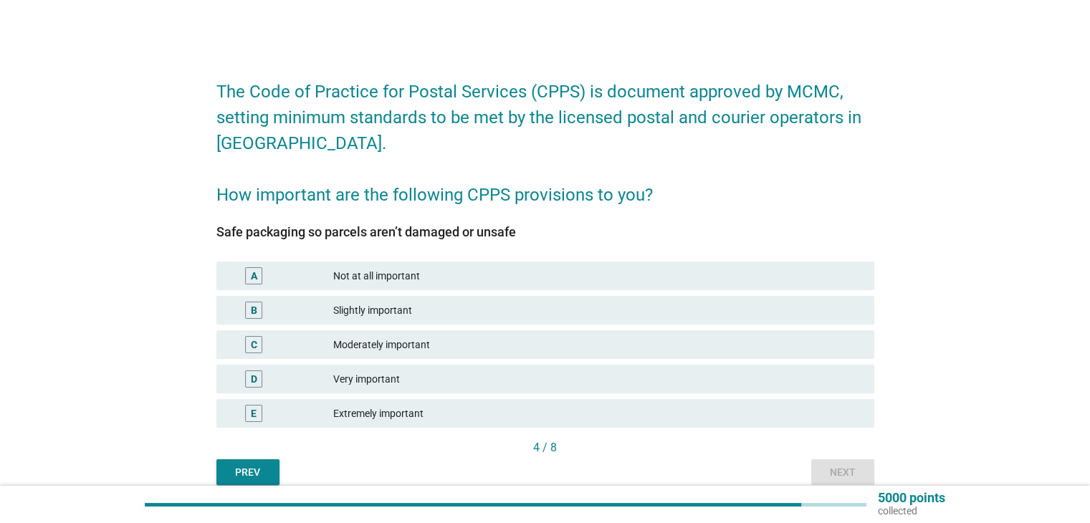
click at [441, 340] on div "Moderately important" at bounding box center [597, 344] width 529 height 17
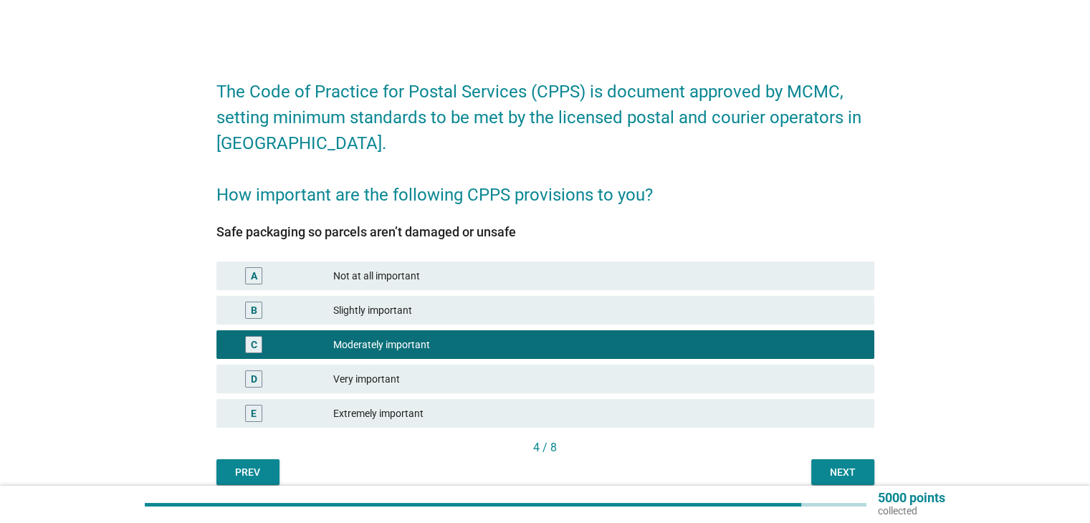
click at [838, 459] on button "Next" at bounding box center [842, 472] width 63 height 26
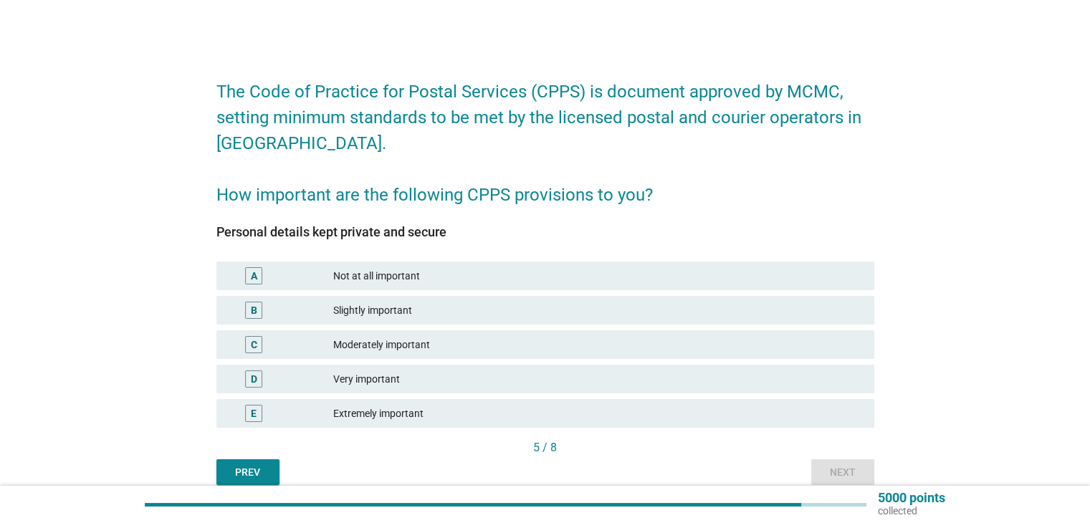
click at [549, 376] on div "Very important" at bounding box center [597, 379] width 529 height 17
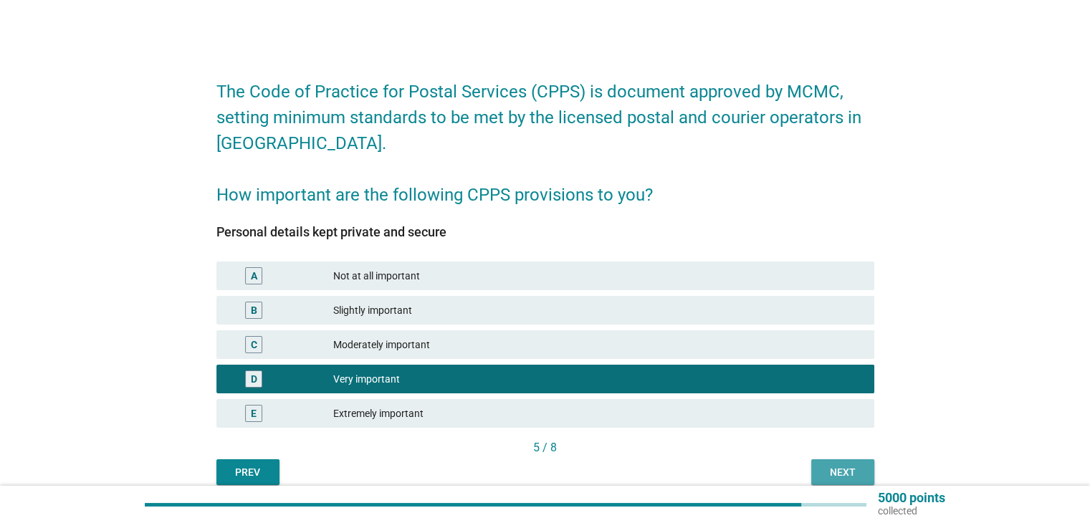
click at [853, 475] on div "Next" at bounding box center [843, 472] width 40 height 15
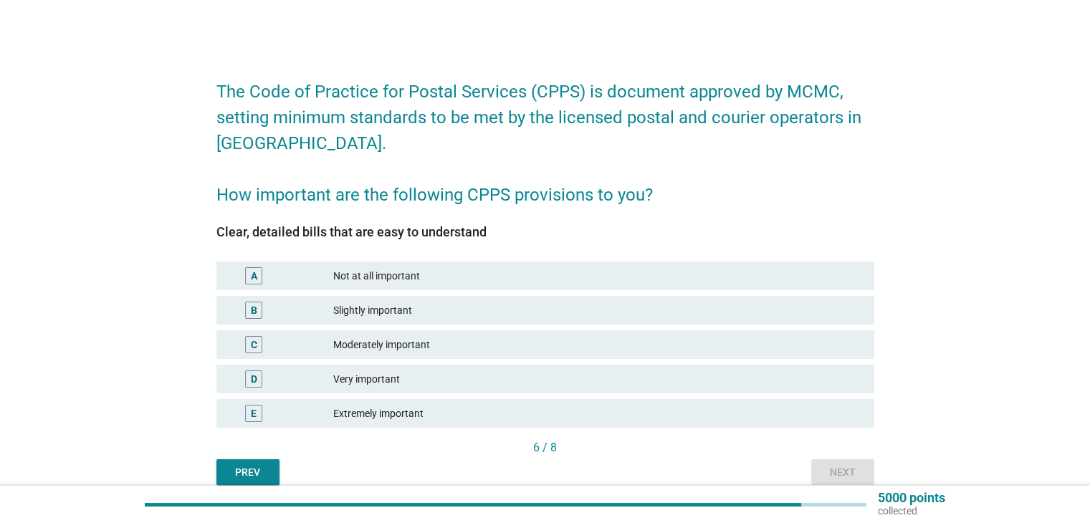
click at [490, 330] on div "C Moderately important" at bounding box center [545, 344] width 658 height 29
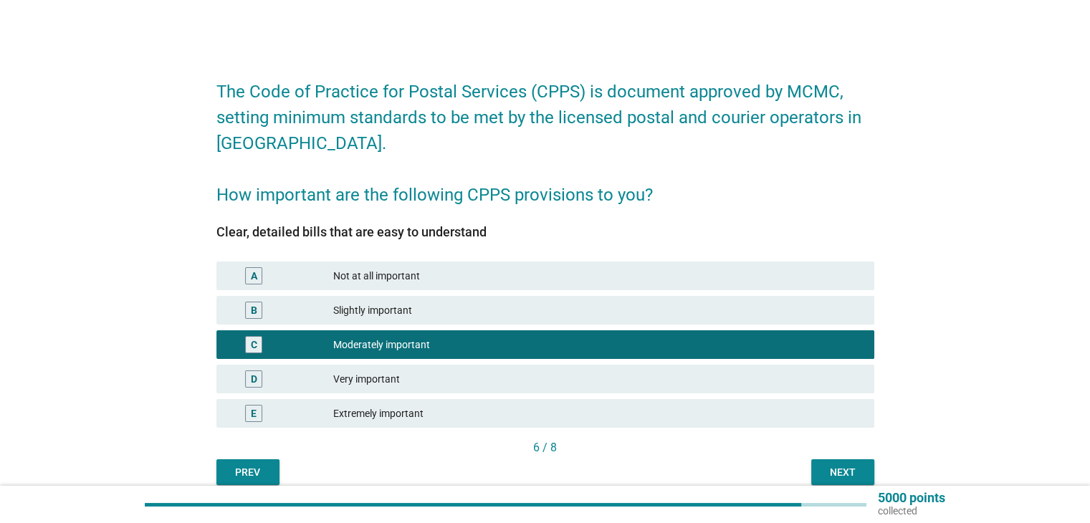
click at [863, 476] on button "Next" at bounding box center [842, 472] width 63 height 26
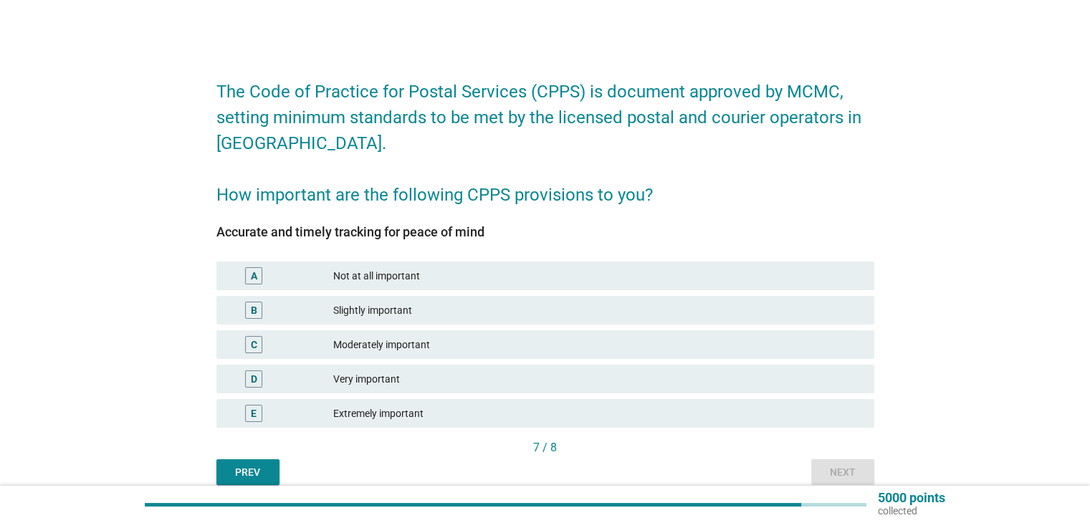
click at [629, 393] on div "D Very important" at bounding box center [545, 379] width 658 height 29
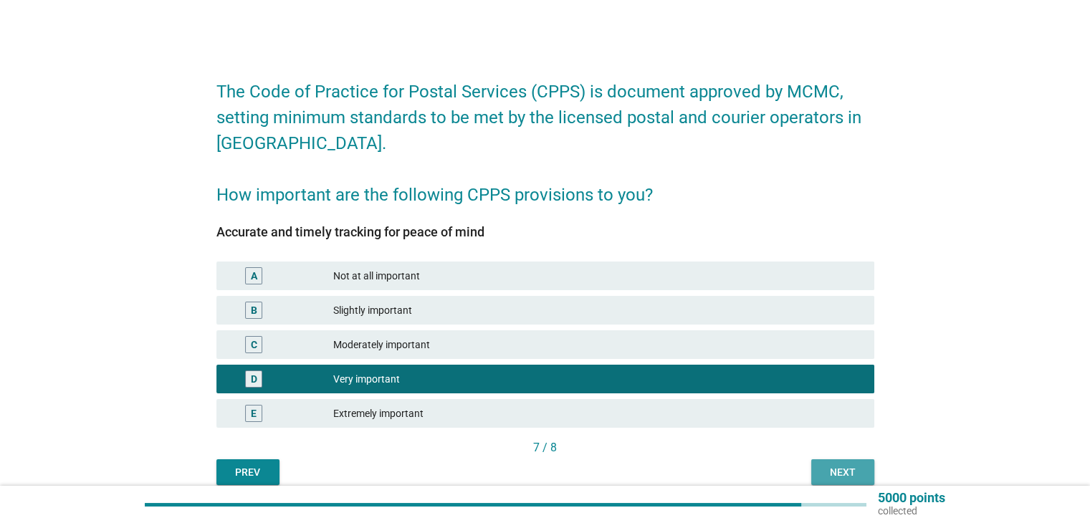
click at [831, 469] on div "Next" at bounding box center [843, 472] width 40 height 15
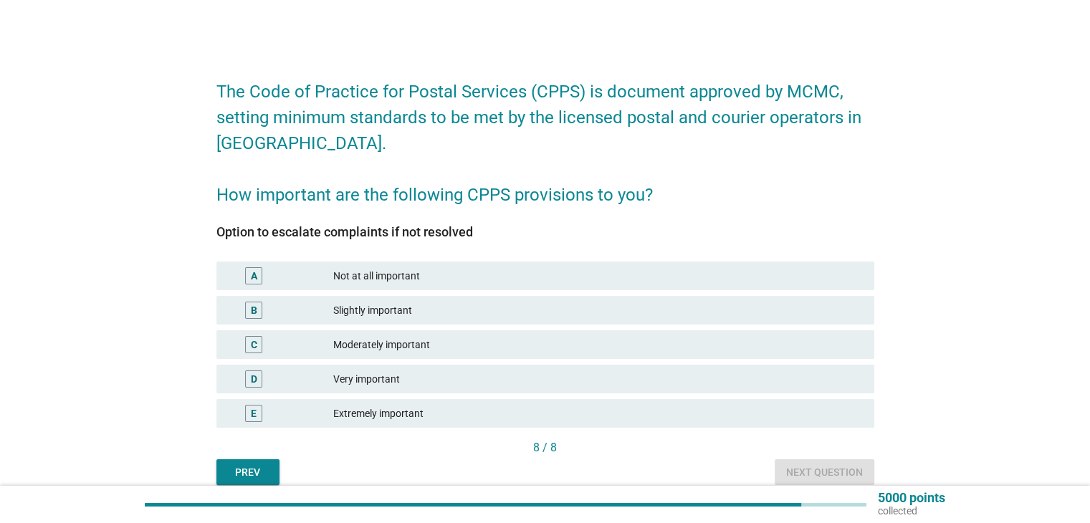
click at [524, 373] on div "Very important" at bounding box center [597, 379] width 529 height 17
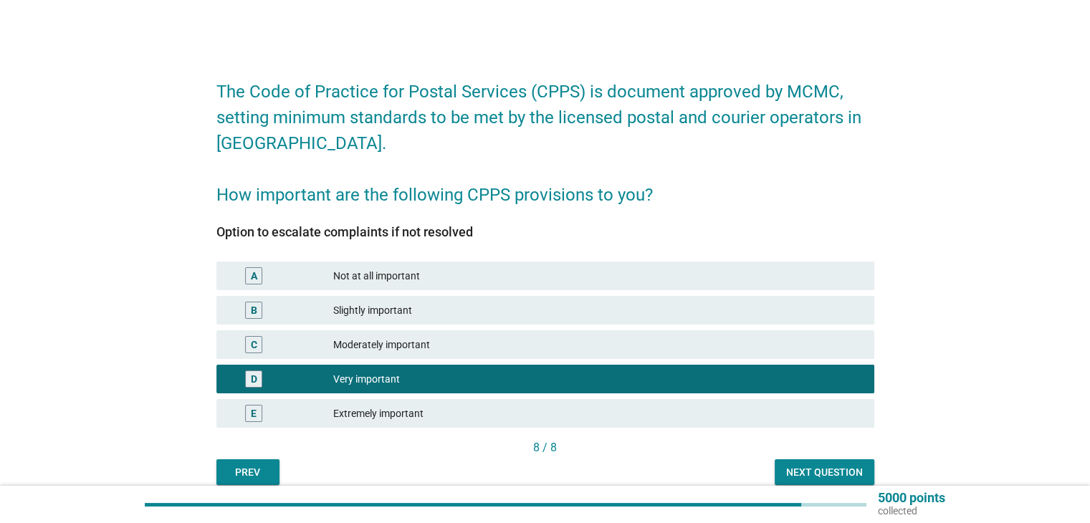
click at [842, 470] on div "Next question" at bounding box center [824, 472] width 77 height 15
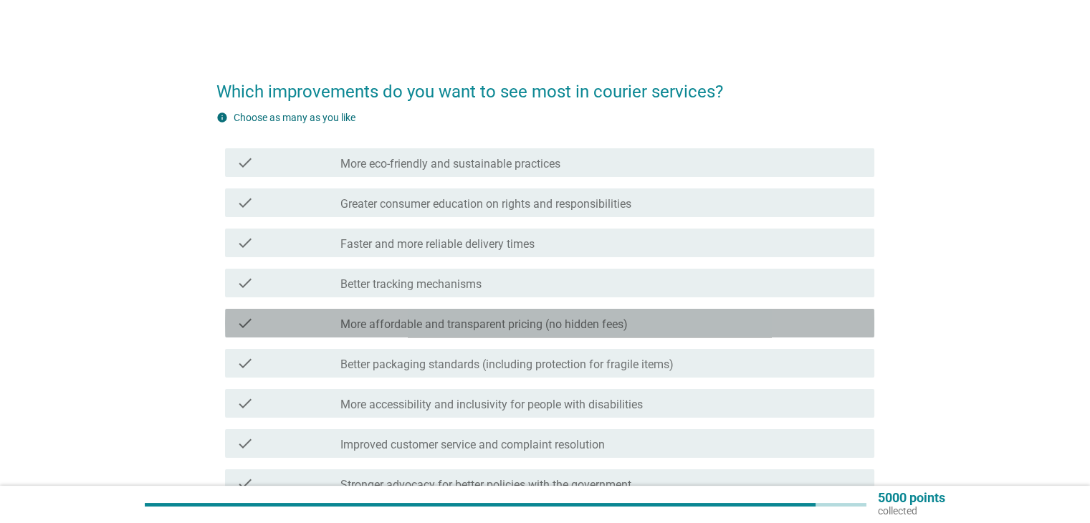
click at [536, 320] on label "More affordable and transparent pricing (no hidden fees)" at bounding box center [483, 325] width 287 height 14
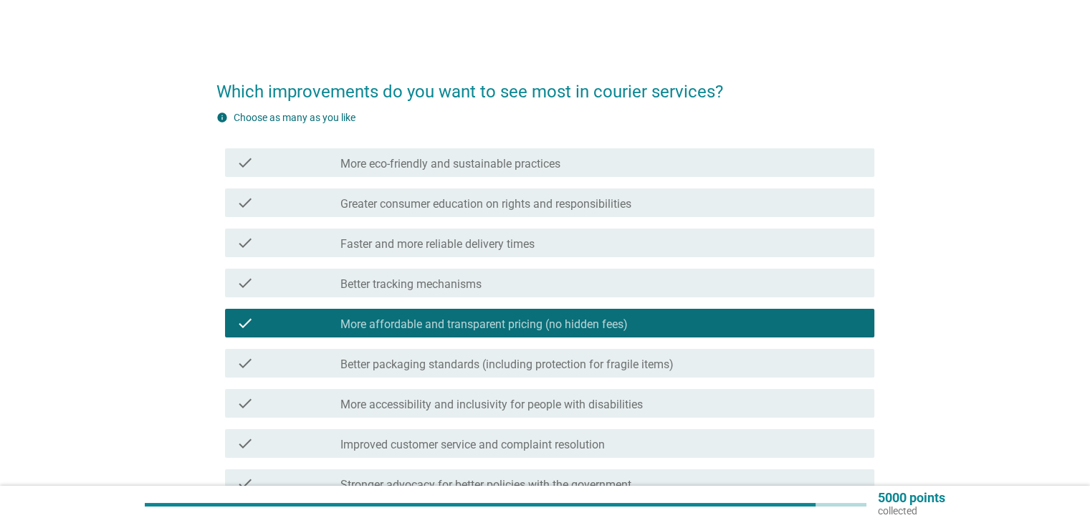
click at [560, 370] on label "Better packaging standards (including protection for fragile items)" at bounding box center [506, 365] width 333 height 14
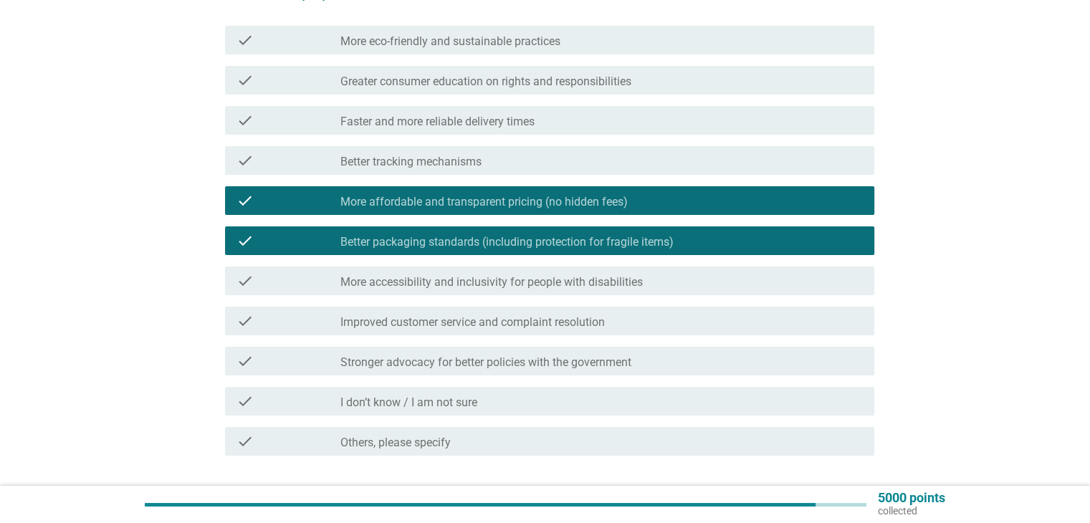
scroll to position [226, 0]
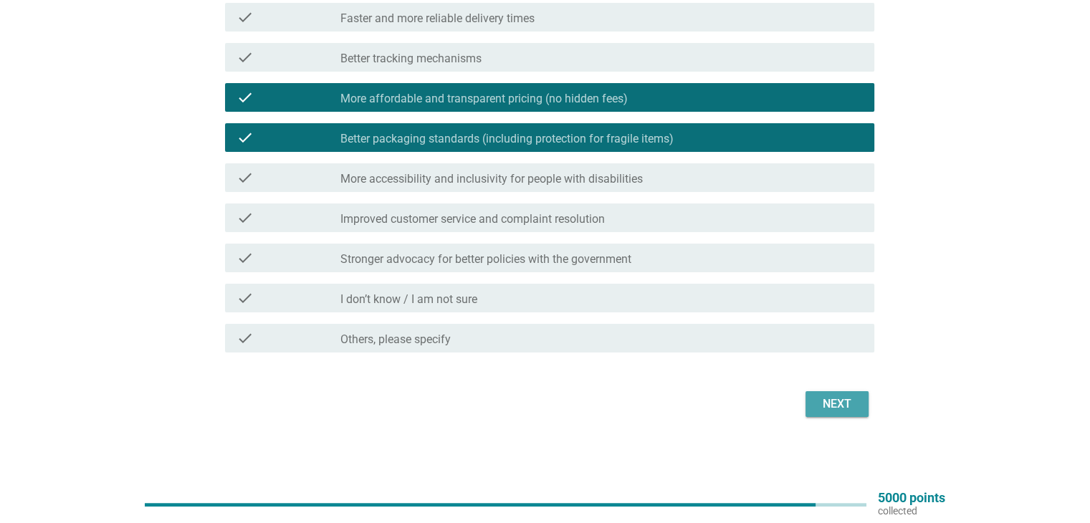
click at [826, 396] on div "Next" at bounding box center [837, 404] width 40 height 17
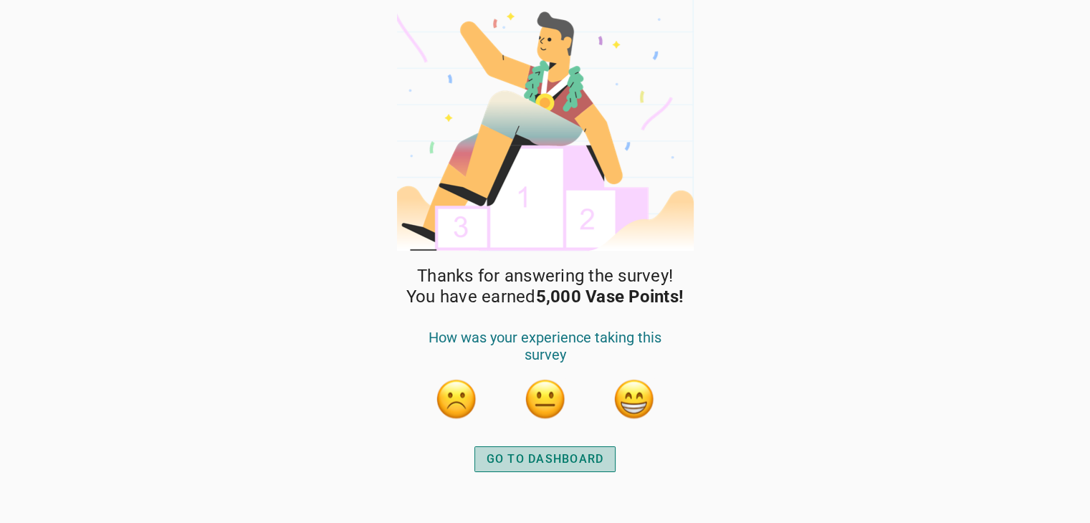
click at [585, 459] on div "GO TO DASHBOARD" at bounding box center [546, 459] width 118 height 17
